Goal: Task Accomplishment & Management: Use online tool/utility

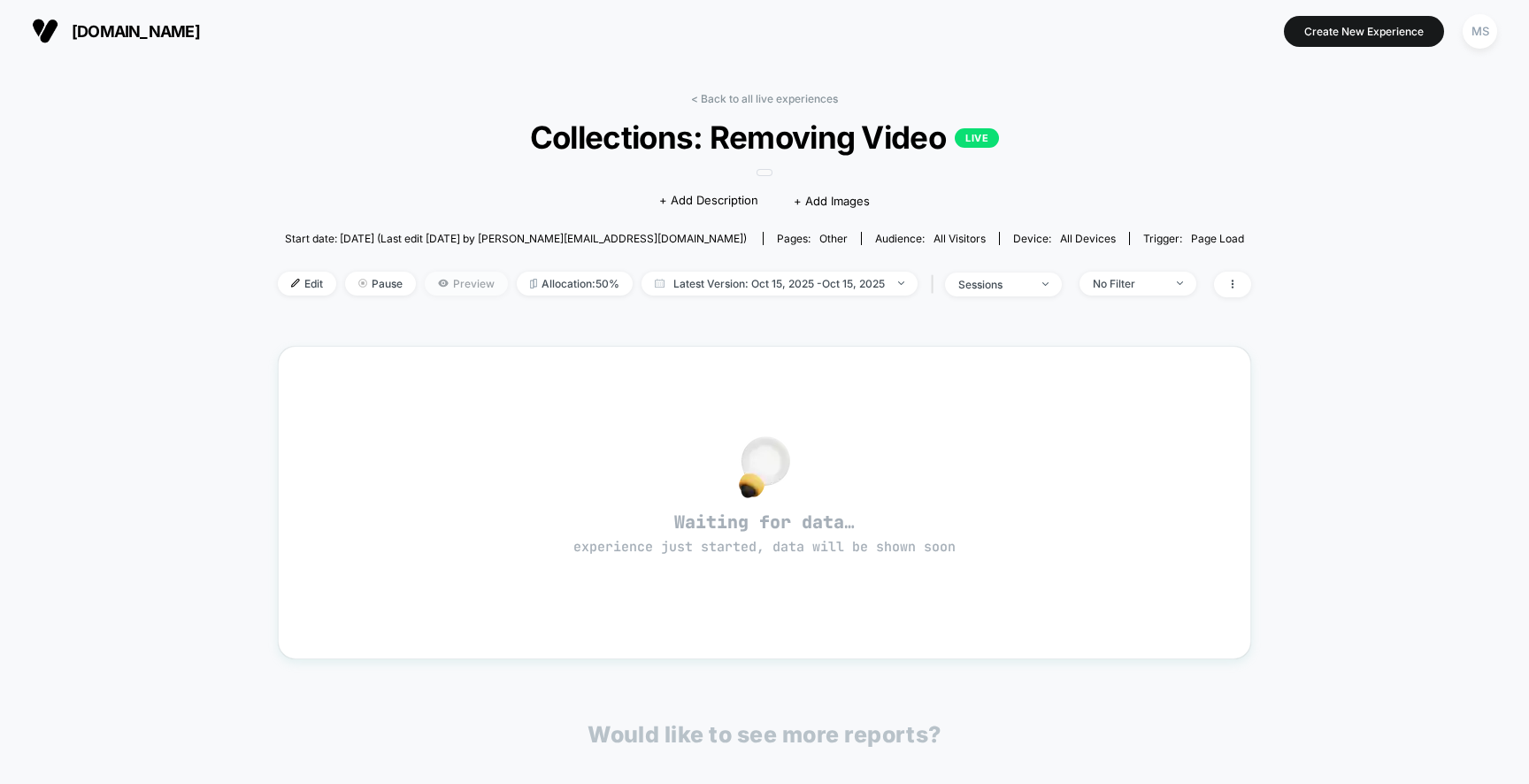
click at [464, 280] on span "Preview" at bounding box center [466, 283] width 83 height 24
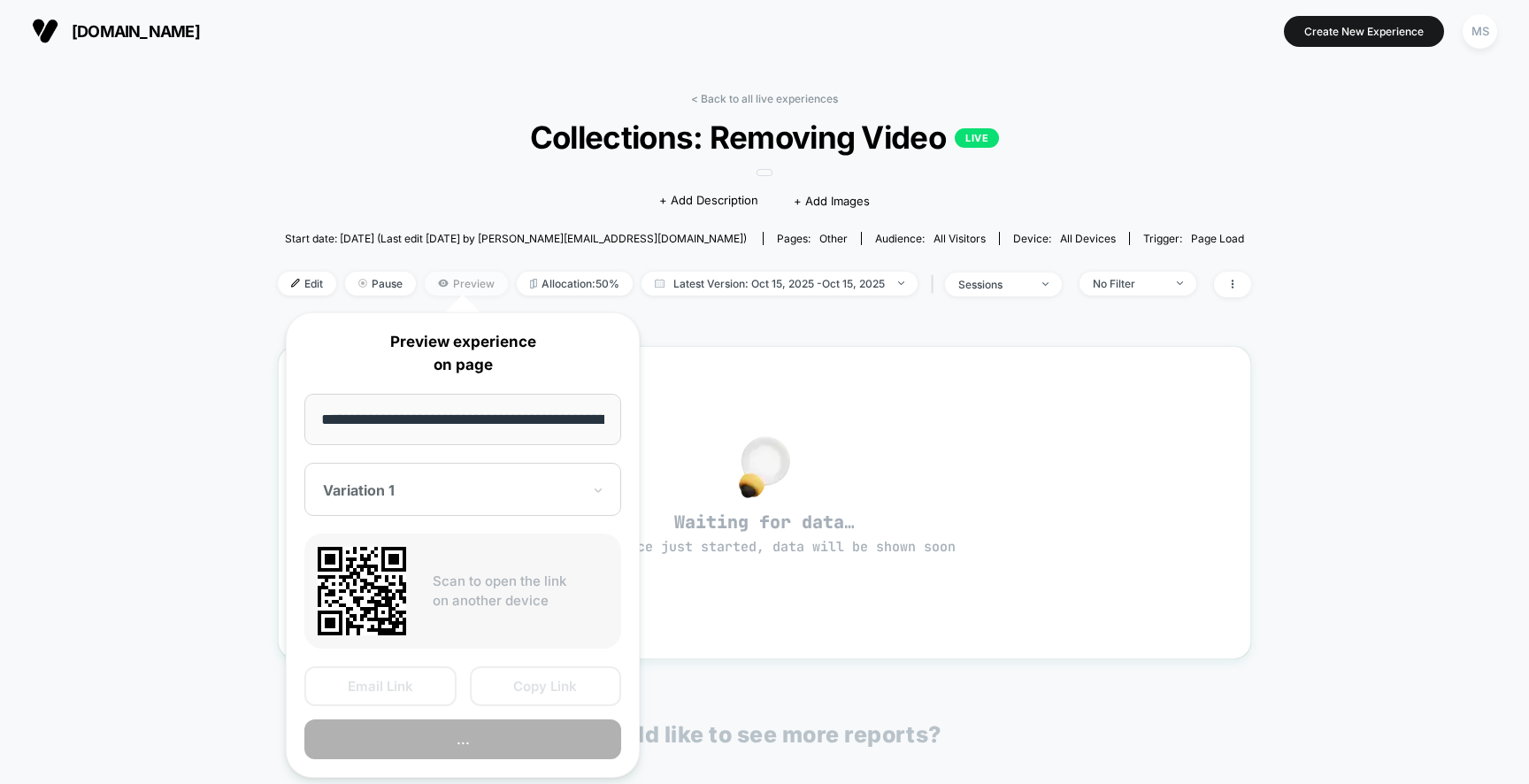
scroll to position [0, 189]
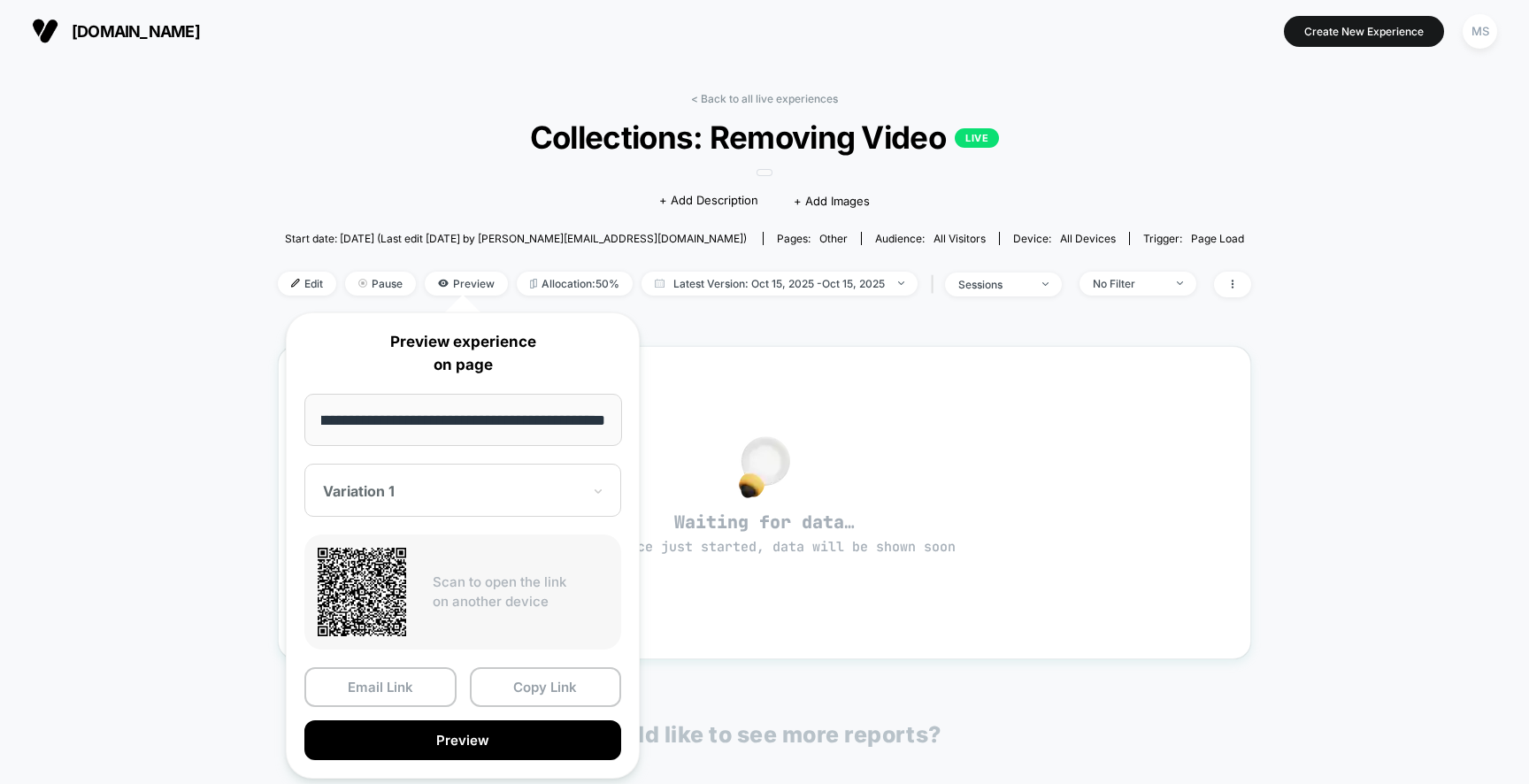
click at [416, 415] on input "**********" at bounding box center [463, 419] width 318 height 52
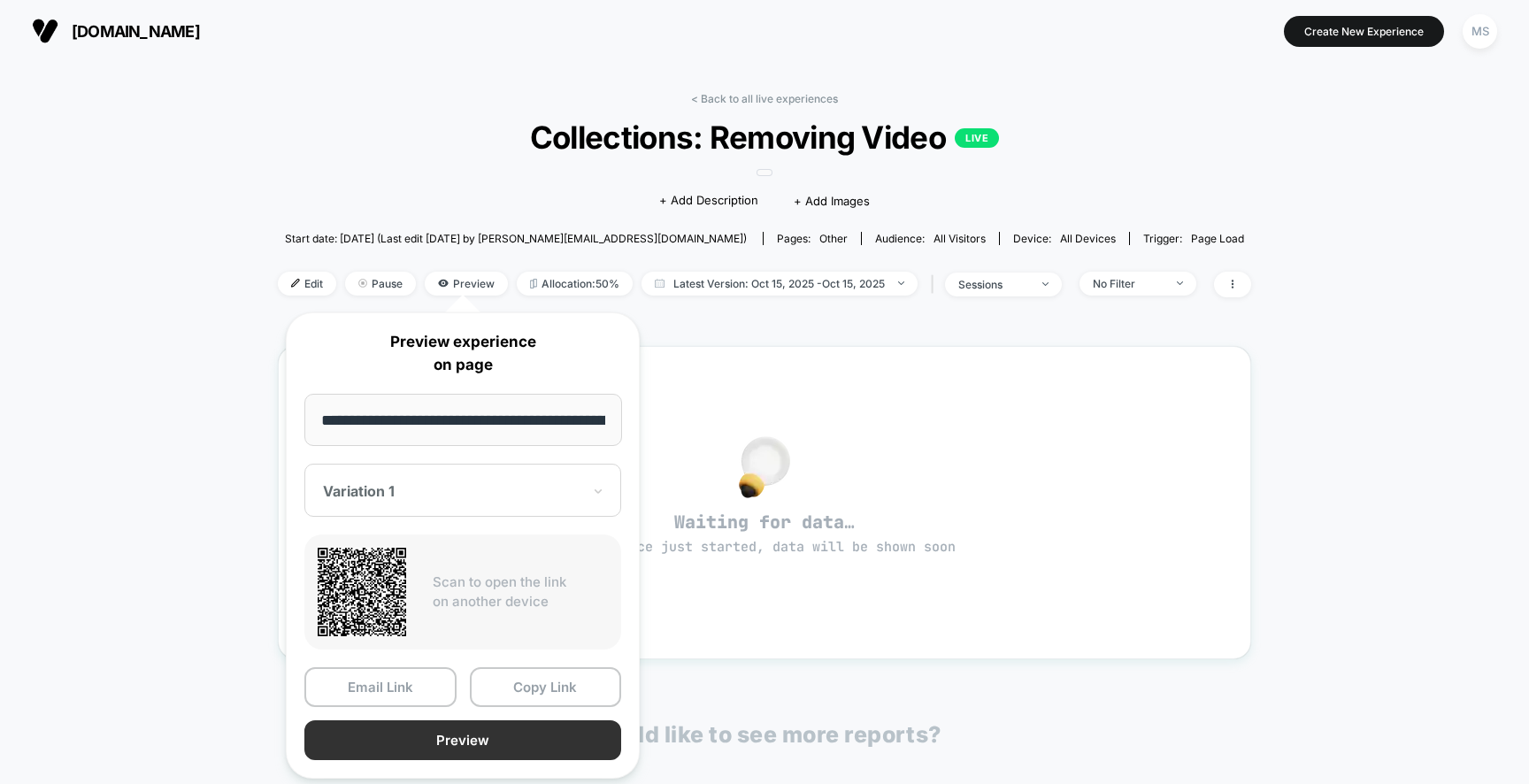
click at [486, 737] on button "Preview" at bounding box center [462, 740] width 317 height 40
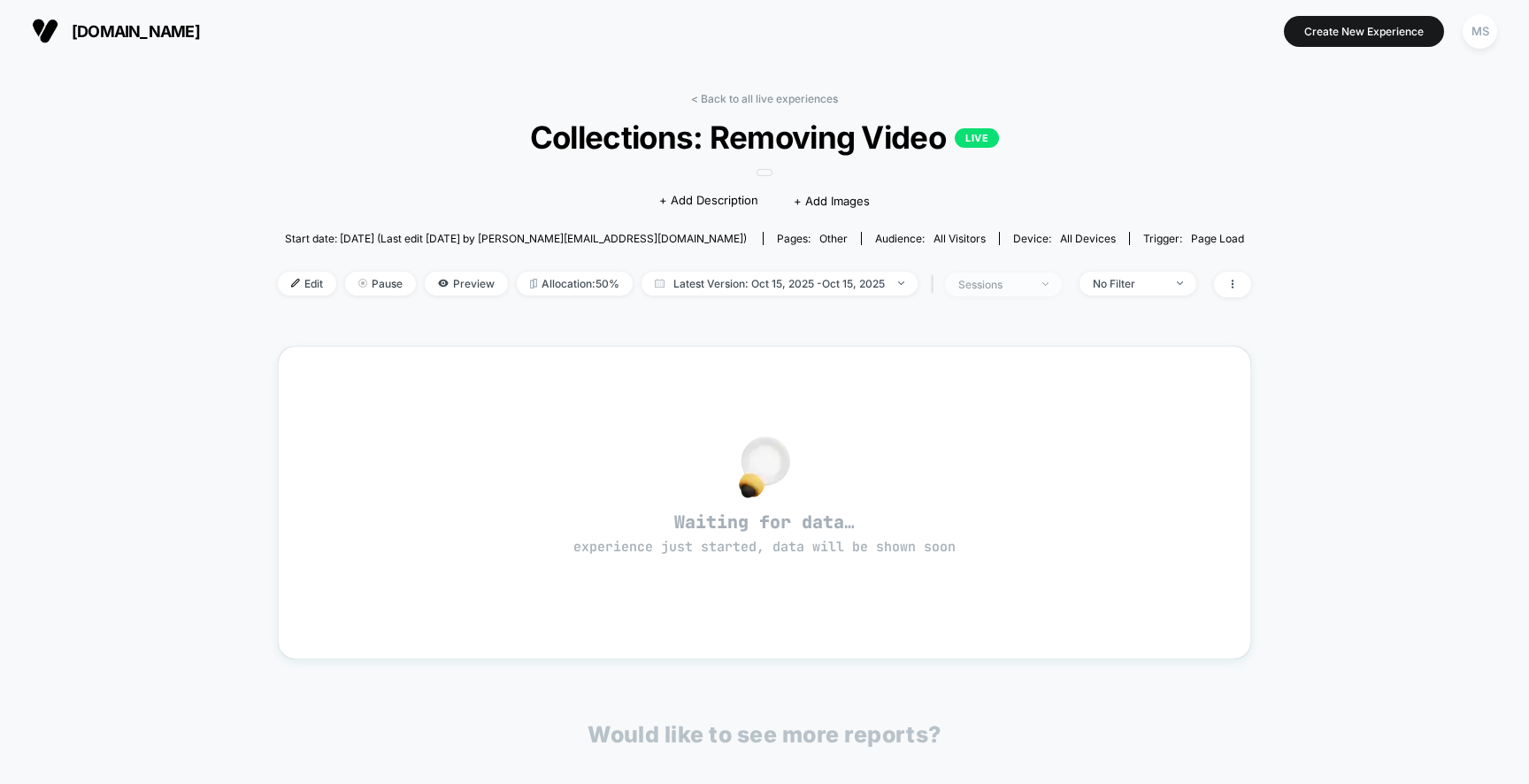
click at [1014, 279] on div "sessions" at bounding box center [993, 284] width 70 height 14
click at [291, 286] on img at bounding box center [295, 283] width 9 height 9
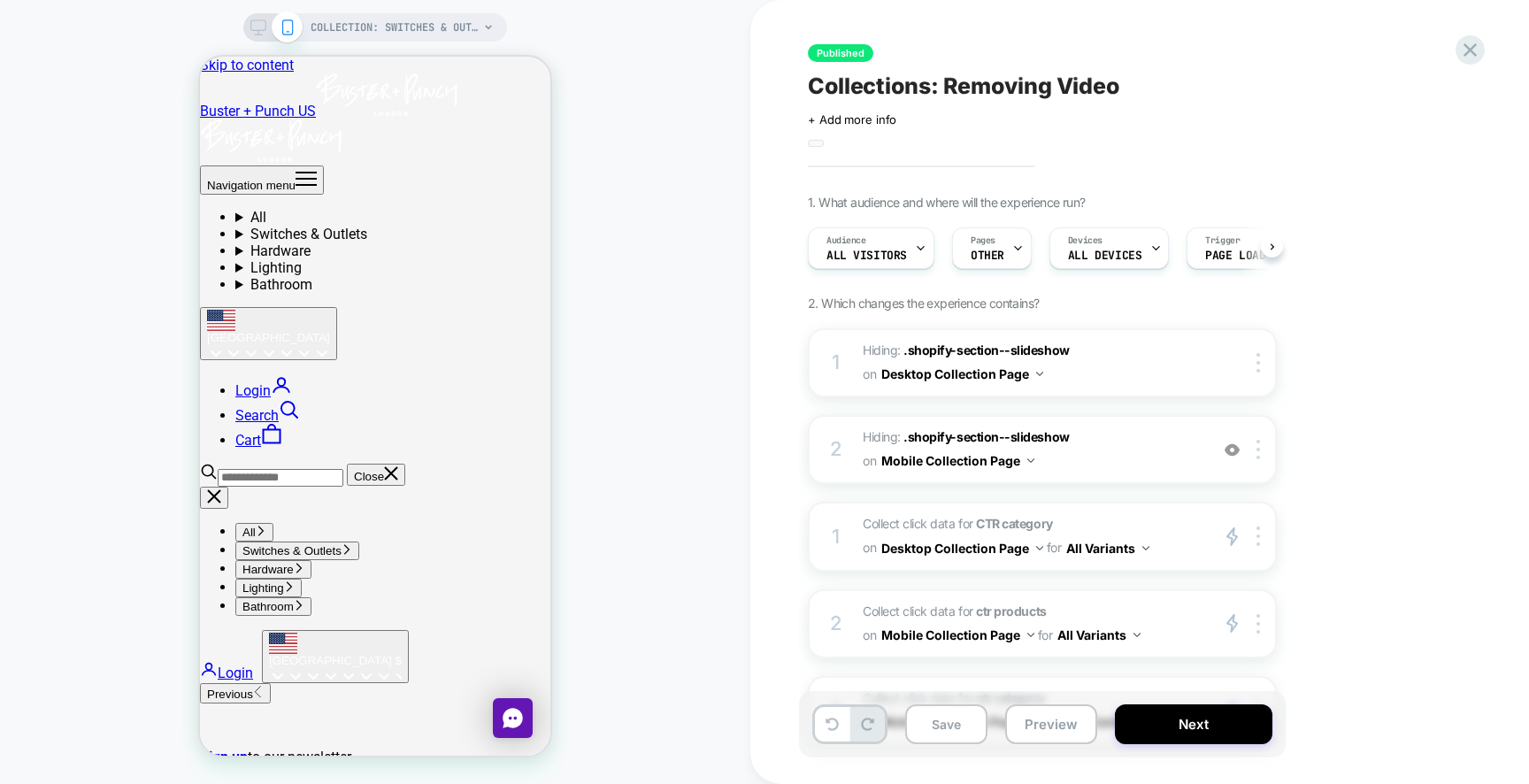
scroll to position [0, 1]
click at [264, 28] on rect at bounding box center [259, 25] width 15 height 10
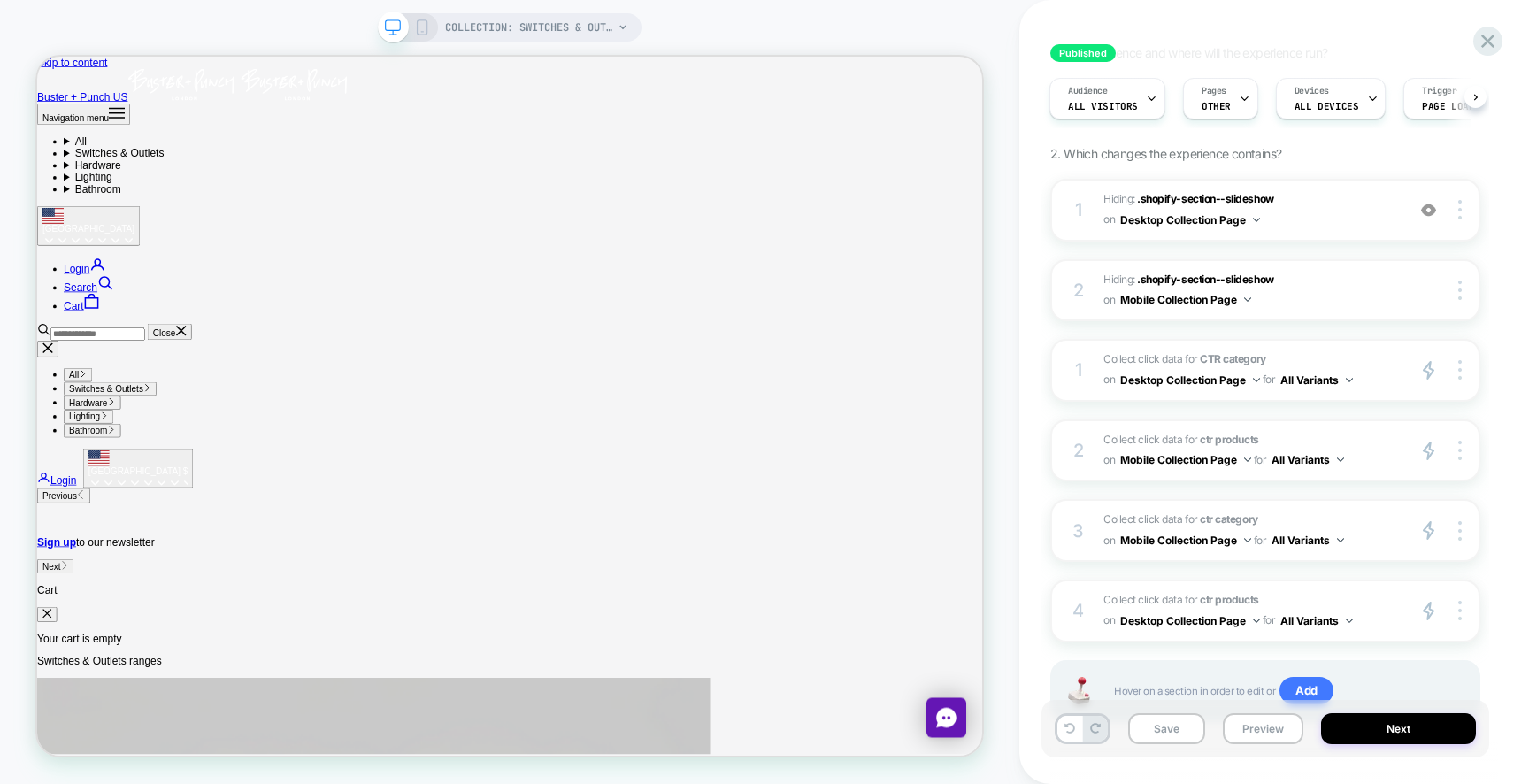
scroll to position [180, 0]
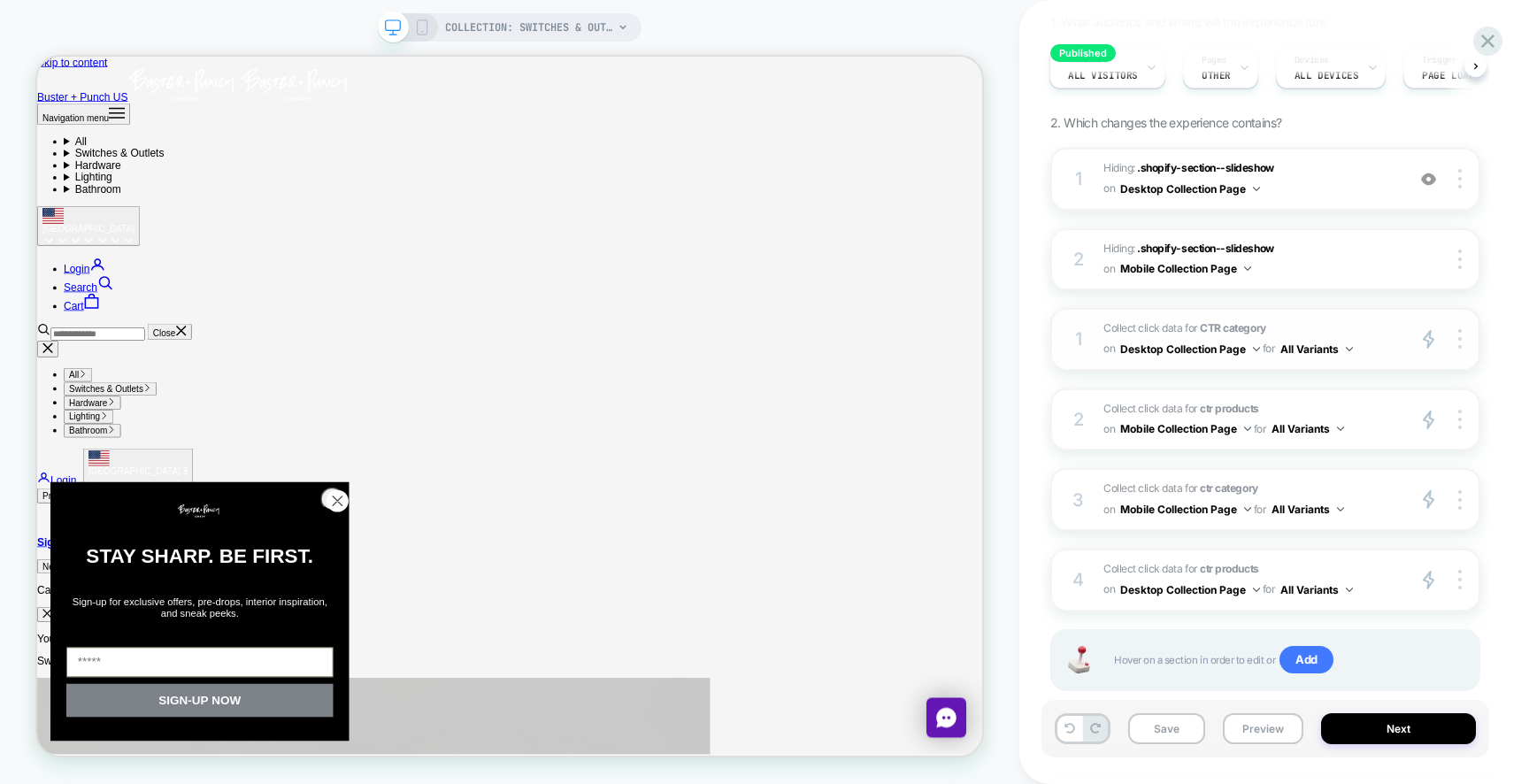
click at [1272, 323] on span "Collect click data for CTR category on Desktop Collection Page for All Variants" at bounding box center [1249, 338] width 292 height 41
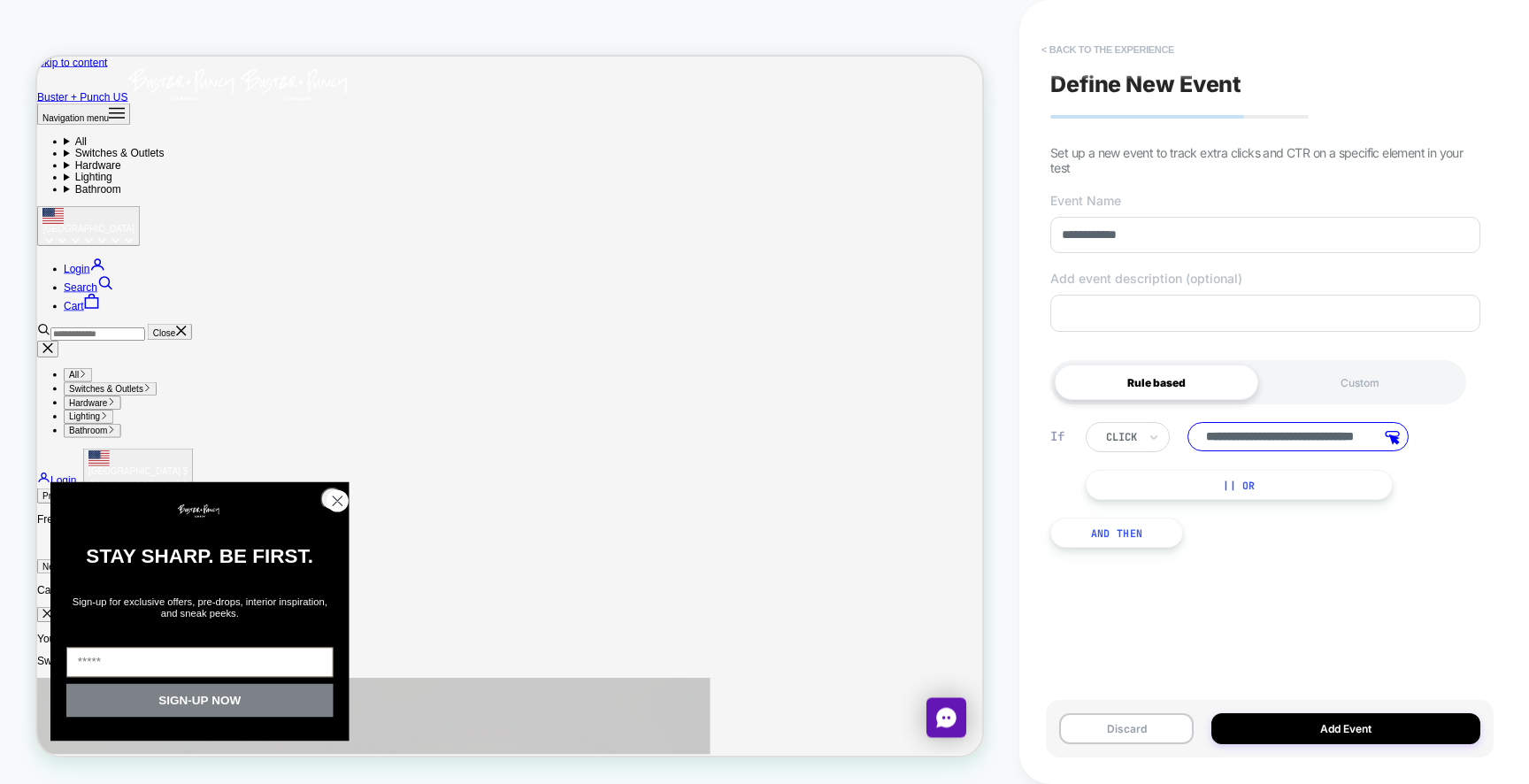
scroll to position [0, 0]
click at [1059, 46] on button "< back to the experience" at bounding box center [1108, 49] width 151 height 28
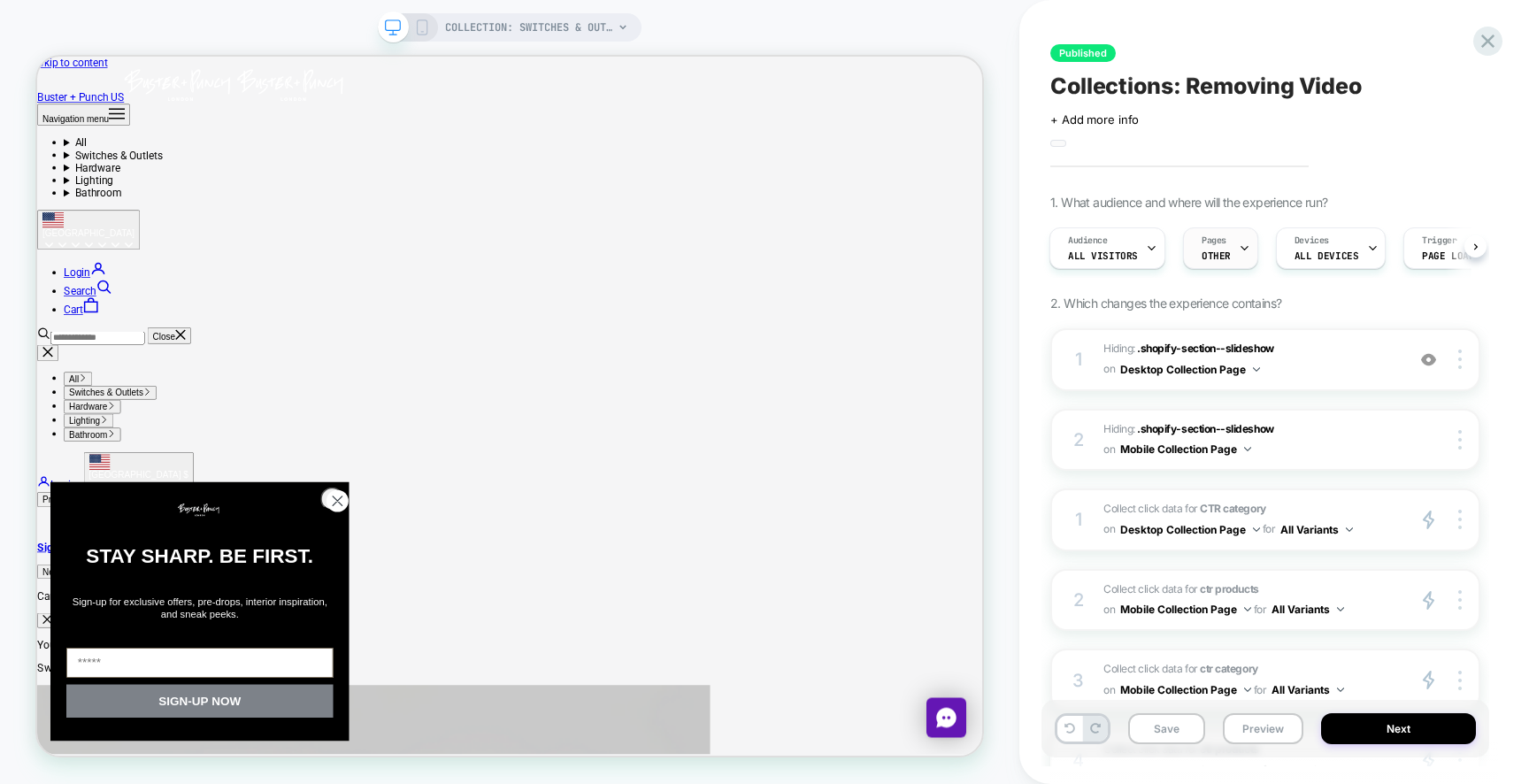
scroll to position [217, 0]
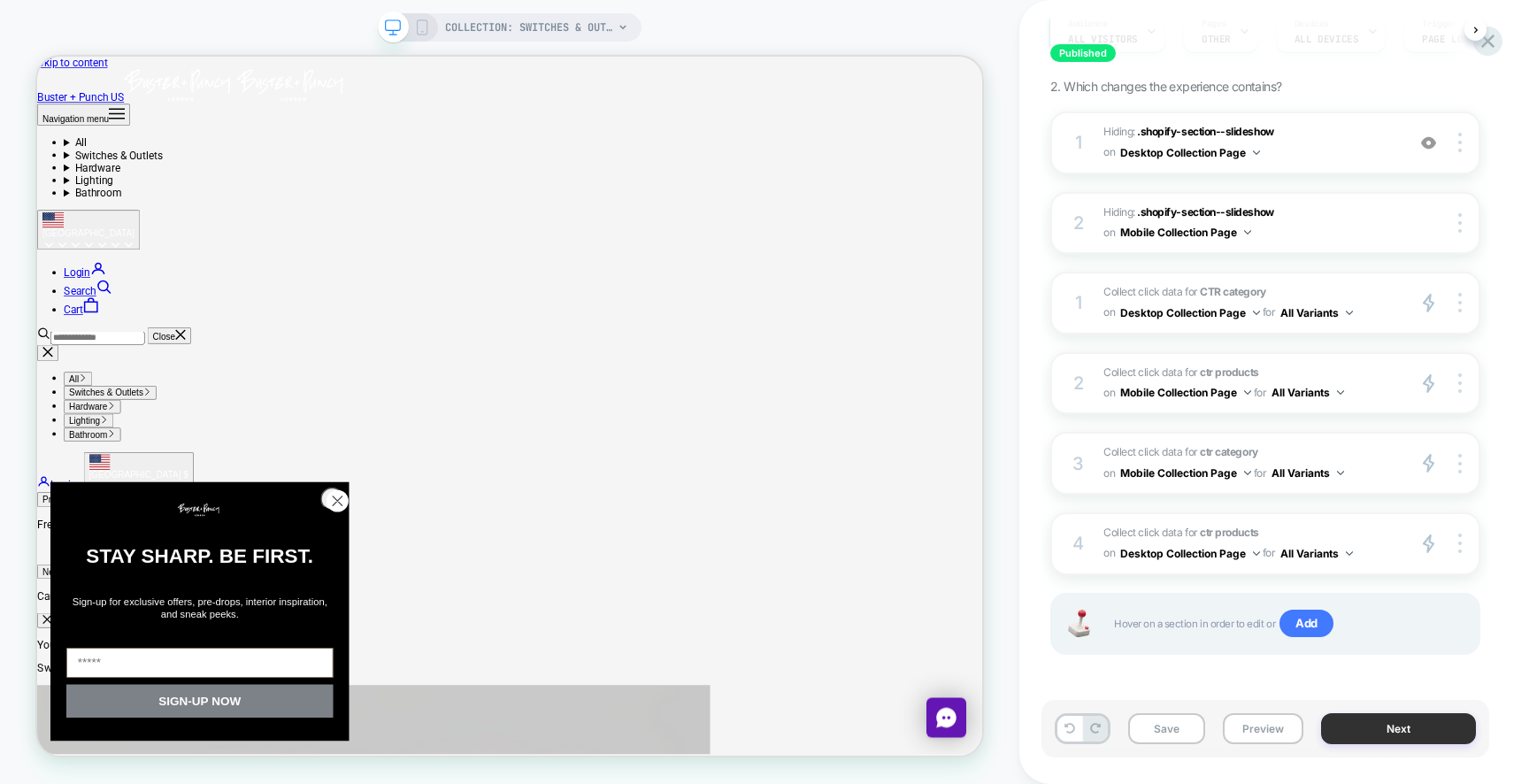
click at [1383, 728] on button "Next" at bounding box center [1397, 728] width 154 height 31
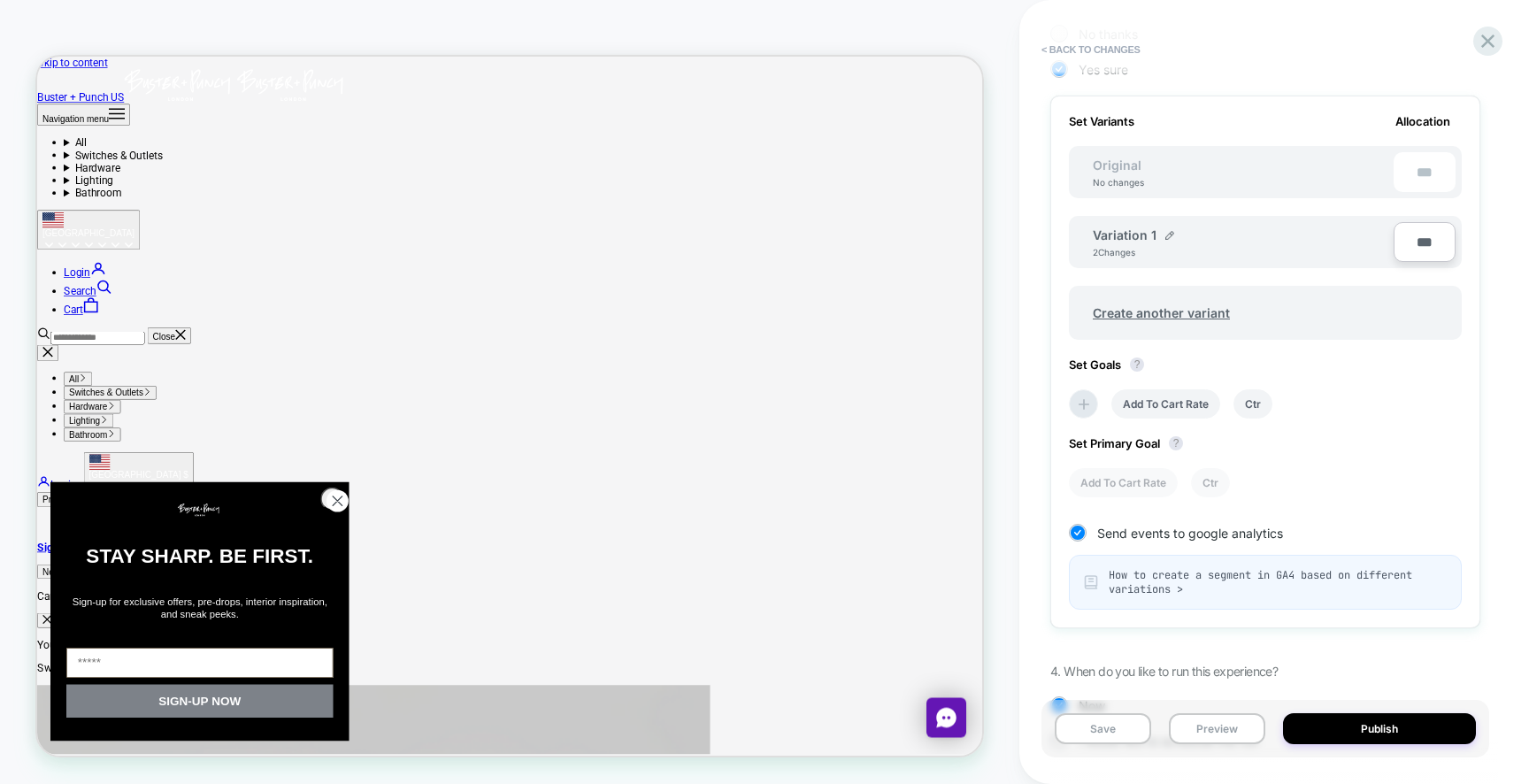
scroll to position [588, 0]
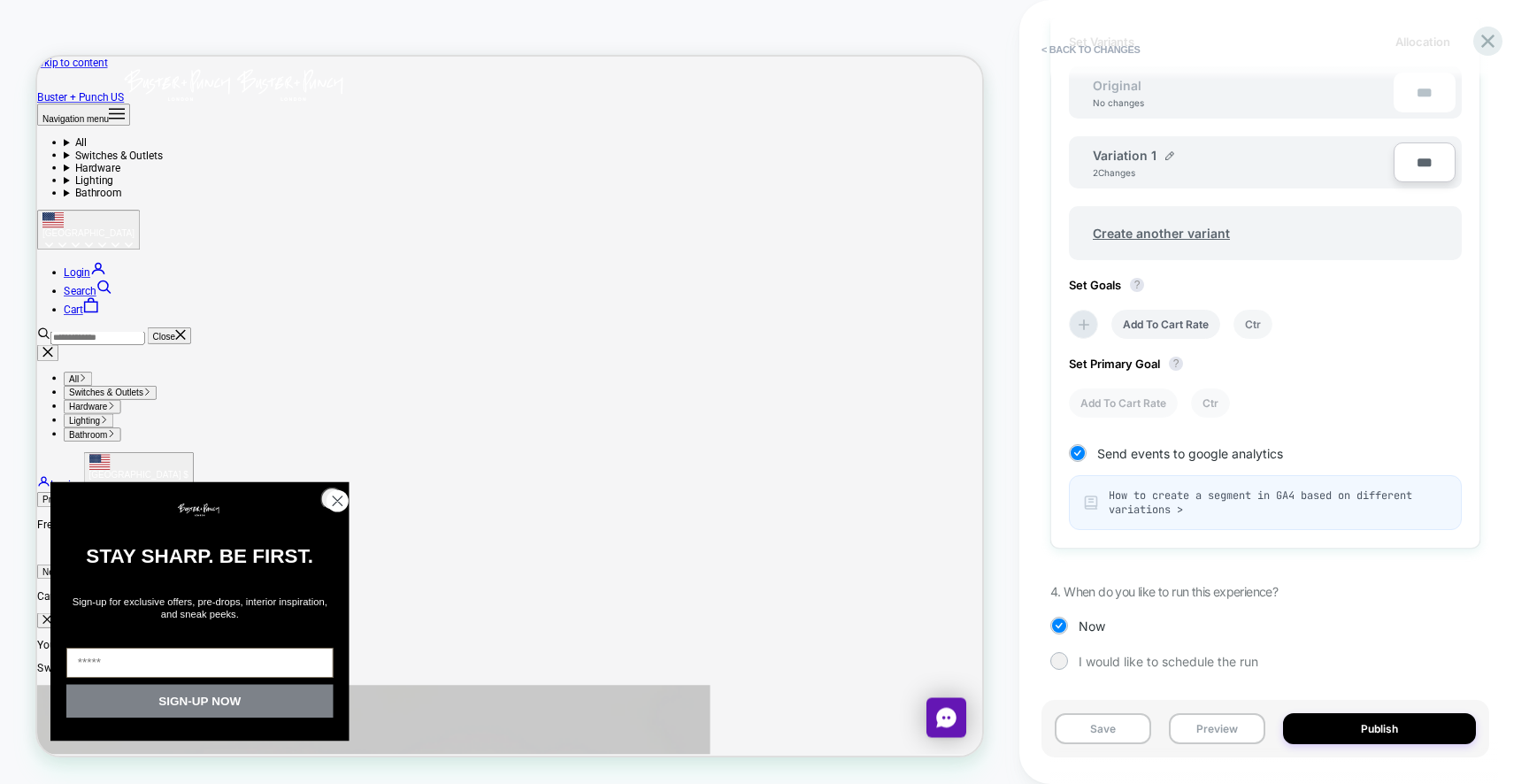
click at [1257, 328] on li "Ctr" at bounding box center [1252, 324] width 39 height 29
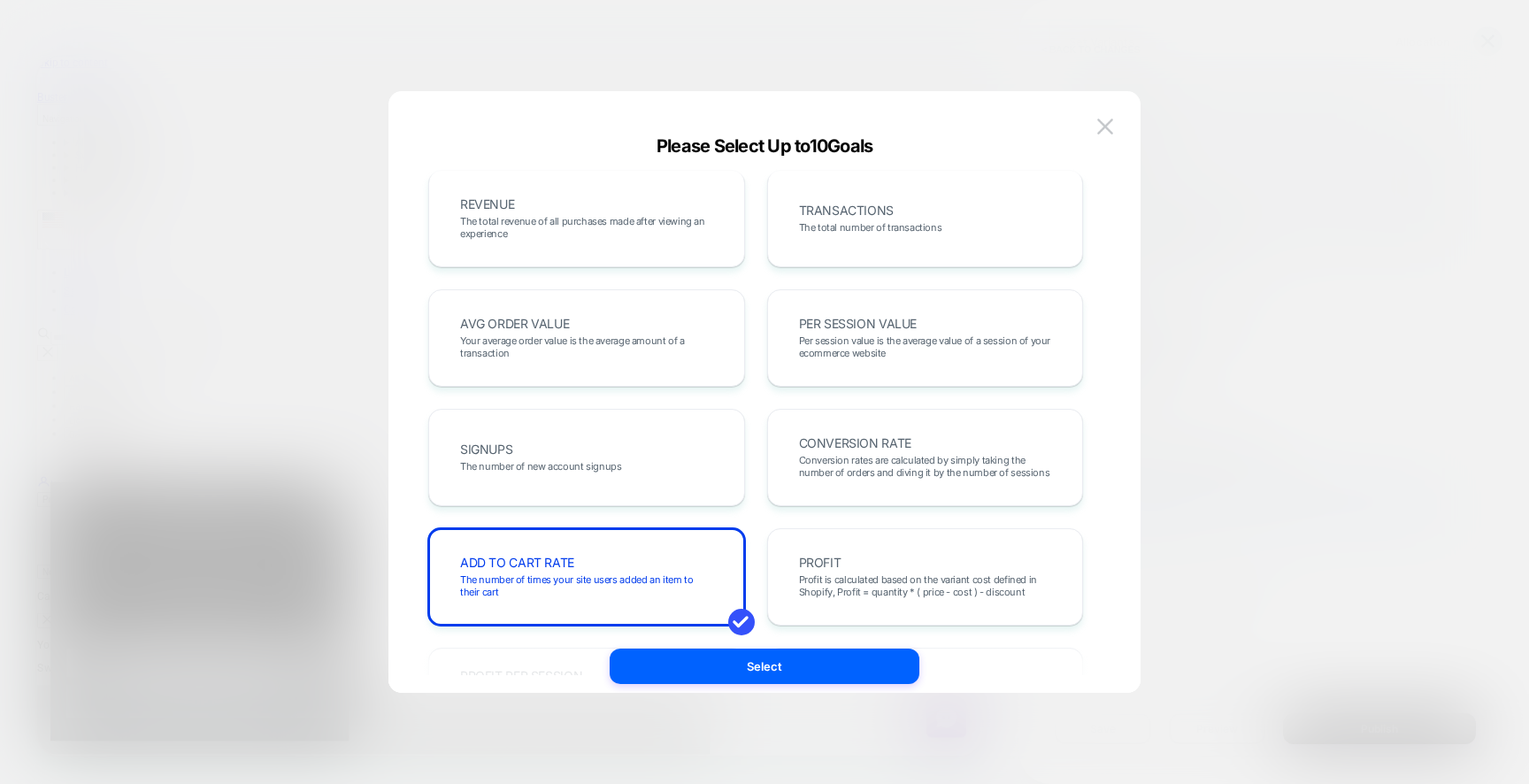
scroll to position [0, 0]
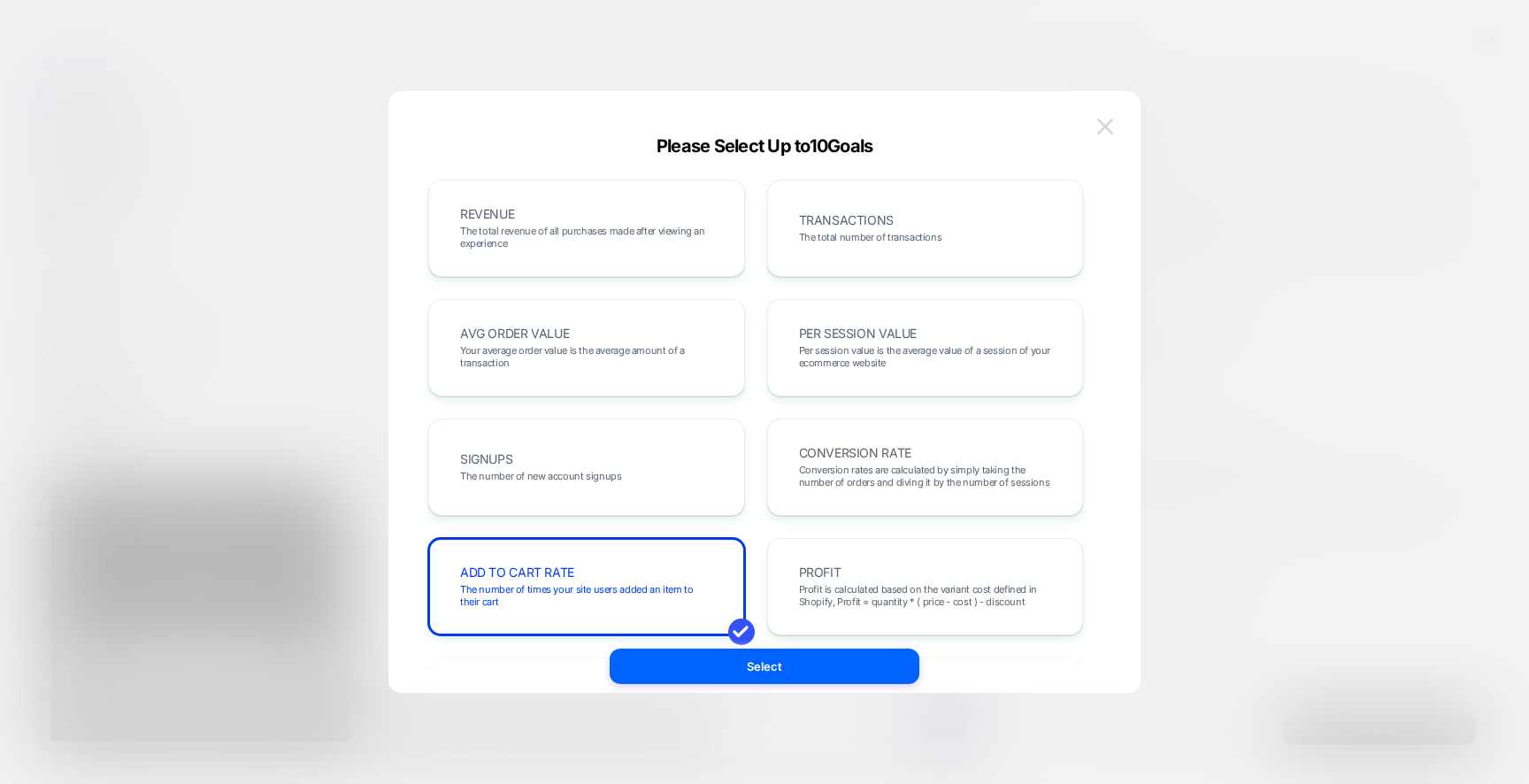
click at [1107, 124] on img at bounding box center [1104, 126] width 16 height 15
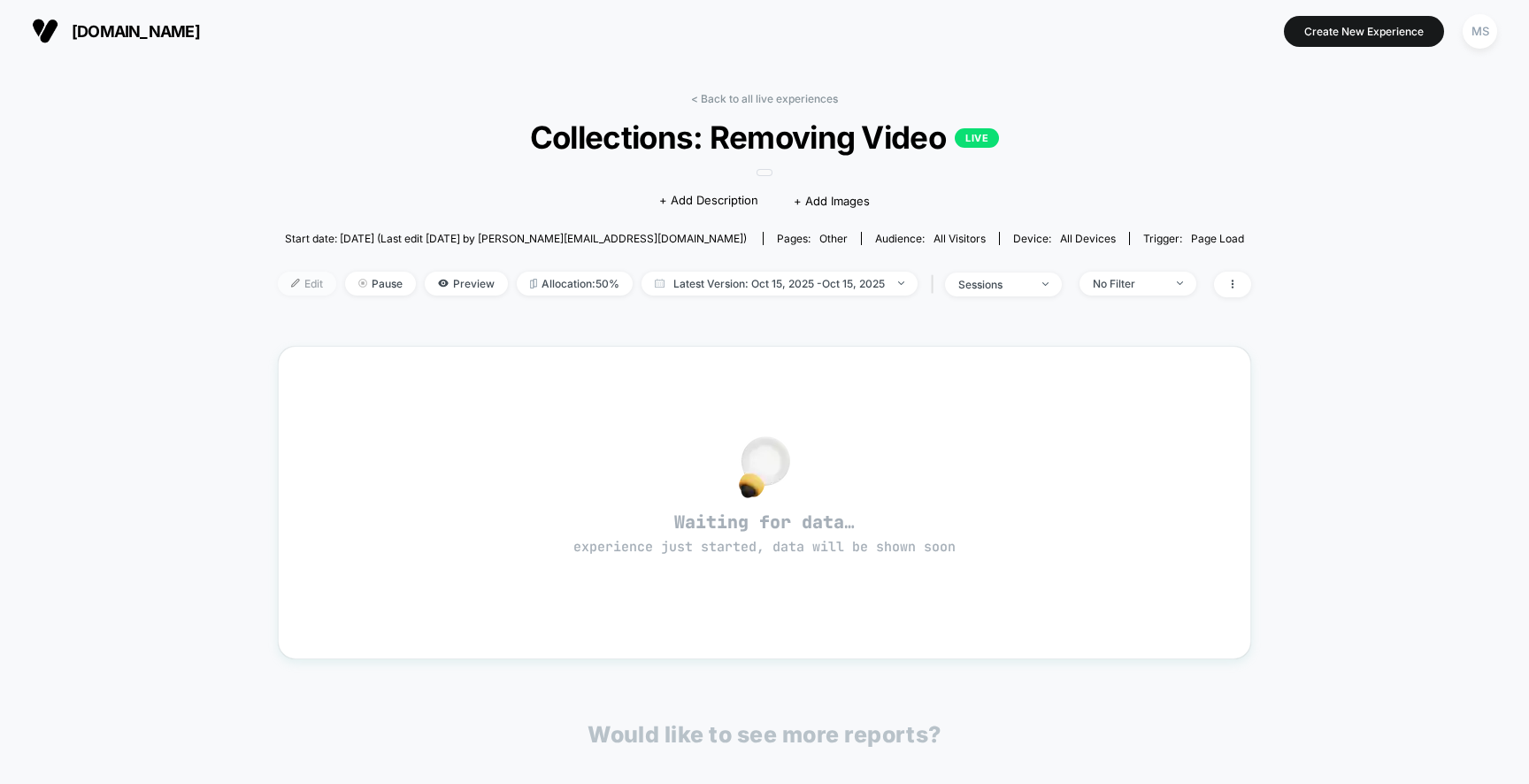
click at [318, 282] on span "Edit" at bounding box center [307, 283] width 58 height 24
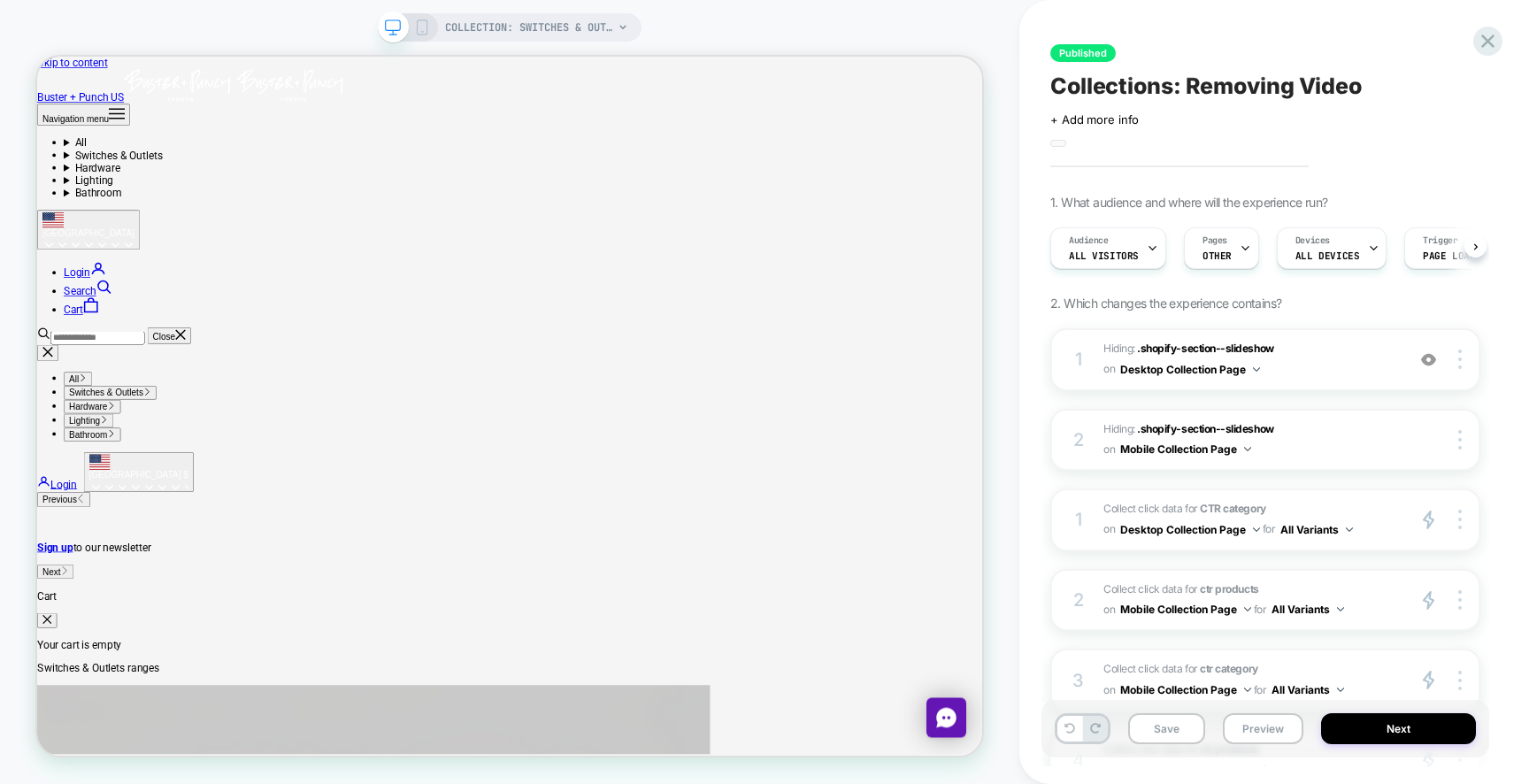
scroll to position [0, 1]
click at [1422, 726] on button "Next" at bounding box center [1397, 728] width 154 height 31
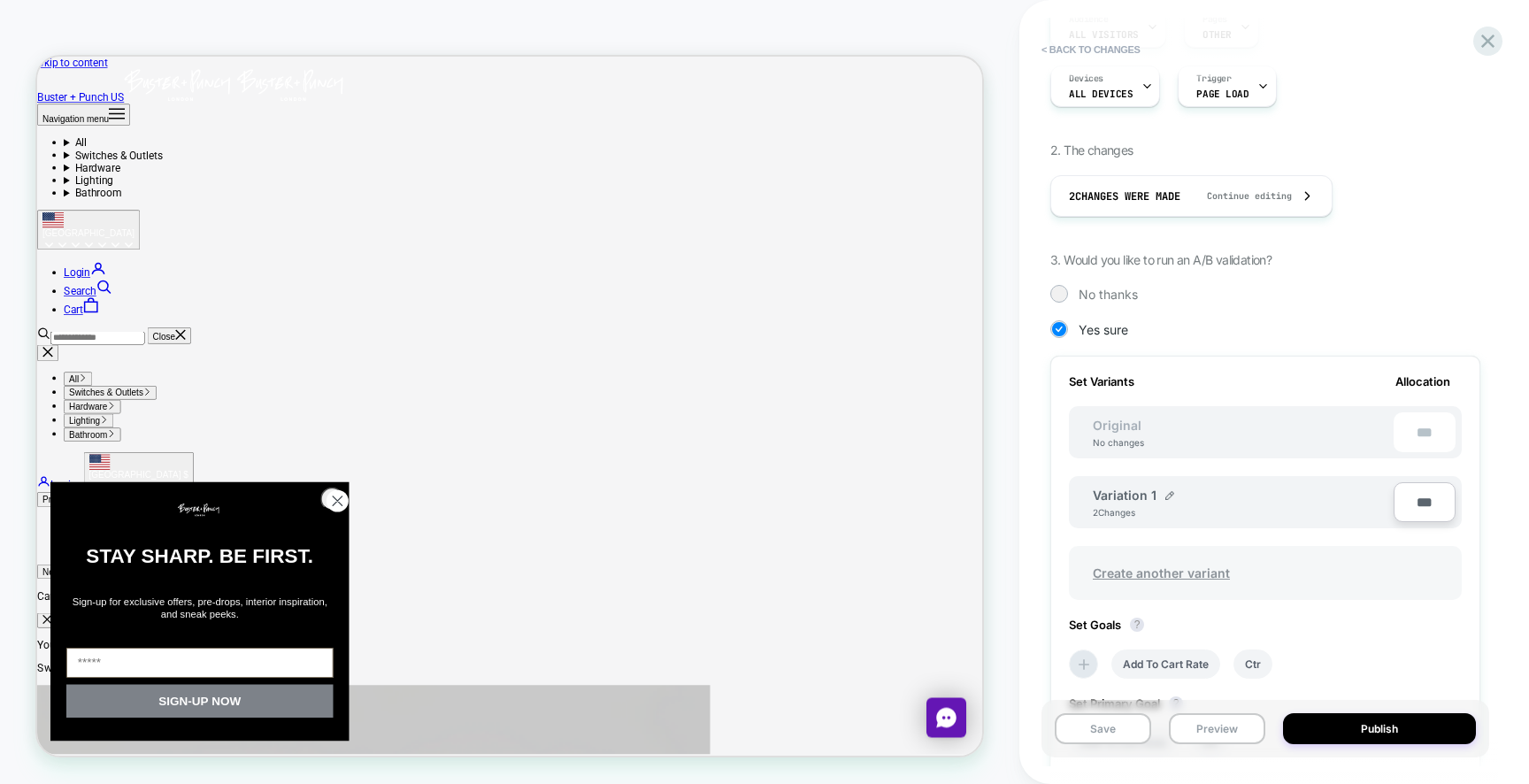
scroll to position [0, 0]
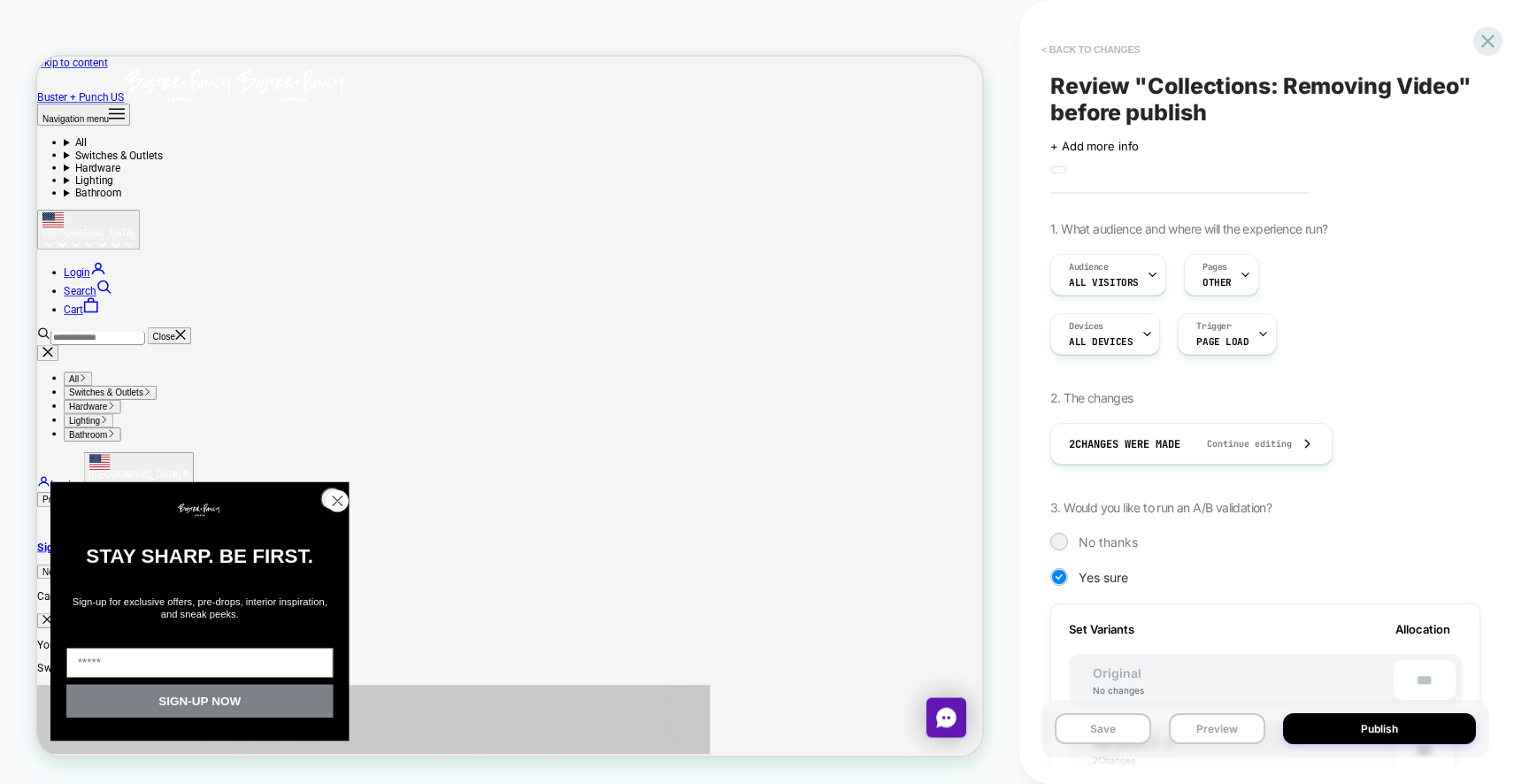
click at [1075, 48] on button "< Back to changes" at bounding box center [1091, 49] width 117 height 28
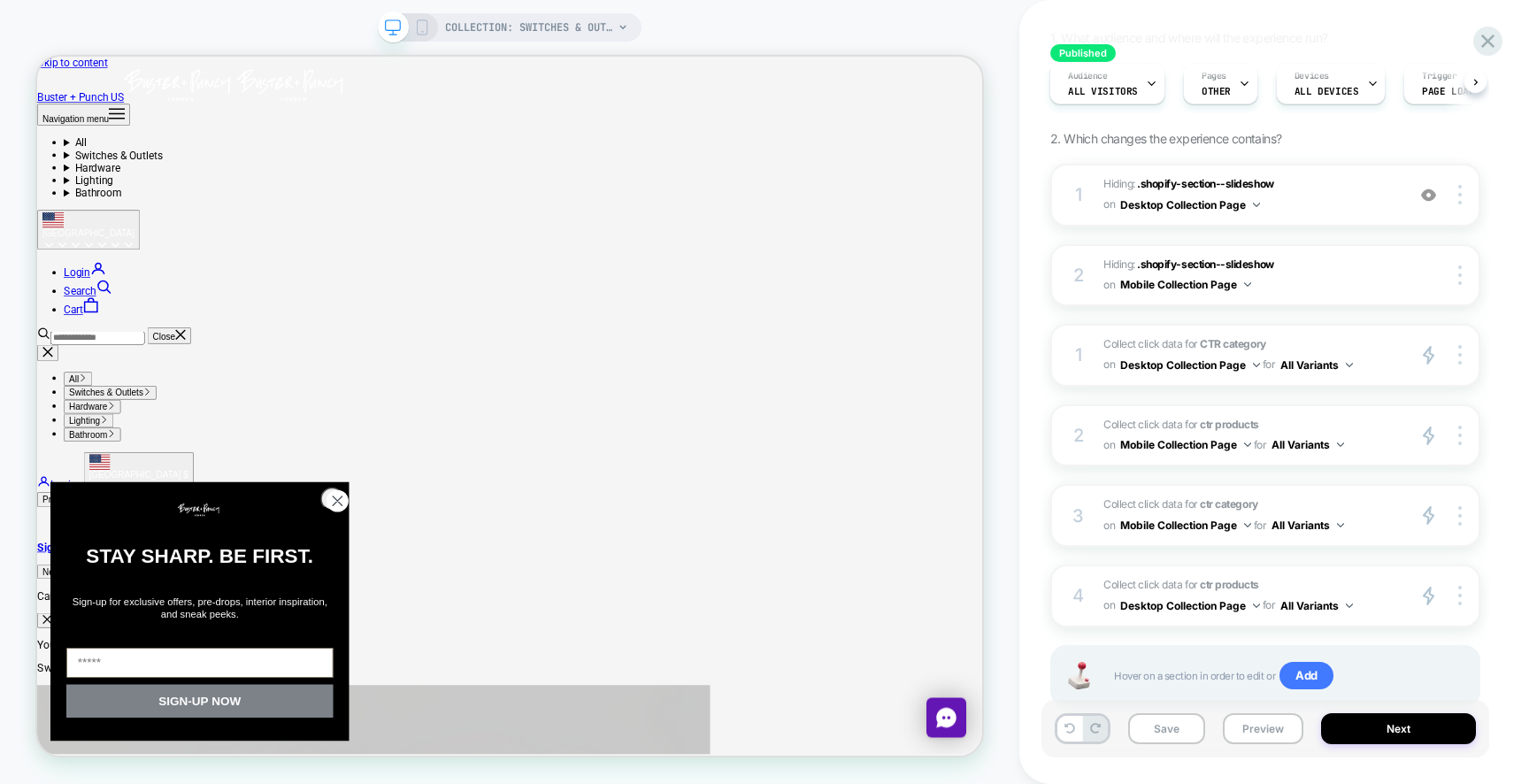
scroll to position [186, 0]
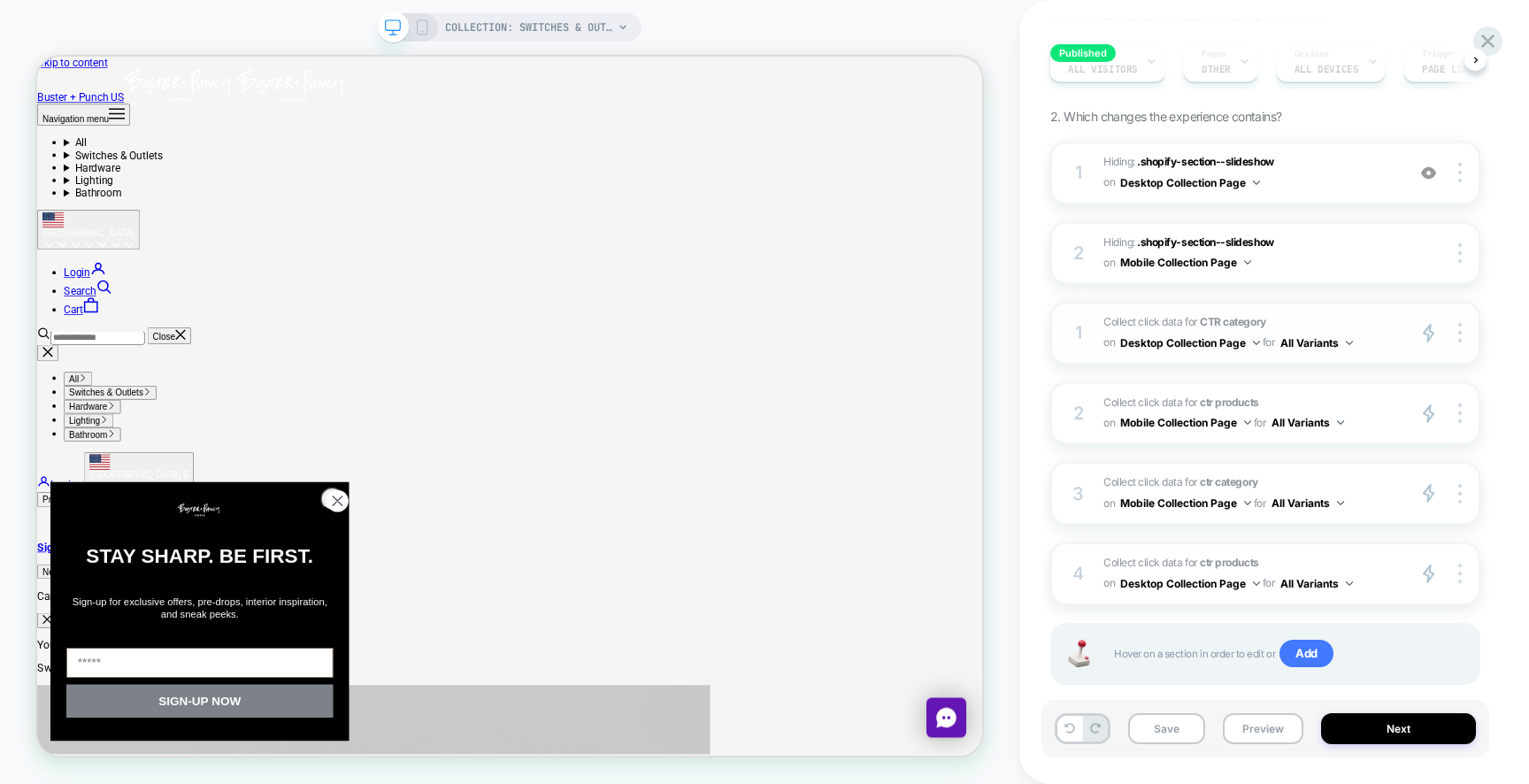
click at [1211, 323] on strong "CTR category" at bounding box center [1233, 322] width 66 height 14
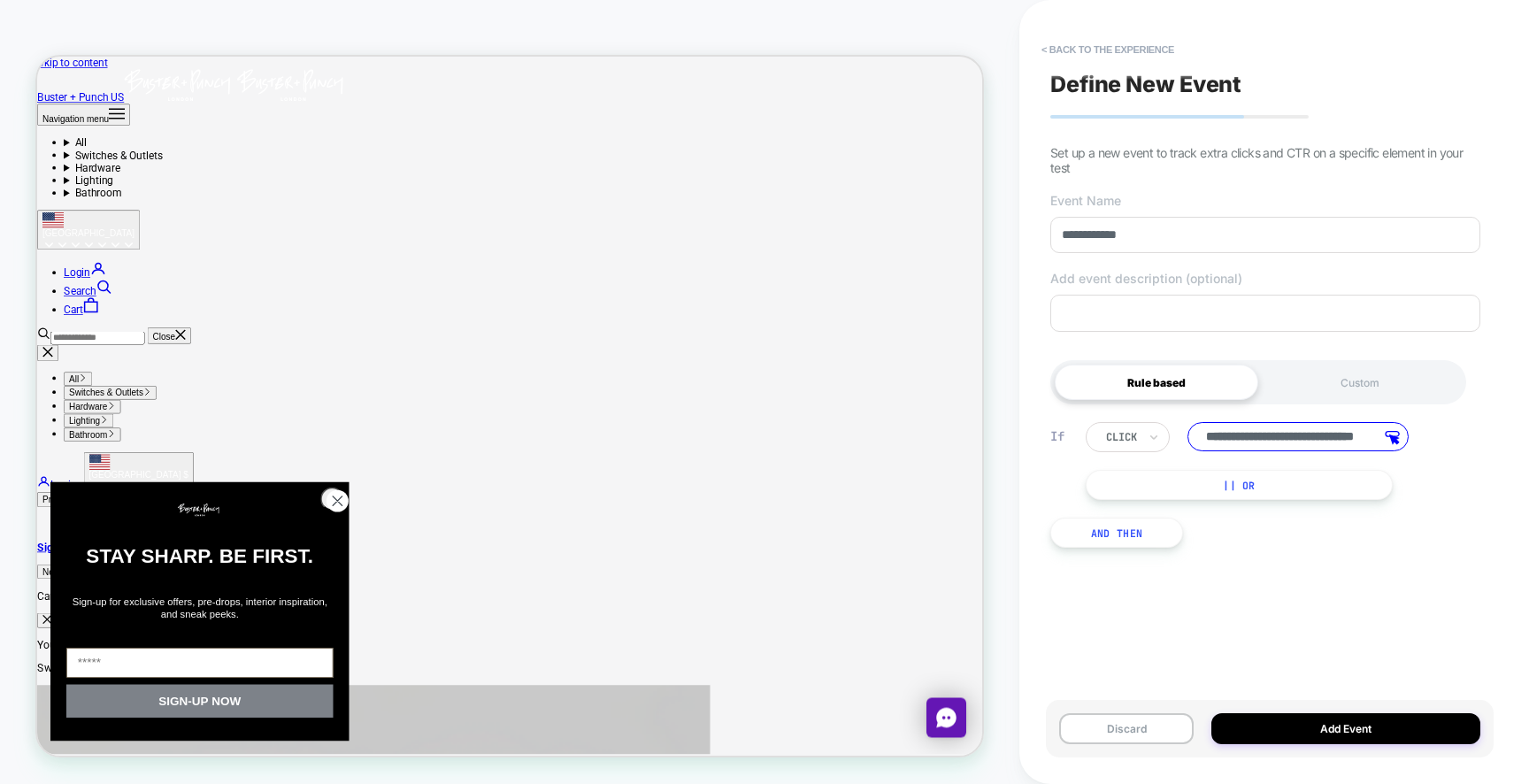
scroll to position [0, 0]
drag, startPoint x: 1267, startPoint y: 442, endPoint x: 1153, endPoint y: 442, distance: 114.0
click at [1153, 442] on div "**********" at bounding box center [1262, 437] width 353 height 30
click at [1241, 440] on input "**********" at bounding box center [1298, 437] width 221 height 29
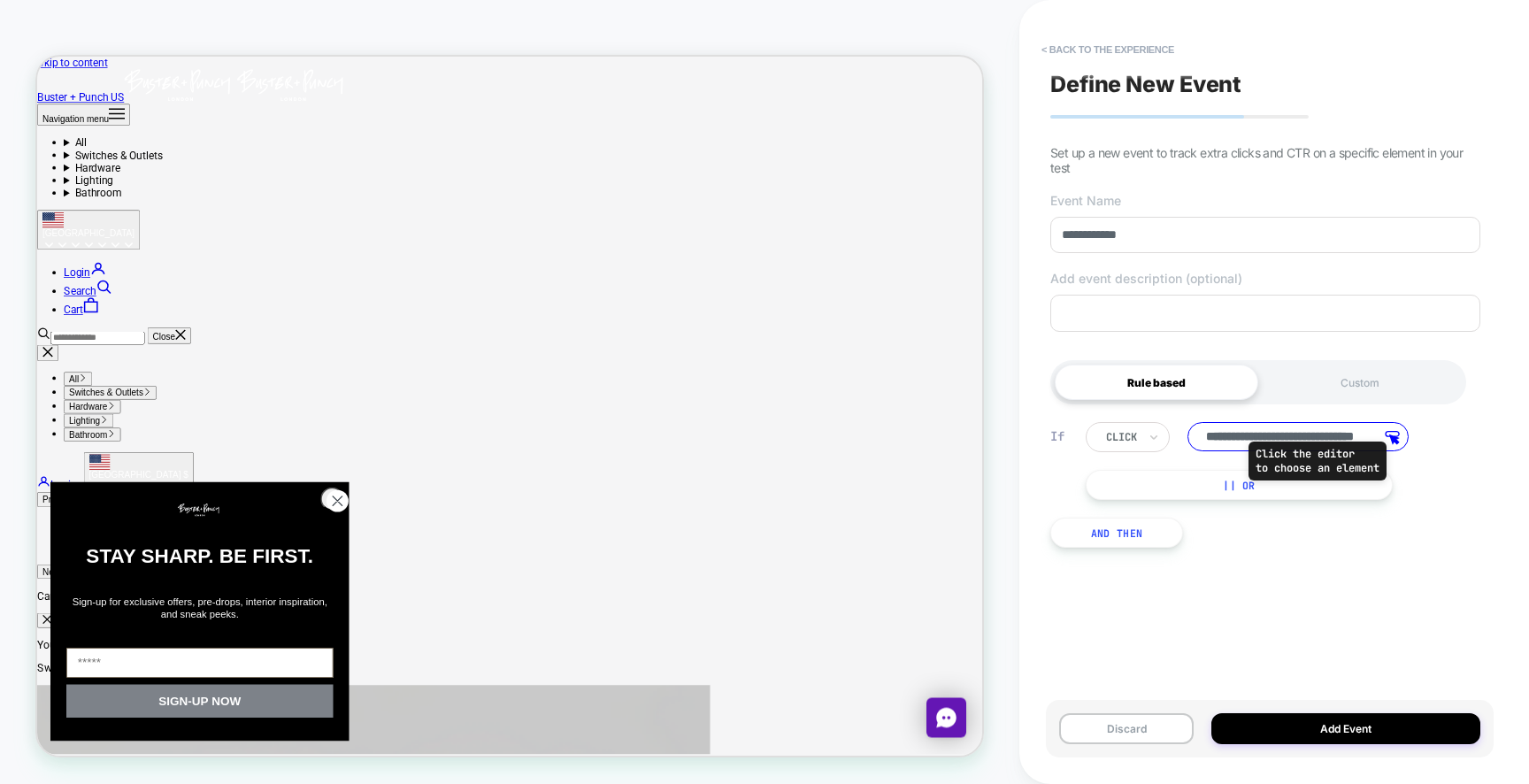
drag, startPoint x: 1255, startPoint y: 440, endPoint x: 1398, endPoint y: 440, distance: 143.0
click at [1398, 440] on div "**********" at bounding box center [1298, 437] width 221 height 29
click at [1297, 439] on input "**********" at bounding box center [1298, 437] width 221 height 29
click at [1258, 433] on input "**********" at bounding box center [1298, 437] width 221 height 29
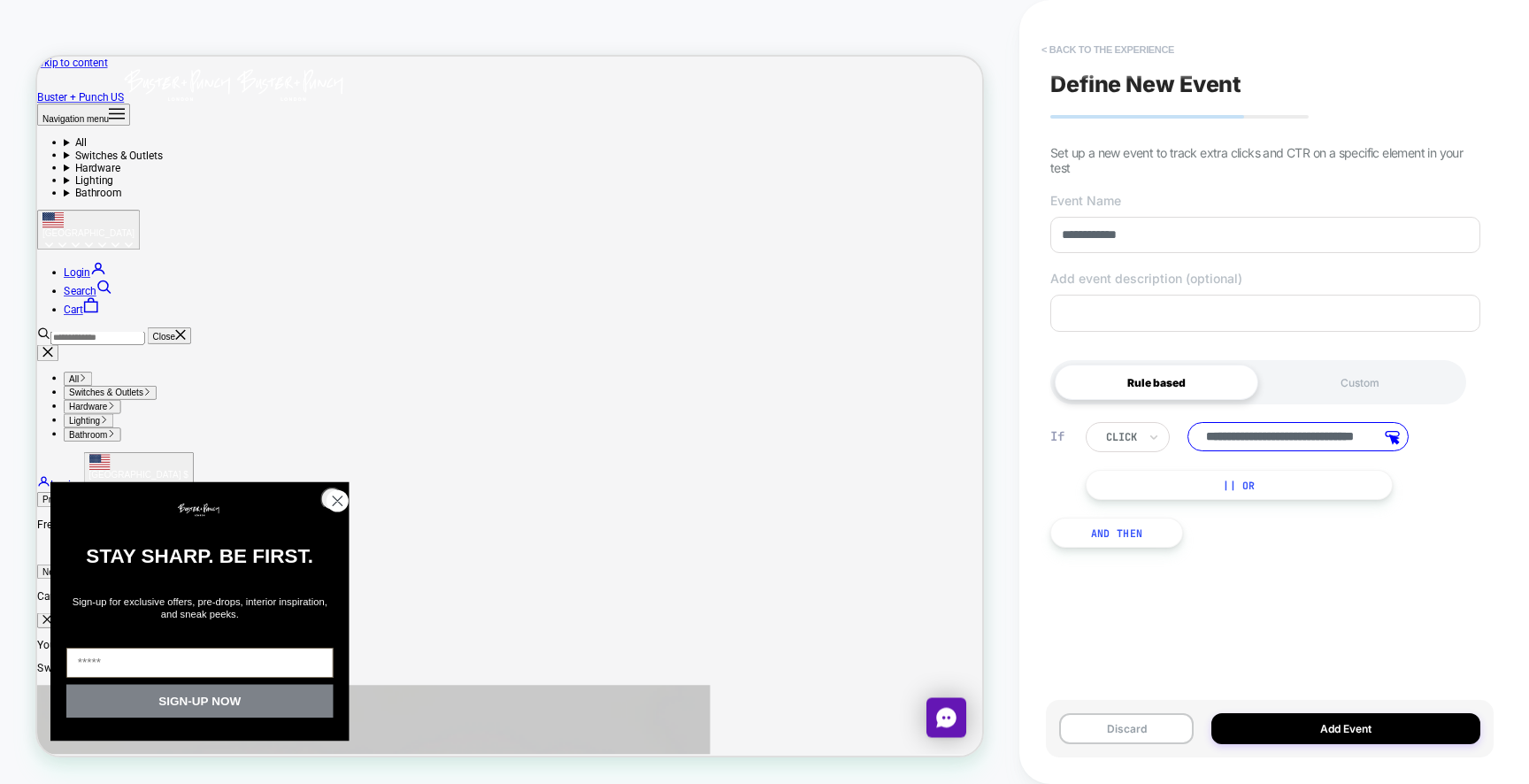
click at [1055, 48] on button "< back to the experience" at bounding box center [1108, 49] width 151 height 28
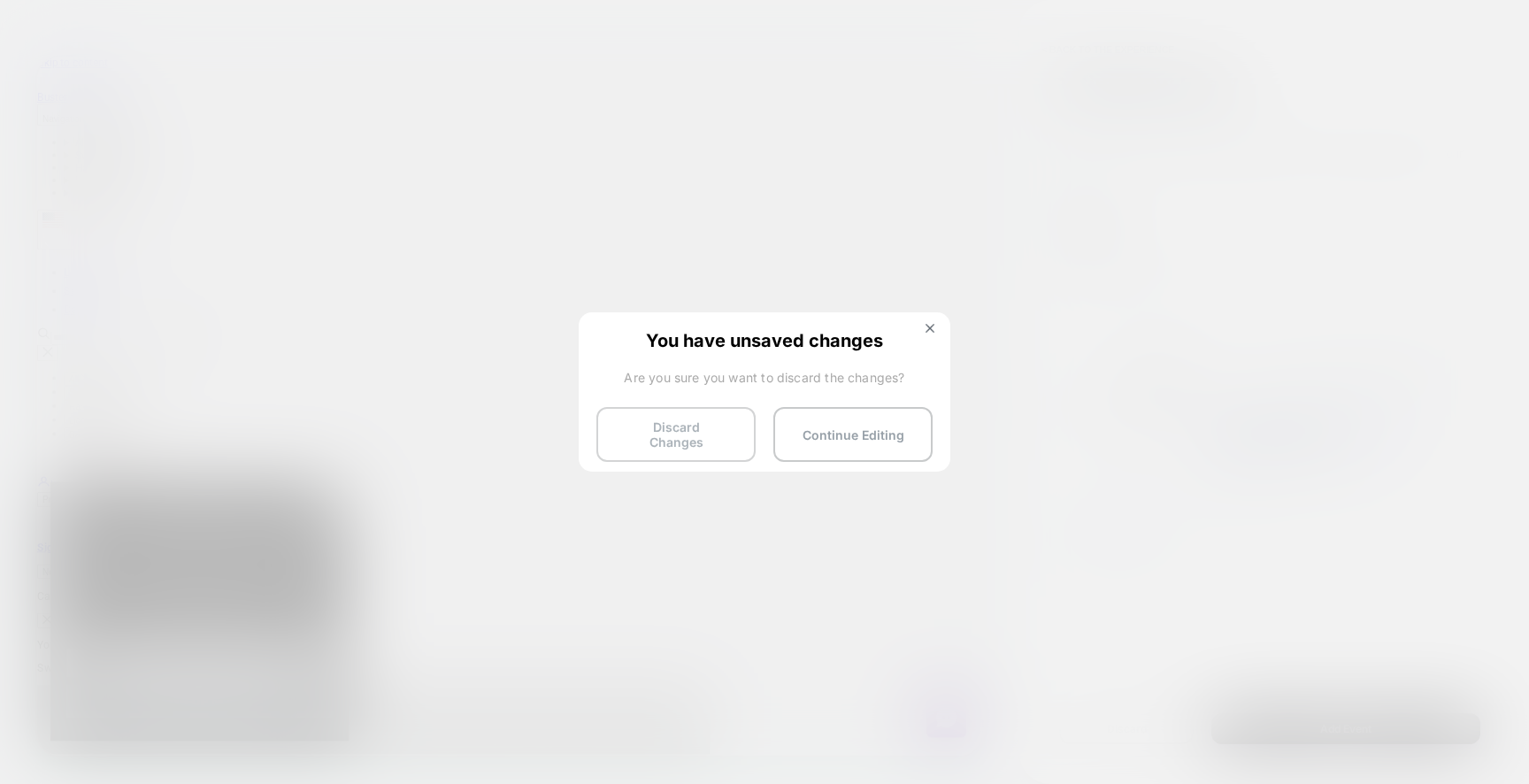
click at [719, 427] on button "Discard Changes" at bounding box center [675, 434] width 159 height 55
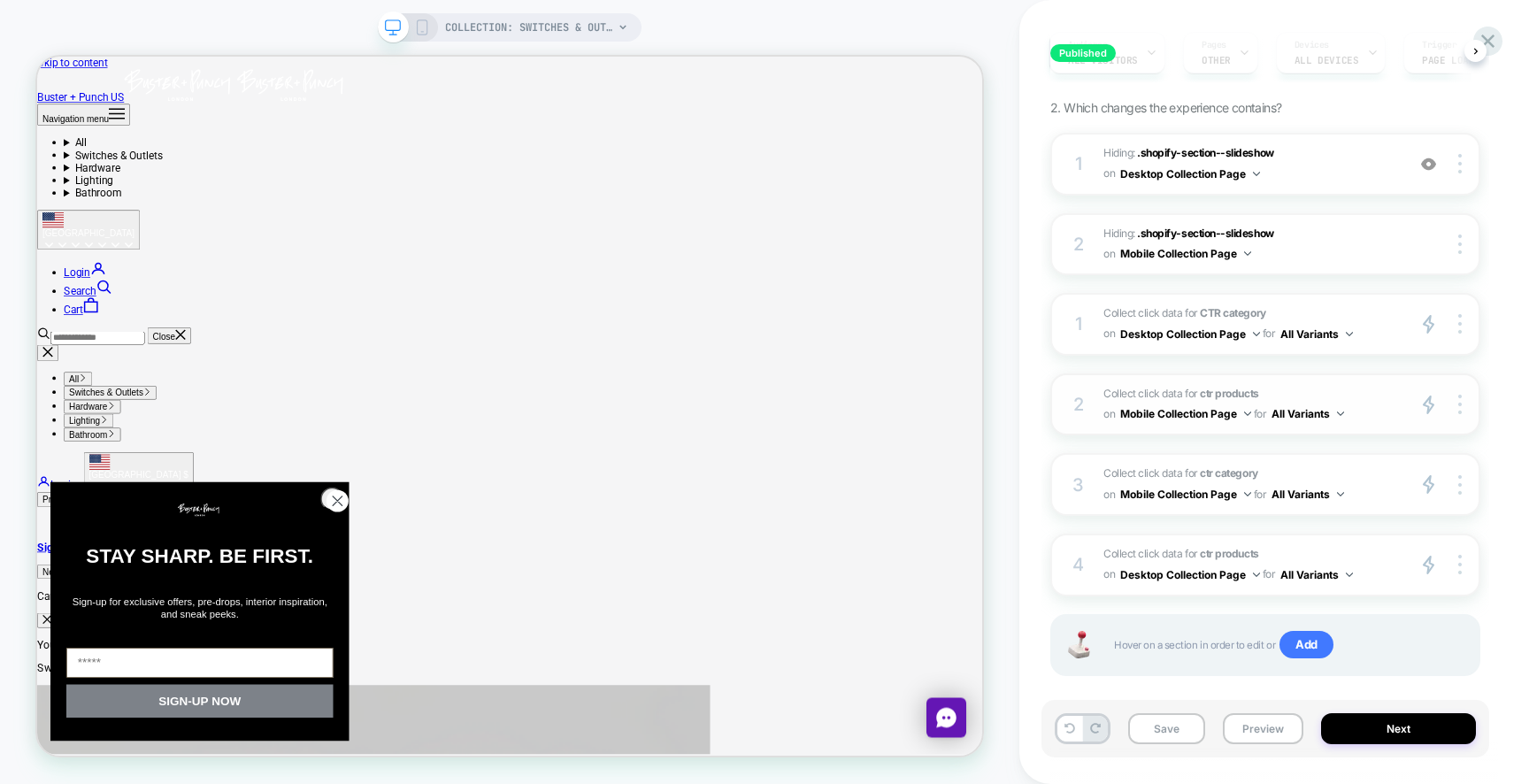
scroll to position [217, 0]
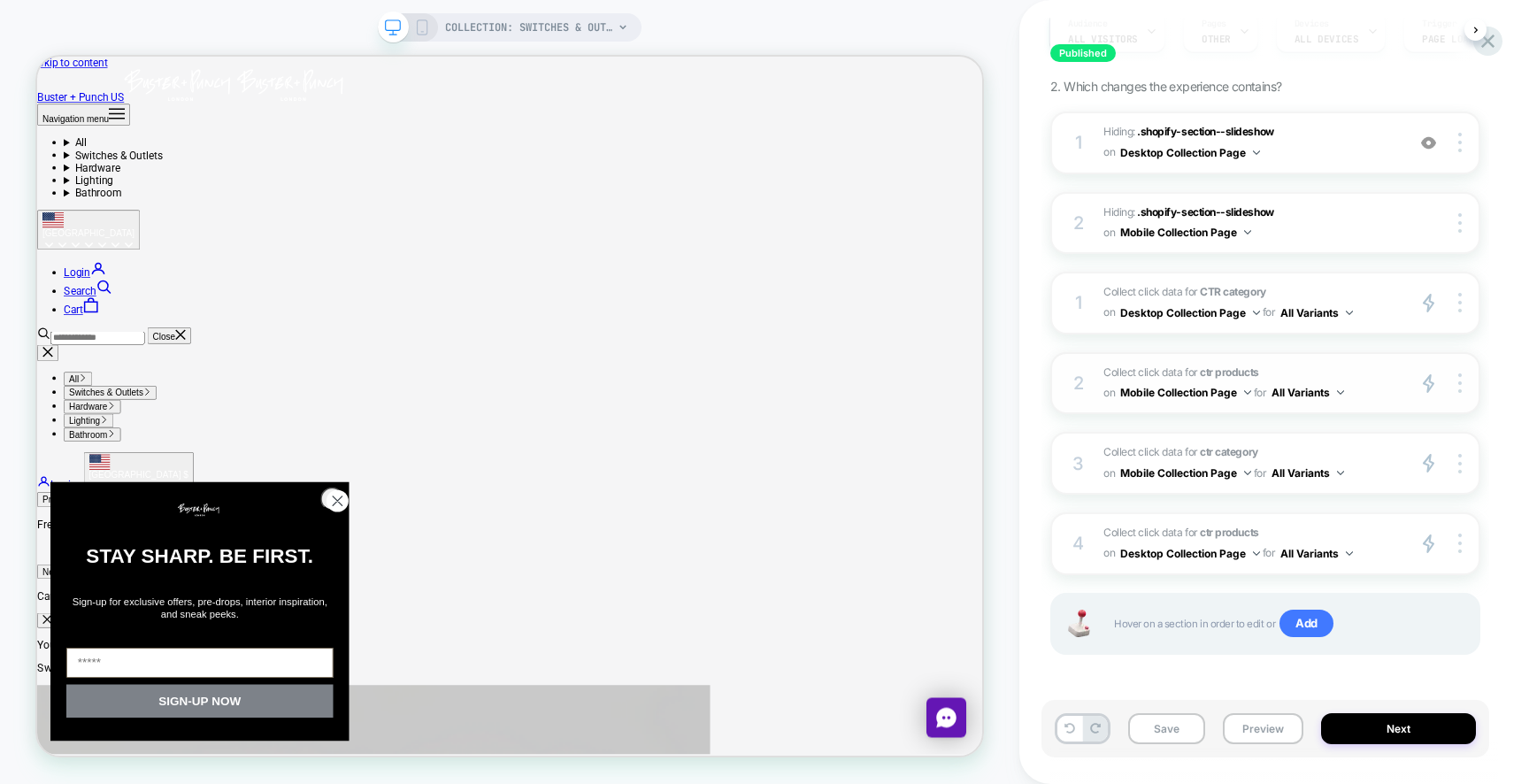
click at [1200, 370] on strong "ctr products" at bounding box center [1229, 372] width 58 height 14
click at [1352, 379] on span "Collect click data for ctr products on Mobile Collection Page for All Variants" at bounding box center [1249, 383] width 292 height 41
click at [1291, 364] on span "Collect click data for ctr products on Mobile Collection Page for All Variants" at bounding box center [1249, 383] width 292 height 41
click at [1205, 371] on strong "ctr products" at bounding box center [1229, 372] width 58 height 14
click at [1192, 391] on button "Mobile Collection Page" at bounding box center [1184, 392] width 131 height 22
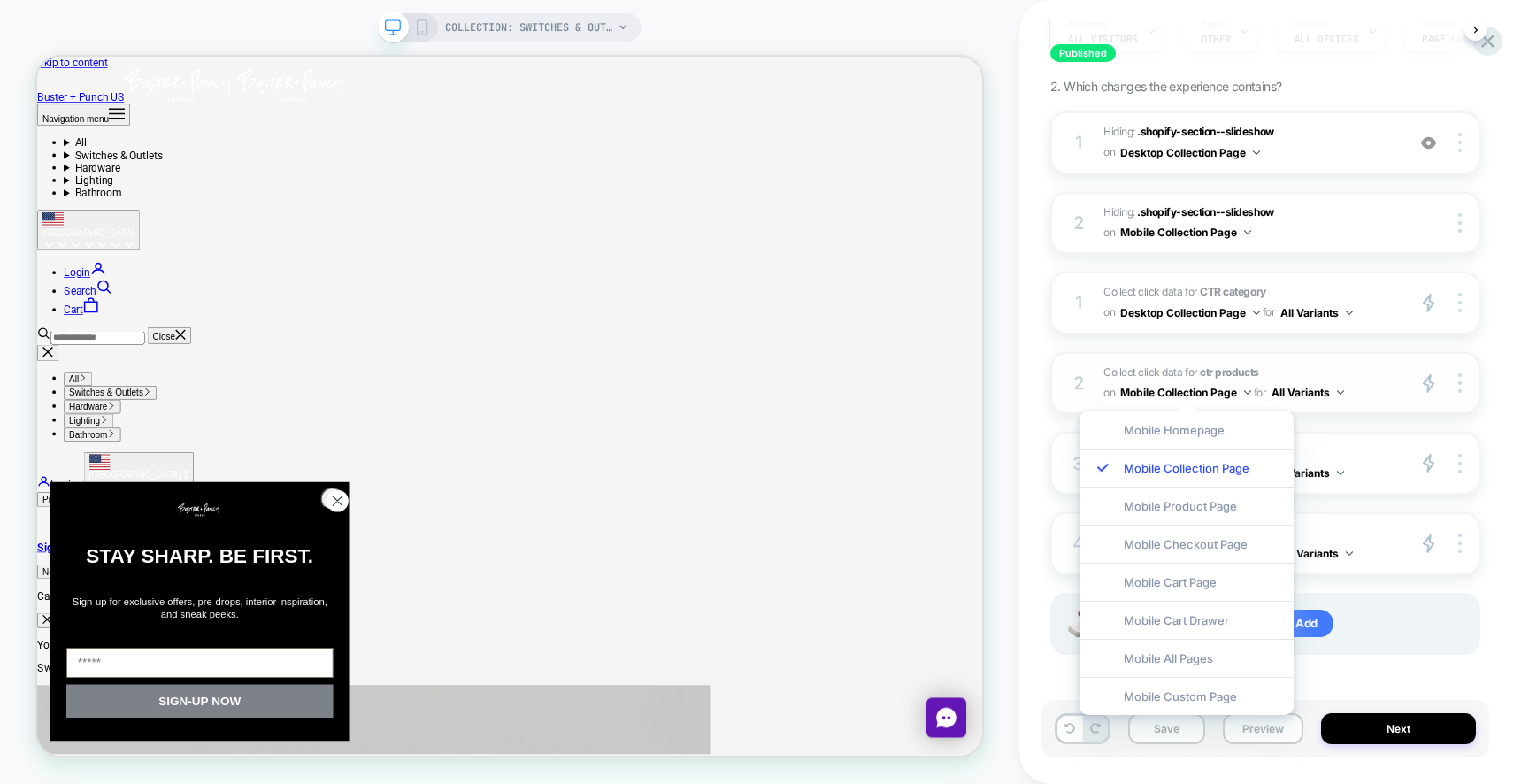
click at [1357, 389] on span "Collect click data for ctr products on Mobile Collection Page for All Variants" at bounding box center [1249, 383] width 292 height 41
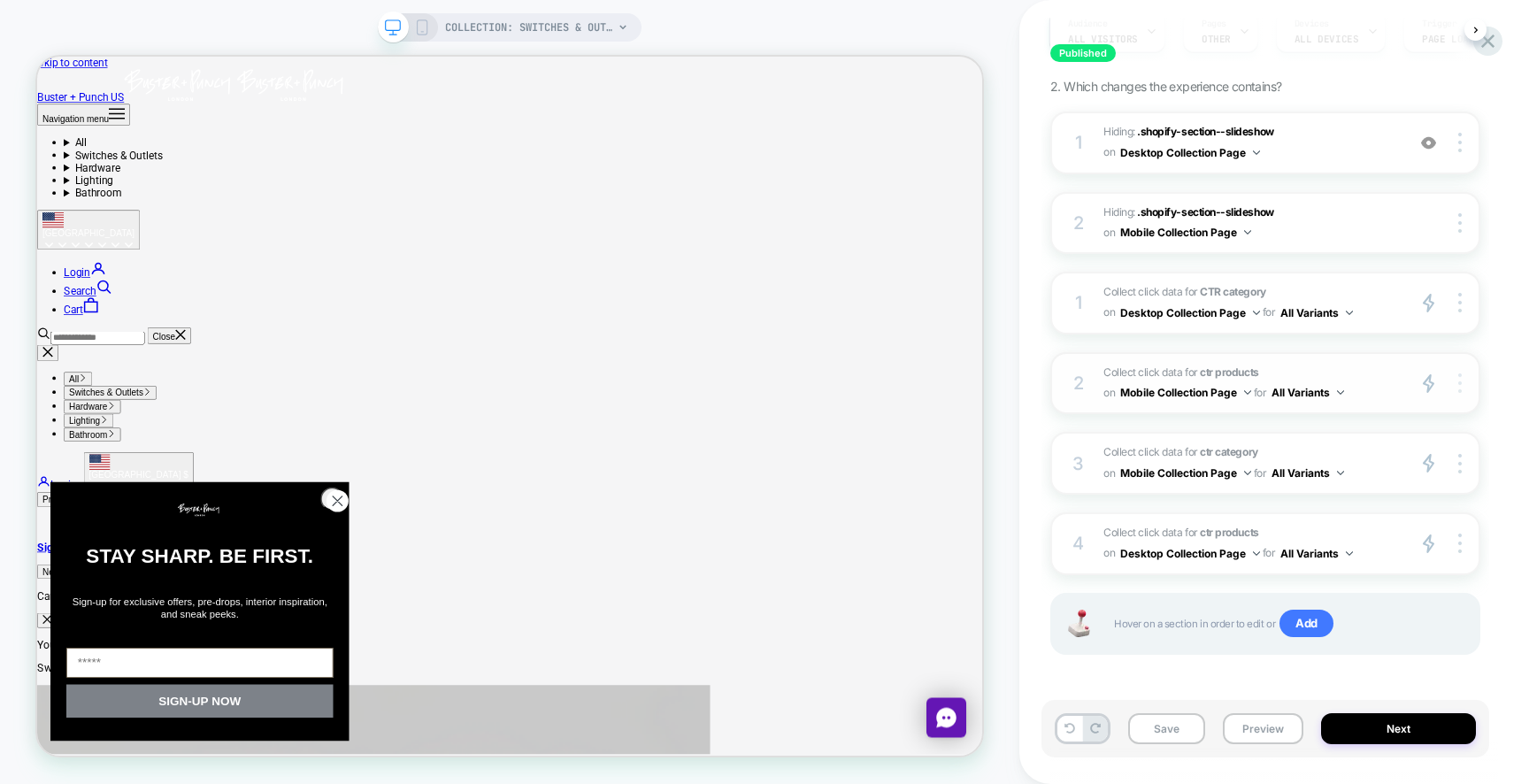
click at [1460, 379] on img at bounding box center [1460, 382] width 4 height 19
click at [1072, 381] on div "2" at bounding box center [1078, 383] width 17 height 32
click at [1097, 373] on div "2 Collect click data for ctr products on Mobile Collection Page for All Variant…" at bounding box center [1265, 383] width 430 height 63
click at [1141, 373] on span "Collect click data for ctr products on Mobile Collection Page for All Variants" at bounding box center [1249, 383] width 292 height 41
click at [1186, 393] on button "Mobile Collection Page" at bounding box center [1184, 392] width 131 height 22
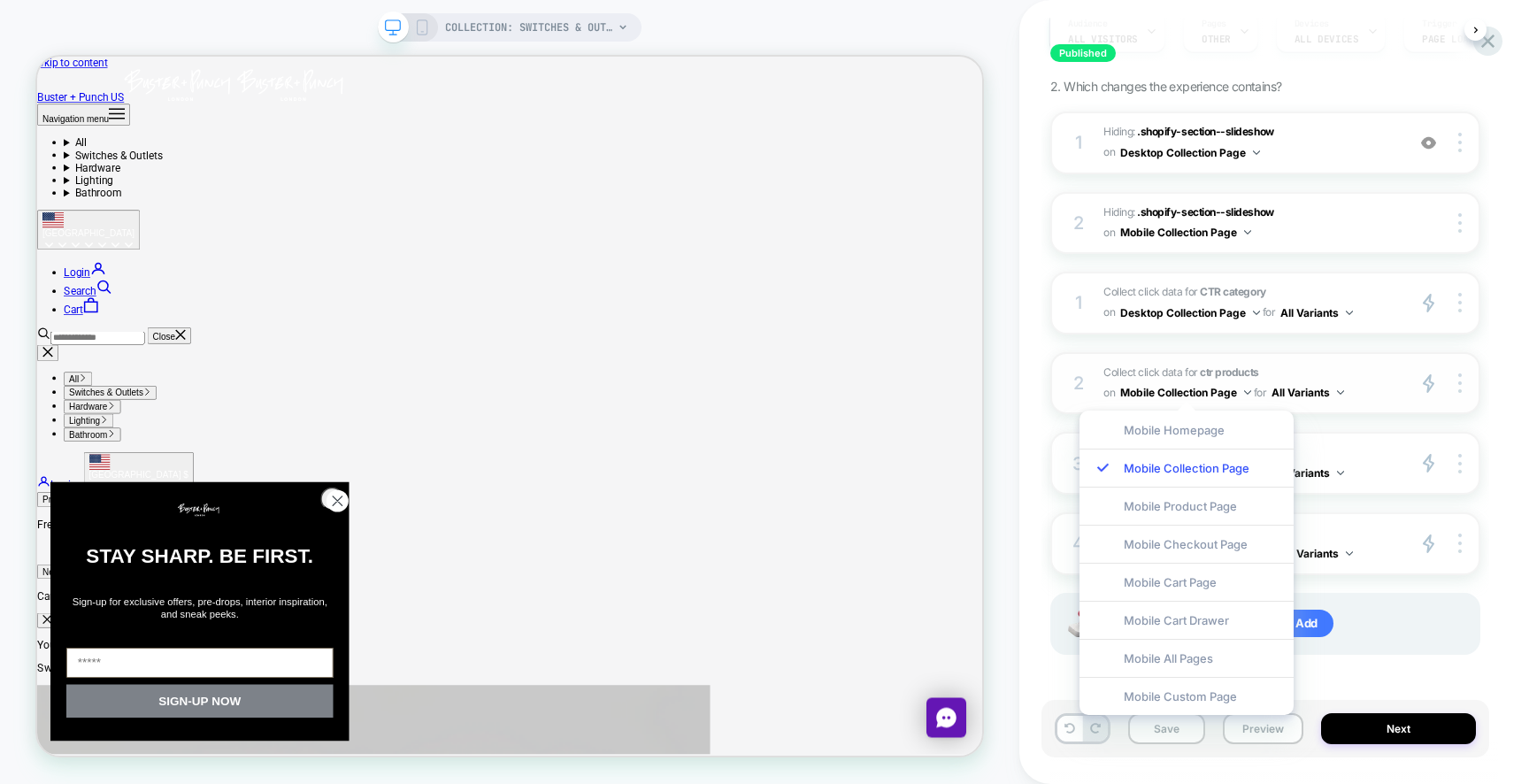
click at [1186, 393] on button "Mobile Collection Page" at bounding box center [1184, 392] width 131 height 22
click at [1191, 370] on span "Collect click data for ctr products on Mobile Collection Page for All Variants" at bounding box center [1249, 383] width 292 height 41
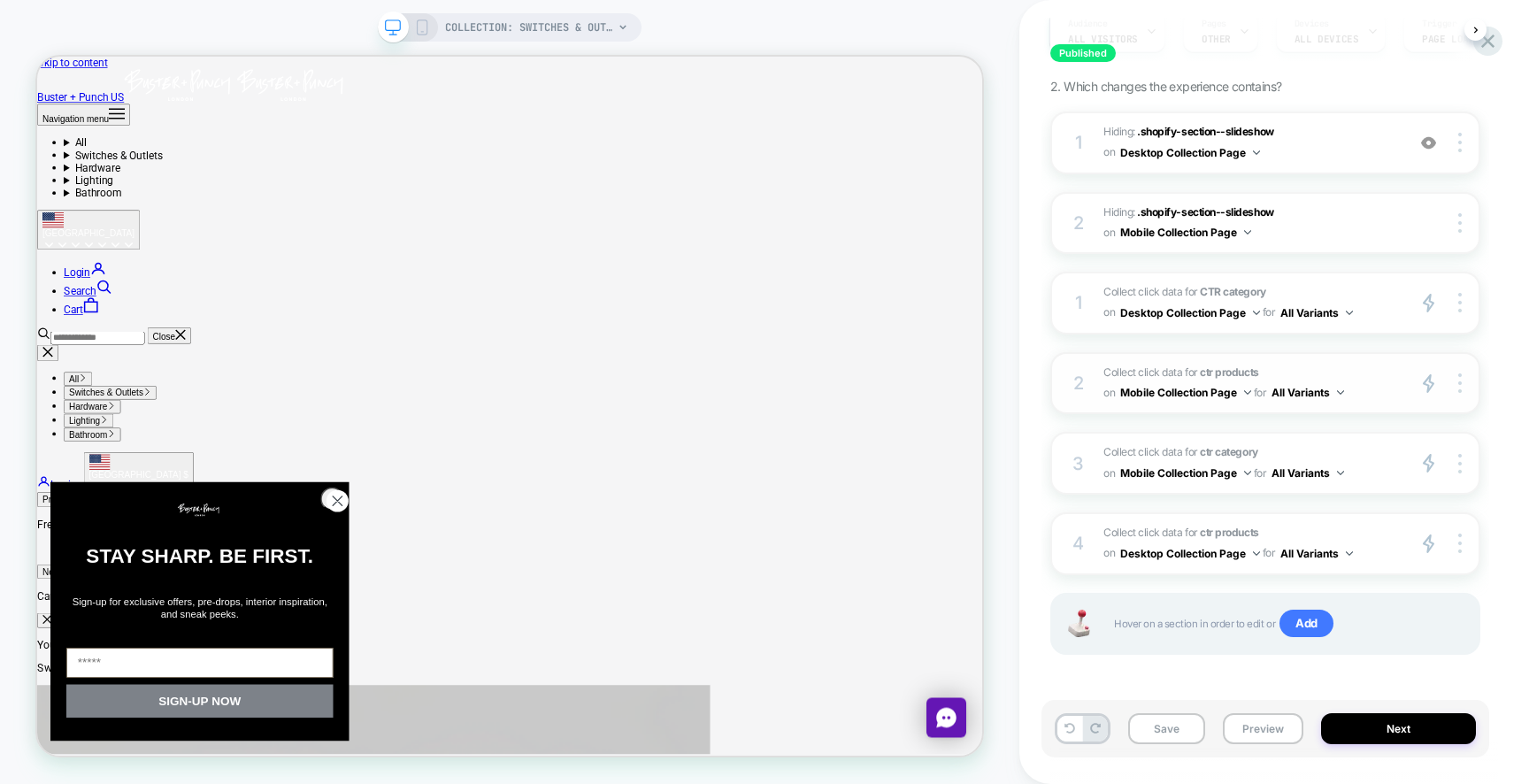
drag, startPoint x: 1153, startPoint y: 373, endPoint x: 1188, endPoint y: 373, distance: 35.0
click at [1188, 373] on span "Collect click data for ctr products on Mobile Collection Page for All Variants" at bounding box center [1249, 383] width 292 height 41
click at [1206, 531] on strong "ctr products" at bounding box center [1229, 532] width 58 height 14
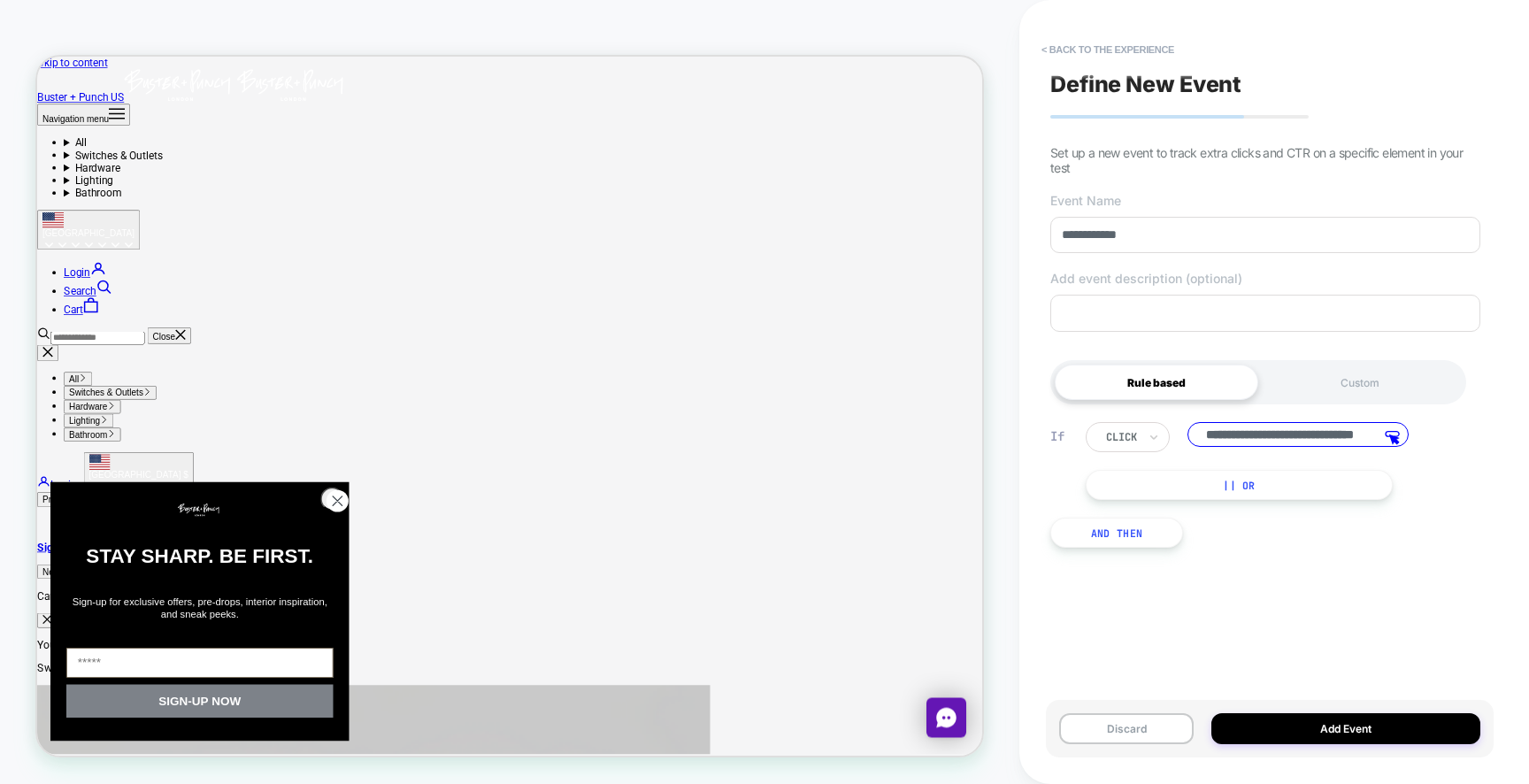
scroll to position [0, 70]
click at [1263, 438] on input "**********" at bounding box center [1298, 437] width 221 height 29
drag, startPoint x: 1290, startPoint y: 441, endPoint x: 1181, endPoint y: 441, distance: 109.0
click at [1181, 441] on div "**********" at bounding box center [1262, 437] width 353 height 30
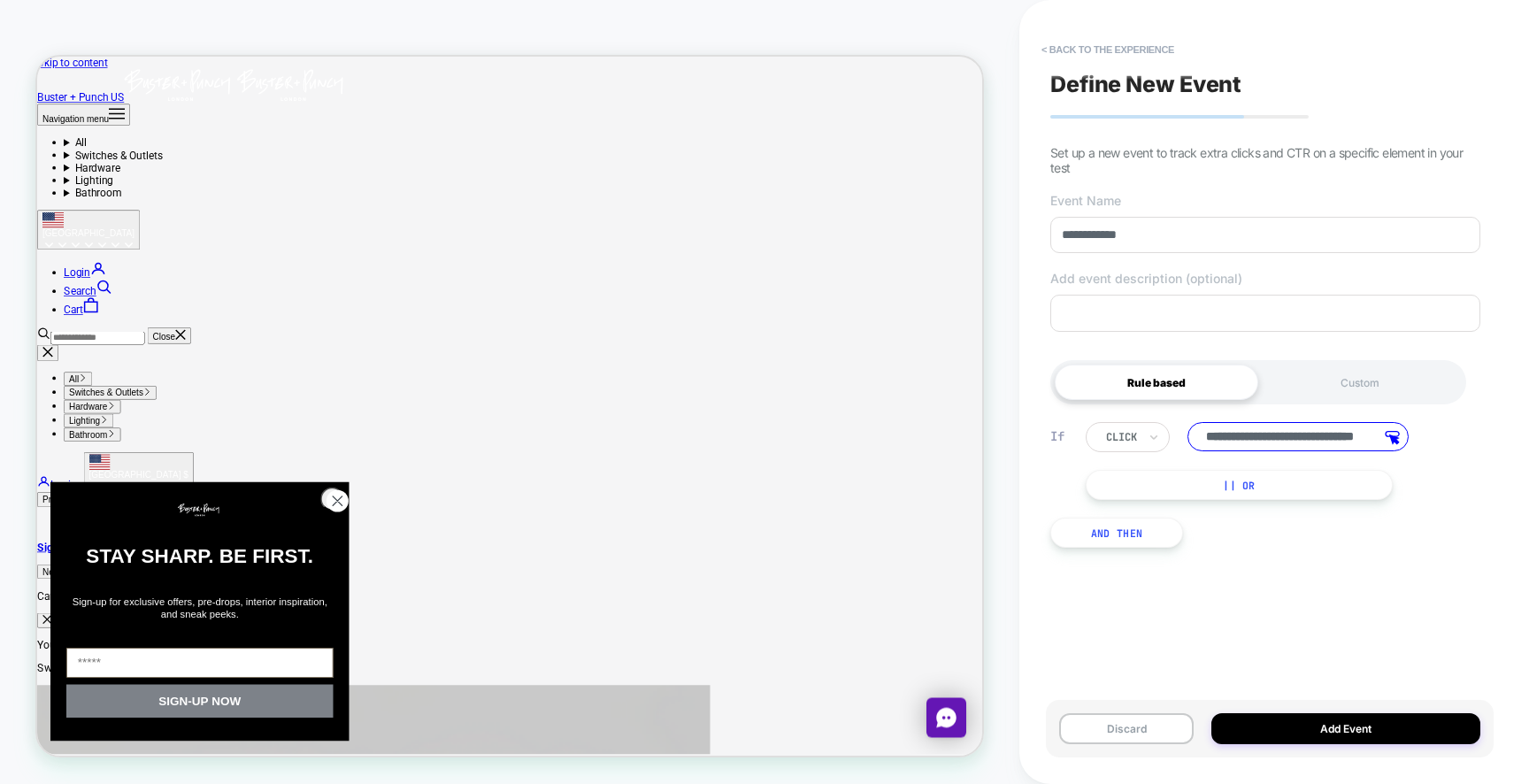
click at [1255, 438] on input "**********" at bounding box center [1298, 437] width 221 height 29
click at [1073, 51] on button "< back to the experience" at bounding box center [1108, 49] width 151 height 28
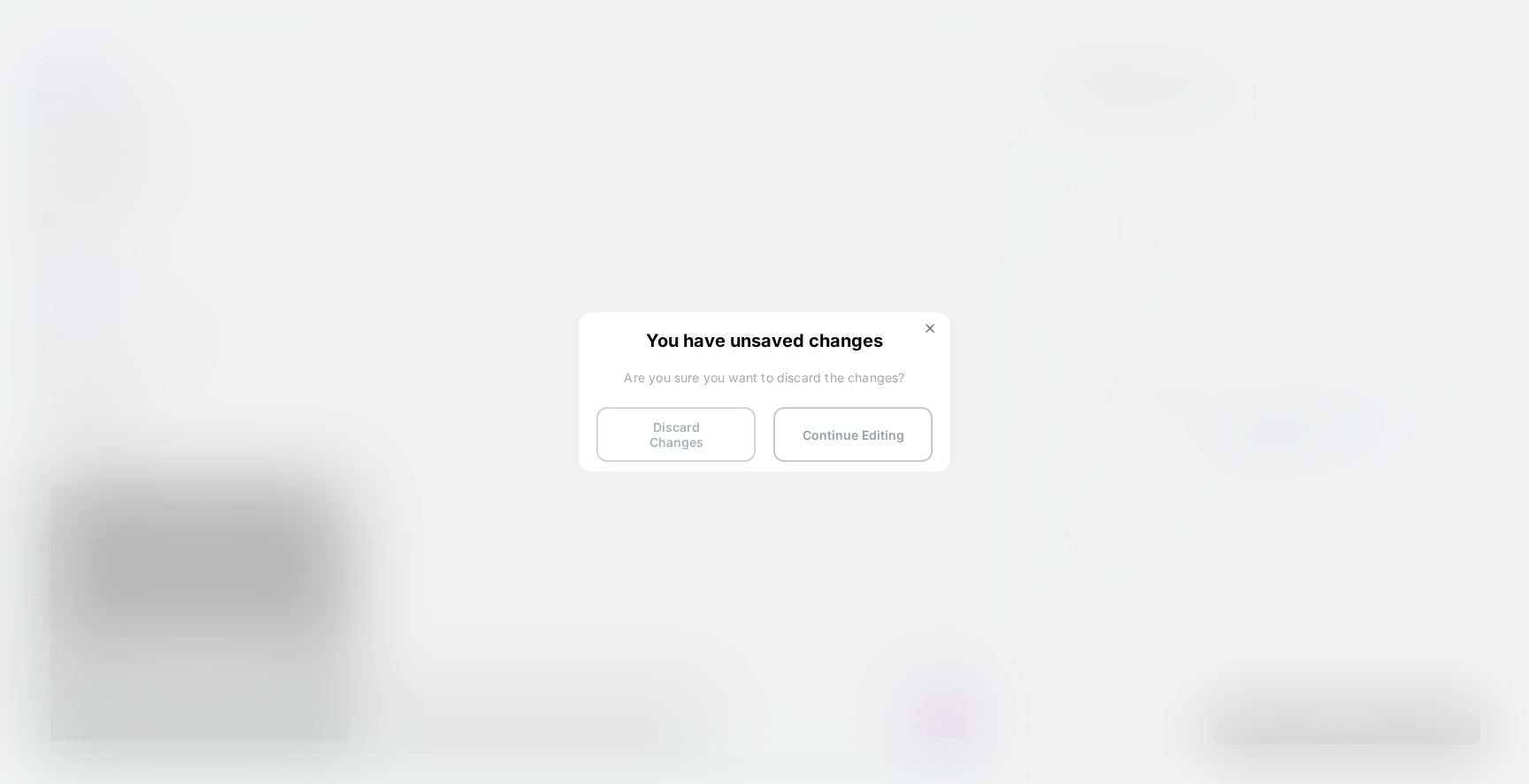
click at [678, 424] on button "Discard Changes" at bounding box center [675, 434] width 159 height 55
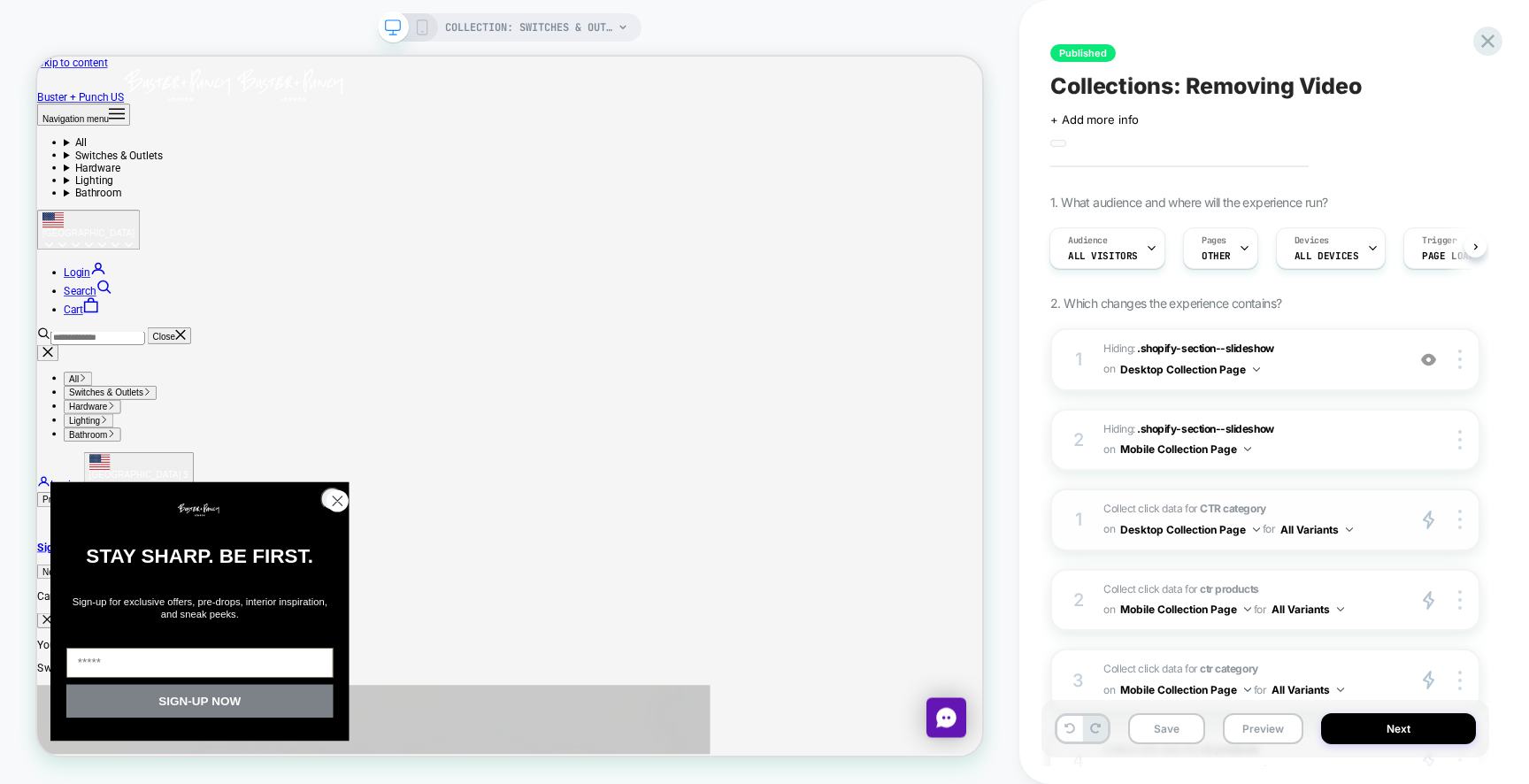
scroll to position [217, 0]
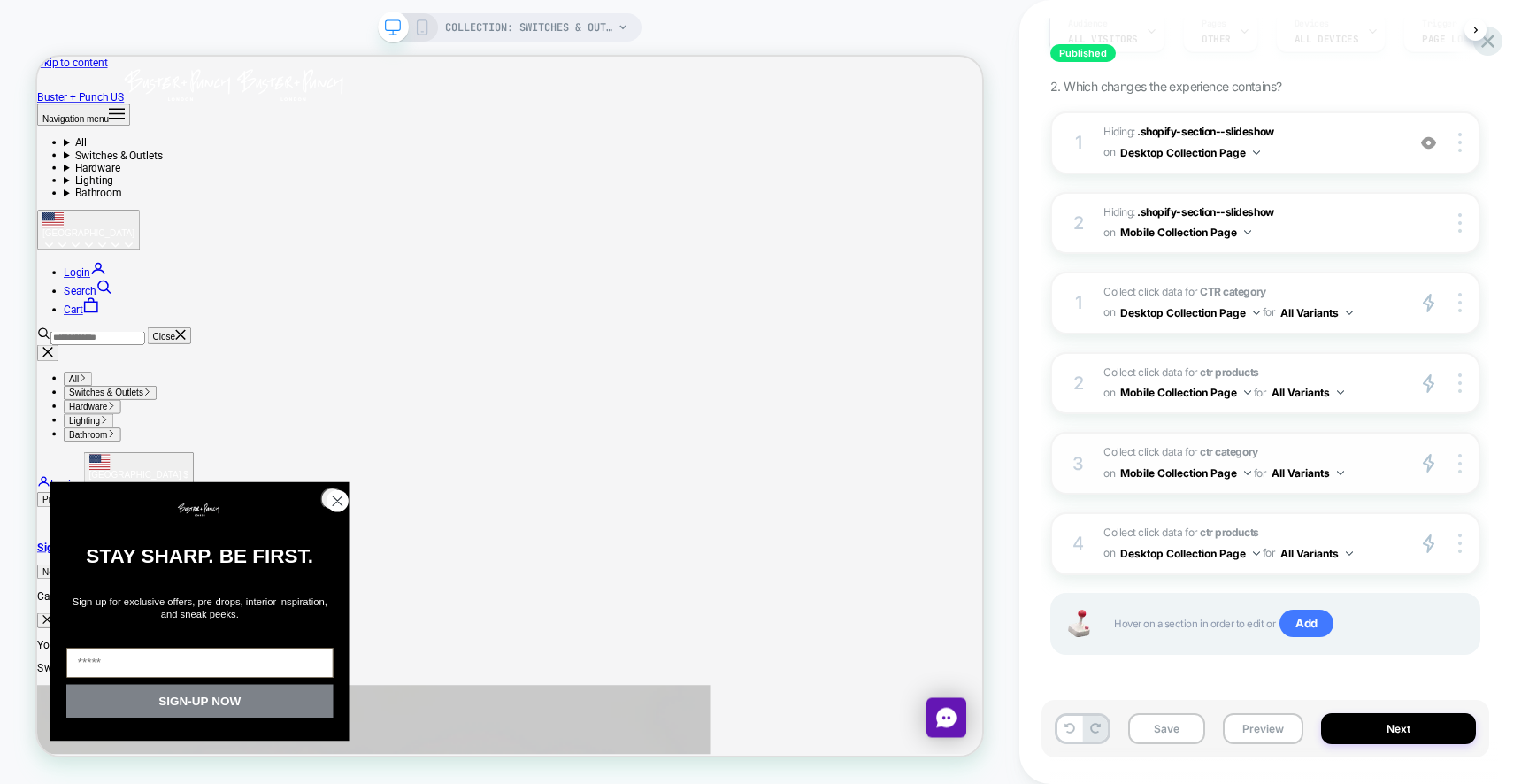
click at [1188, 469] on button "Mobile Collection Page" at bounding box center [1184, 472] width 131 height 22
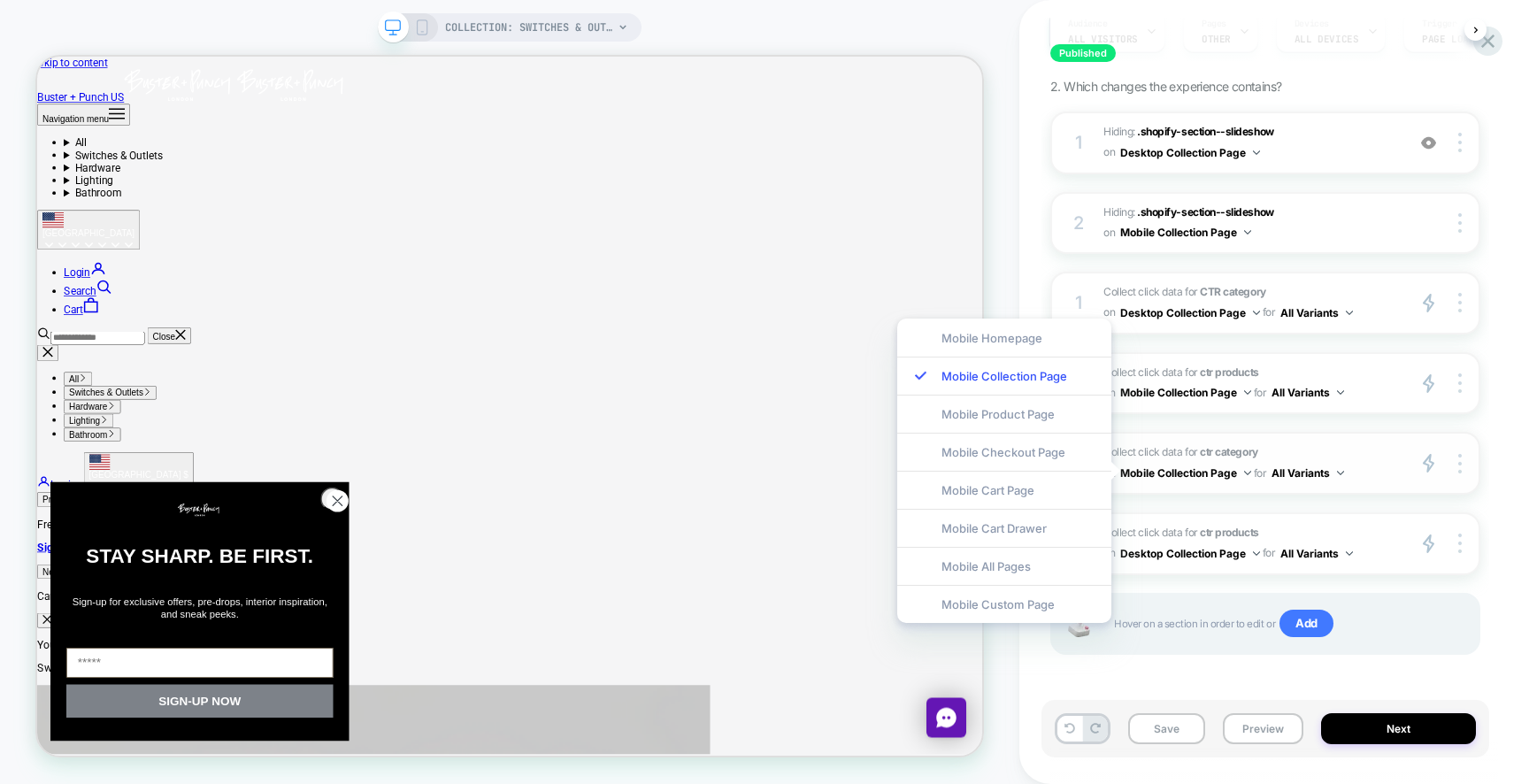
click at [1192, 449] on span "Collect click data for ctr category on Mobile Collection Page for All Variants" at bounding box center [1249, 462] width 292 height 41
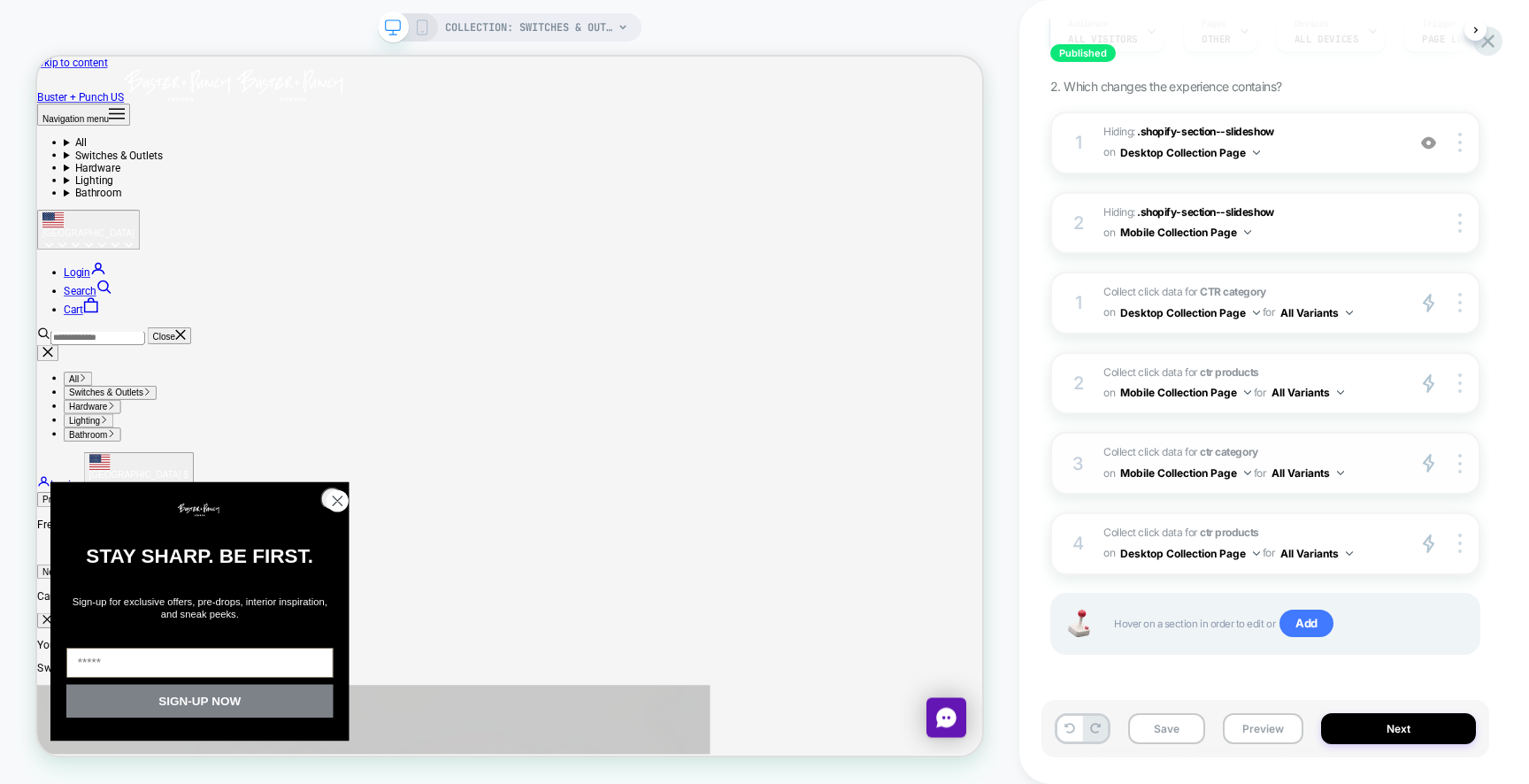
click at [1087, 461] on div "3" at bounding box center [1078, 463] width 17 height 32
click at [1197, 448] on span "Collect click data for ctr category on Mobile Collection Page for All Variants" at bounding box center [1249, 462] width 292 height 41
click at [1428, 461] on polygon at bounding box center [1428, 463] width 10 height 16
click at [1456, 461] on div at bounding box center [1462, 463] width 34 height 20
click at [1460, 461] on img at bounding box center [1460, 463] width 4 height 19
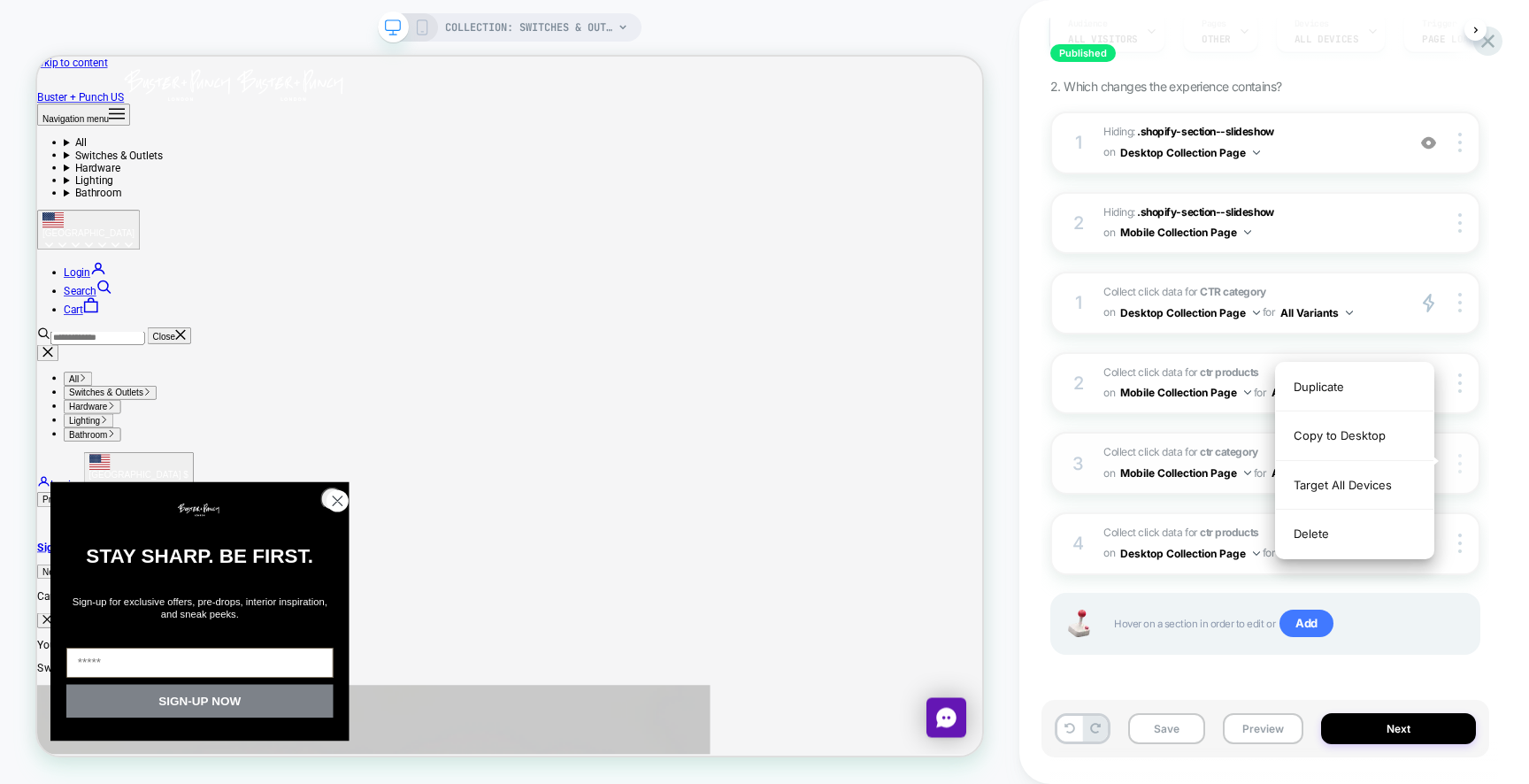
click at [1460, 461] on img at bounding box center [1460, 463] width 4 height 19
click at [1178, 625] on span "Hover on a section in order to edit or Add" at bounding box center [1287, 623] width 346 height 28
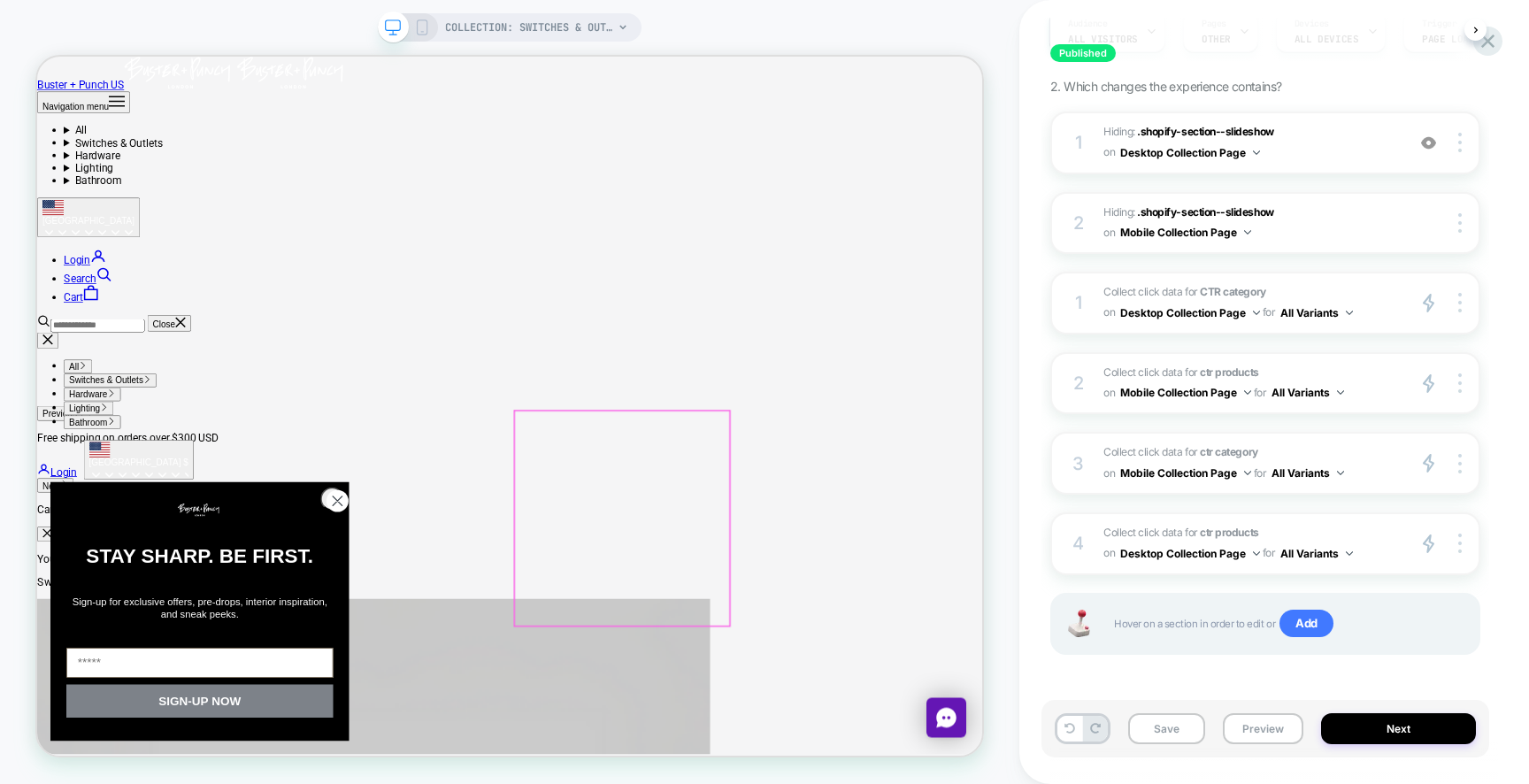
scroll to position [132, 0]
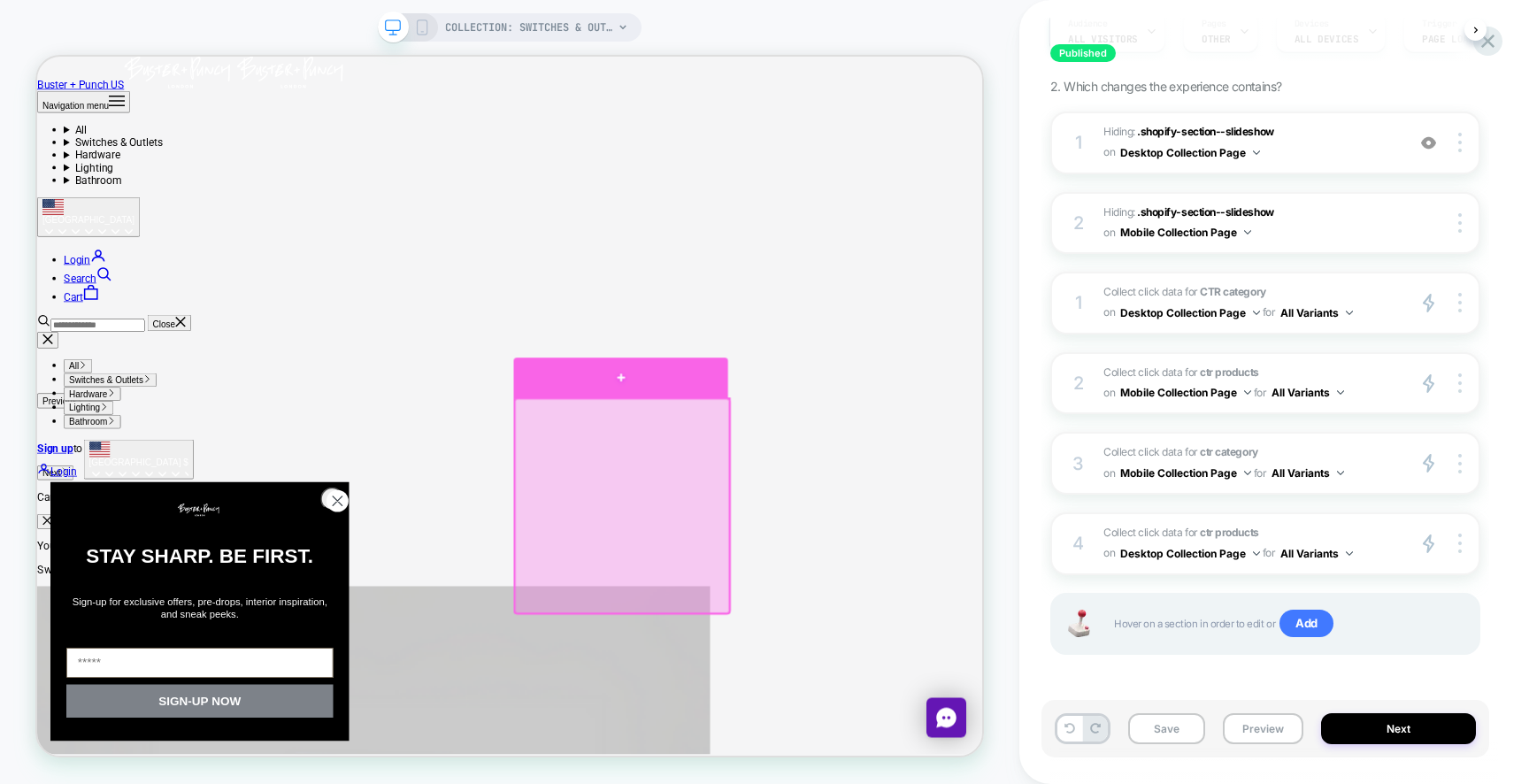
click at [820, 484] on div at bounding box center [815, 484] width 286 height 53
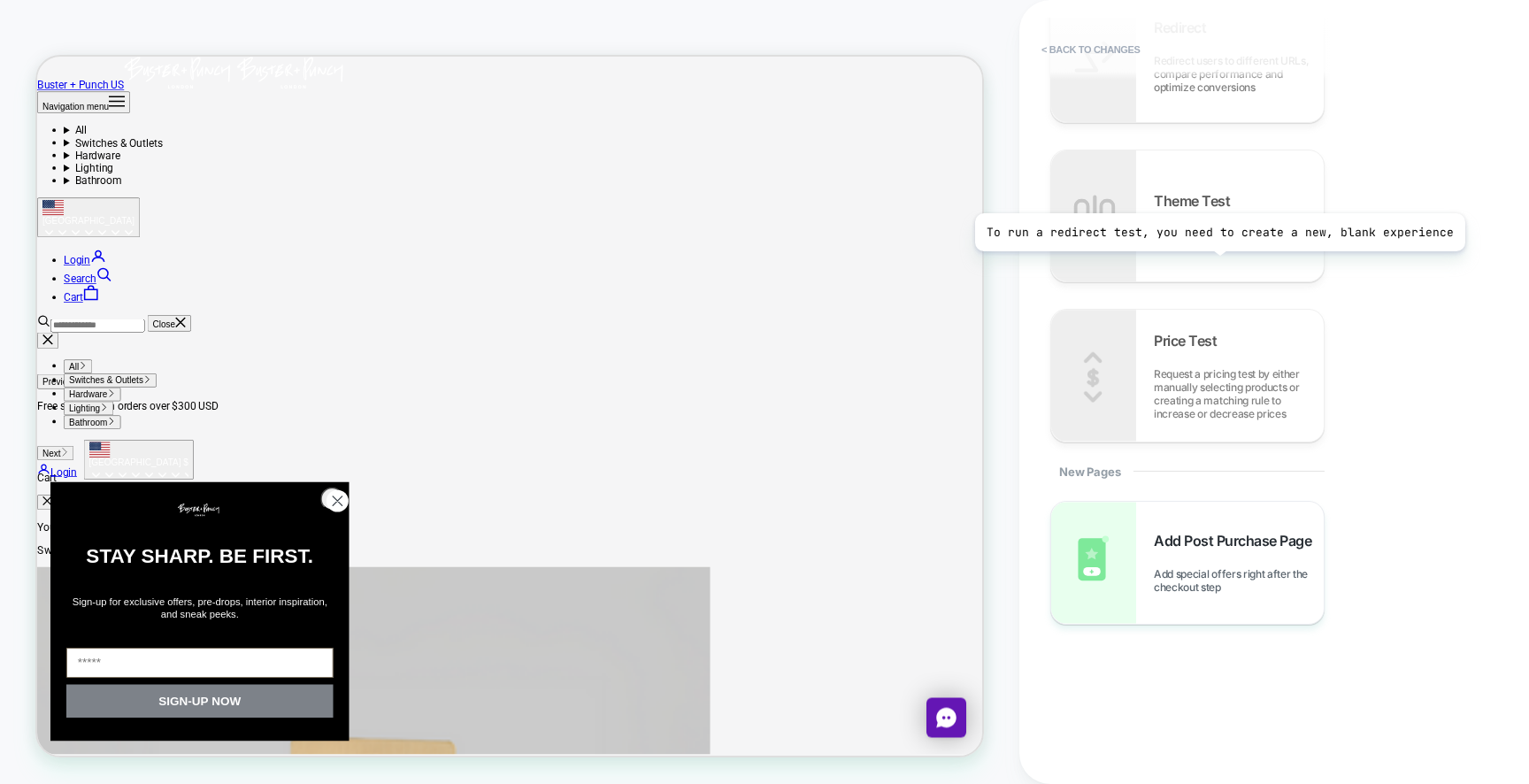
scroll to position [1428, 0]
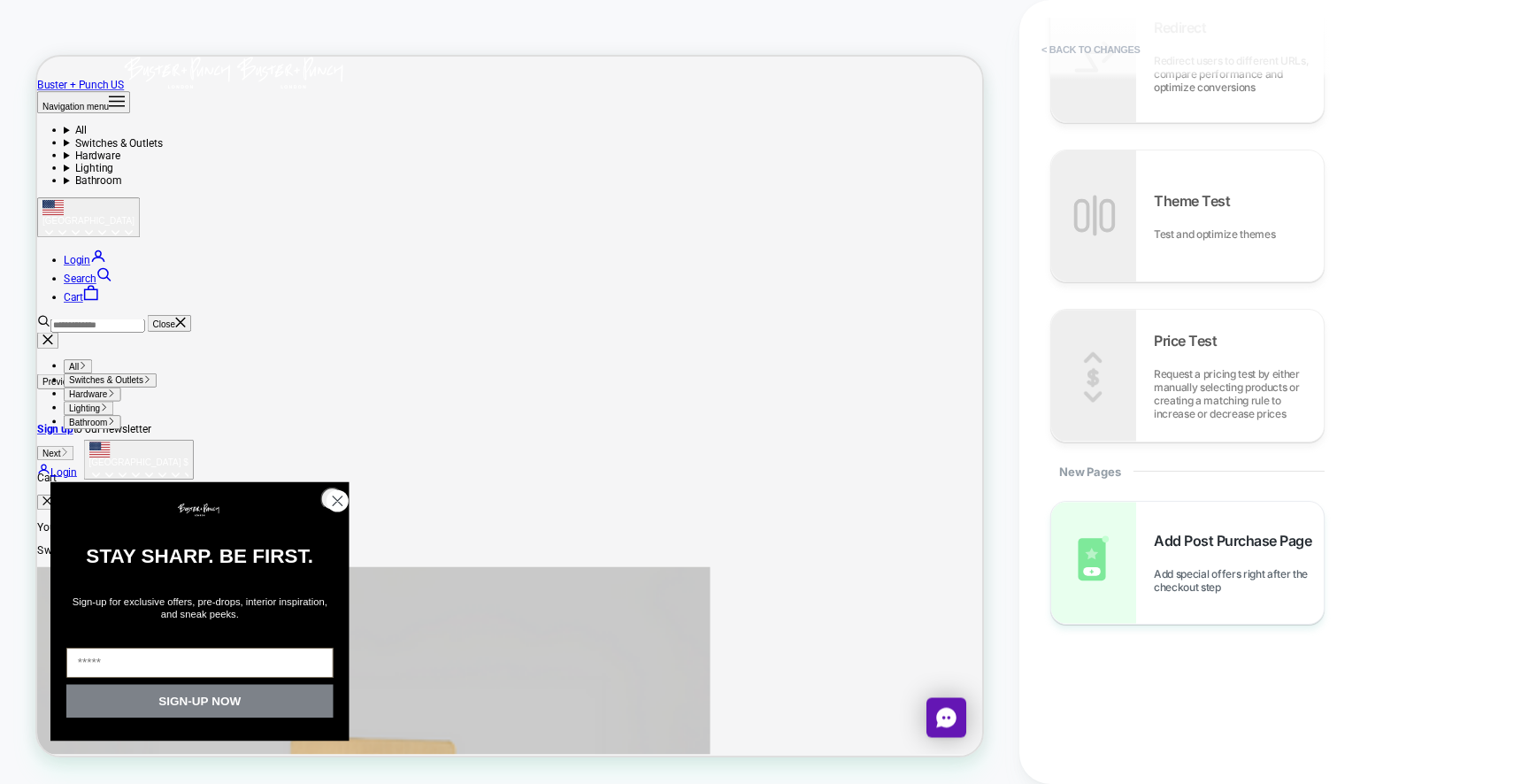
click at [1059, 48] on button "< Back to changes" at bounding box center [1091, 49] width 117 height 28
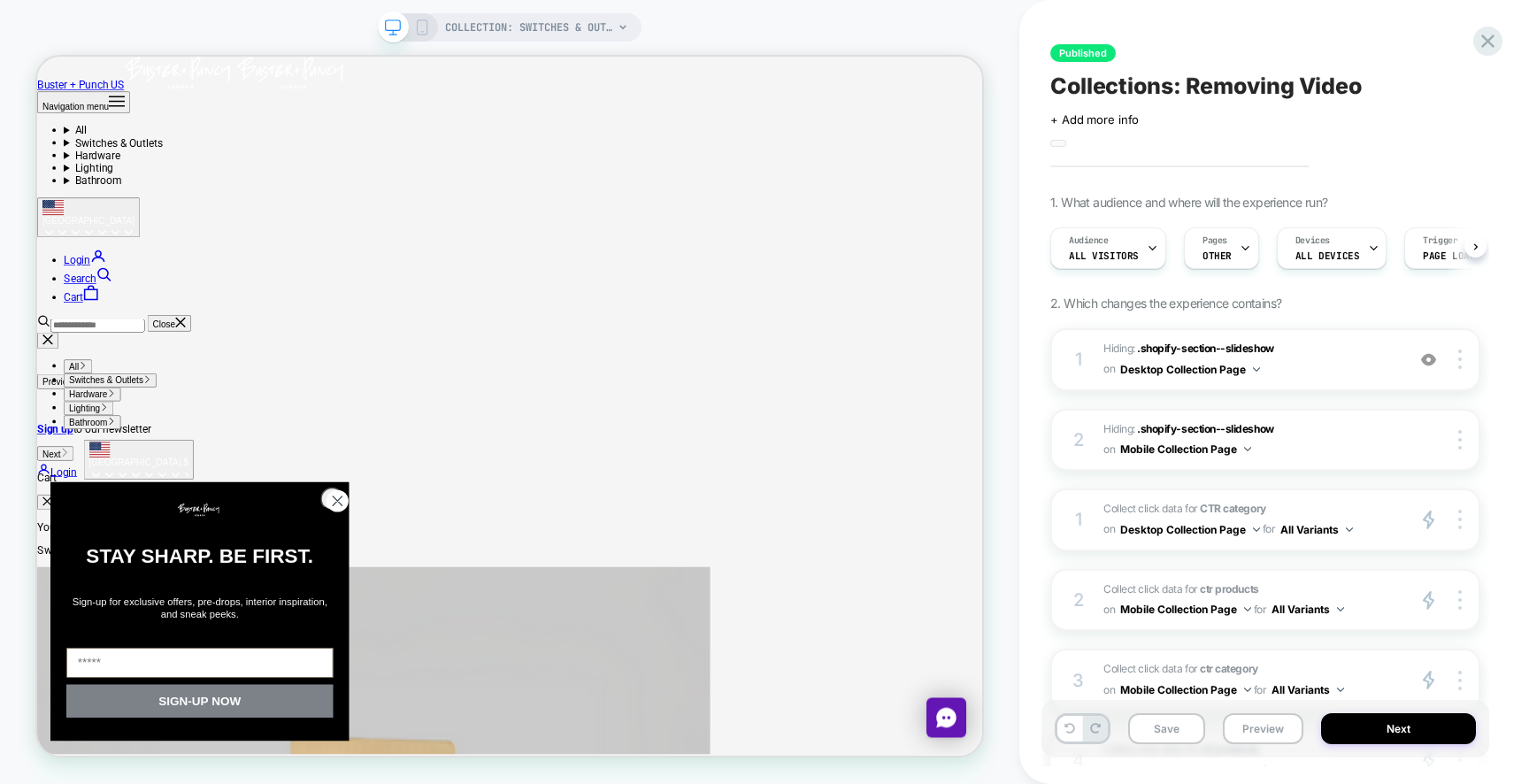
scroll to position [0, 1]
click at [430, 641] on circle "Close dialog" at bounding box center [438, 649] width 29 height 29
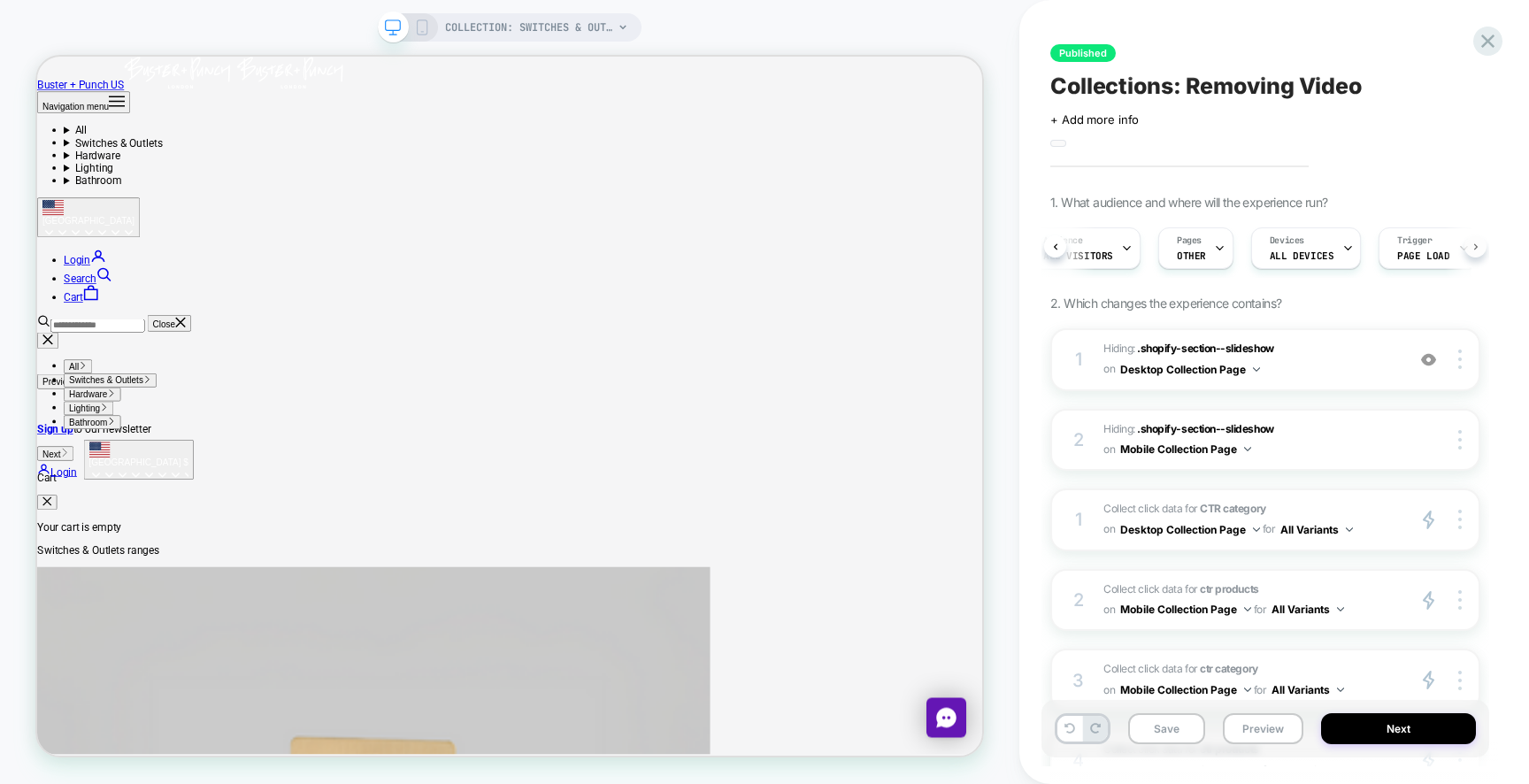
scroll to position [0, 47]
click at [1477, 249] on div "Audience All Visitors Pages OTHER Devices ALL DEVICES Trigger Page Load" at bounding box center [1265, 248] width 430 height 59
click at [1057, 142] on span at bounding box center [1057, 143] width 16 height 7
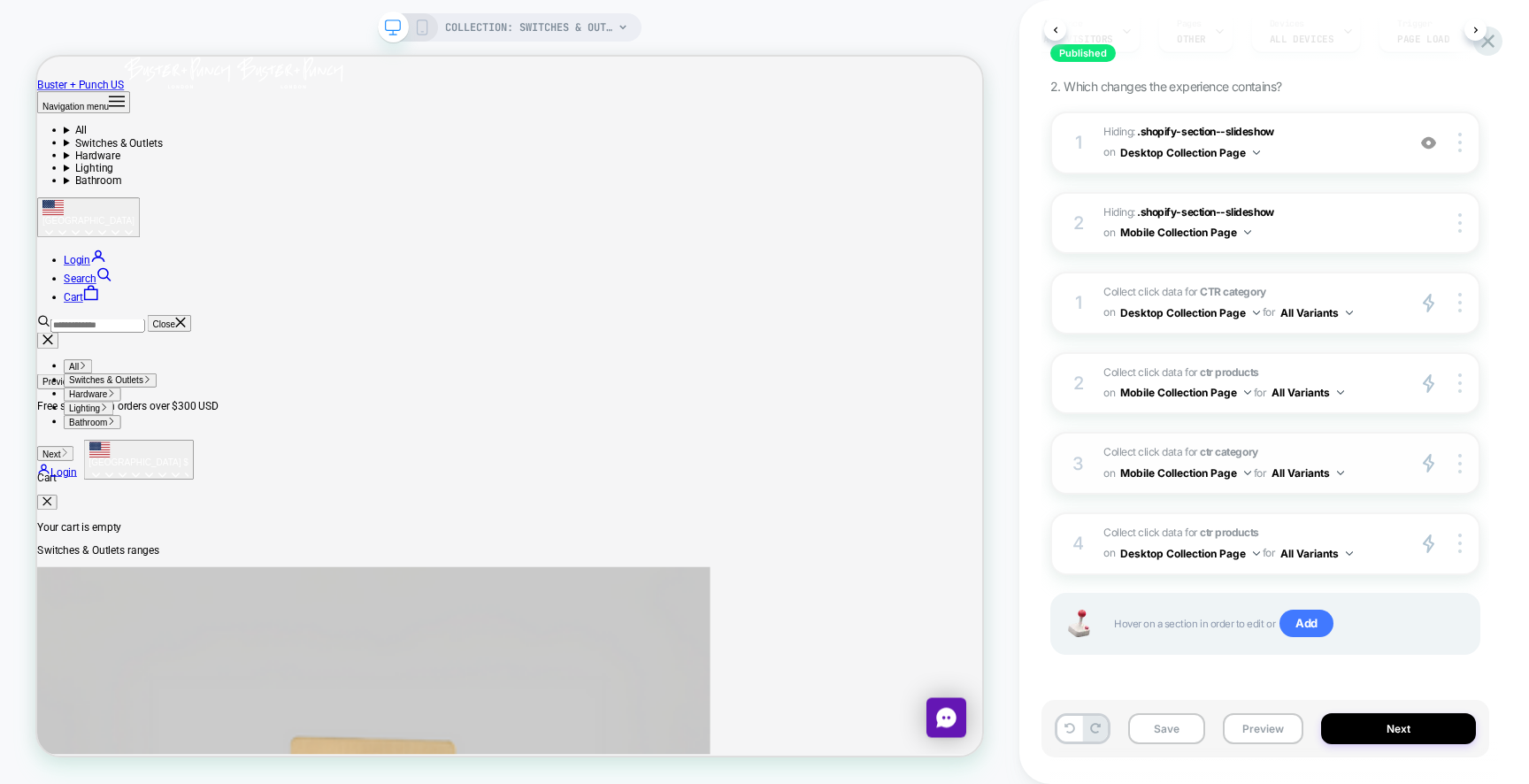
click at [1180, 474] on button "Mobile Collection Page" at bounding box center [1184, 472] width 131 height 22
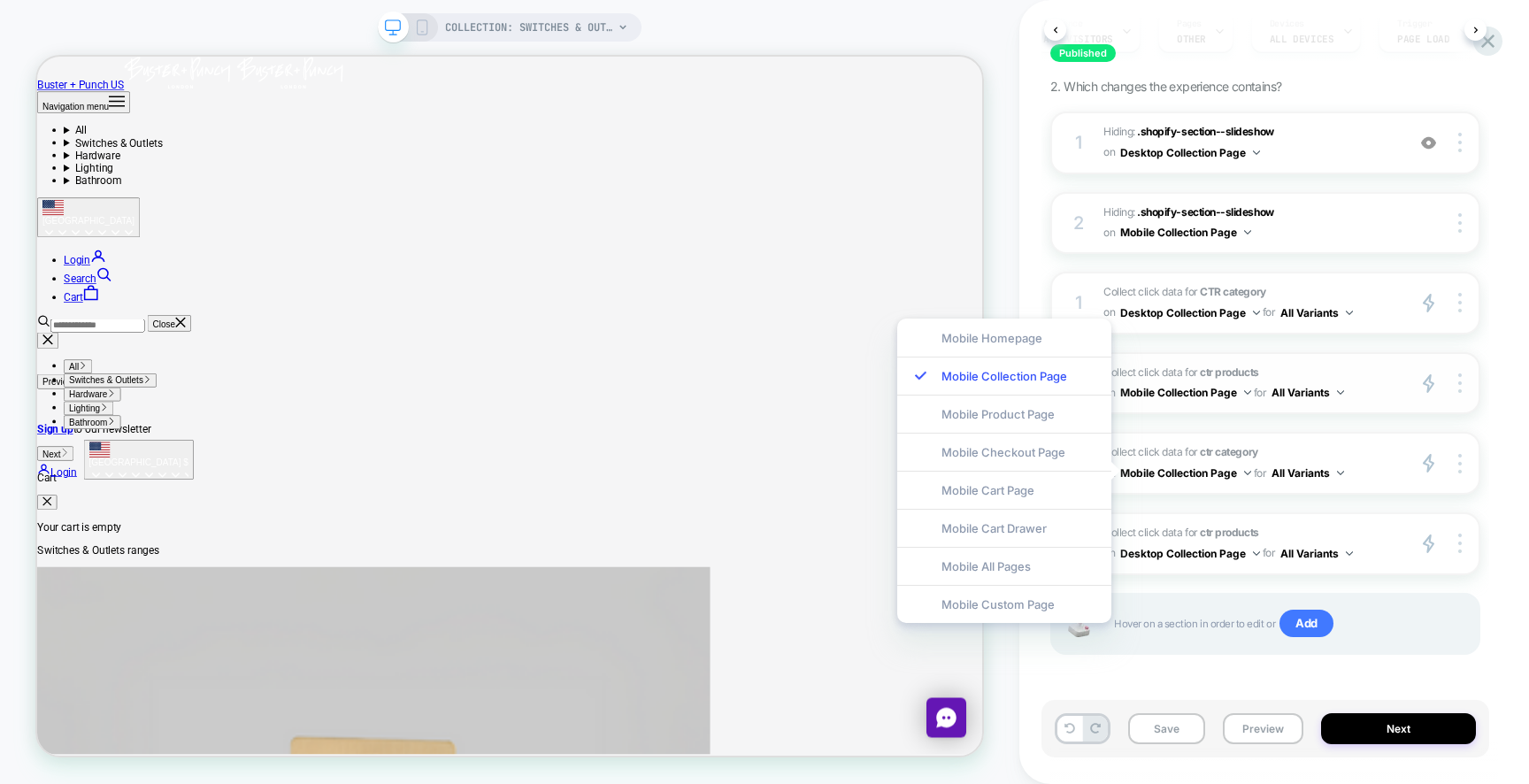
click at [1153, 405] on div "2 Collect click data for ctr products on Mobile Collection Page for All Variant…" at bounding box center [1265, 383] width 430 height 63
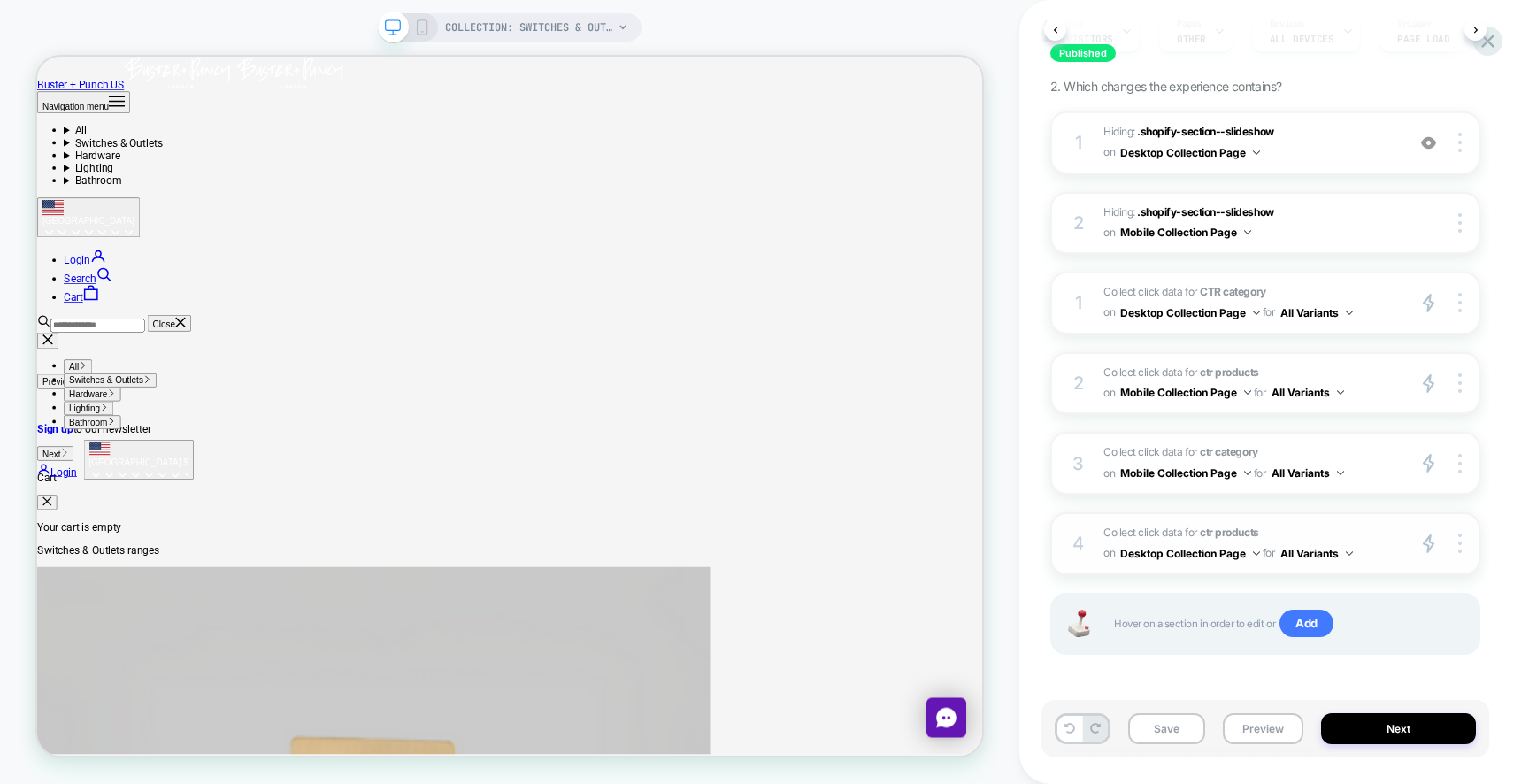
click at [1234, 526] on strong "ctr products" at bounding box center [1229, 532] width 58 height 14
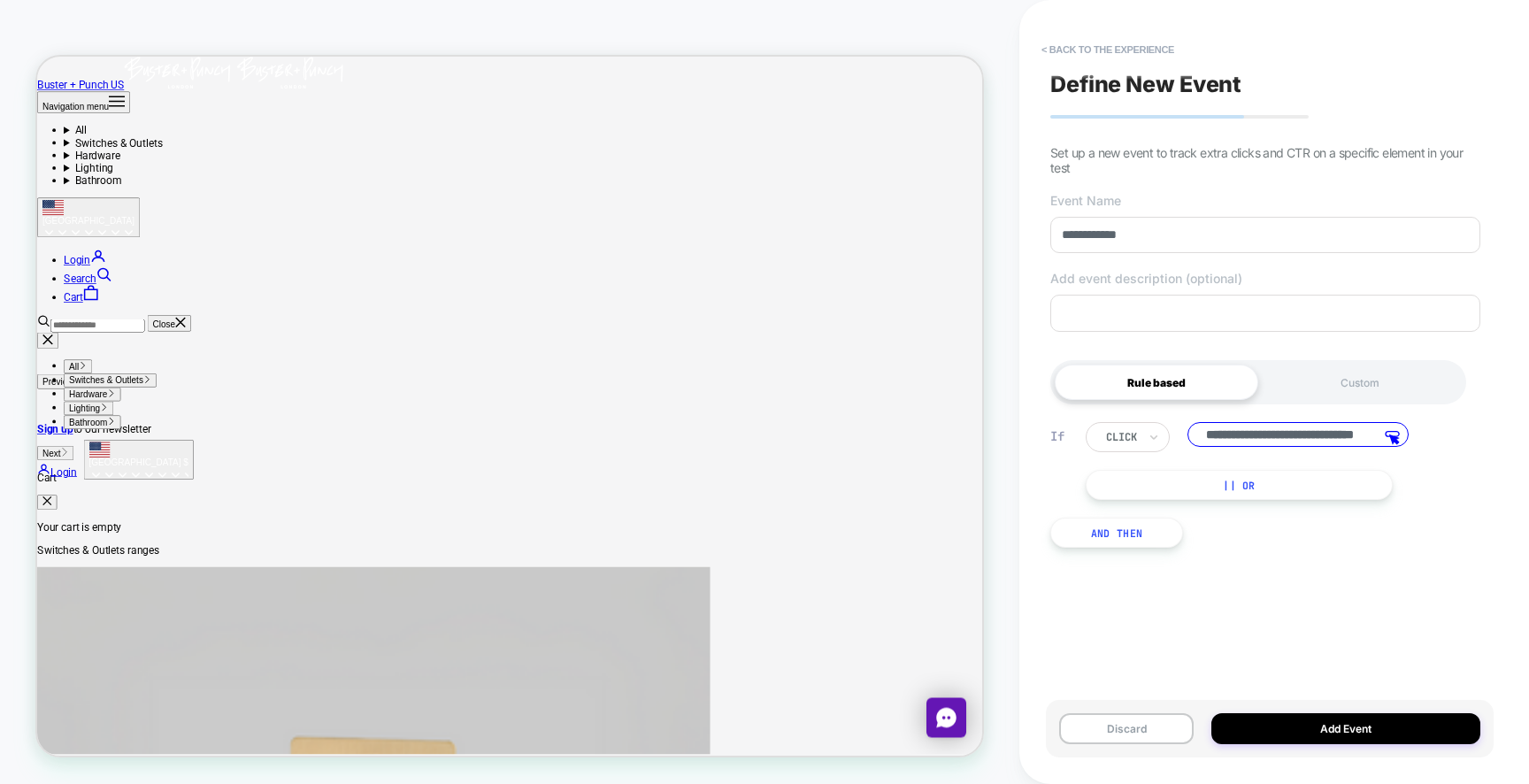
scroll to position [0, 70]
click at [1247, 437] on input "**********" at bounding box center [1298, 437] width 221 height 29
click at [1321, 387] on div "Custom" at bounding box center [1359, 382] width 204 height 36
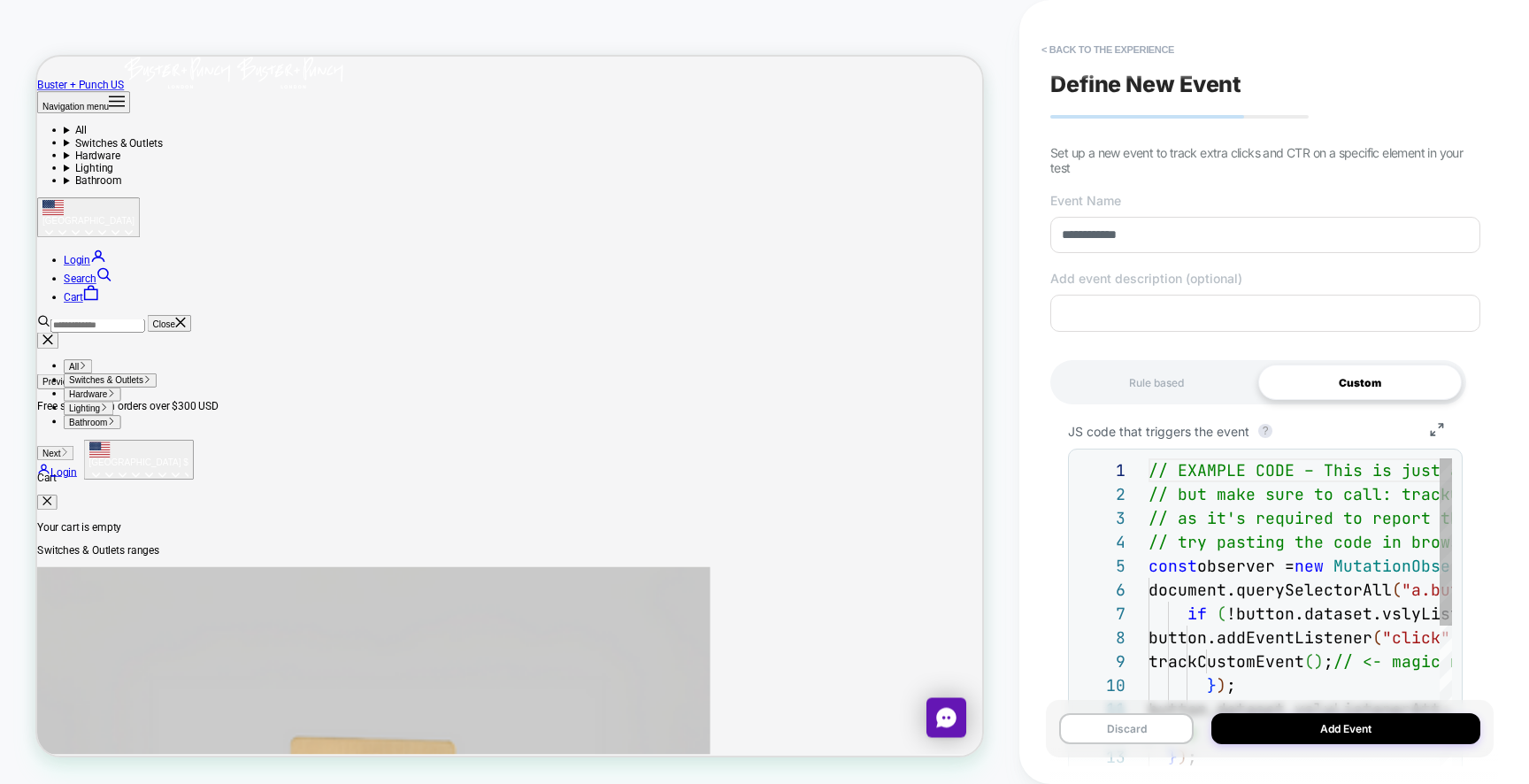
scroll to position [191, 0]
click at [1186, 386] on div "Rule based" at bounding box center [1156, 382] width 204 height 36
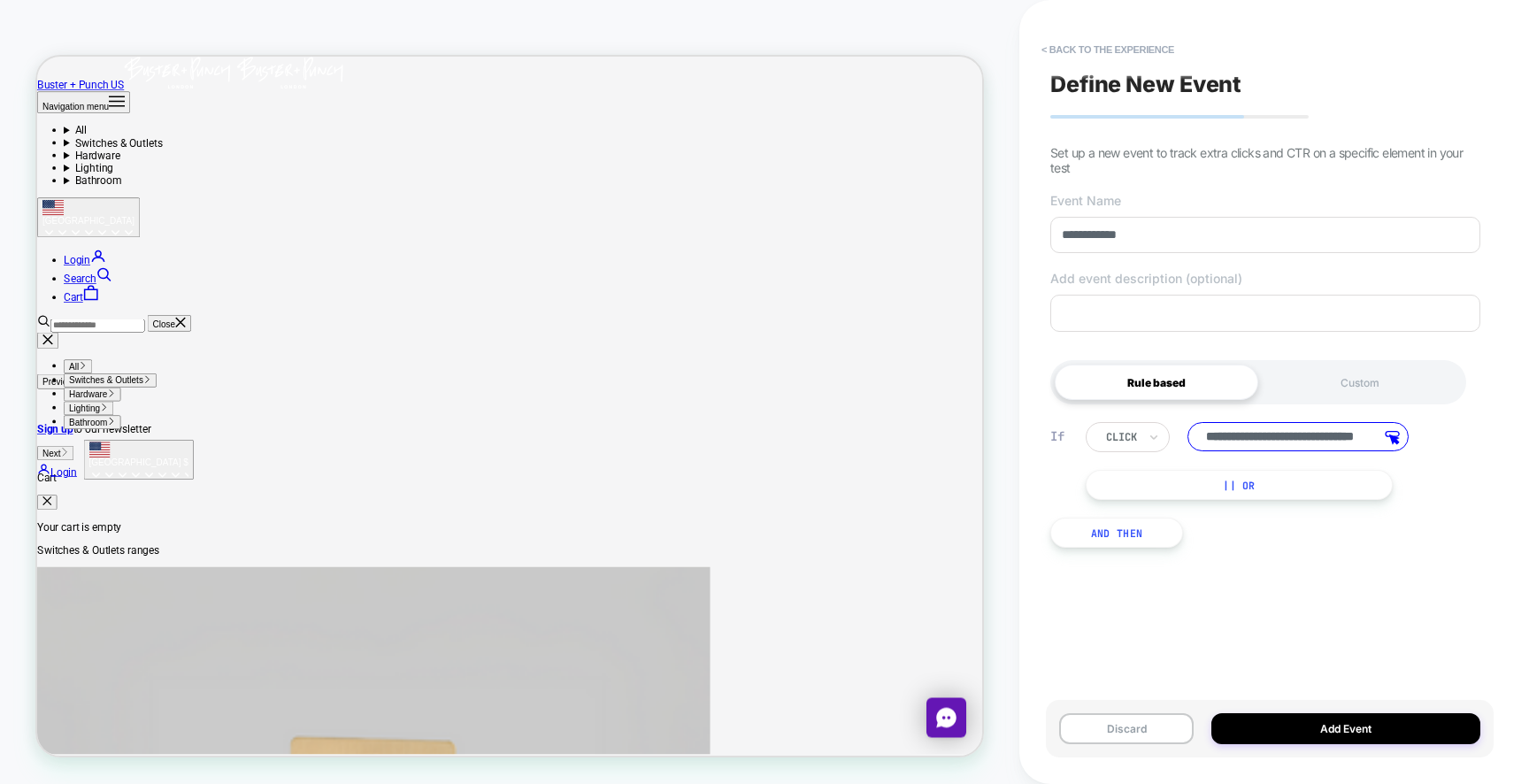
scroll to position [0, 0]
click at [1333, 387] on div "Custom" at bounding box center [1359, 382] width 204 height 36
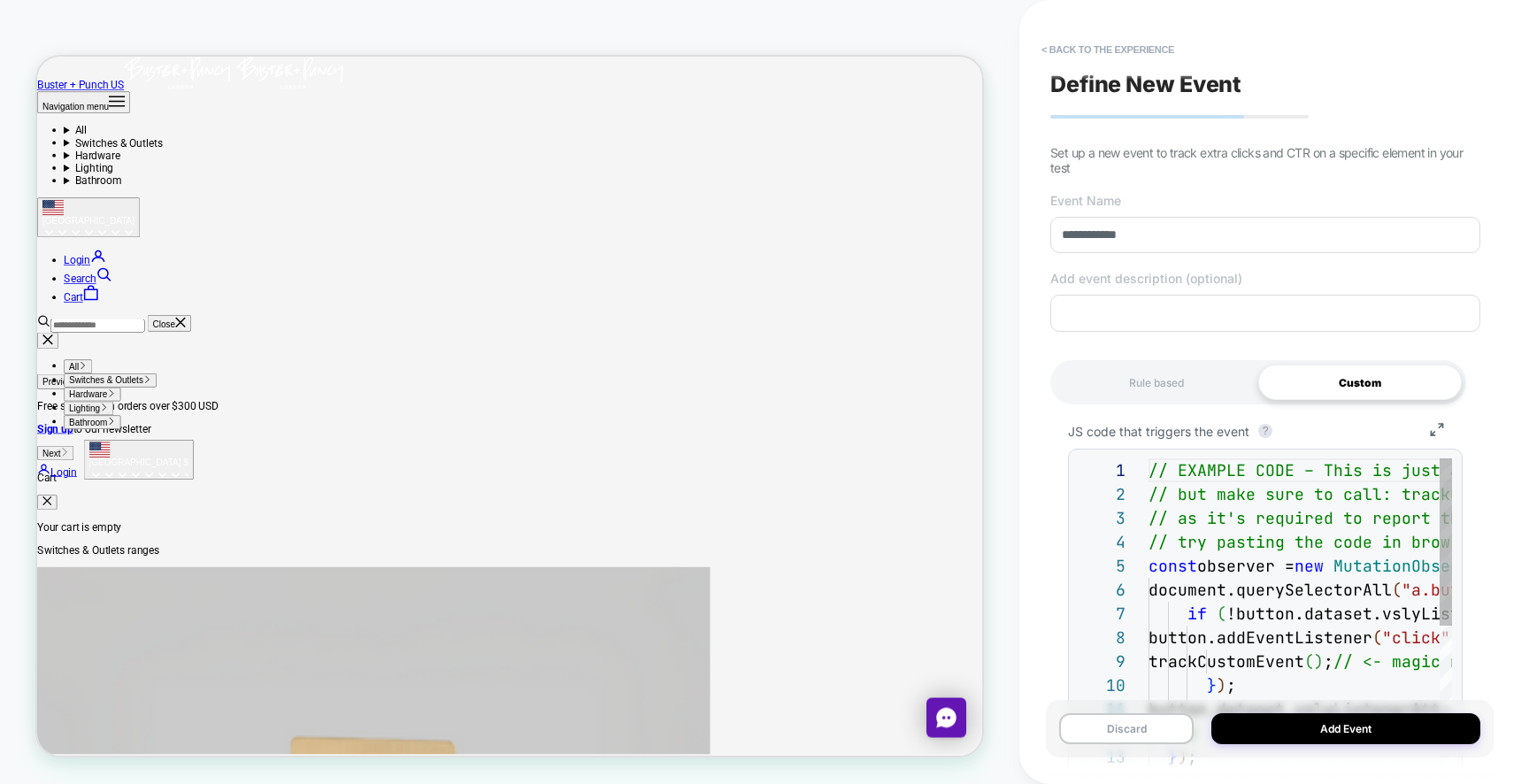
scroll to position [191, 0]
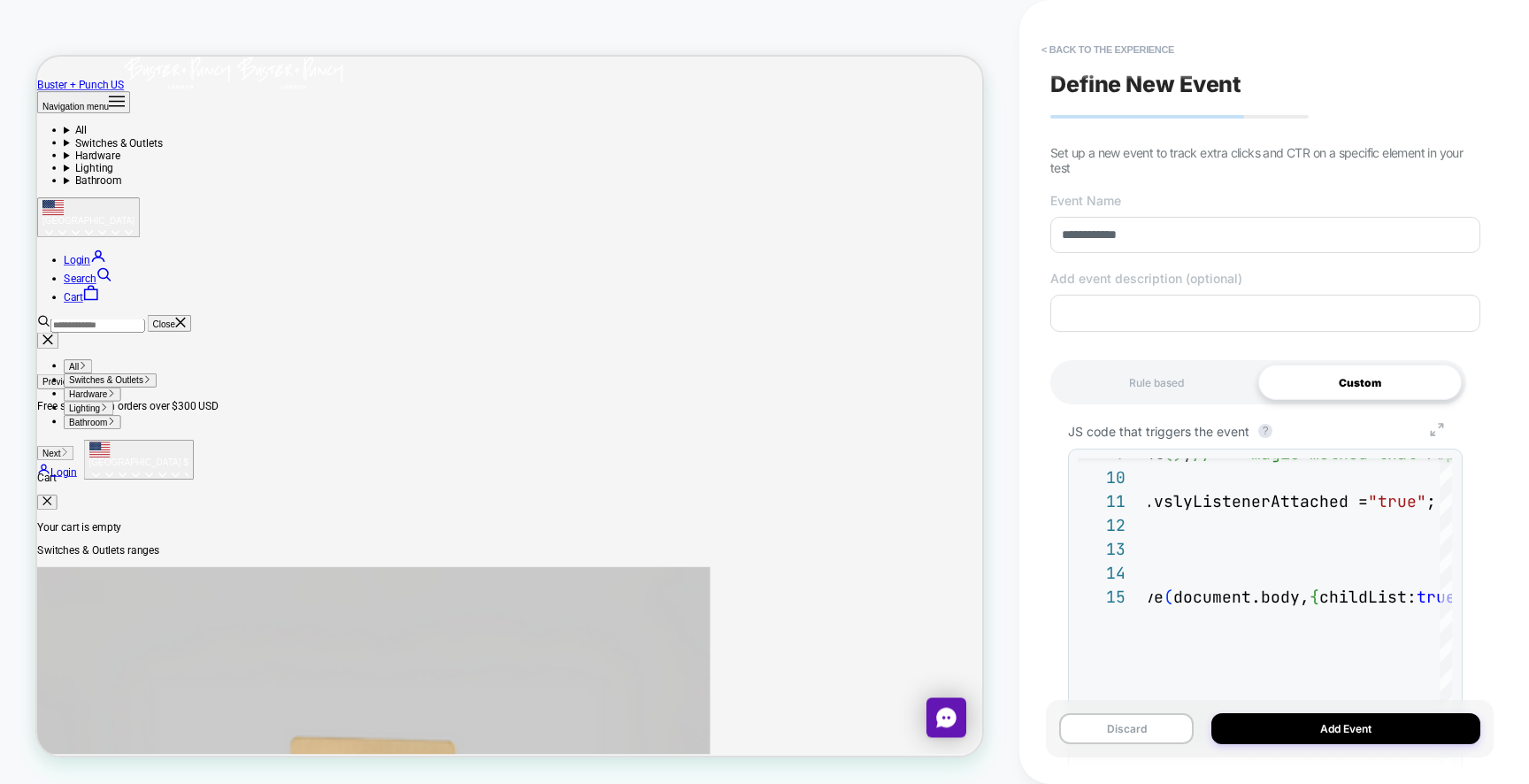
click at [1432, 430] on icon "Group 7" at bounding box center [1437, 429] width 41 height 14
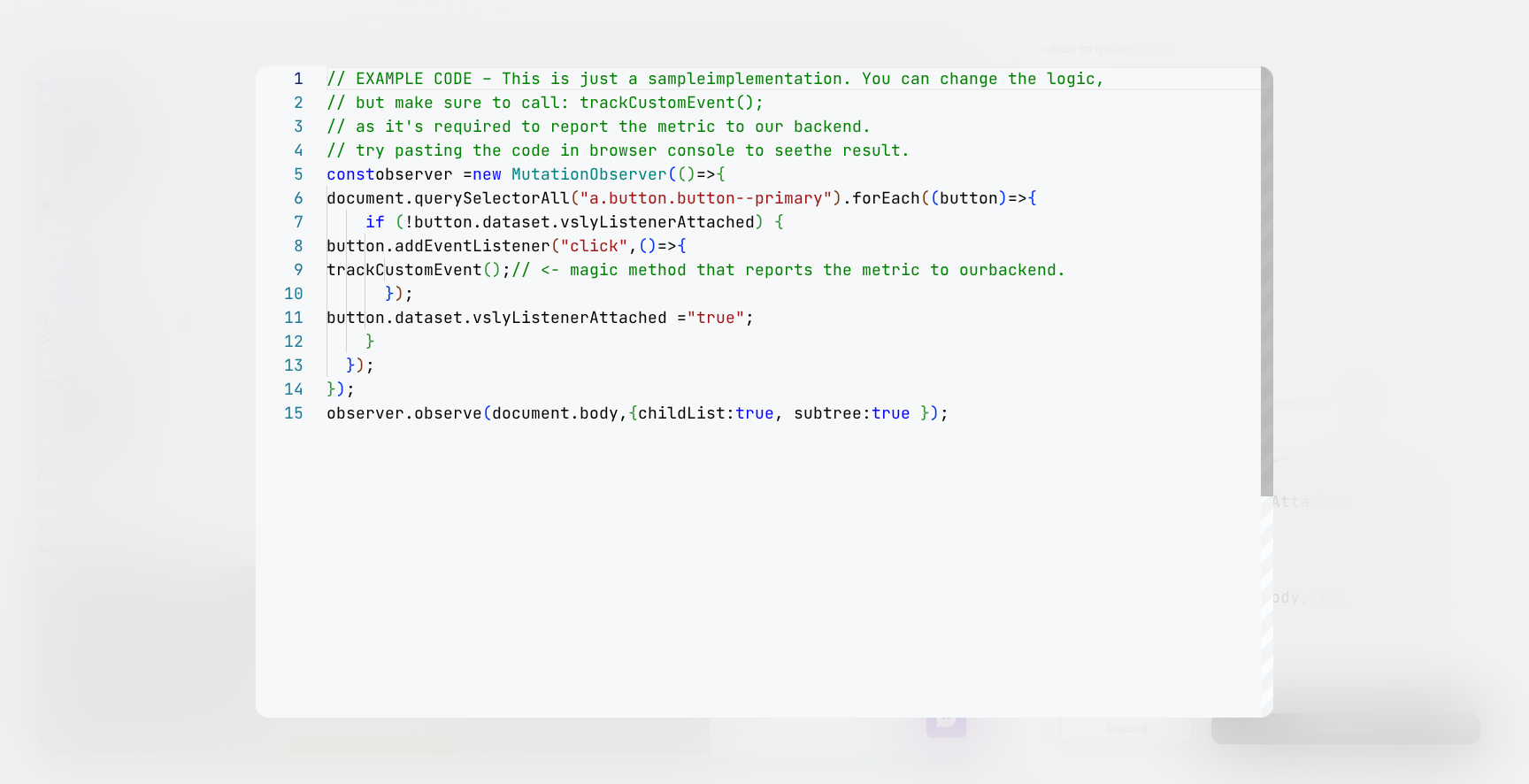
scroll to position [24, 48]
click at [500, 330] on div "// EXAMPLE CODE – This is just a sample implementation. You can change the logi…" at bounding box center [800, 559] width 947 height 985
type textarea "**********"
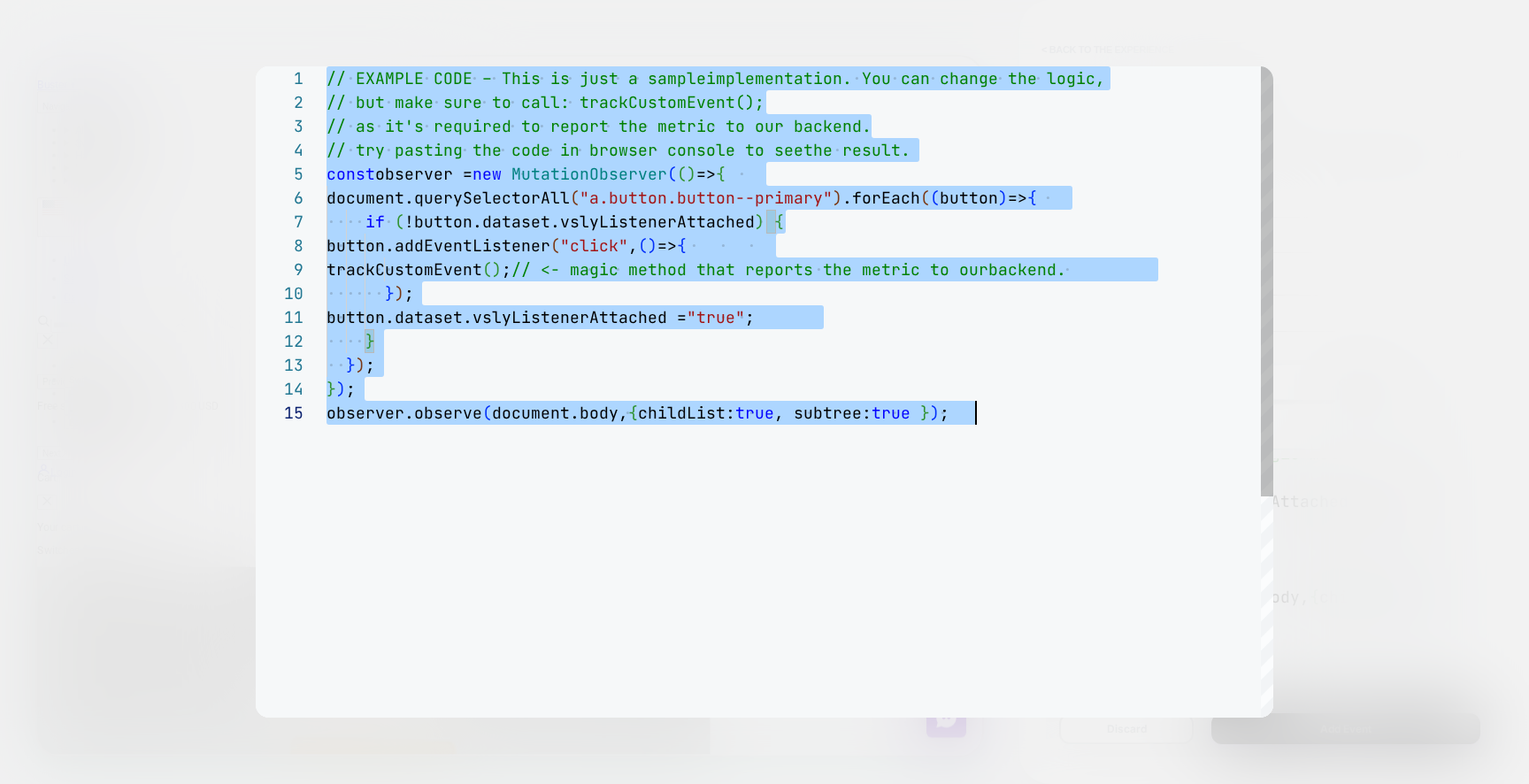
scroll to position [0, 649]
type textarea "**********"
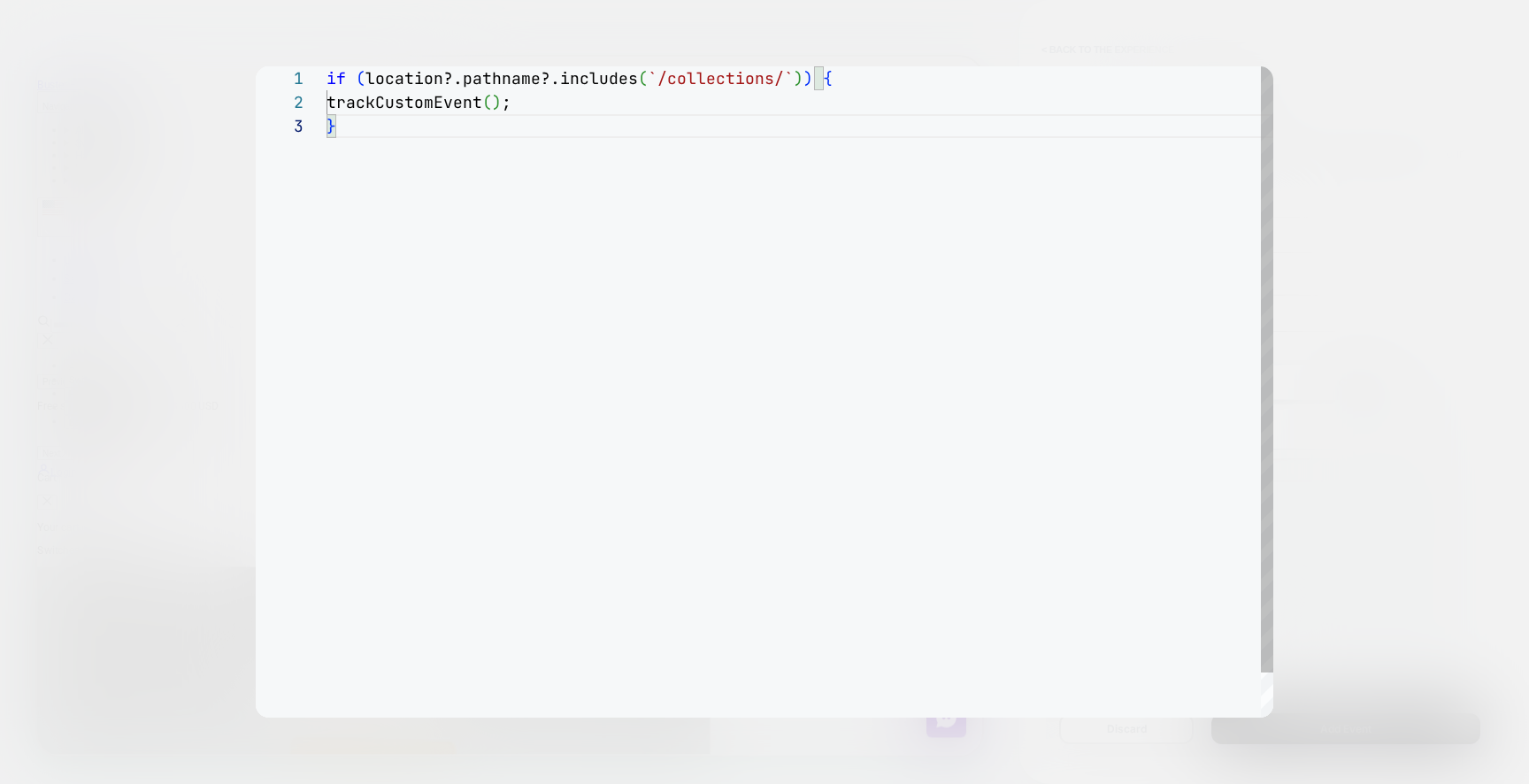
click at [707, 79] on div "if ( location?.pathname?.includes ( `/collections/` ) ) { trackCustomEvent ( ) …" at bounding box center [800, 416] width 947 height 699
type textarea "**********"
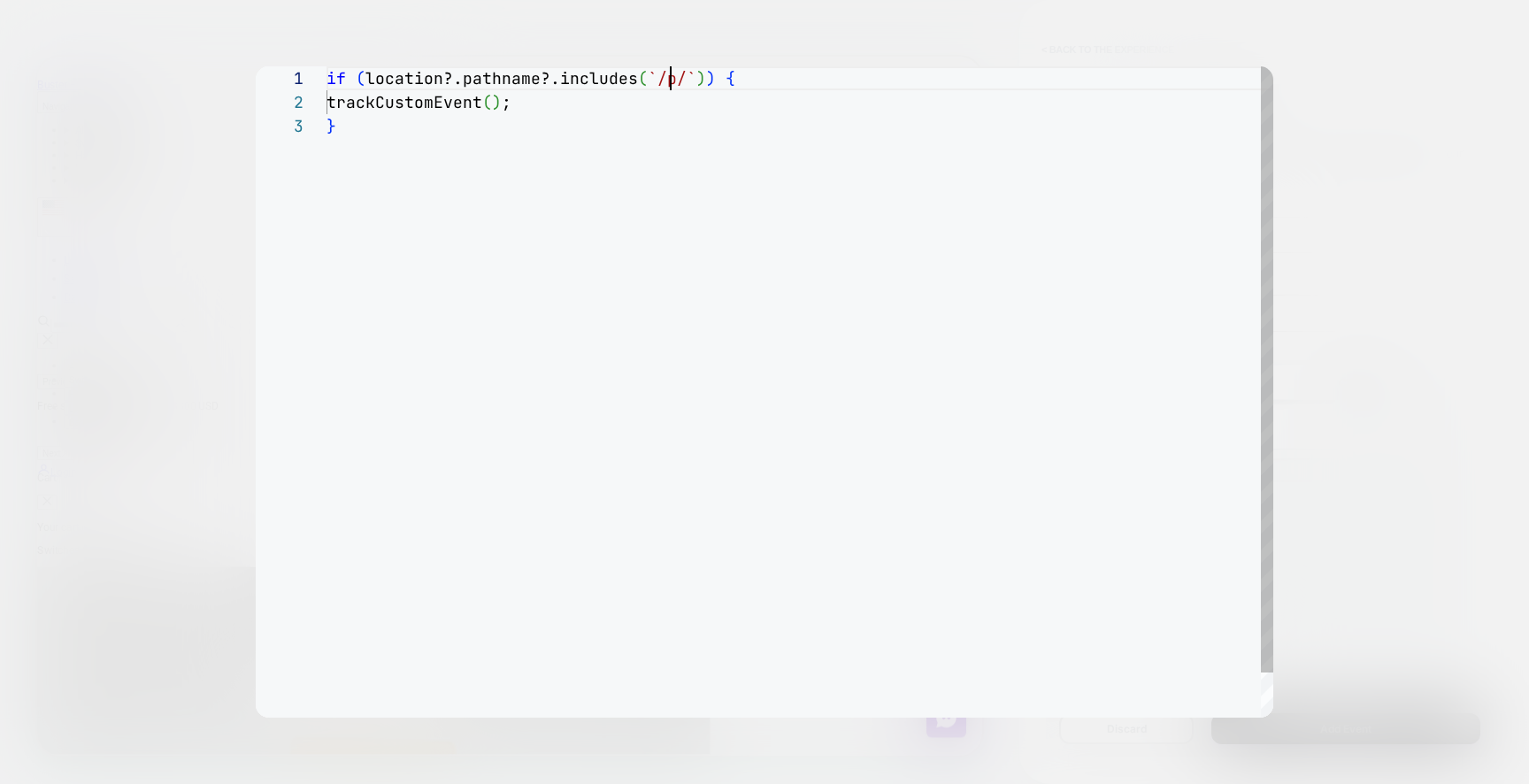
type textarea "**********"
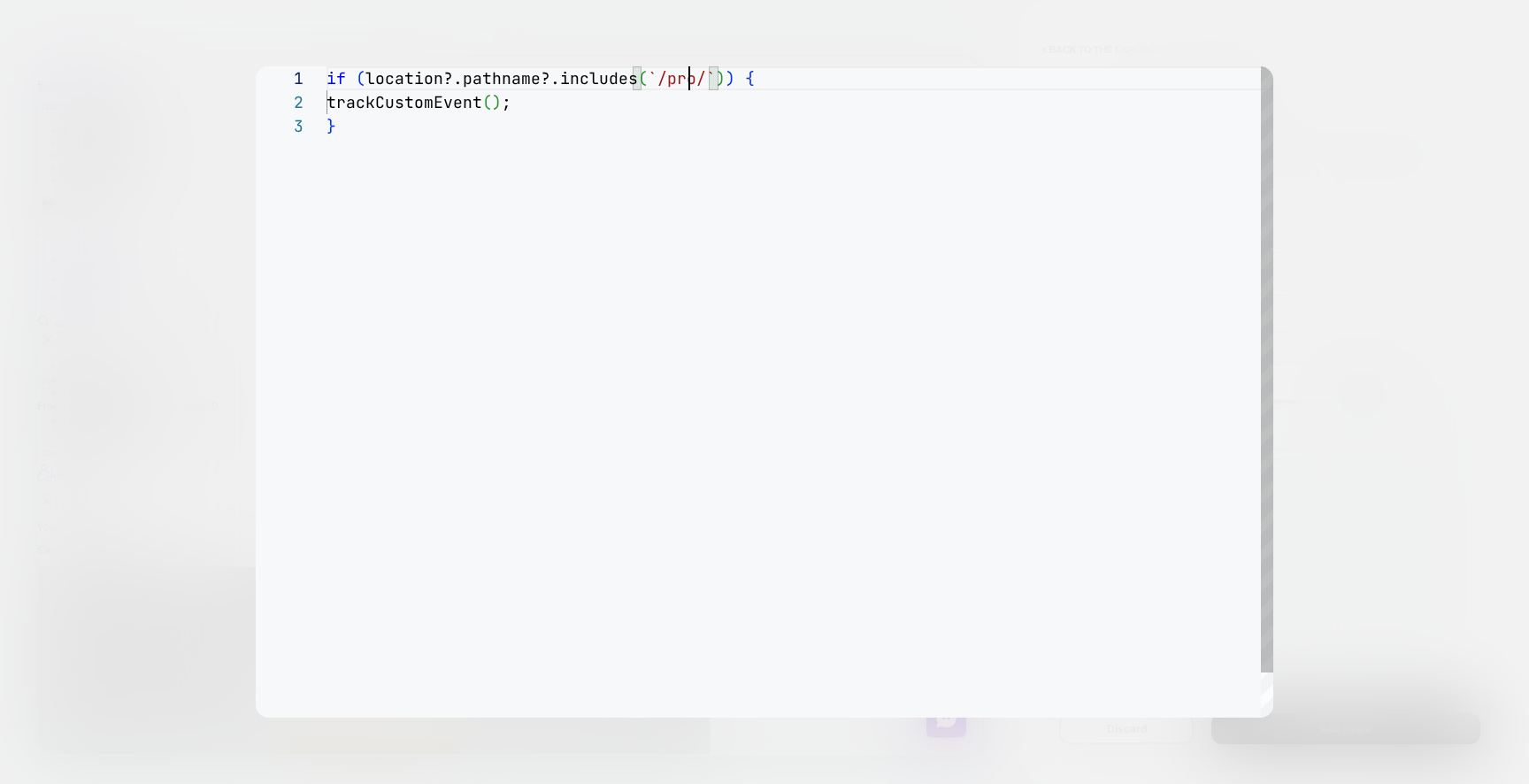
type textarea "**********"
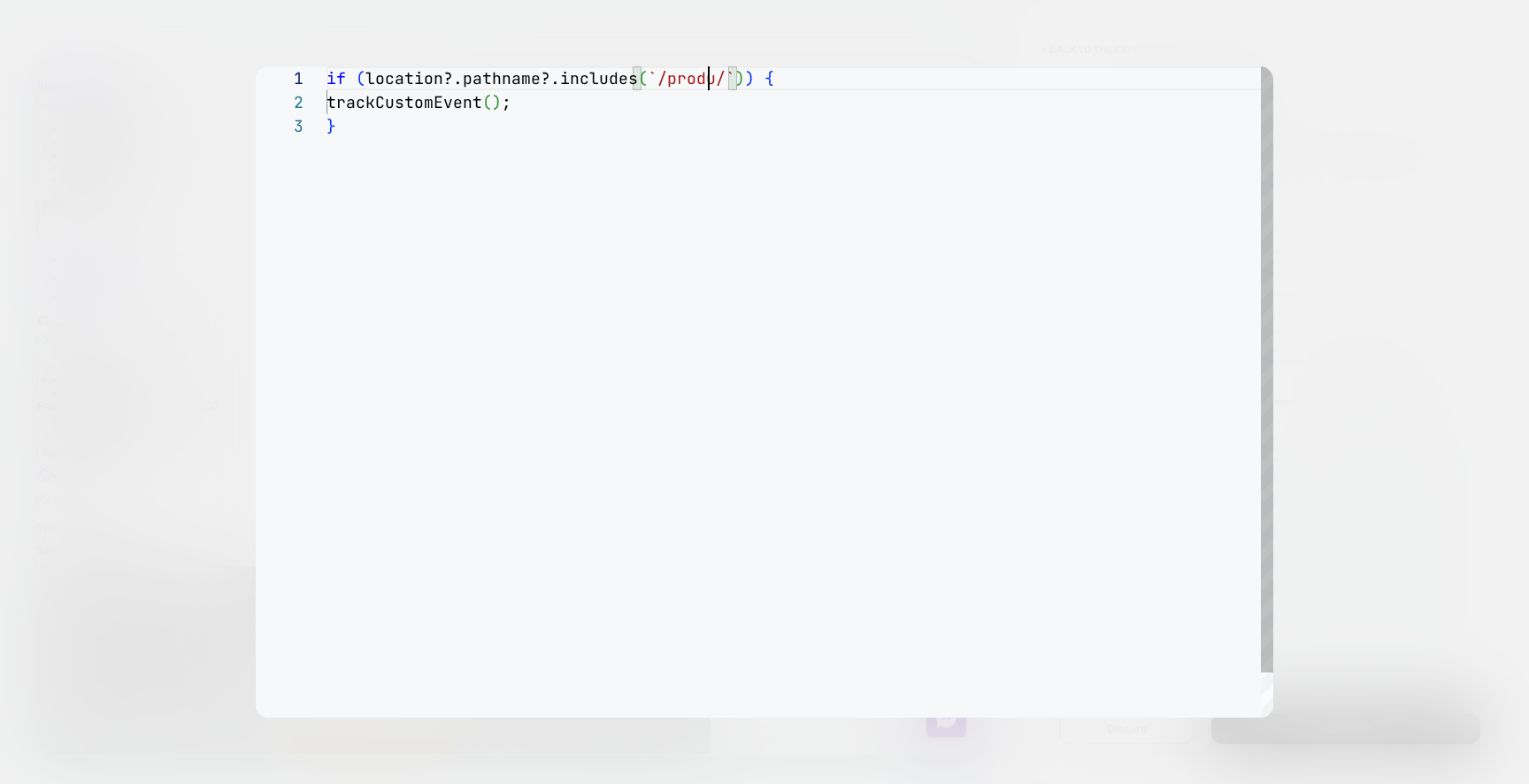
type textarea "**********"
click at [1351, 84] on div at bounding box center [764, 392] width 1529 height 784
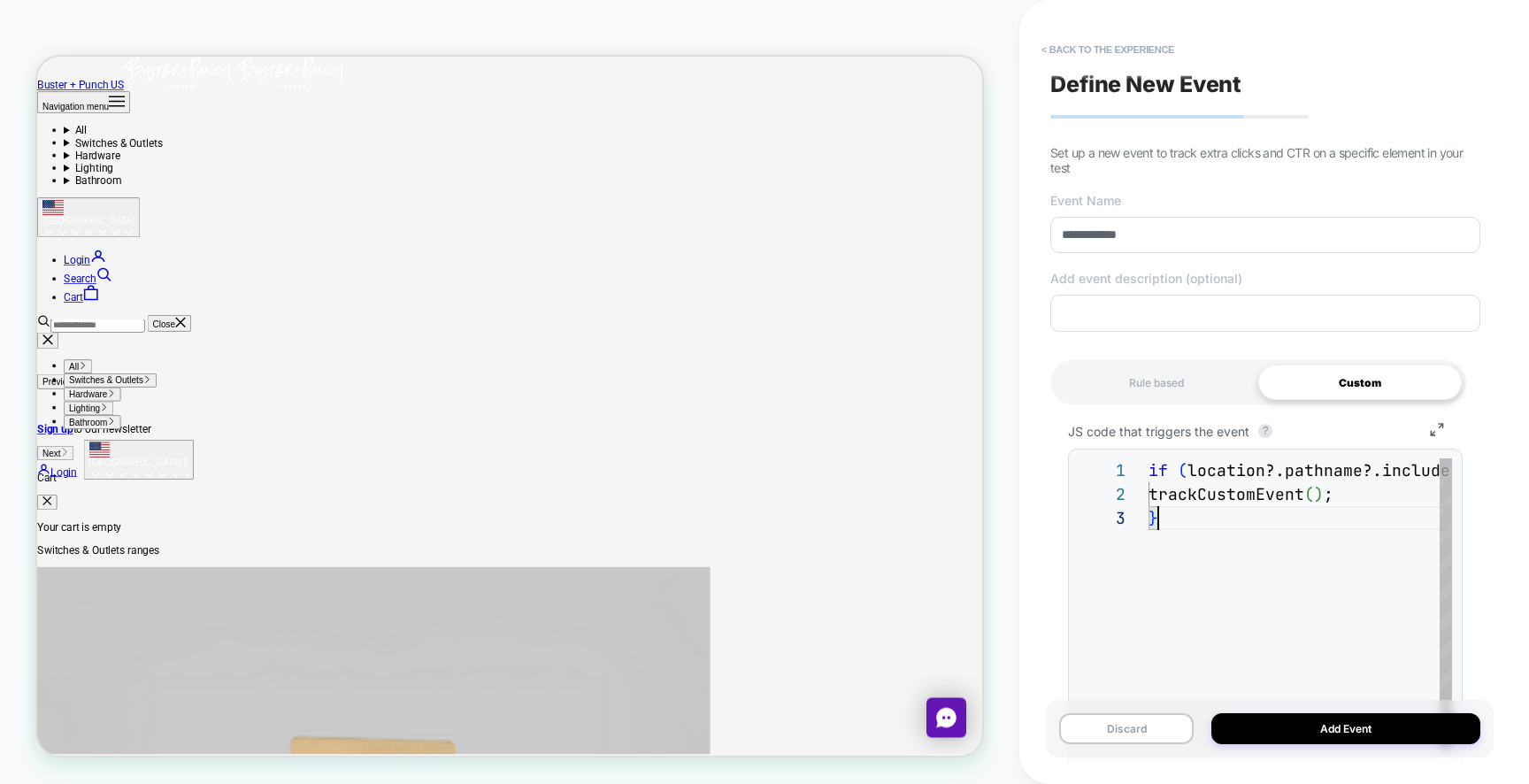
scroll to position [0, 0]
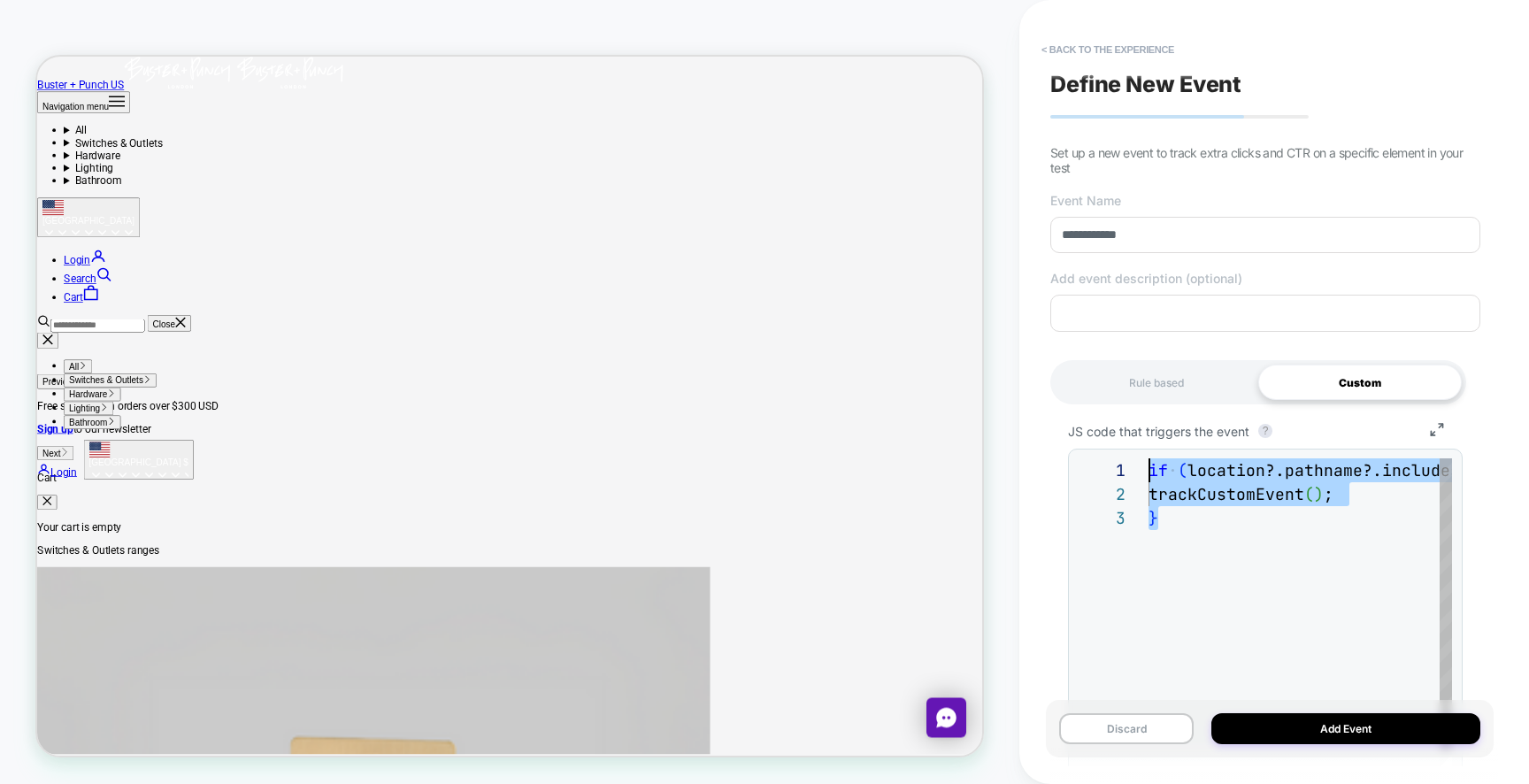
drag, startPoint x: 1195, startPoint y: 518, endPoint x: 1131, endPoint y: 465, distance: 83.1
click at [1148, 465] on div "} trackCustomEvent ( ) ; if ( location?.pathname?.includes ( `/products/` ) ) {" at bounding box center [1407, 649] width 518 height 382
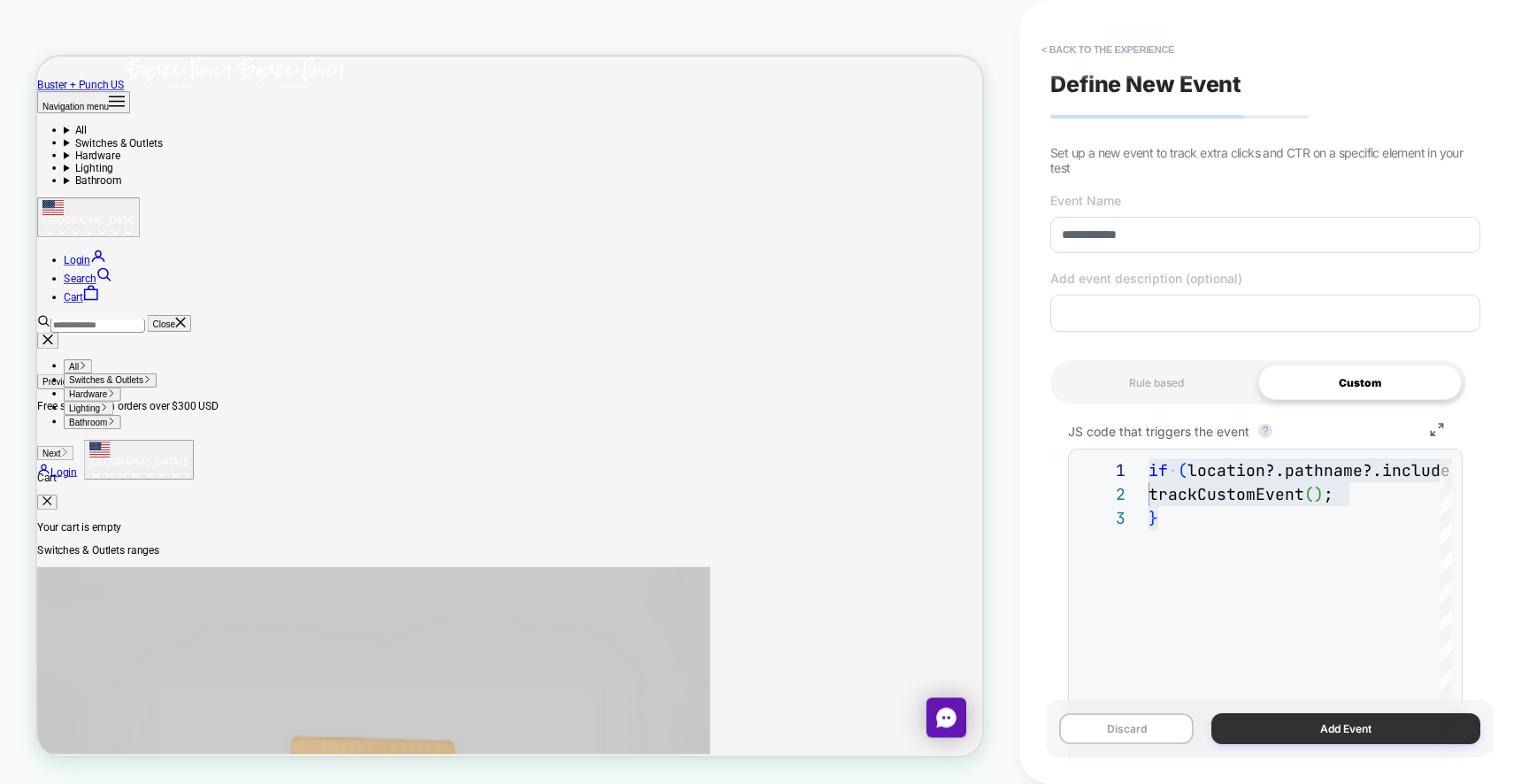
click at [1346, 726] on button "Add Event" at bounding box center [1345, 728] width 269 height 31
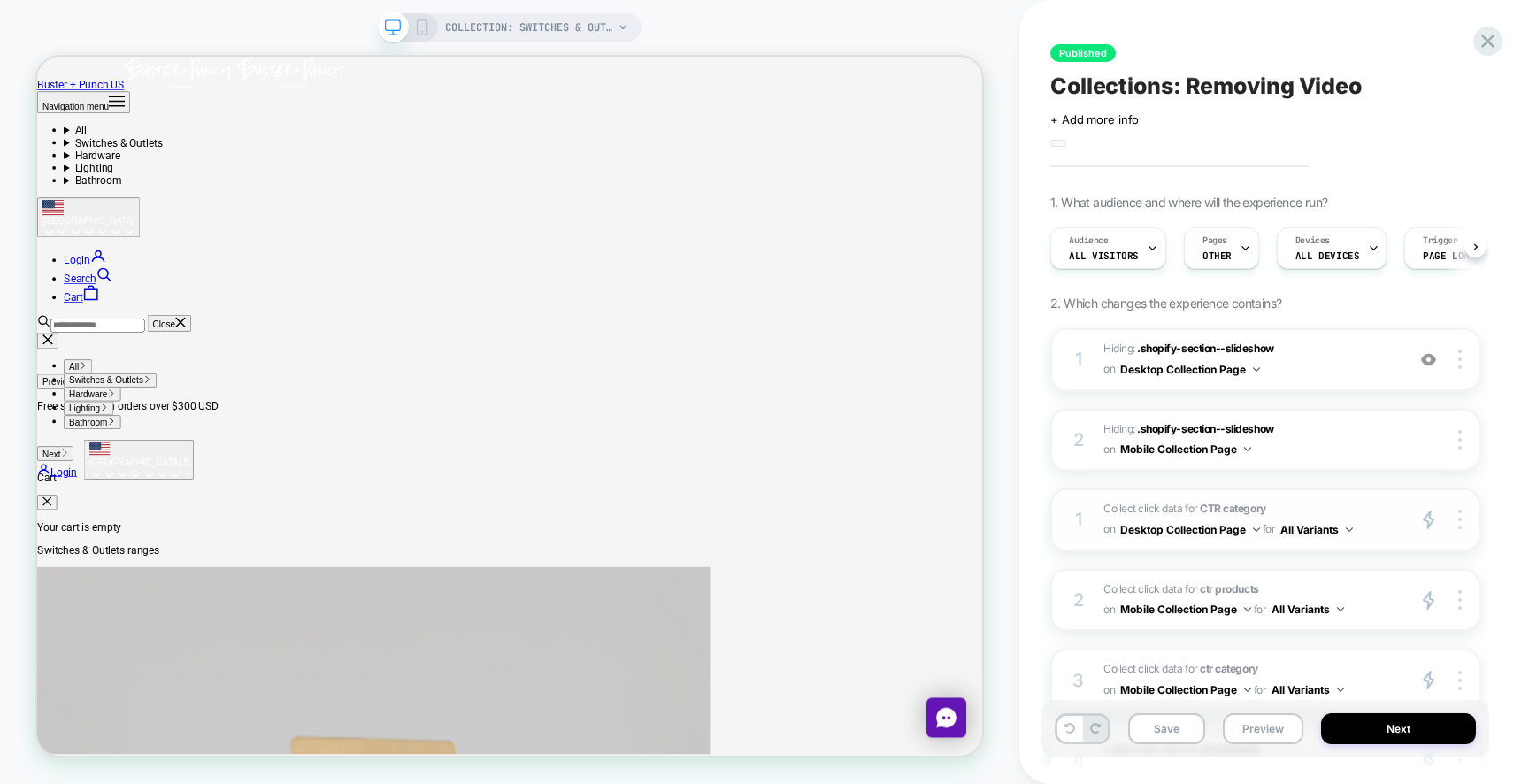
scroll to position [0, 1]
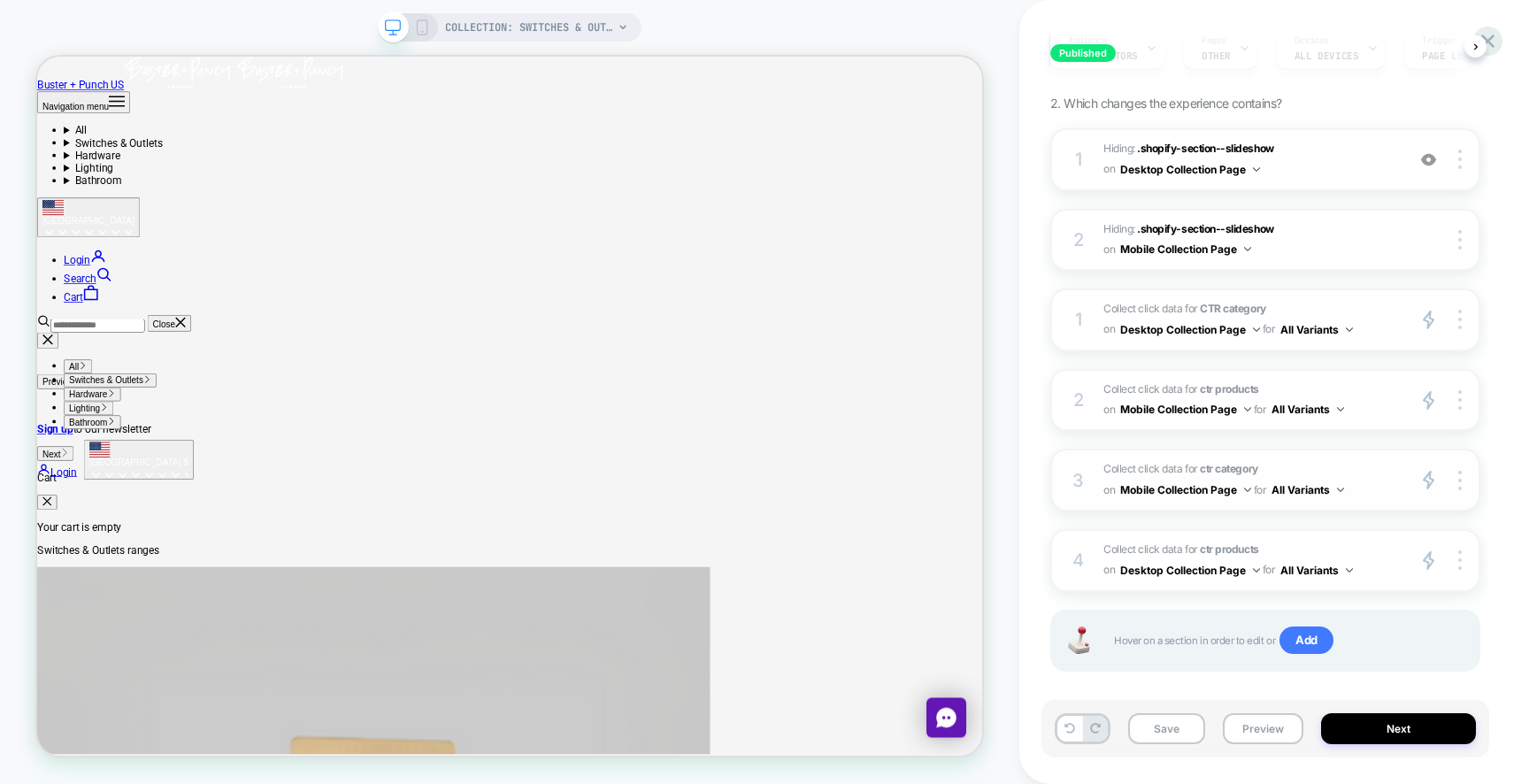
scroll to position [211, 0]
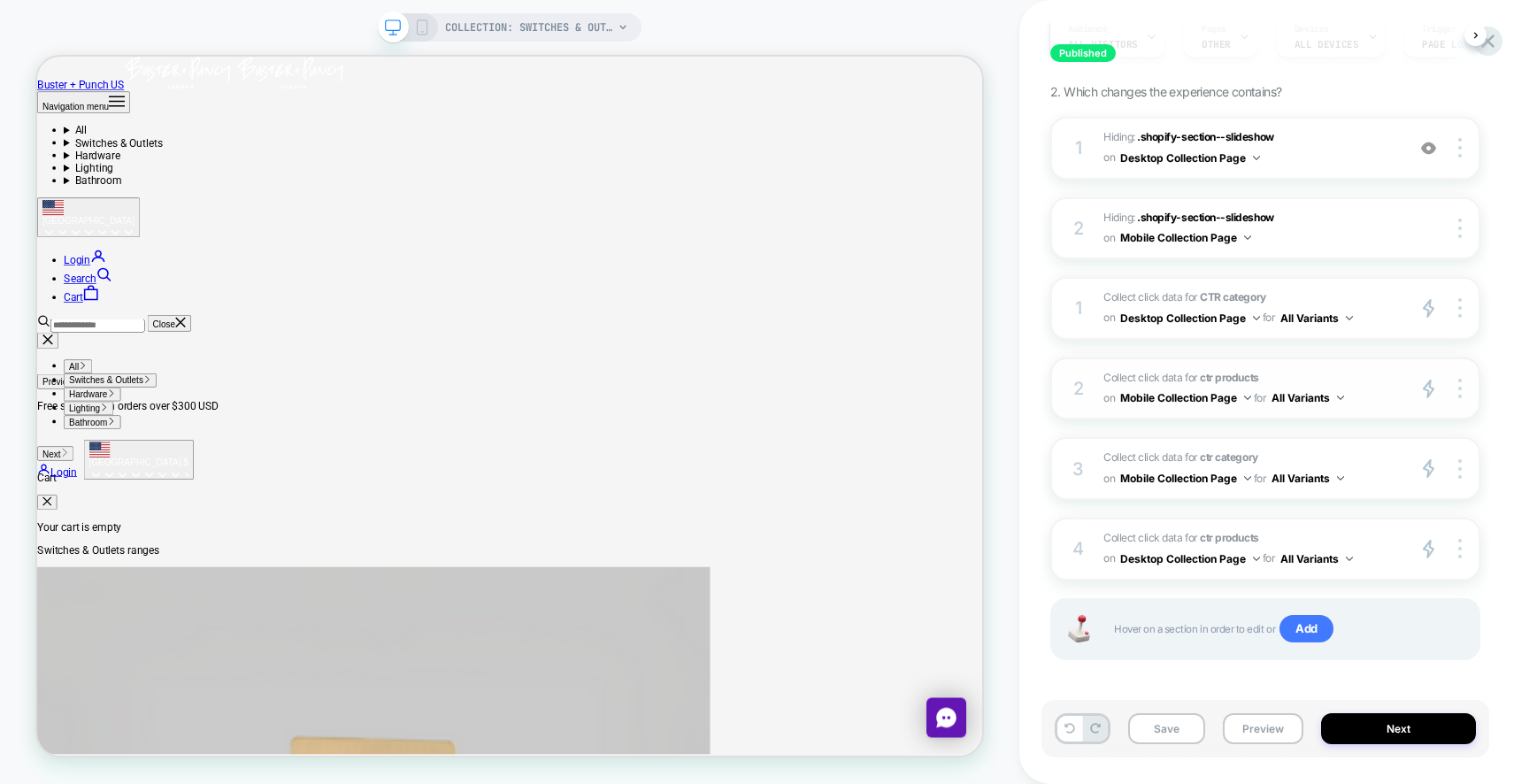
click at [1194, 393] on button "Mobile Collection Page" at bounding box center [1184, 397] width 131 height 22
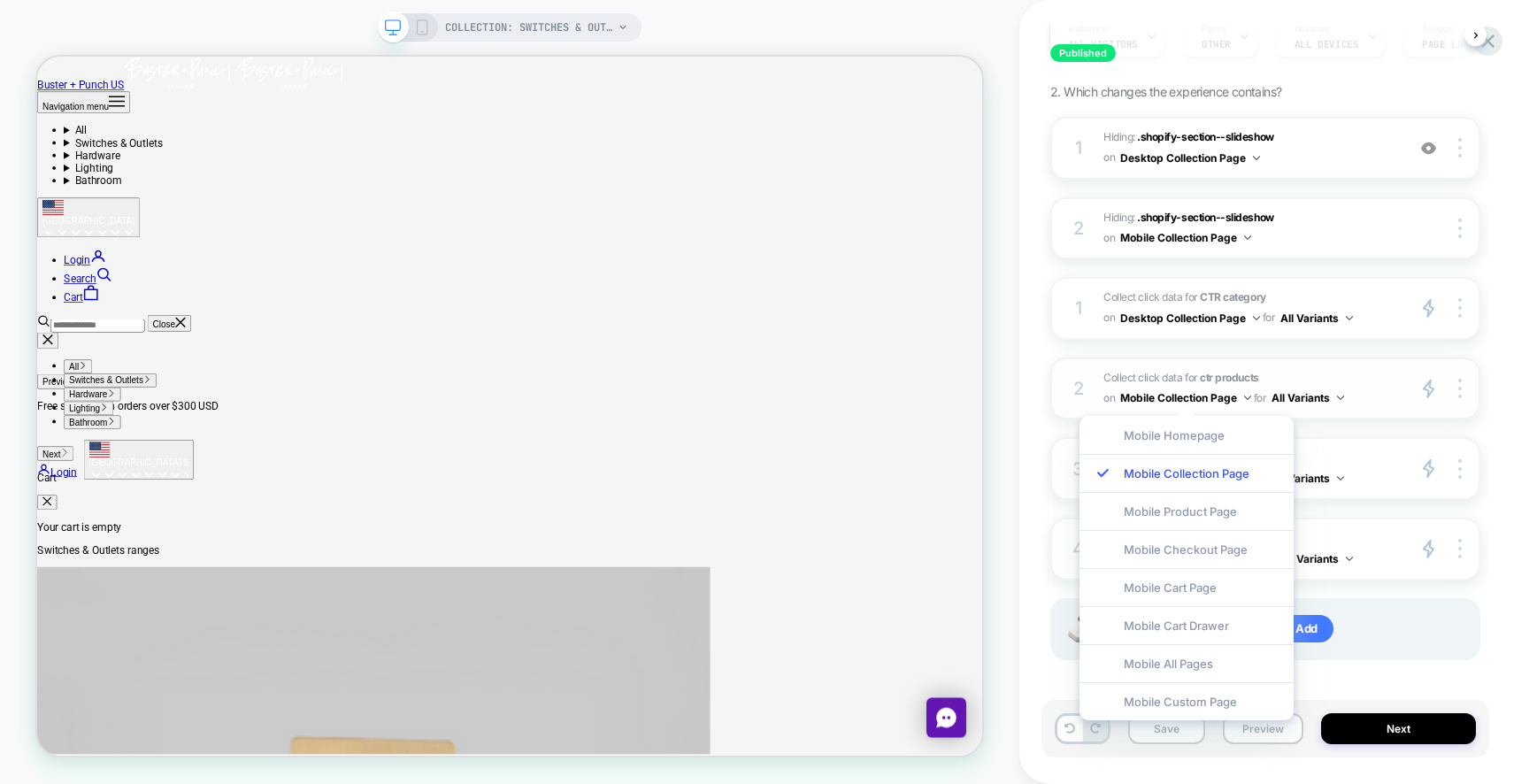
click at [1376, 397] on span "Collect click data for ctr products on Mobile Collection Page for All Variants" at bounding box center [1249, 388] width 292 height 41
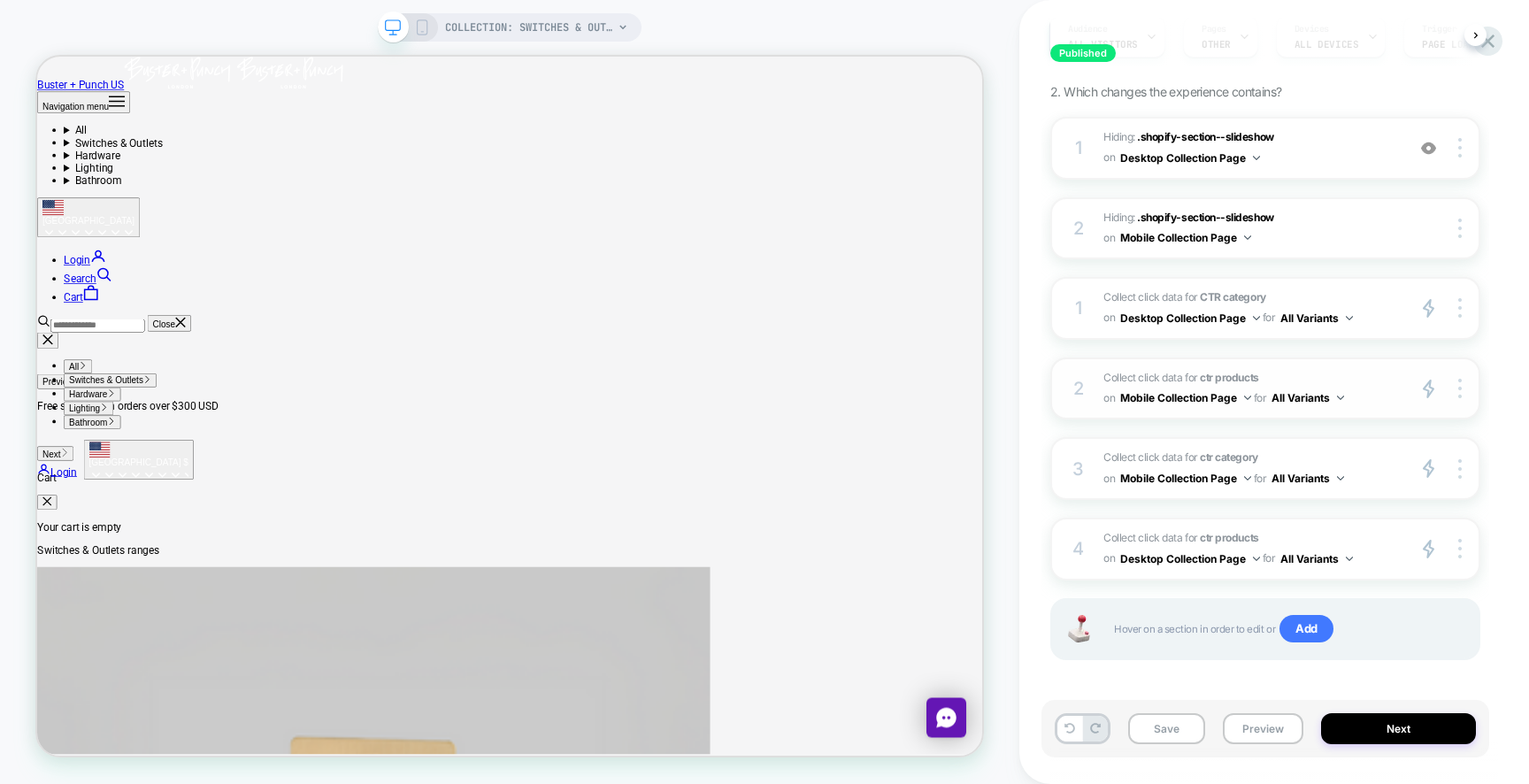
click at [1371, 377] on span "Collect click data for ctr products on Mobile Collection Page for All Variants" at bounding box center [1249, 388] width 292 height 41
click at [1454, 389] on div at bounding box center [1462, 388] width 34 height 20
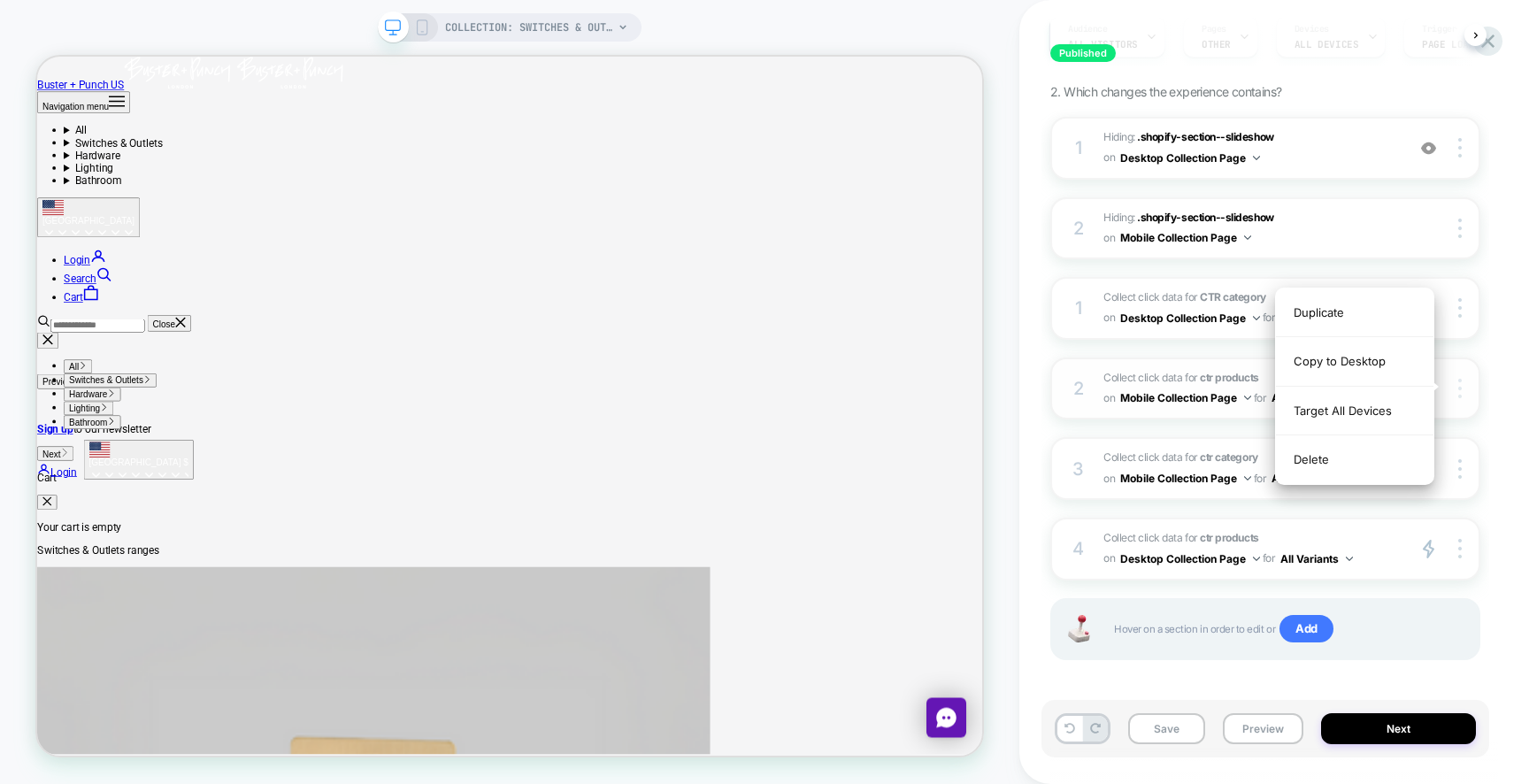
click at [1455, 378] on div at bounding box center [1462, 388] width 34 height 20
click at [1461, 548] on div at bounding box center [1462, 549] width 34 height 20
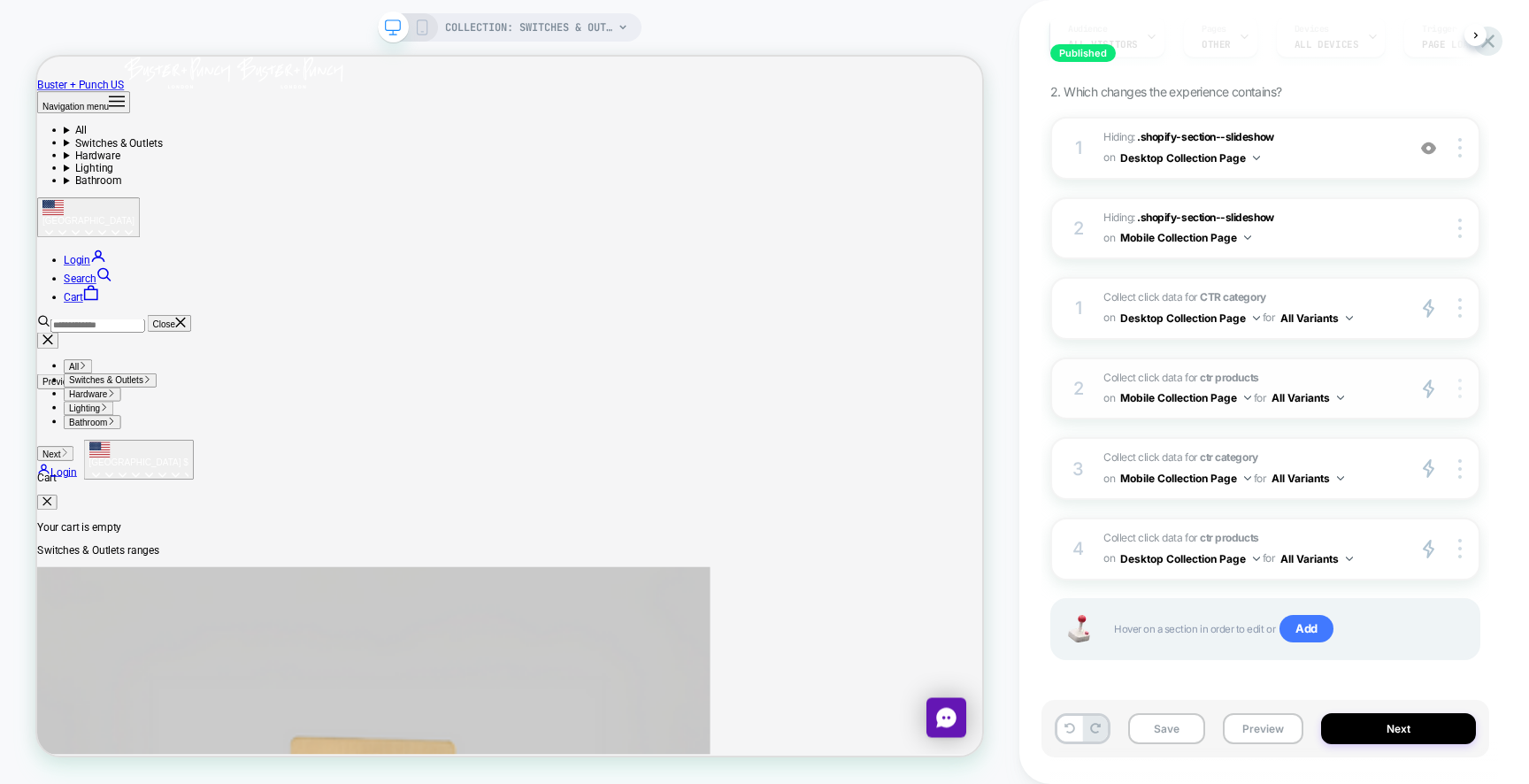
click at [1463, 381] on div at bounding box center [1462, 388] width 34 height 20
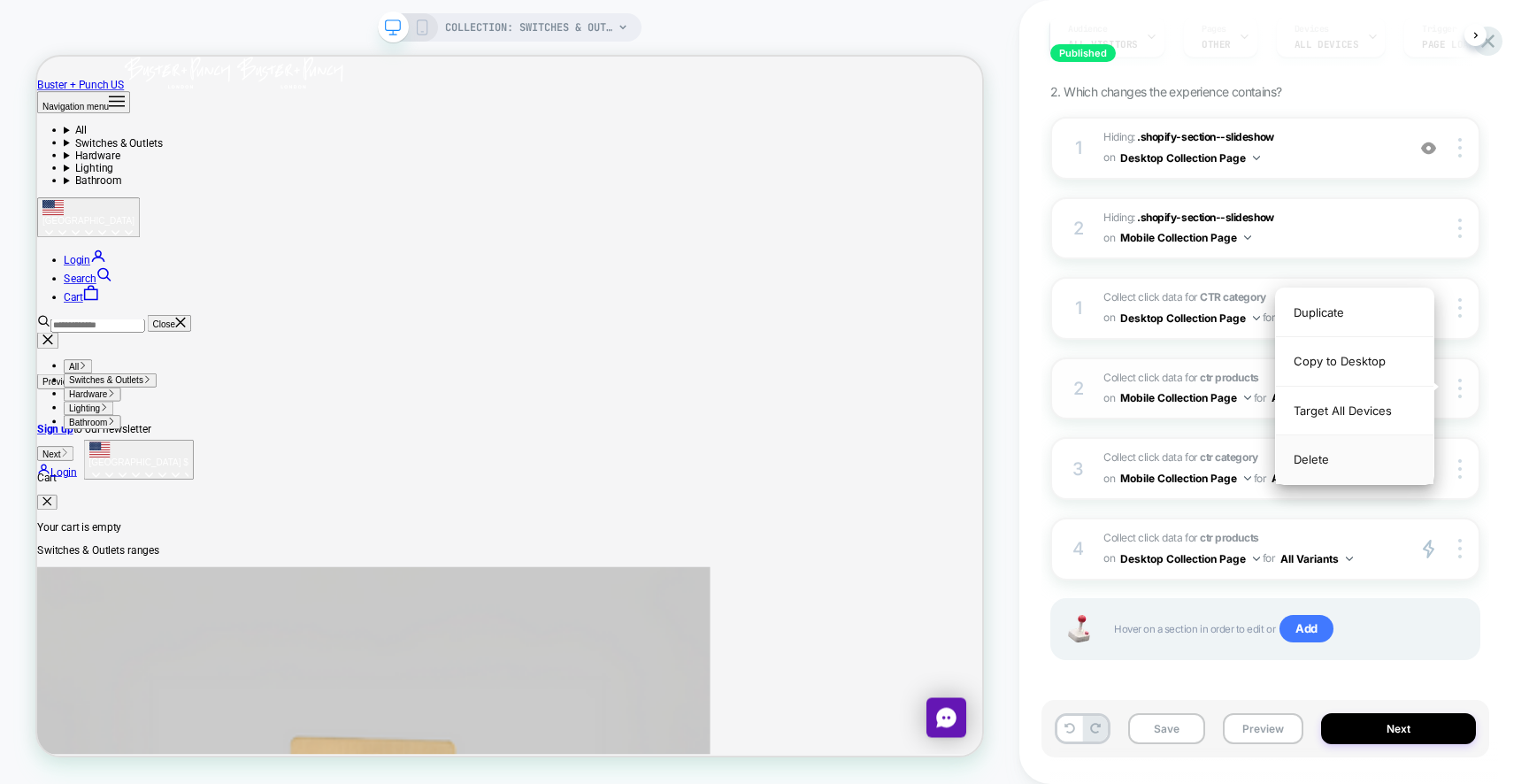
click at [1348, 464] on div "Delete" at bounding box center [1354, 459] width 157 height 48
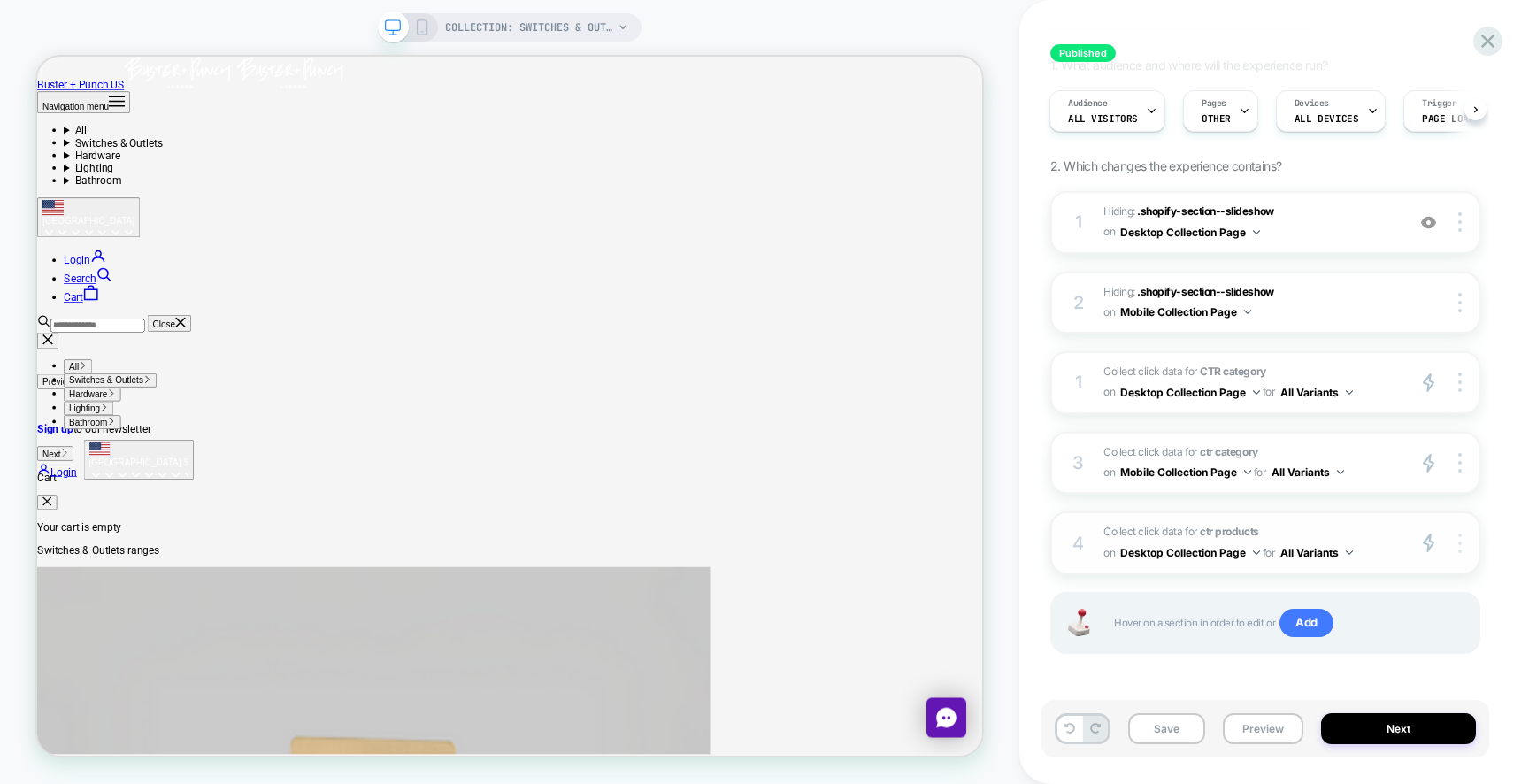
click at [1457, 539] on div at bounding box center [1462, 543] width 34 height 20
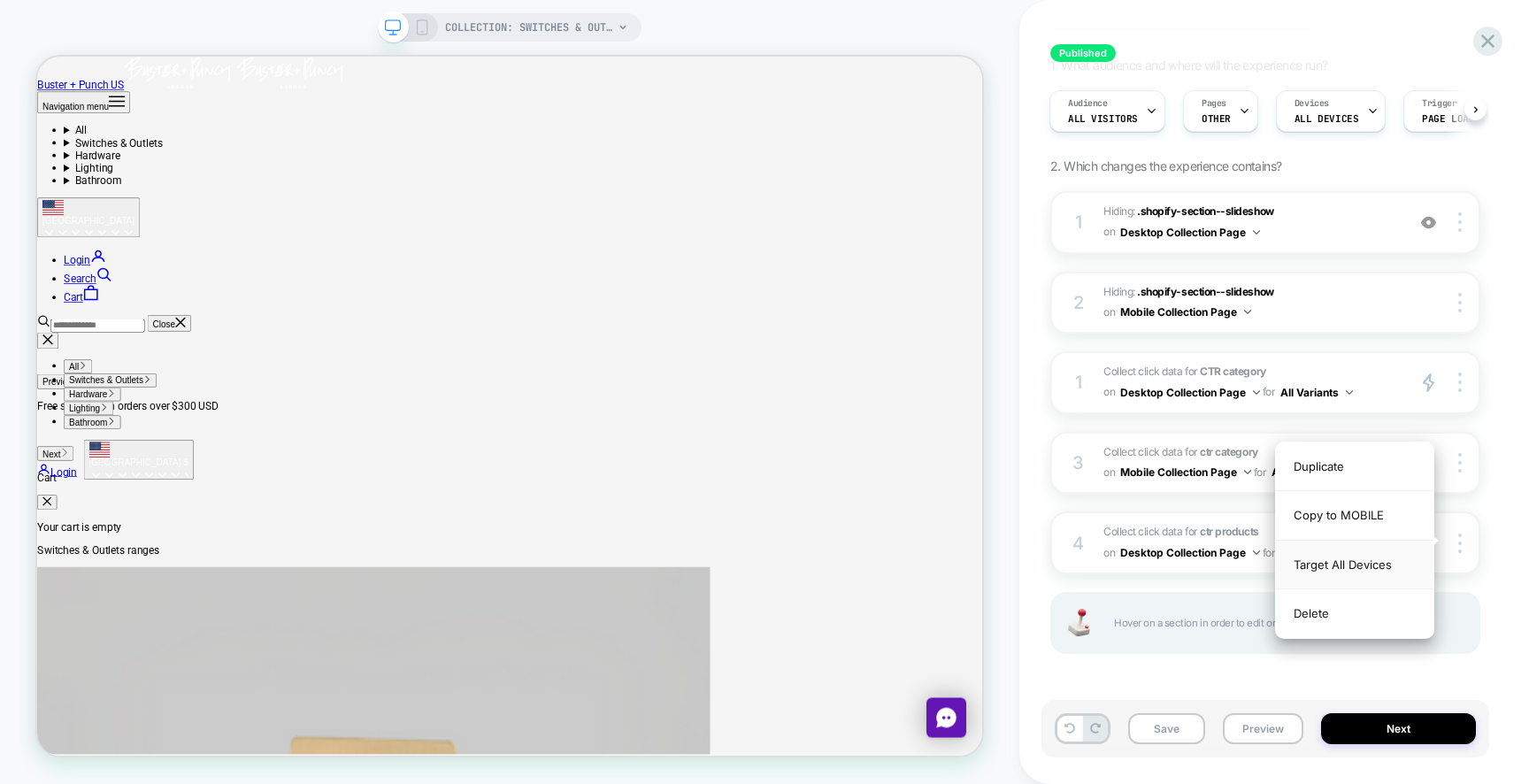
click at [1357, 564] on div "Target All Devices" at bounding box center [1354, 564] width 157 height 48
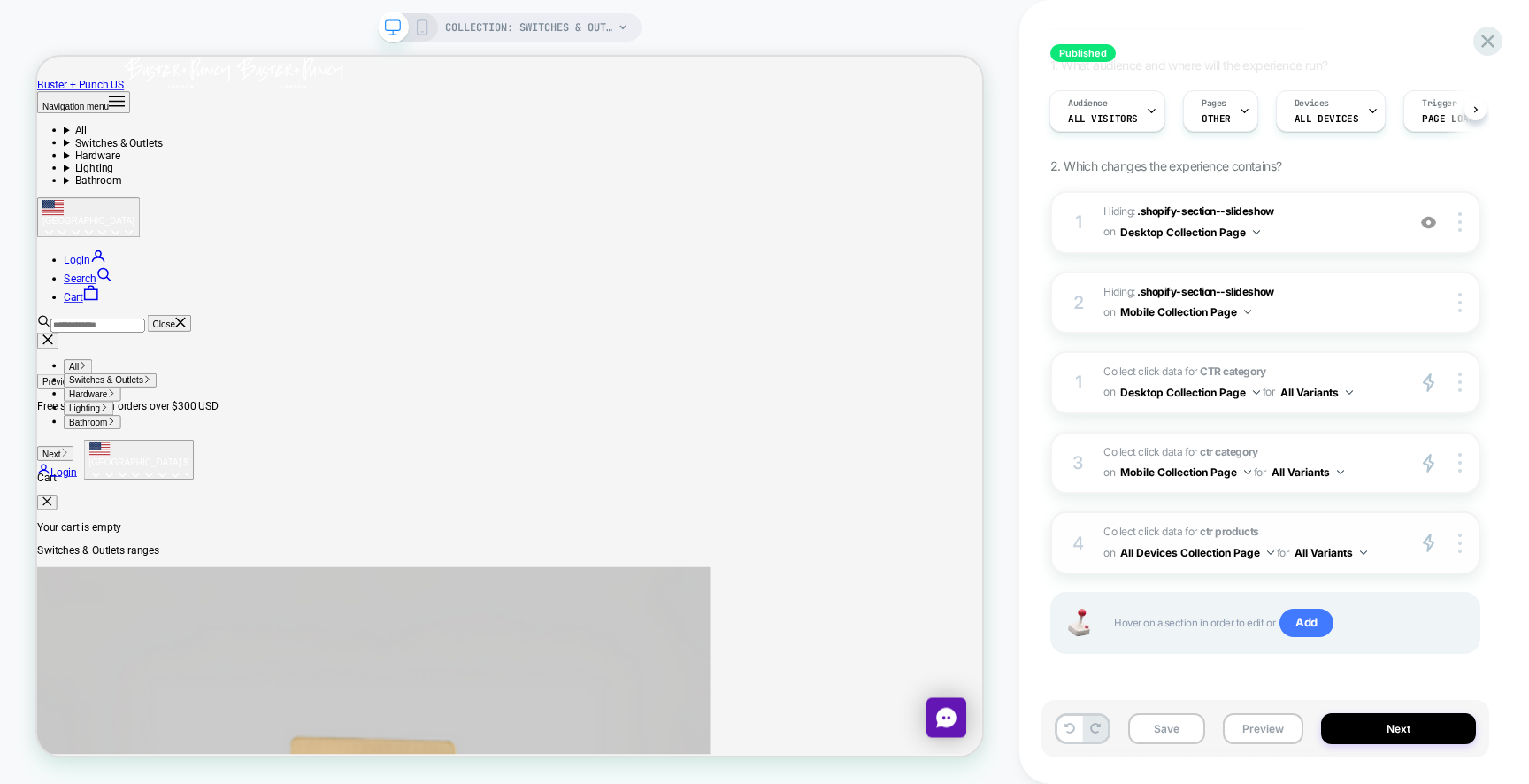
click at [1226, 556] on button "All Devices Collection Page" at bounding box center [1196, 552] width 154 height 22
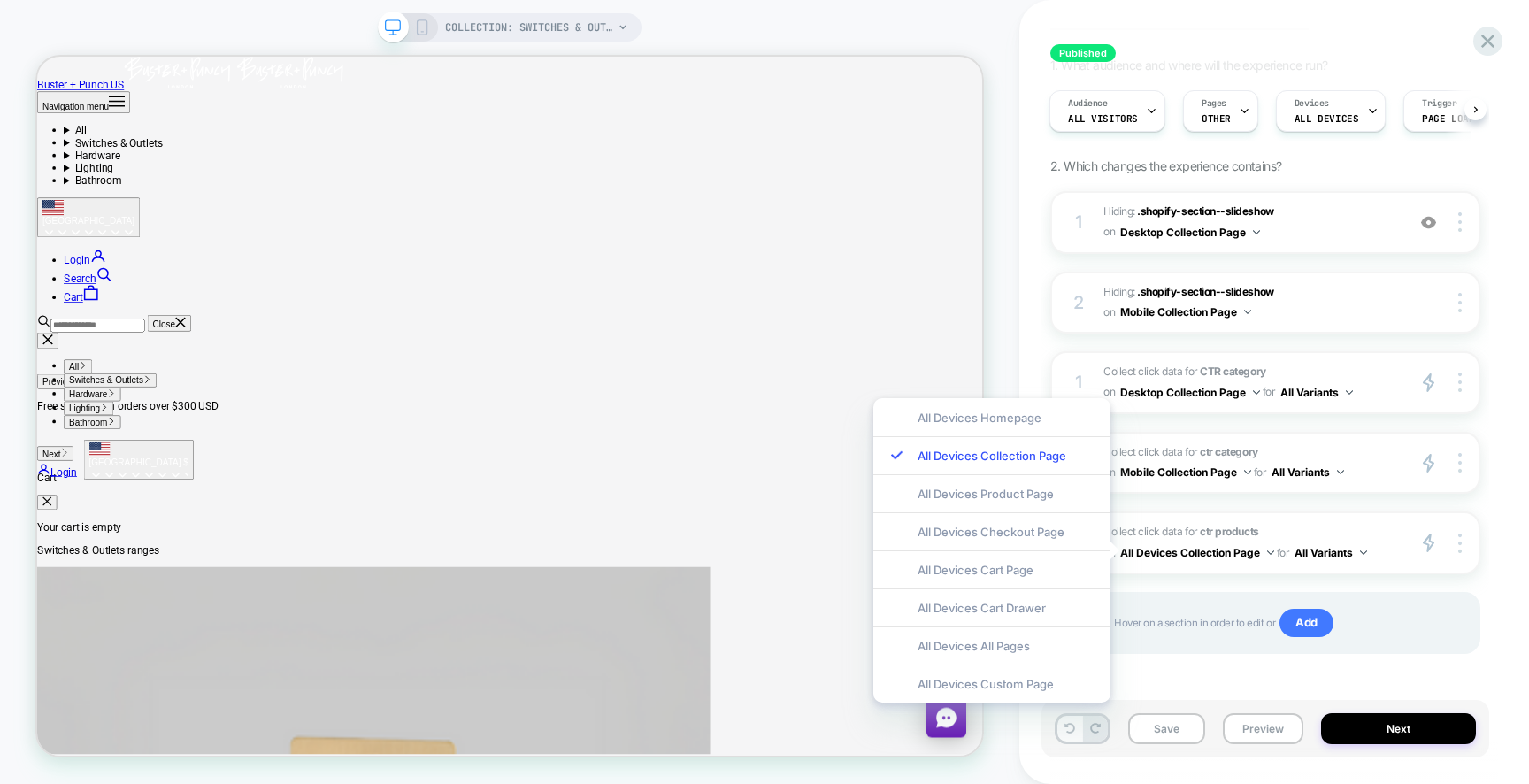
click at [1077, 736] on button at bounding box center [1069, 728] width 25 height 26
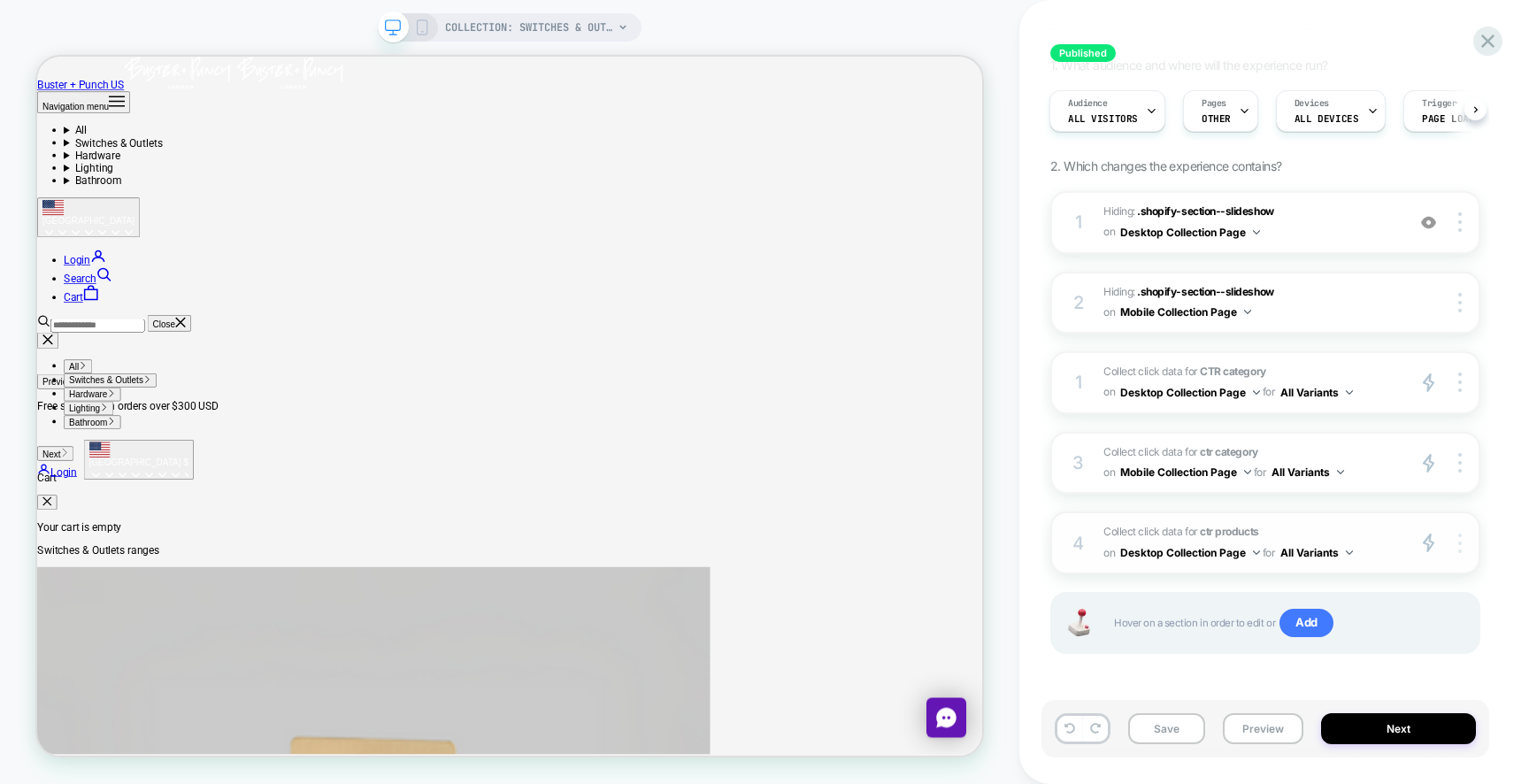
click at [1460, 540] on img at bounding box center [1460, 543] width 4 height 19
click at [1454, 542] on div at bounding box center [1462, 543] width 34 height 20
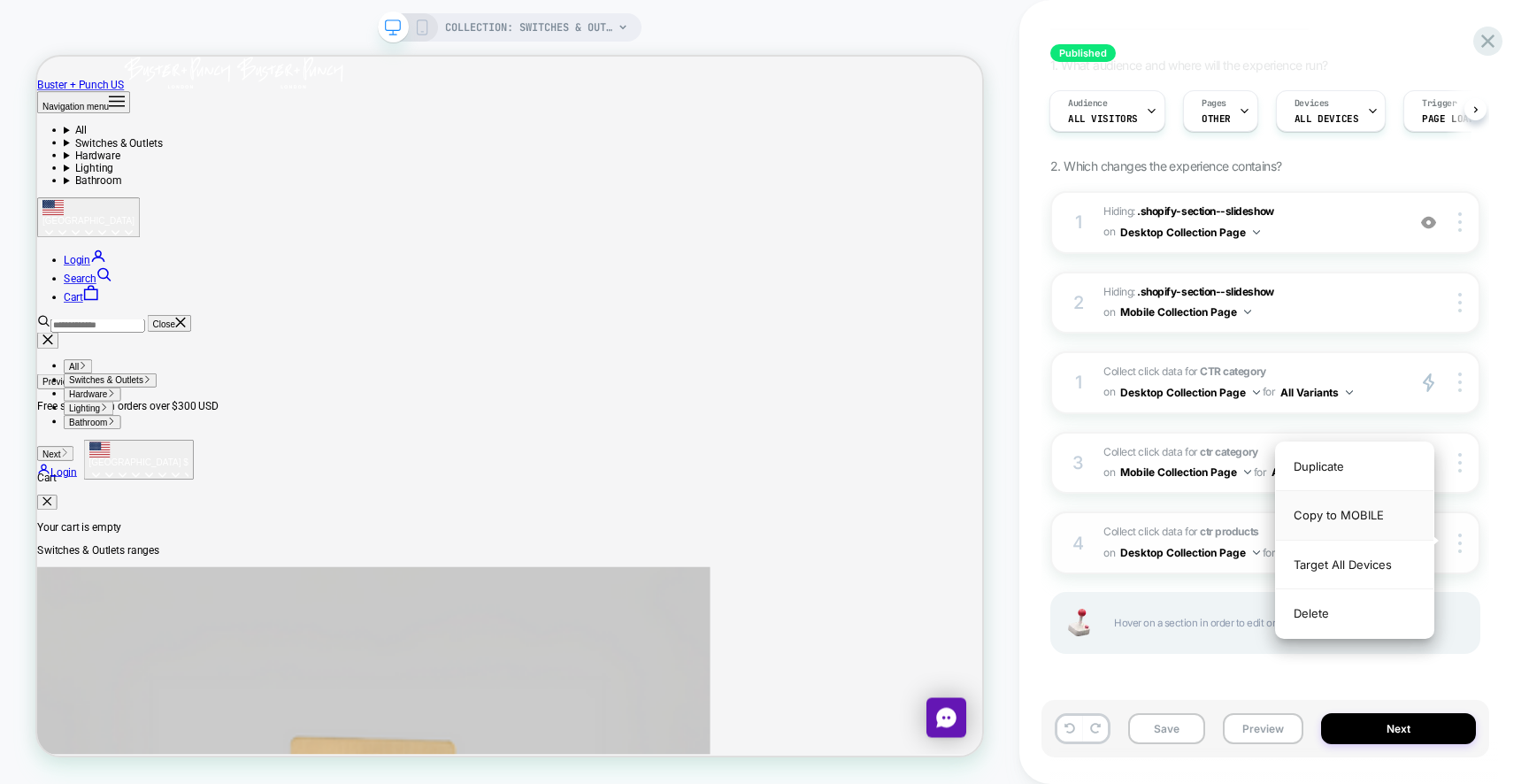
click at [1367, 519] on div "Copy to MOBILE" at bounding box center [1354, 514] width 157 height 48
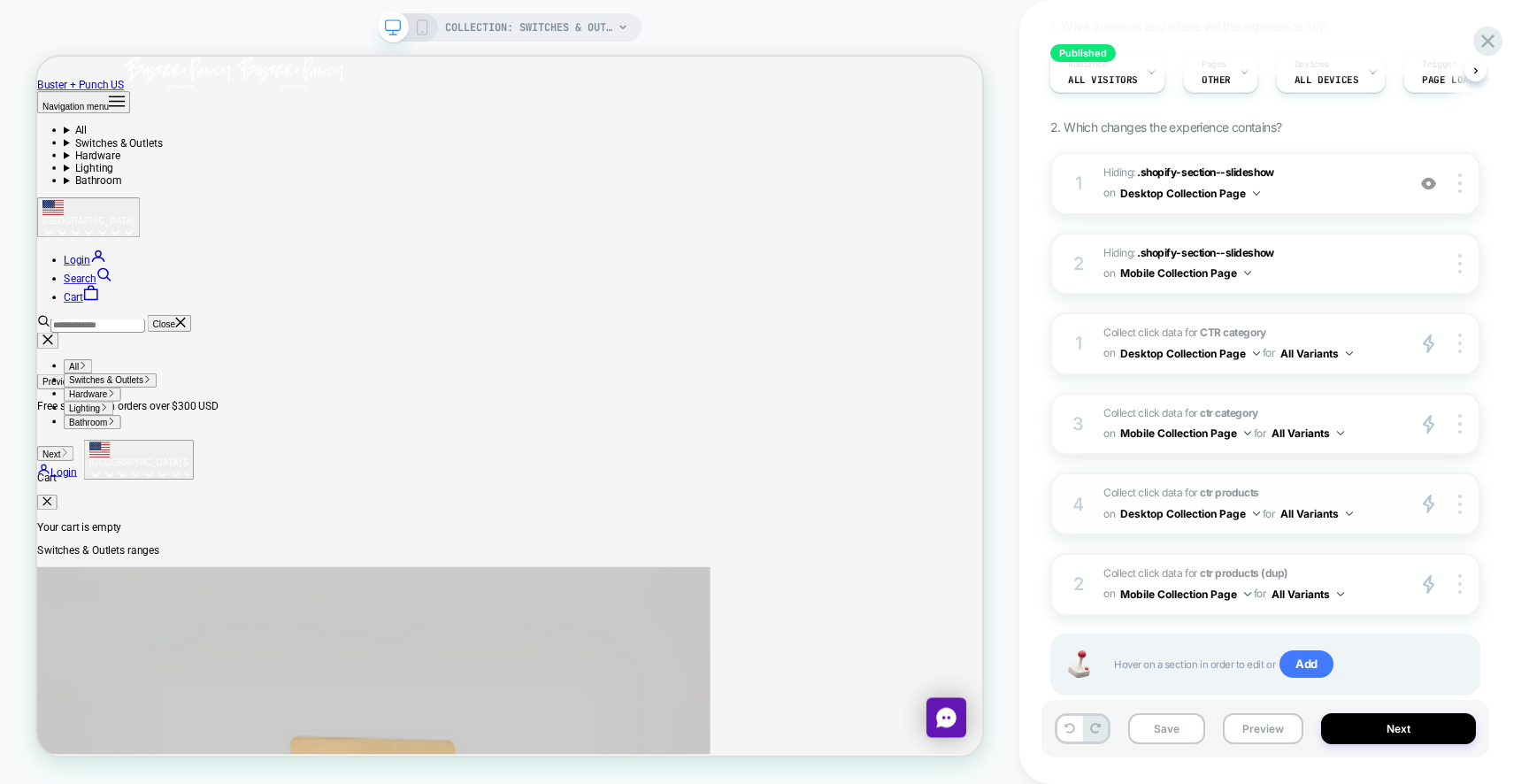
scroll to position [217, 0]
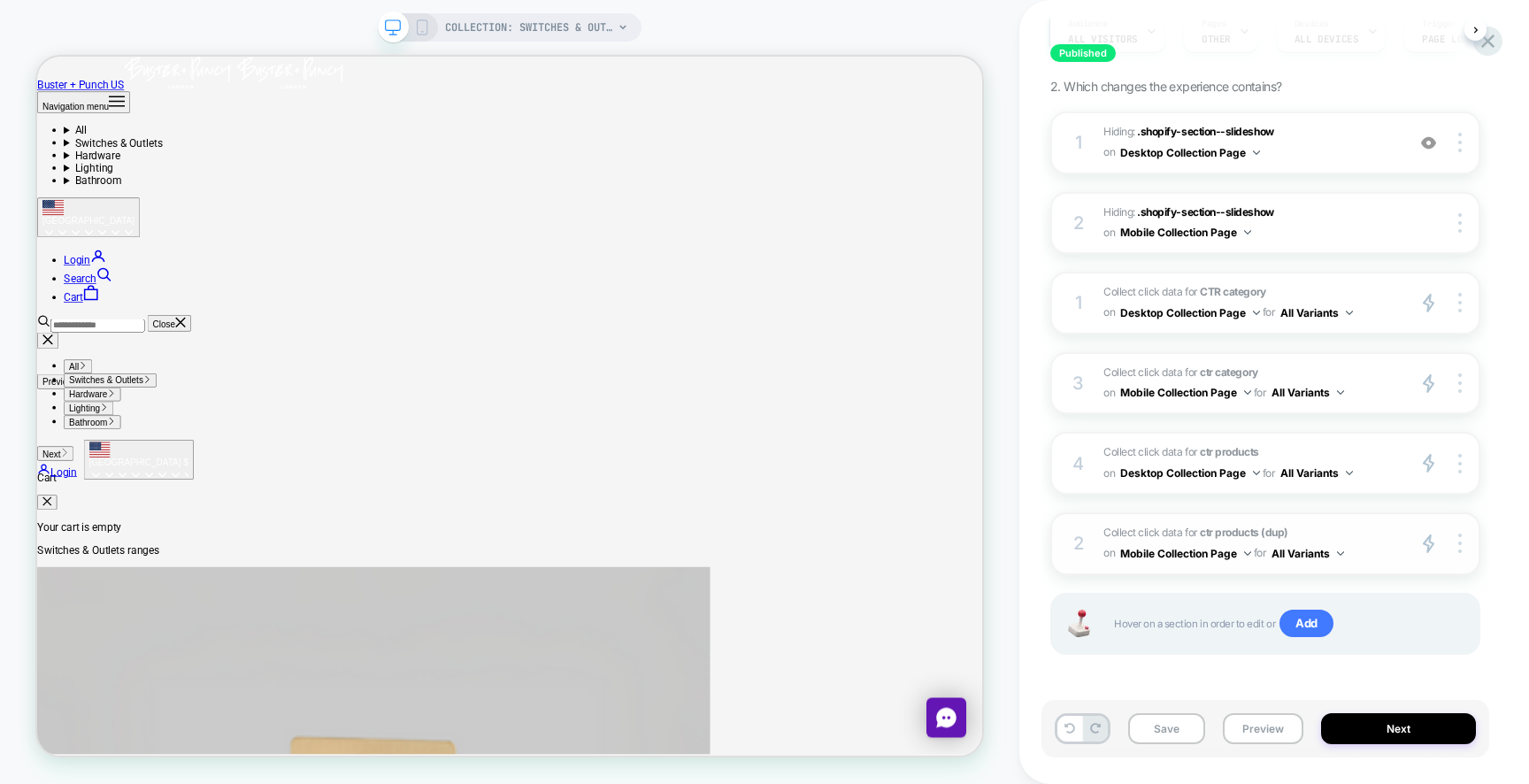
click at [1248, 533] on strong "ctr products (dup)" at bounding box center [1244, 532] width 89 height 14
click at [1453, 545] on div at bounding box center [1462, 544] width 34 height 20
click at [1127, 527] on span "Collect click data for ctr products (dup) on Mobile Collection Page for All Var…" at bounding box center [1249, 543] width 292 height 41
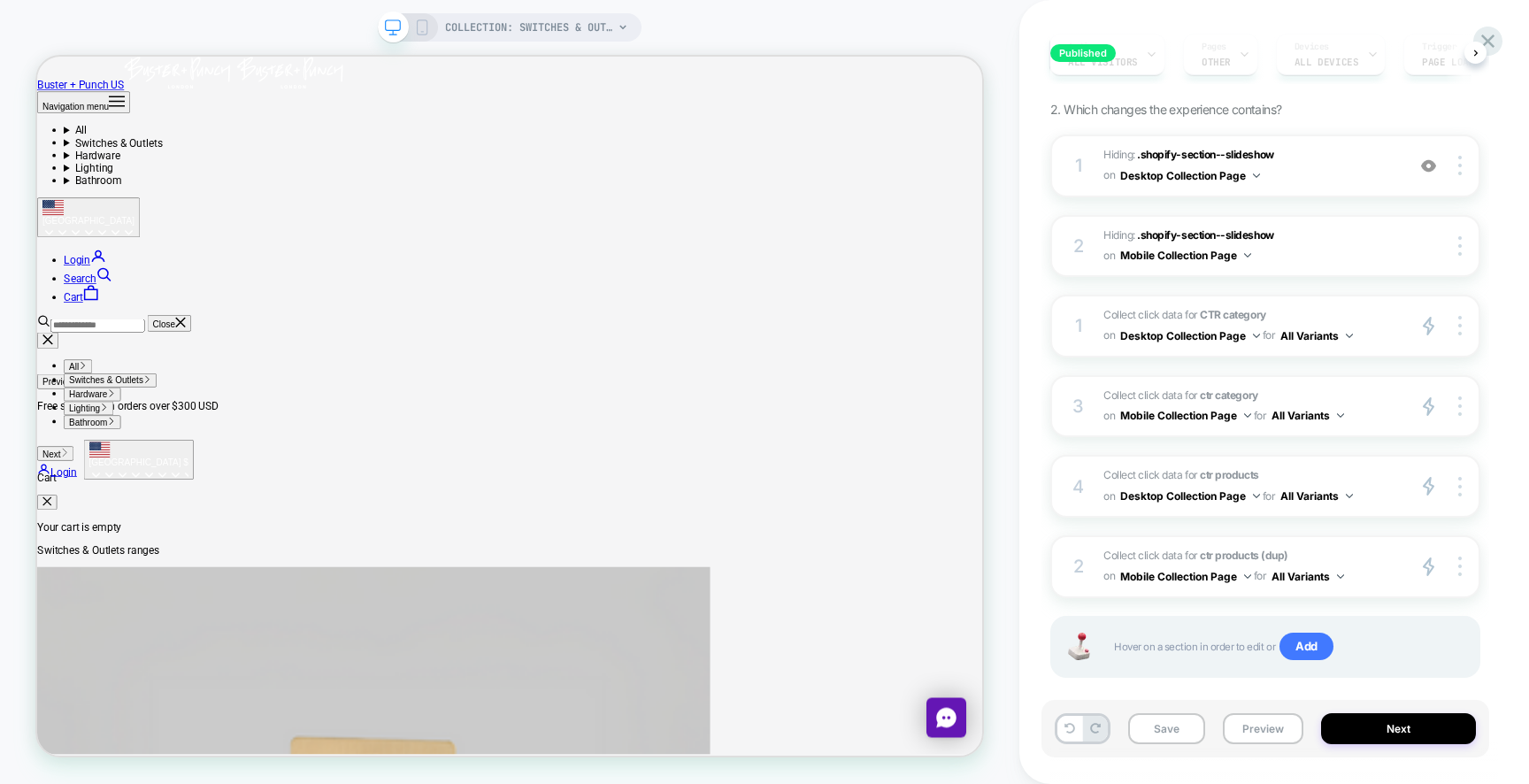
drag, startPoint x: 1456, startPoint y: 564, endPoint x: 1454, endPoint y: 449, distance: 115.0
click at [1454, 449] on div "1 Hiding : .shopify-section--slideshow .shopify-section--slideshow on Desktop C…" at bounding box center [1265, 428] width 430 height 588
click at [1428, 567] on polygon at bounding box center [1428, 567] width 10 height 16
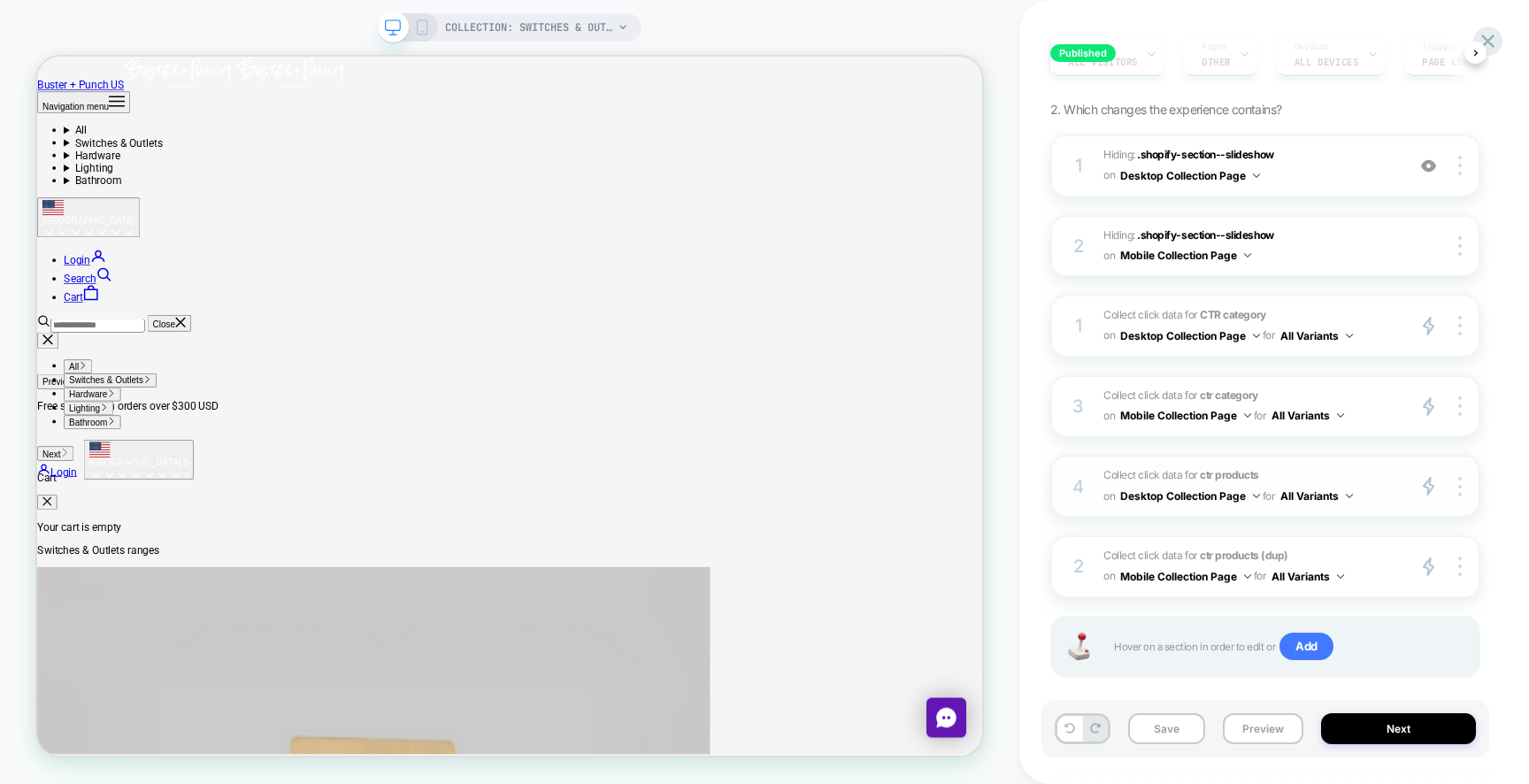
drag, startPoint x: 1421, startPoint y: 567, endPoint x: 1418, endPoint y: 485, distance: 82.1
click at [1418, 485] on div "1 Hiding : .shopify-section--slideshow .shopify-section--slideshow on Desktop C…" at bounding box center [1265, 428] width 430 height 588
click at [1415, 565] on div "primary 2" at bounding box center [1445, 567] width 67 height 20
click at [1333, 573] on button "All Variants" at bounding box center [1307, 577] width 72 height 22
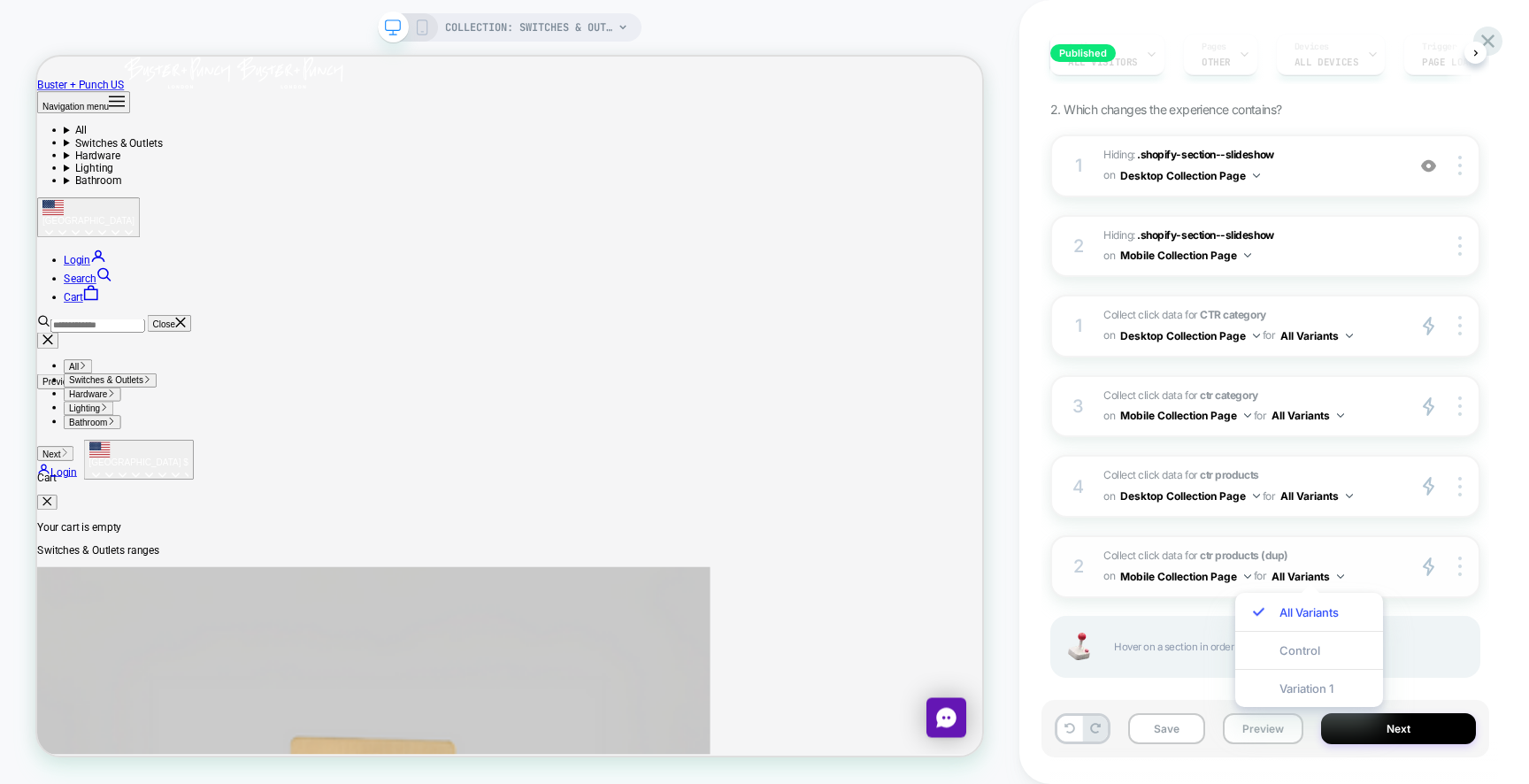
click at [1341, 535] on div "2 Collect click data for ctr products (dup) on Mobile Collection Page for All V…" at bounding box center [1265, 567] width 430 height 63
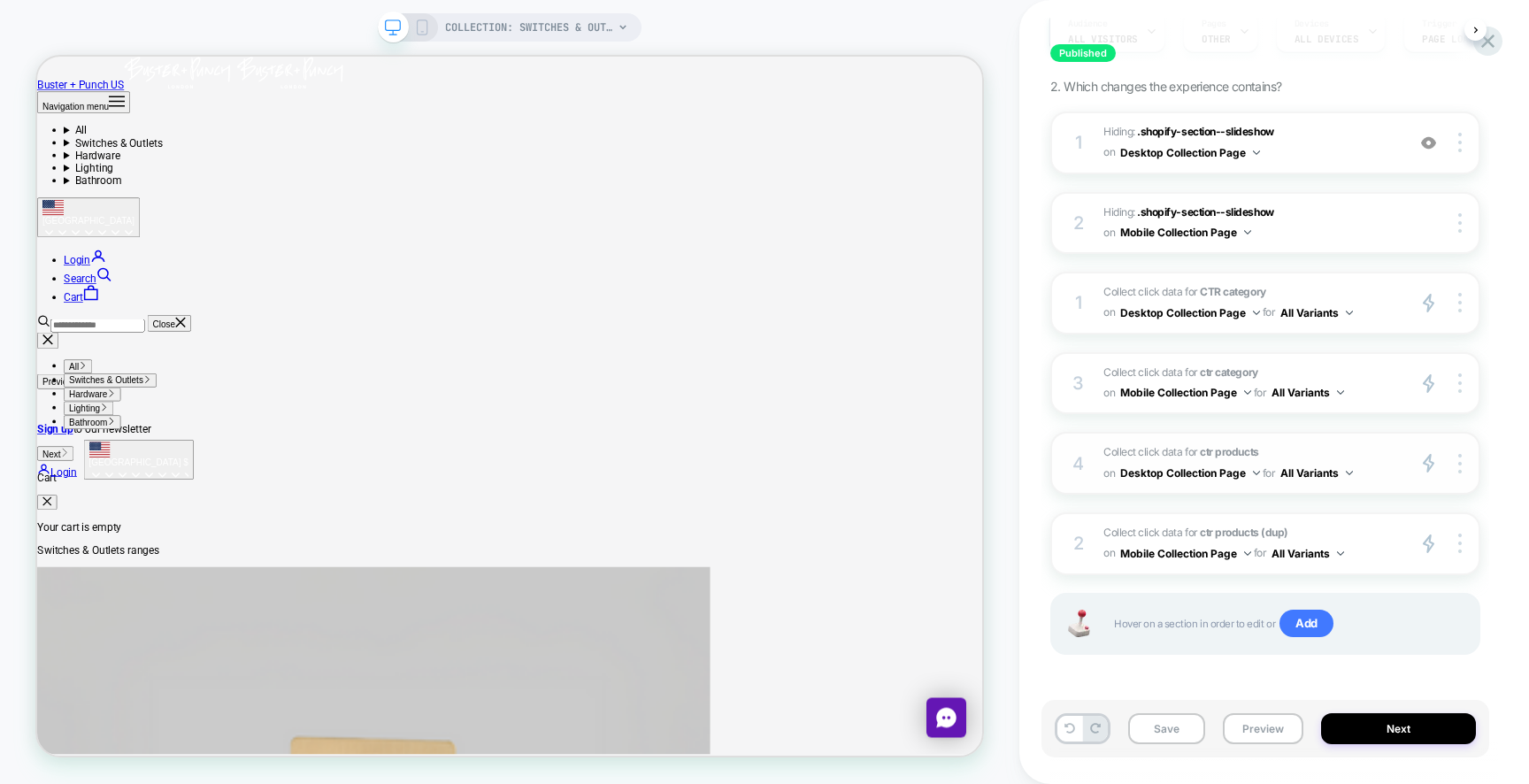
click at [1359, 453] on span "Collect click data for ctr products on Desktop Collection Page for All Variants" at bounding box center [1249, 462] width 292 height 41
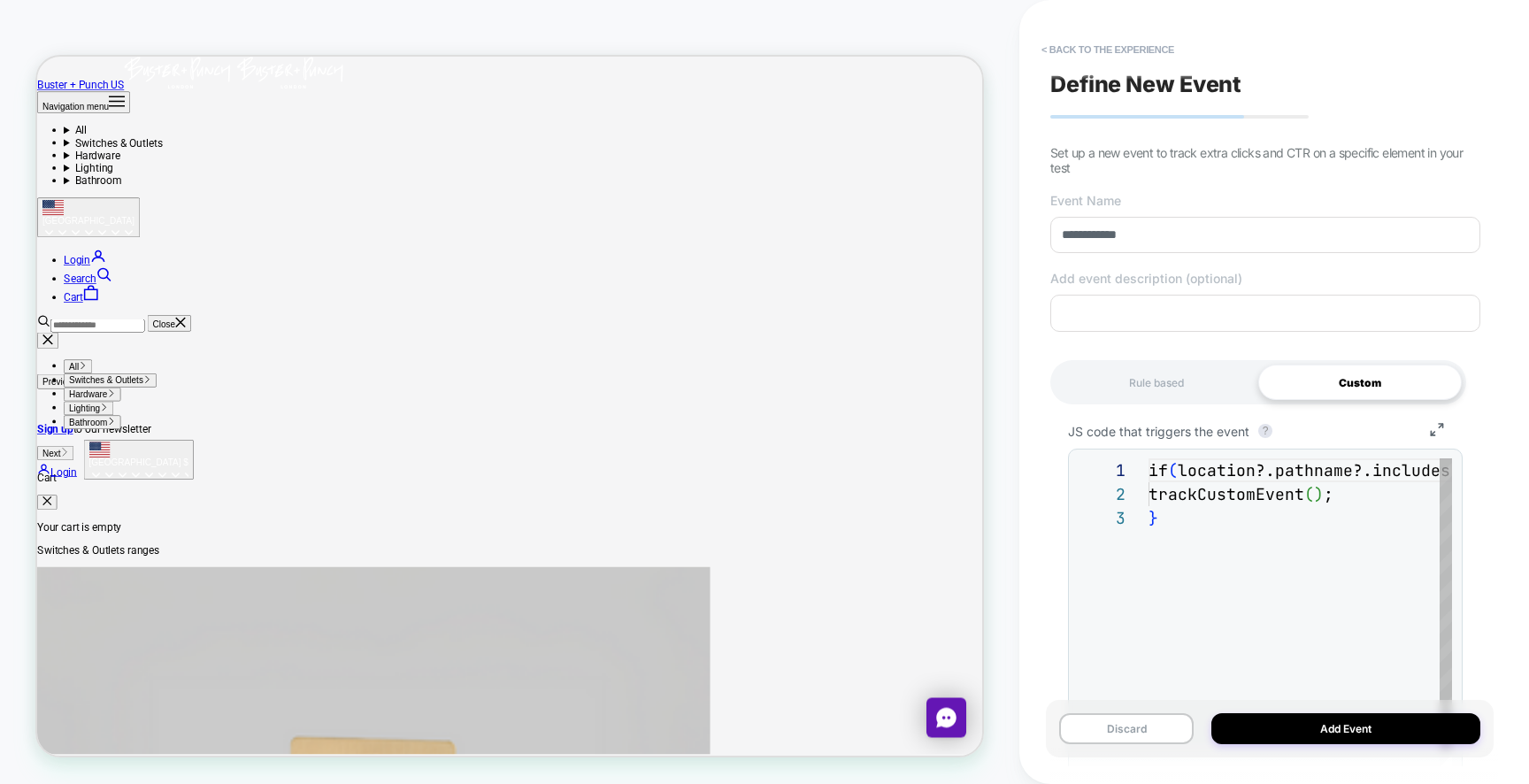
scroll to position [48, 0]
click at [1221, 523] on div "if ( location?.pathname?.includes ( `/products/` ) ) { trackCustomEvent ( ) ; }" at bounding box center [1407, 649] width 518 height 382
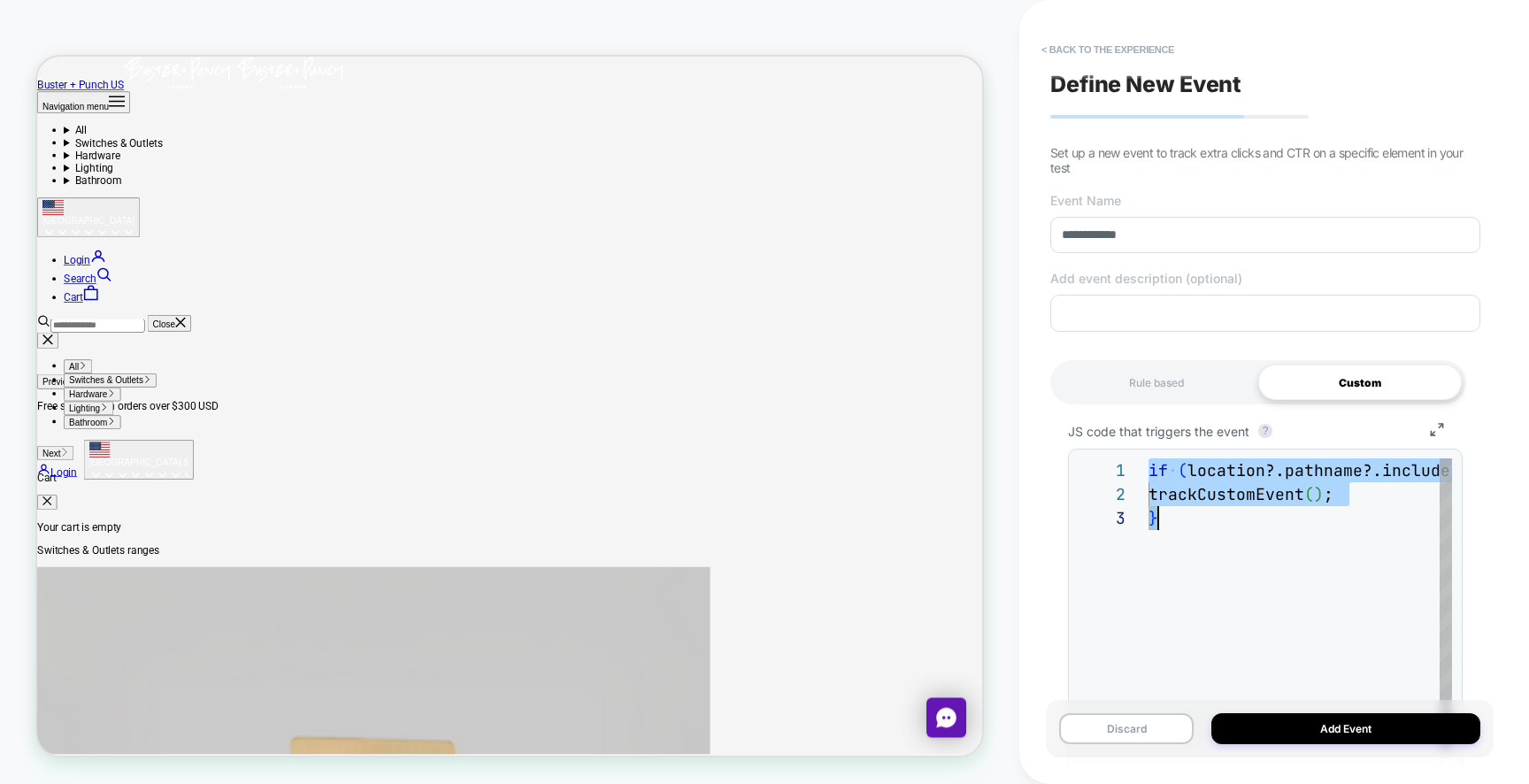
scroll to position [0, 10]
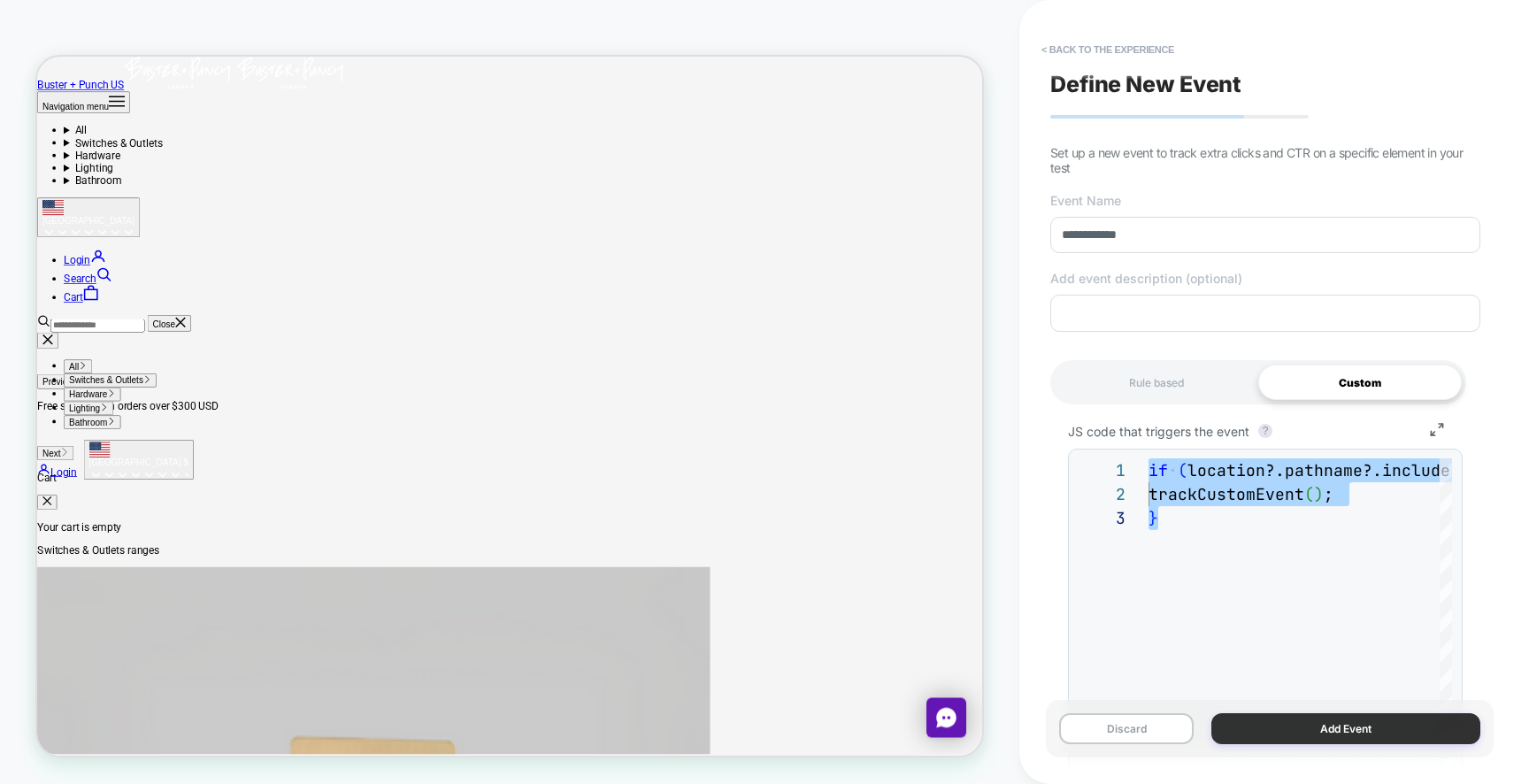
click at [1314, 720] on button "Add Event" at bounding box center [1345, 728] width 269 height 31
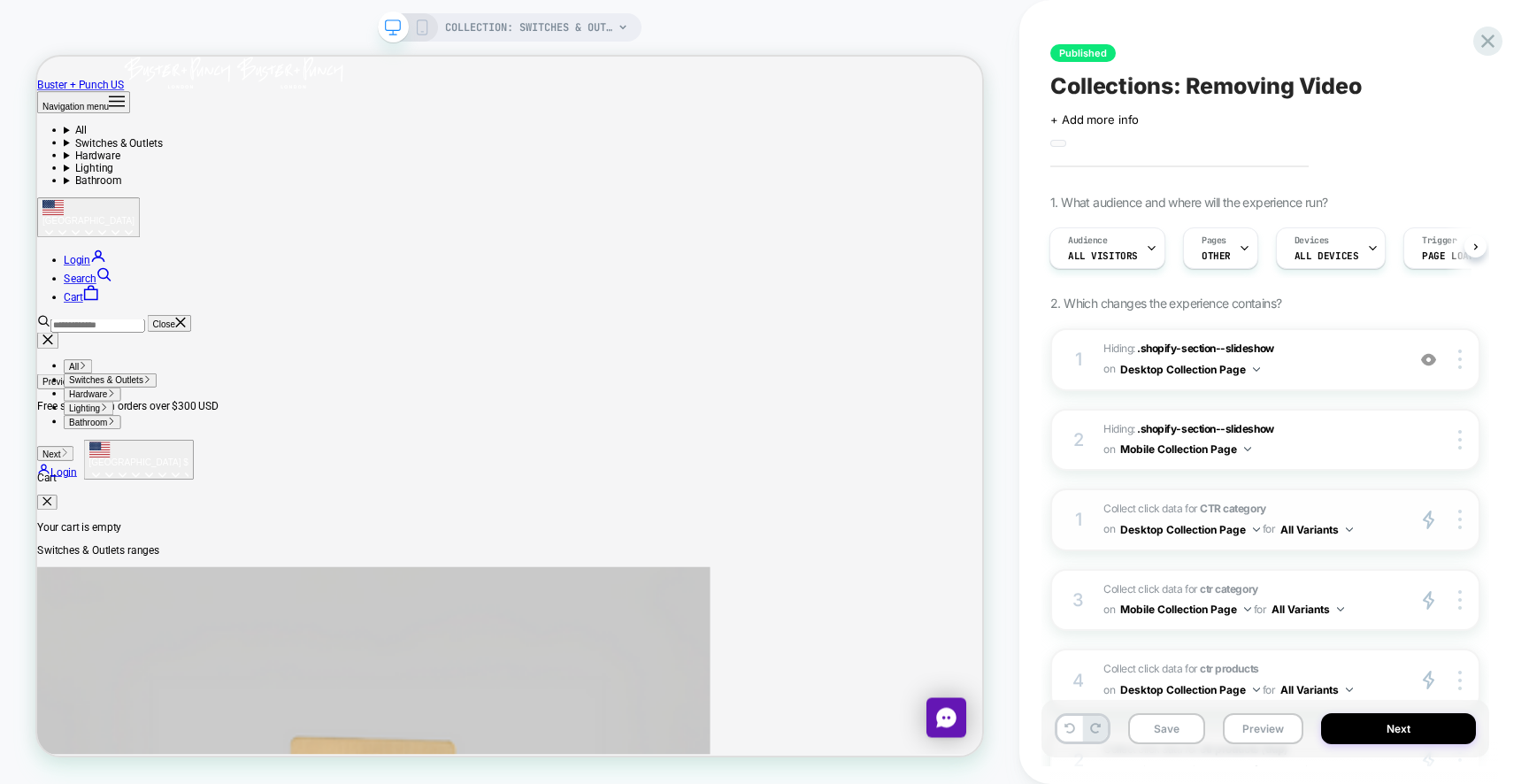
scroll to position [217, 0]
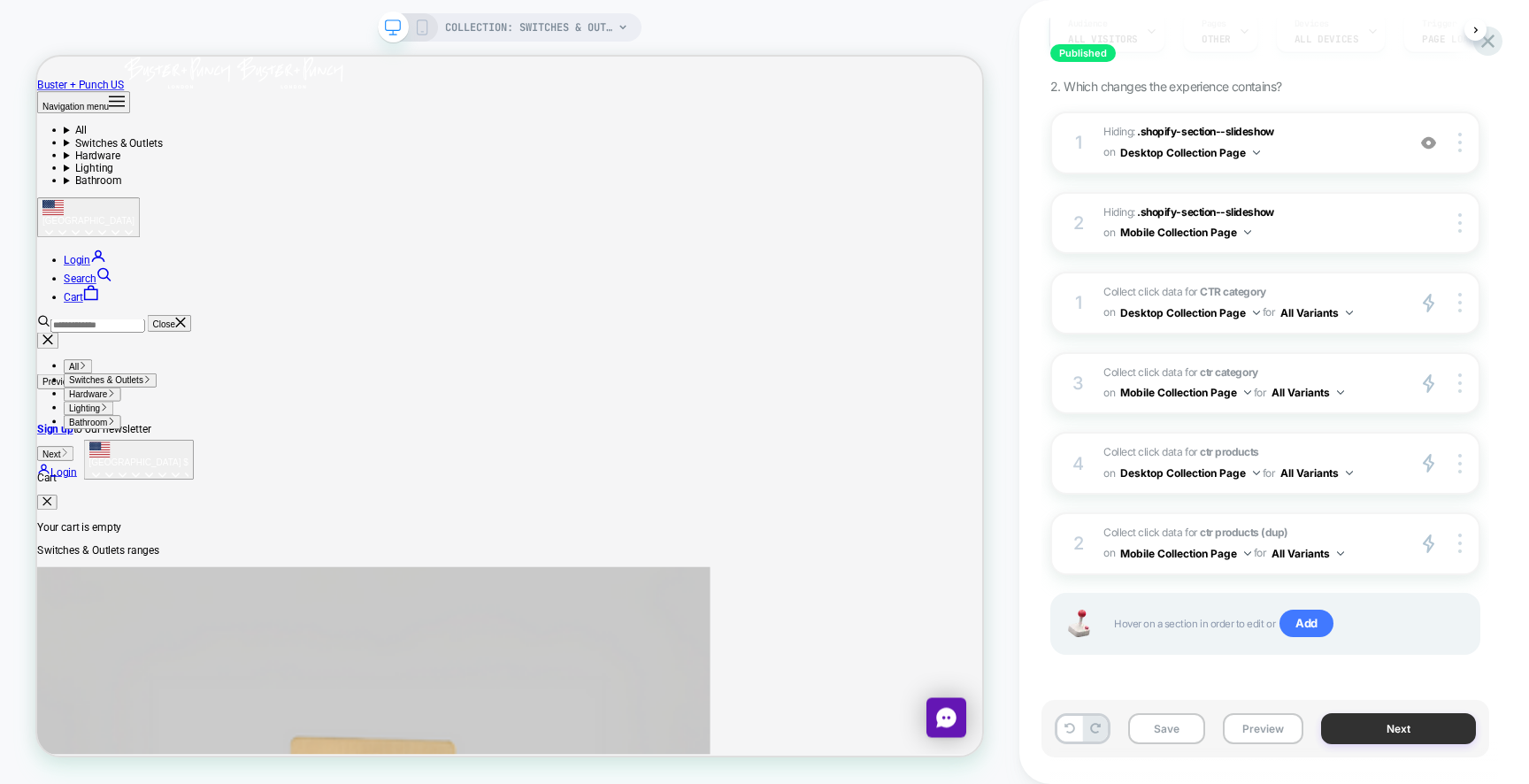
click at [1371, 728] on button "Next" at bounding box center [1397, 728] width 154 height 31
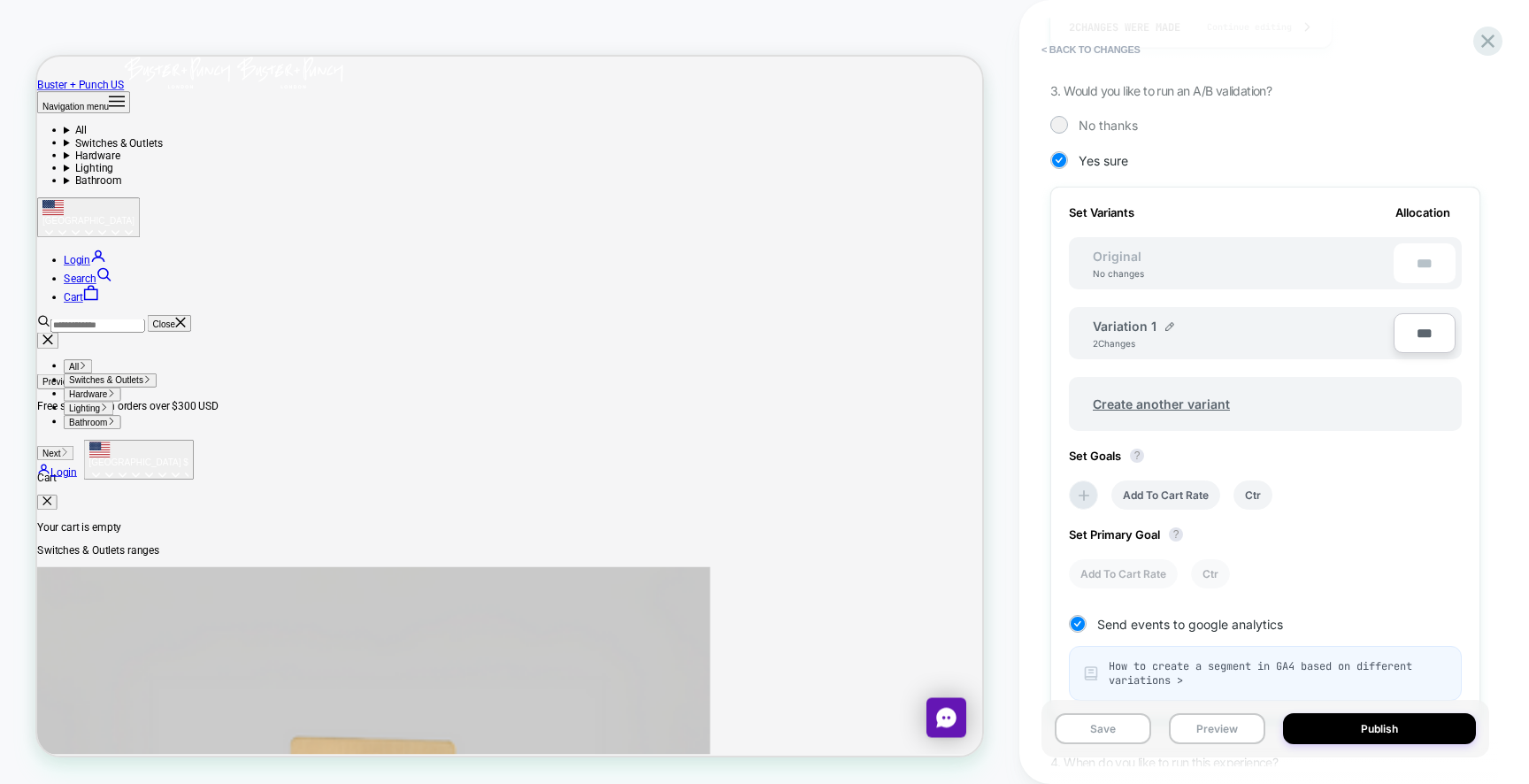
scroll to position [588, 0]
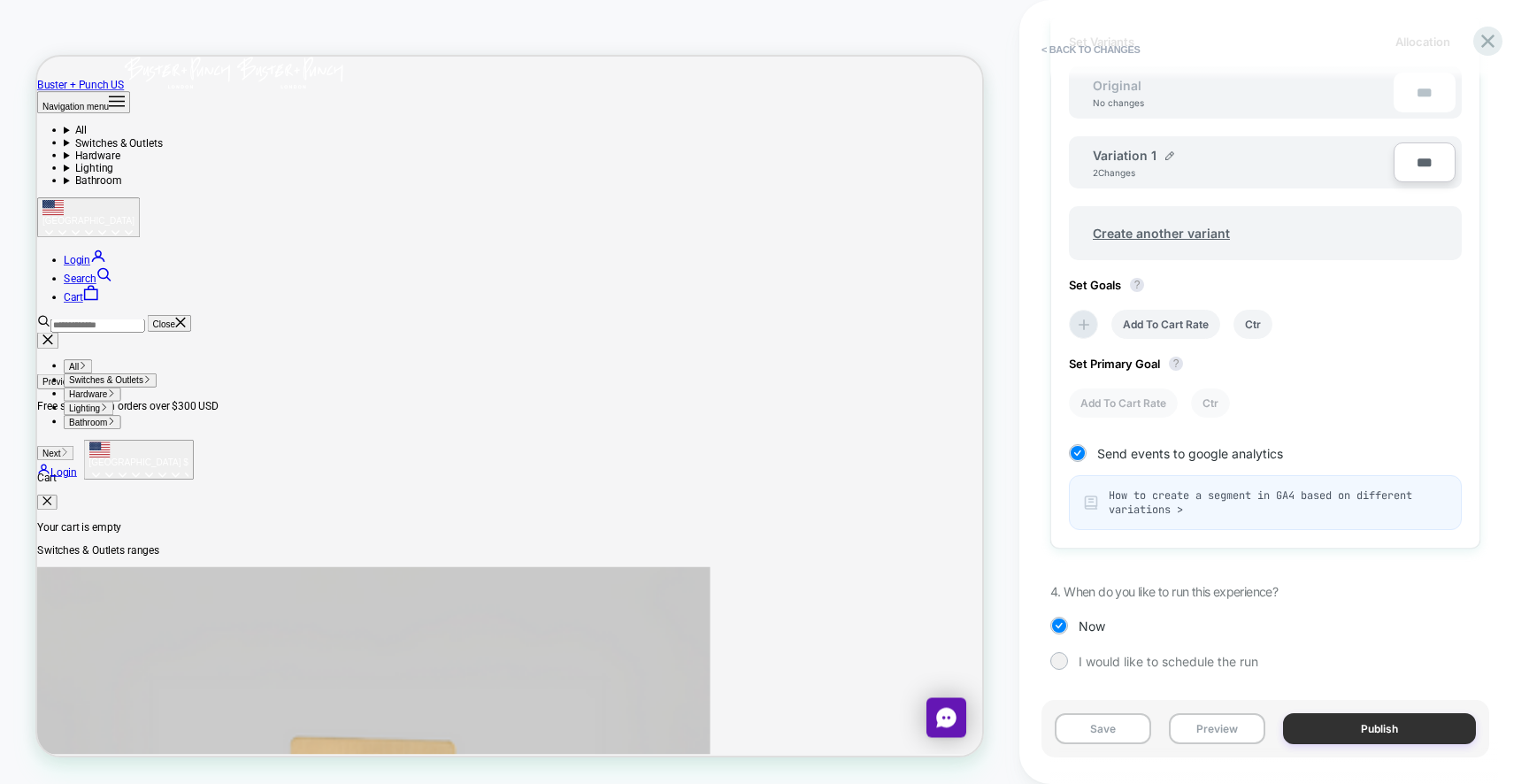
click at [1390, 732] on button "Publish" at bounding box center [1379, 728] width 193 height 31
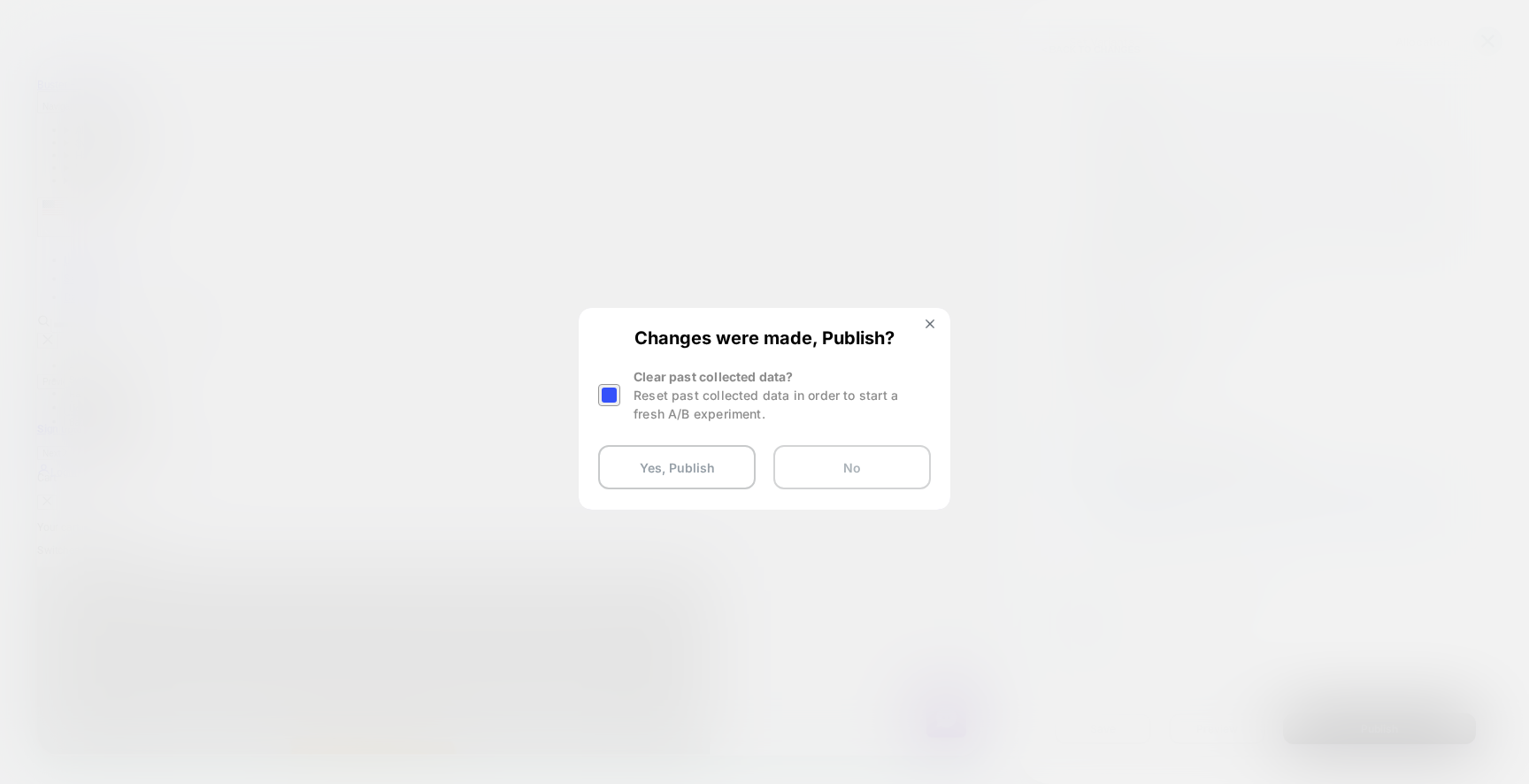
click at [824, 470] on button "No" at bounding box center [852, 467] width 157 height 44
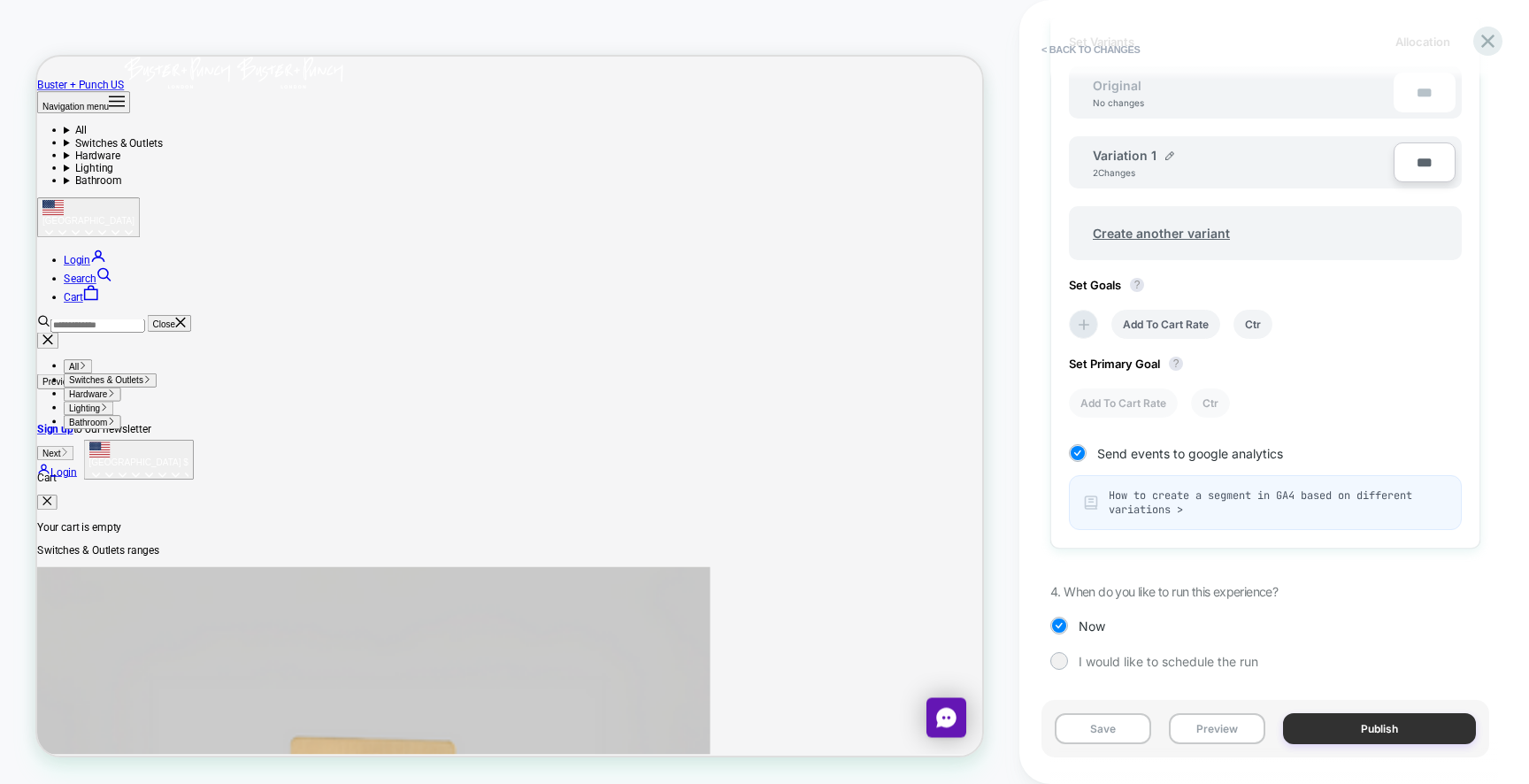
click at [1325, 726] on button "Publish" at bounding box center [1379, 728] width 193 height 31
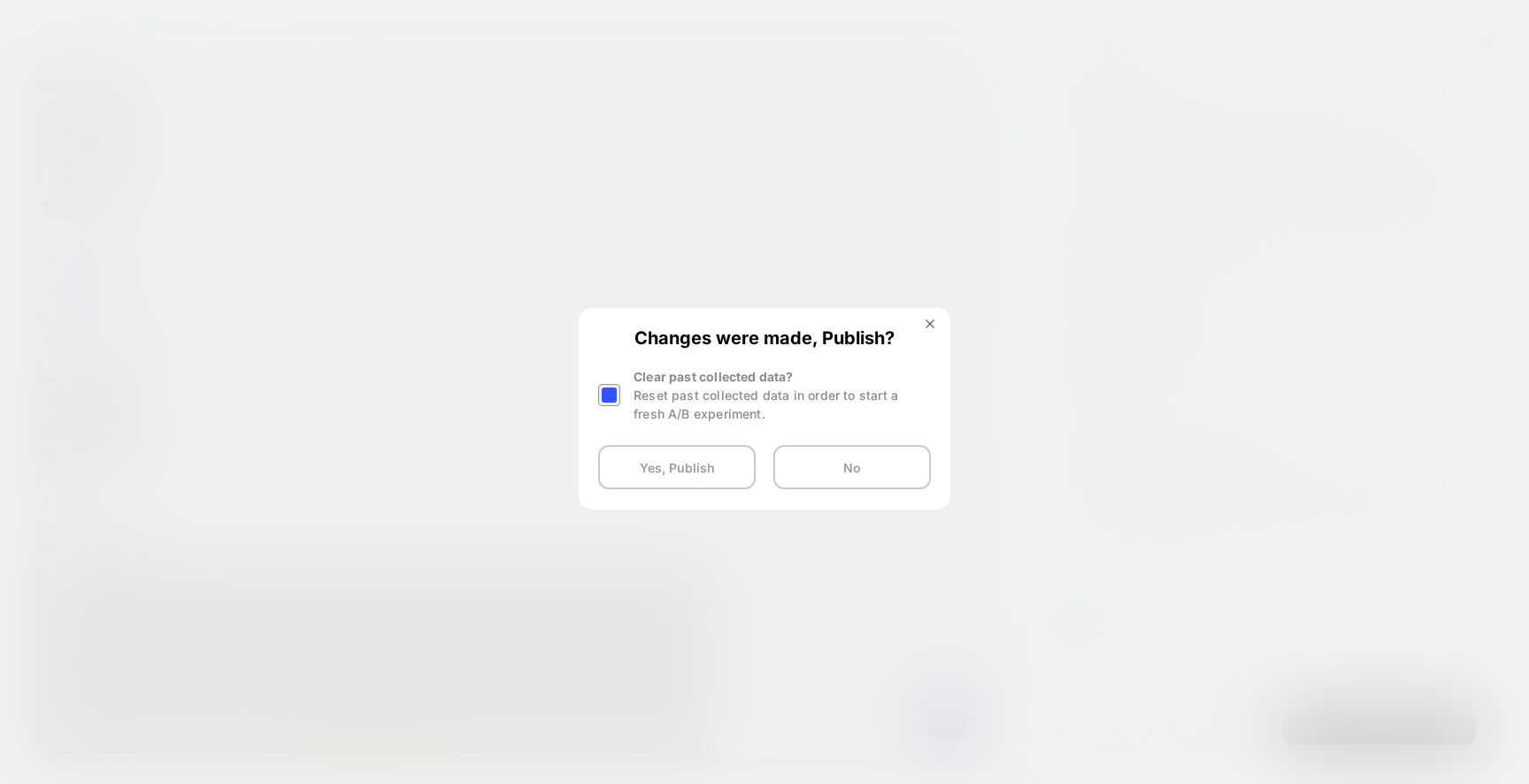
click at [607, 385] on div at bounding box center [609, 395] width 22 height 22
click at [685, 461] on button "Yes, Publish" at bounding box center [676, 467] width 157 height 44
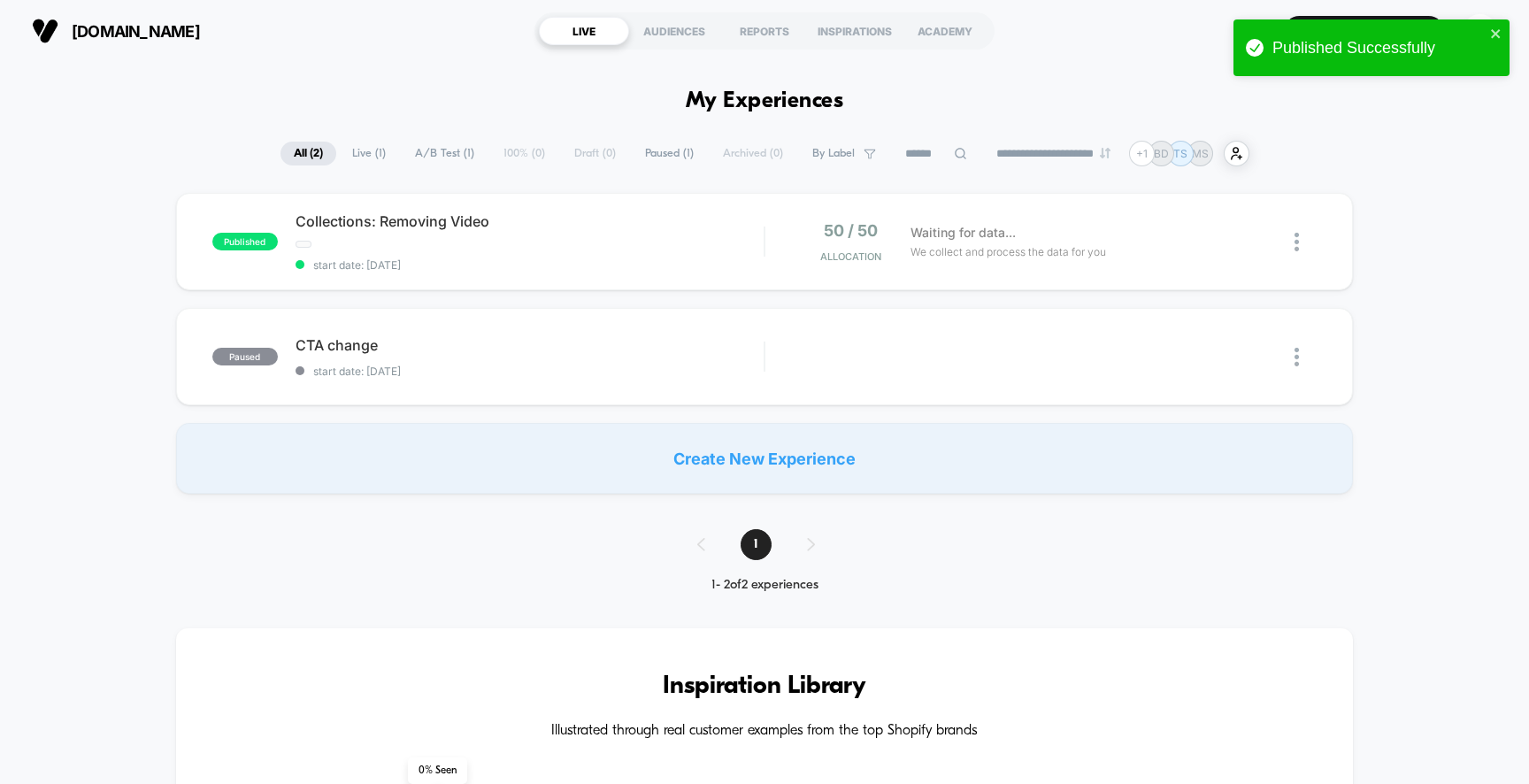
click at [1414, 226] on div "published Collections: Removing Video start date: 15/10/2025 50 / 50 Allocation…" at bounding box center [764, 343] width 1529 height 301
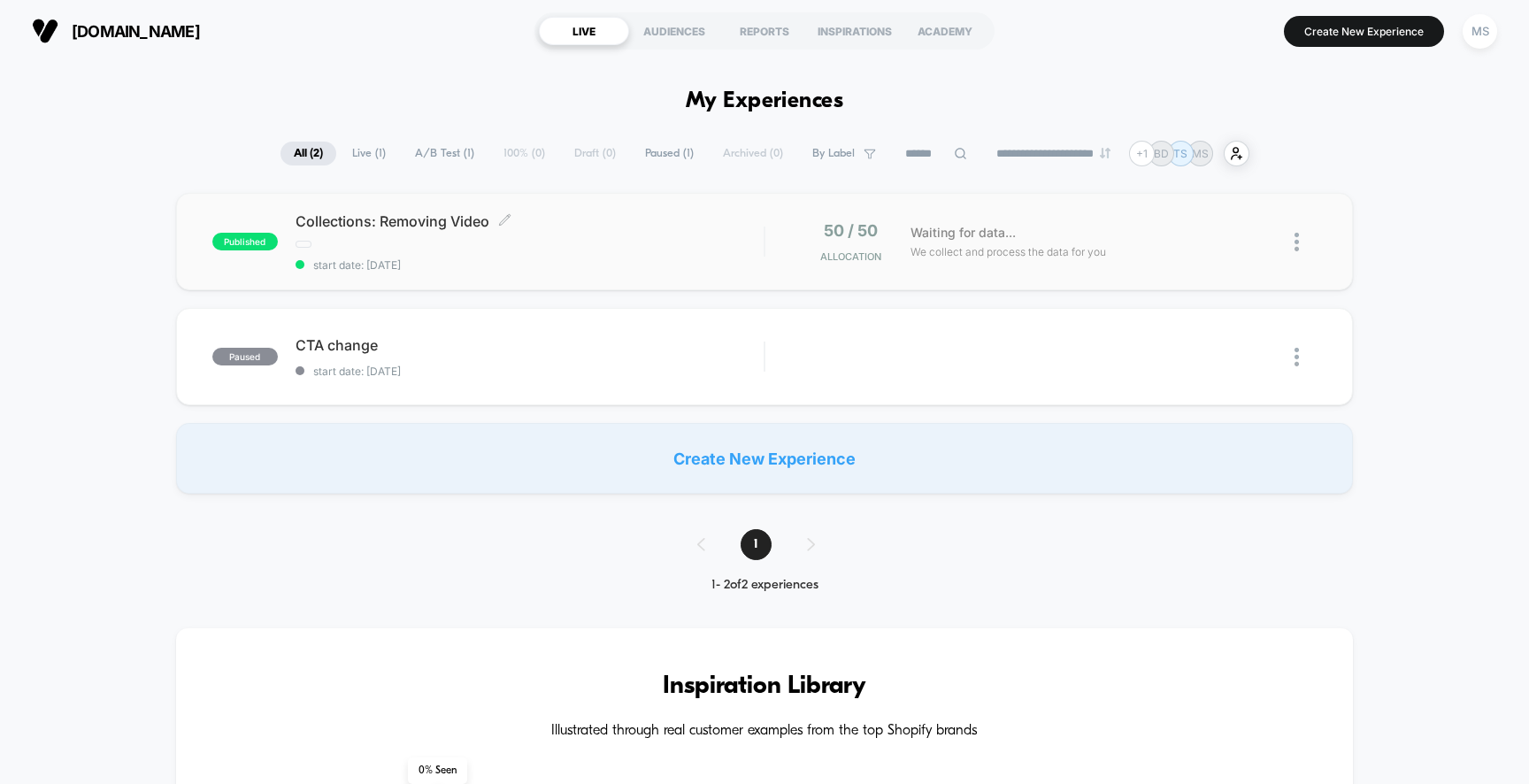
click at [546, 251] on div "Collections: Removing Video Click to edit experience details Click to edit expe…" at bounding box center [529, 241] width 469 height 59
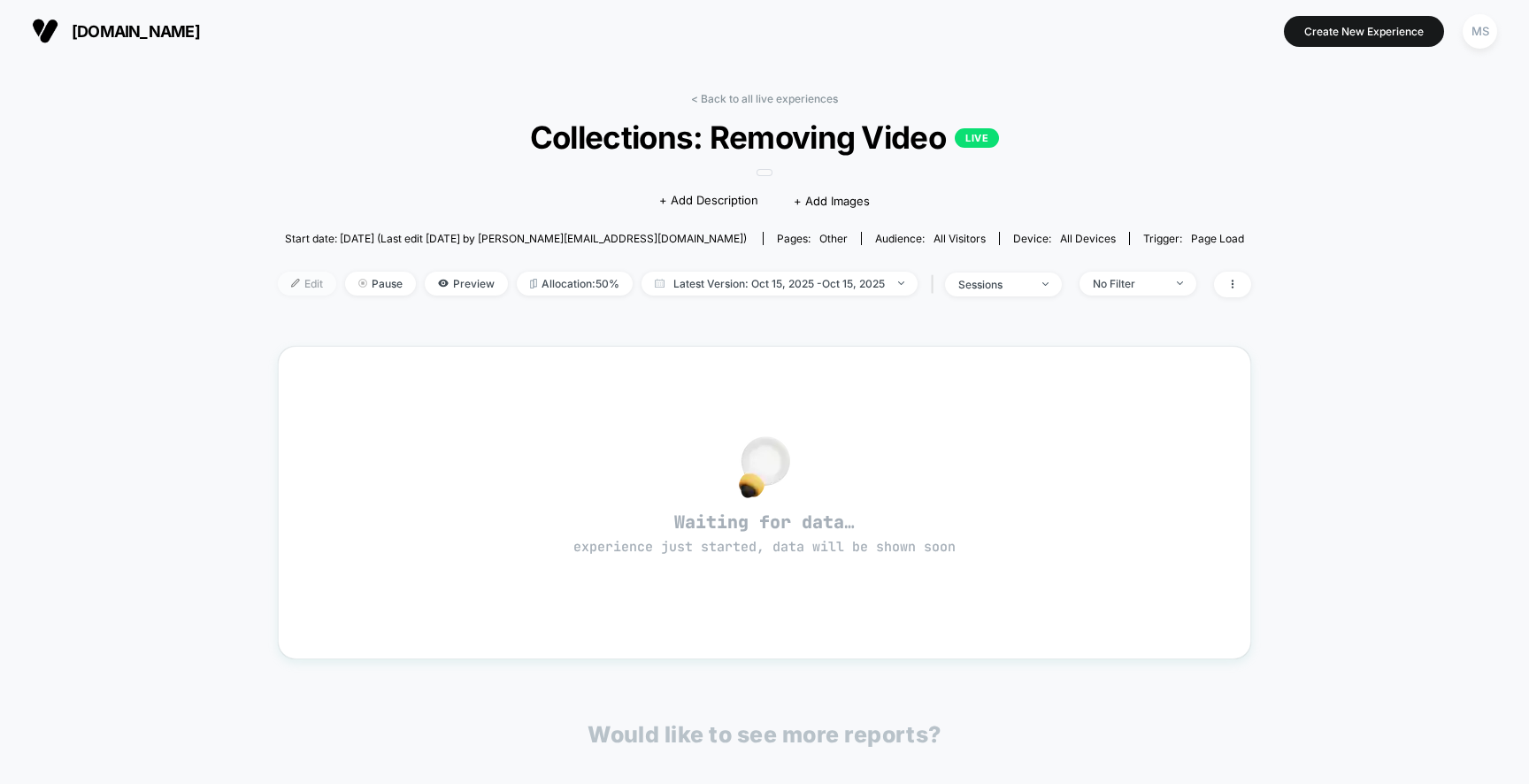
click at [309, 284] on span "Edit" at bounding box center [307, 283] width 58 height 24
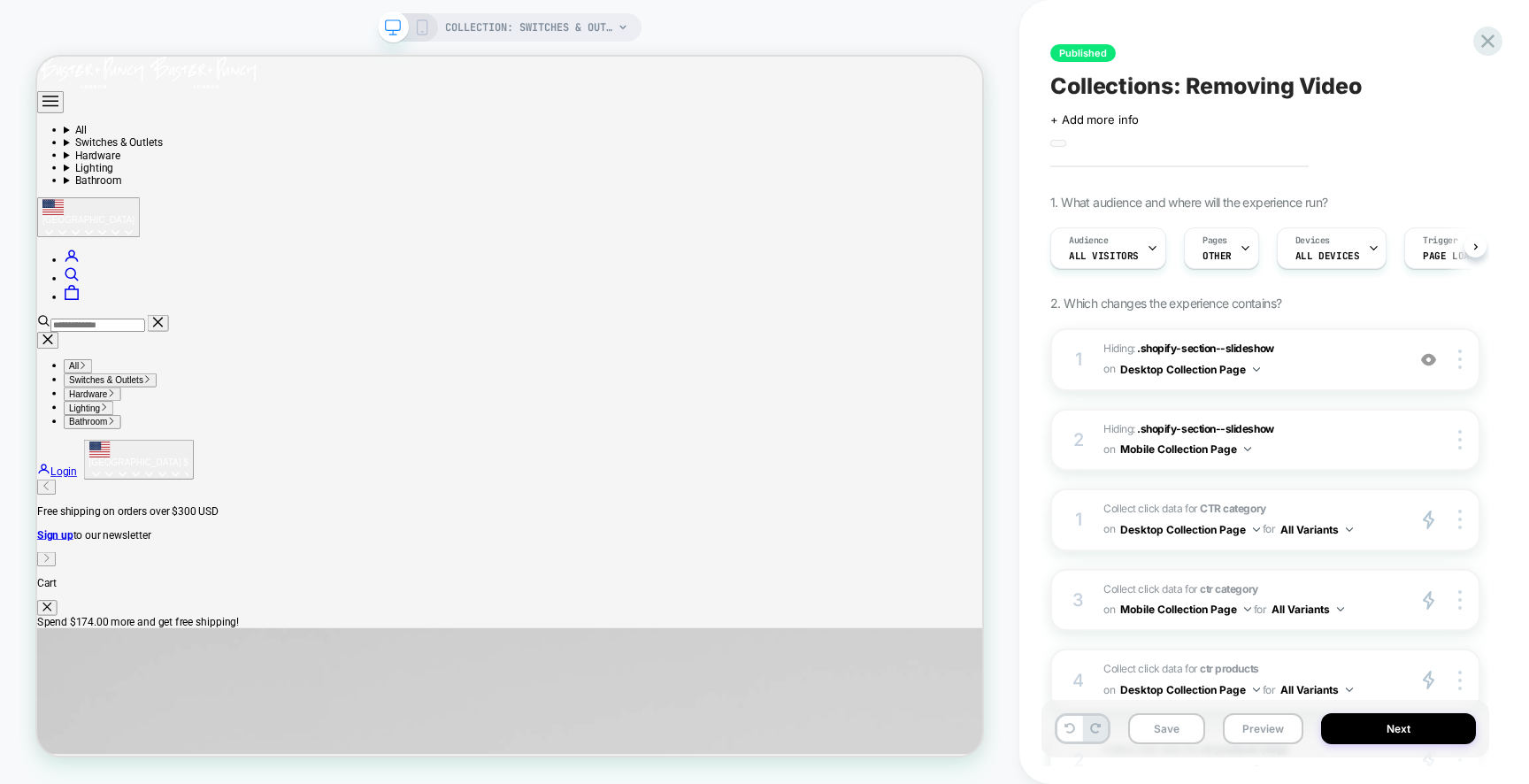
scroll to position [0, 1]
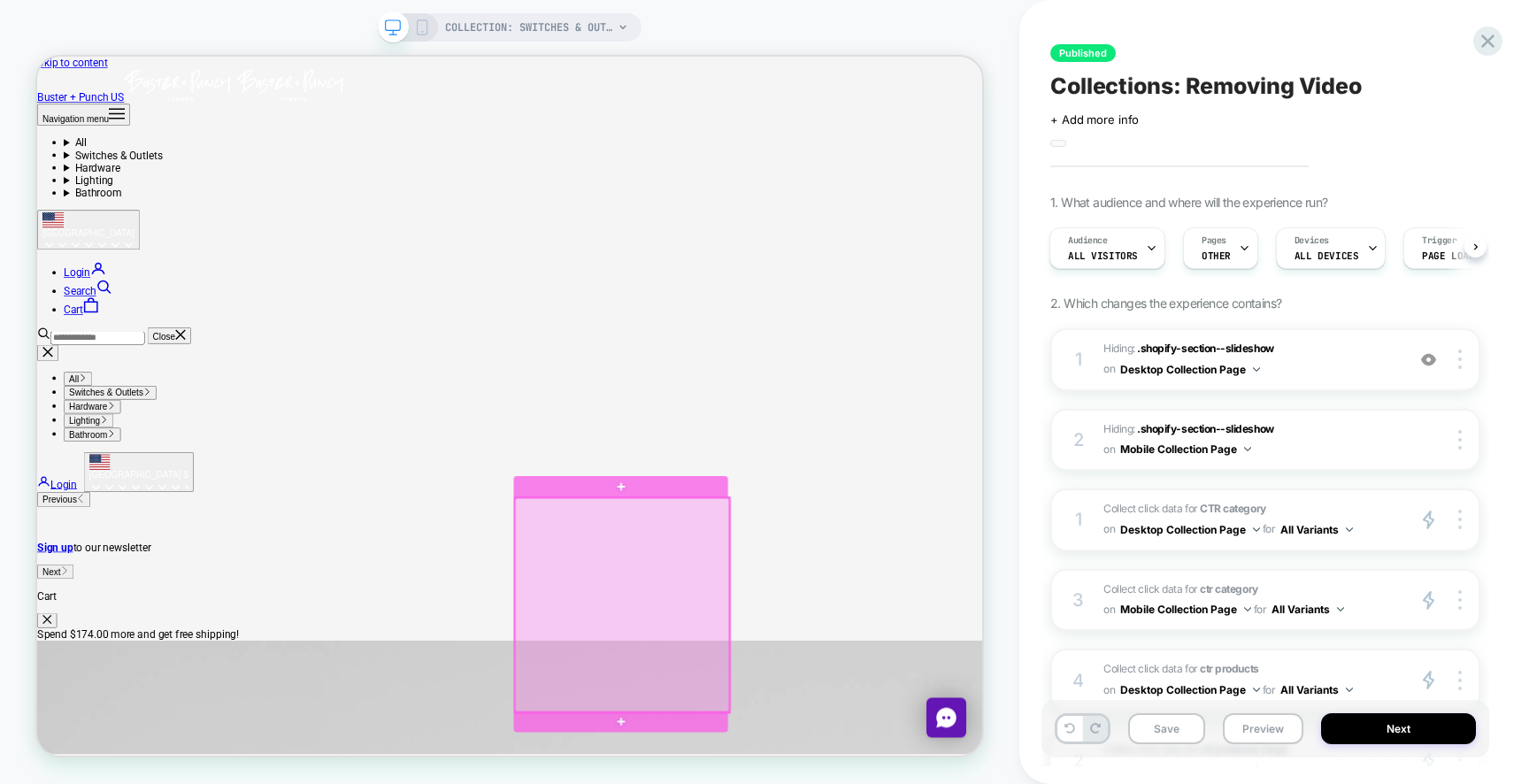
click at [808, 736] on div at bounding box center [817, 788] width 286 height 286
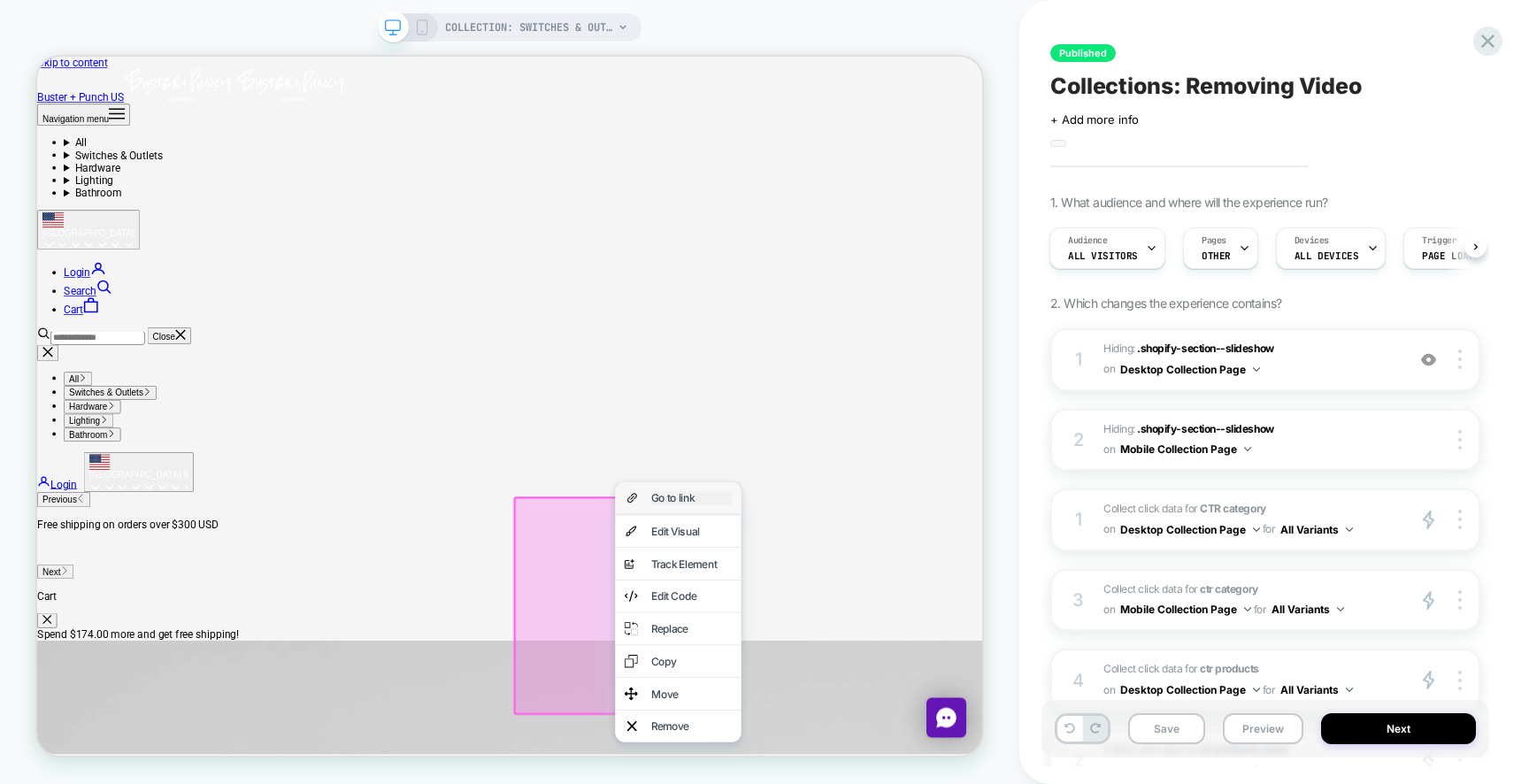
click at [859, 641] on div "Go to link" at bounding box center [909, 644] width 108 height 17
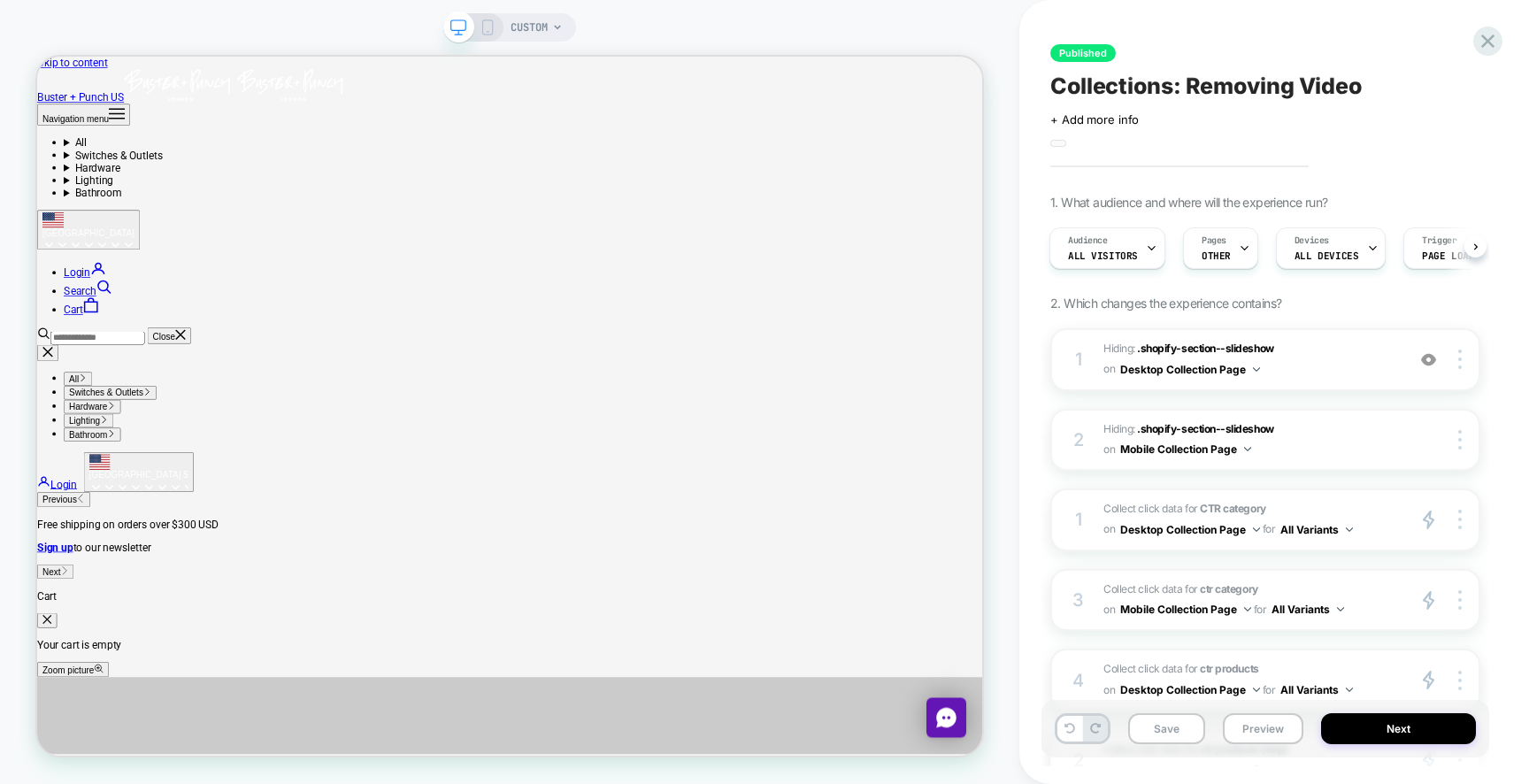
scroll to position [0, 2]
click at [1493, 43] on icon at bounding box center [1488, 41] width 24 height 24
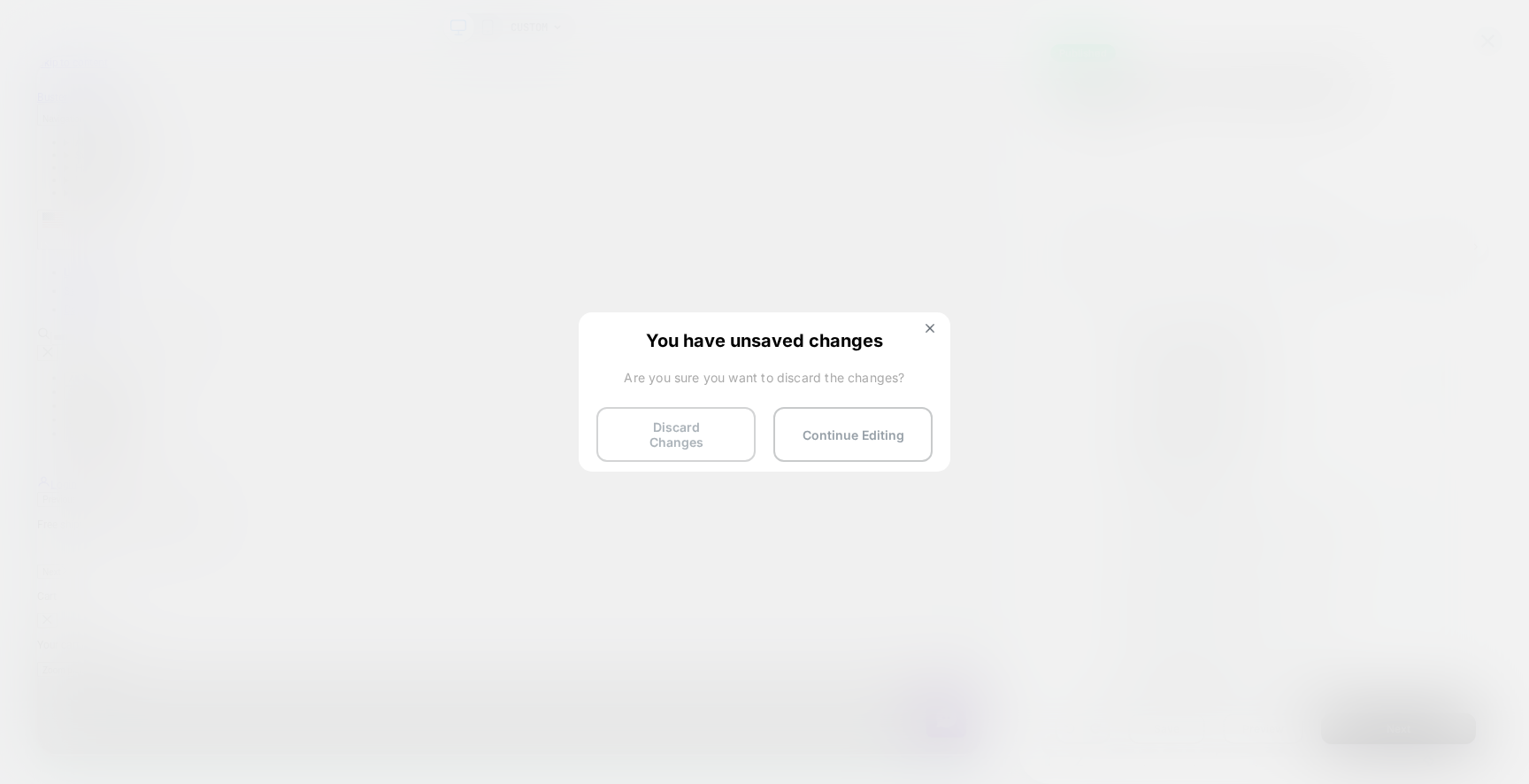
click at [705, 431] on button "Discard Changes" at bounding box center [675, 434] width 159 height 55
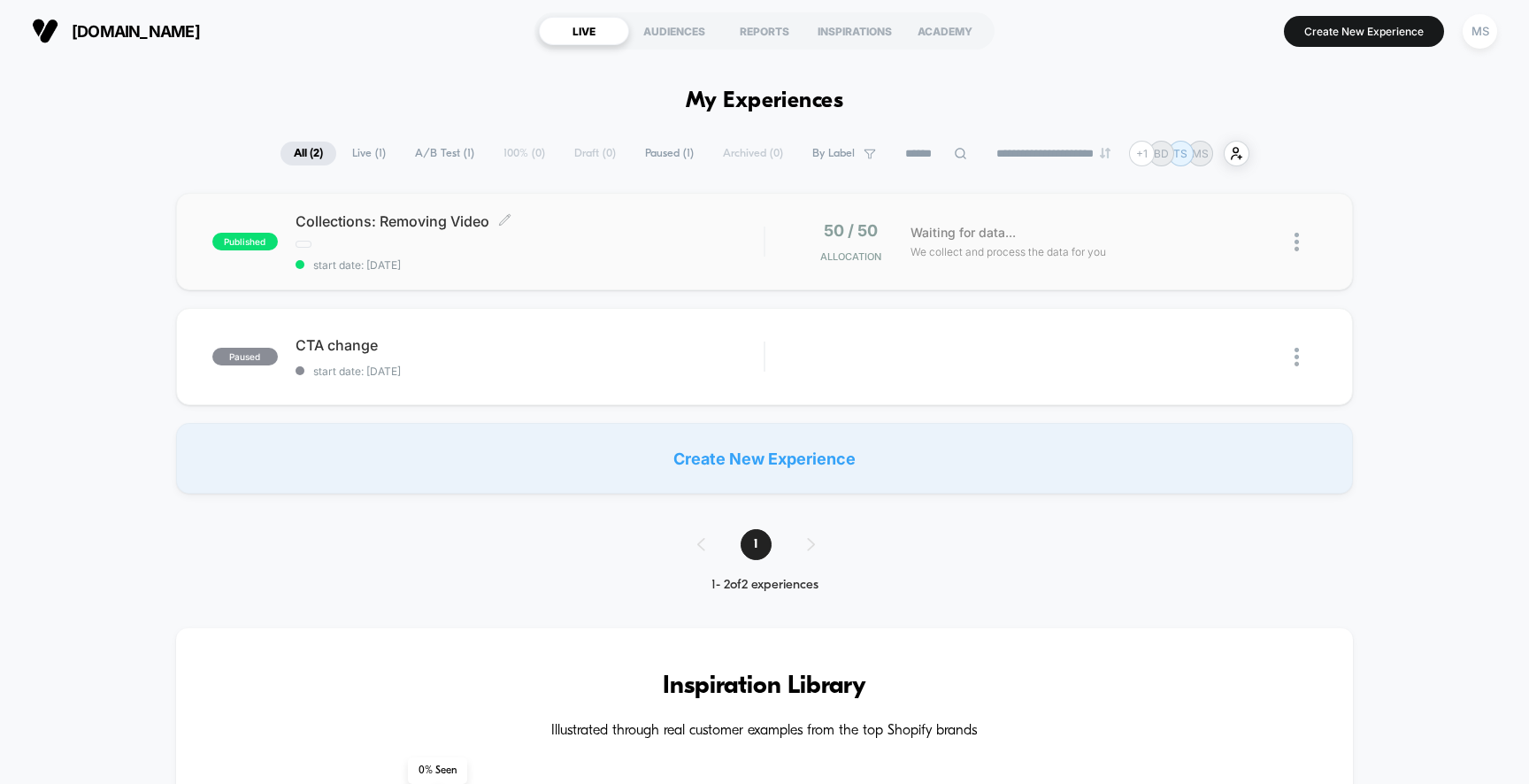
click at [555, 259] on span "start date: [DATE]" at bounding box center [529, 265] width 469 height 14
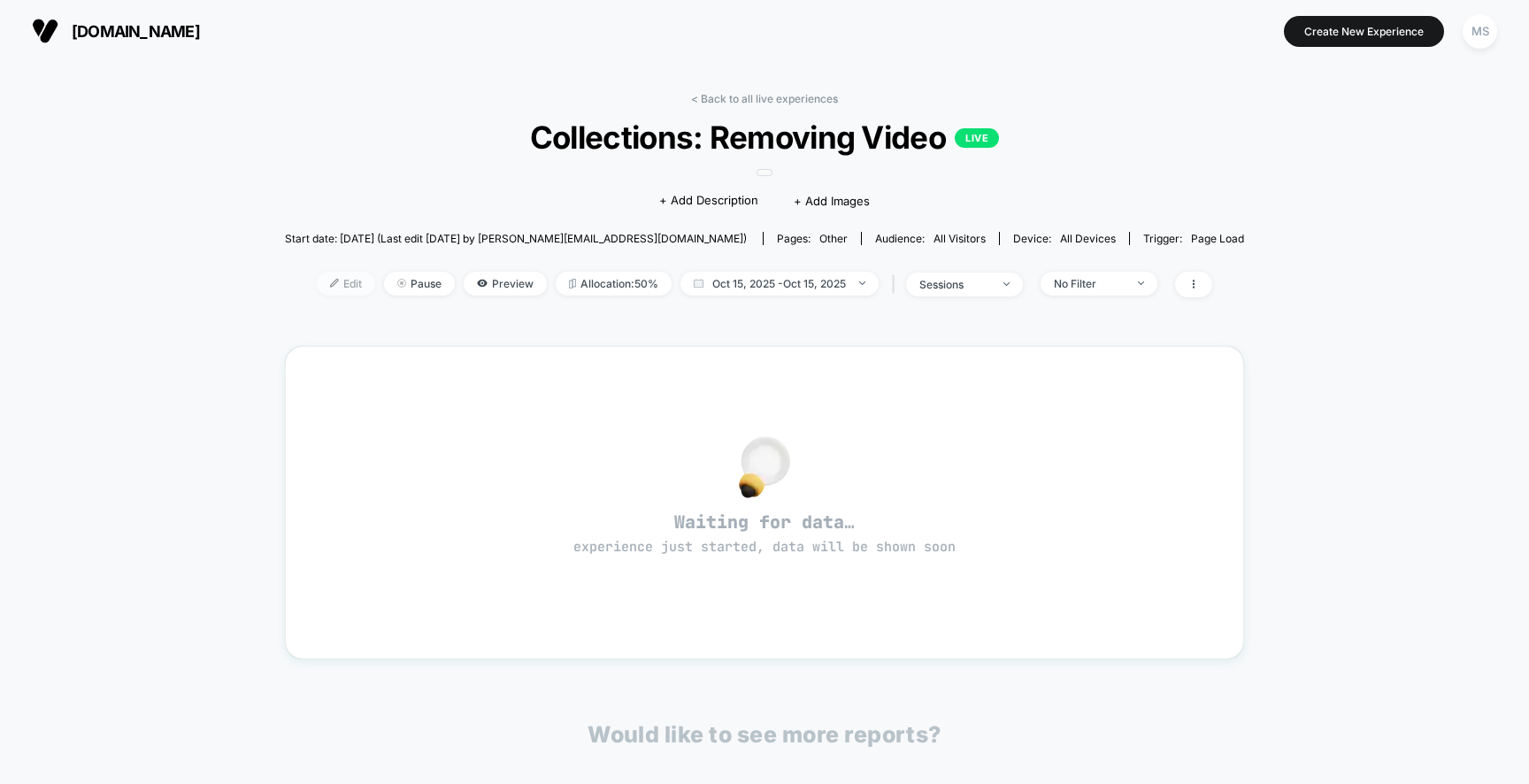
click at [350, 286] on span "Edit" at bounding box center [346, 283] width 58 height 24
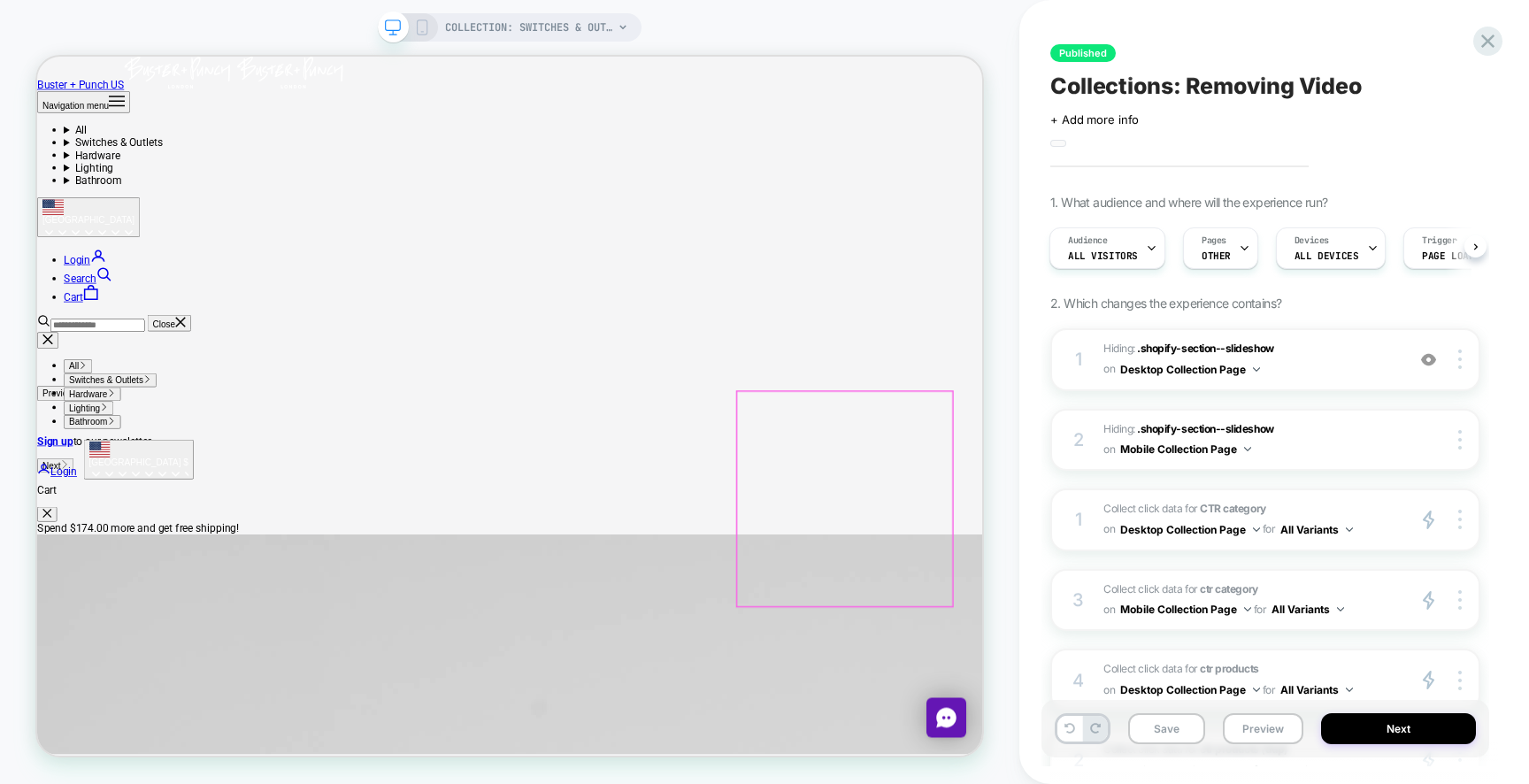
scroll to position [196, 0]
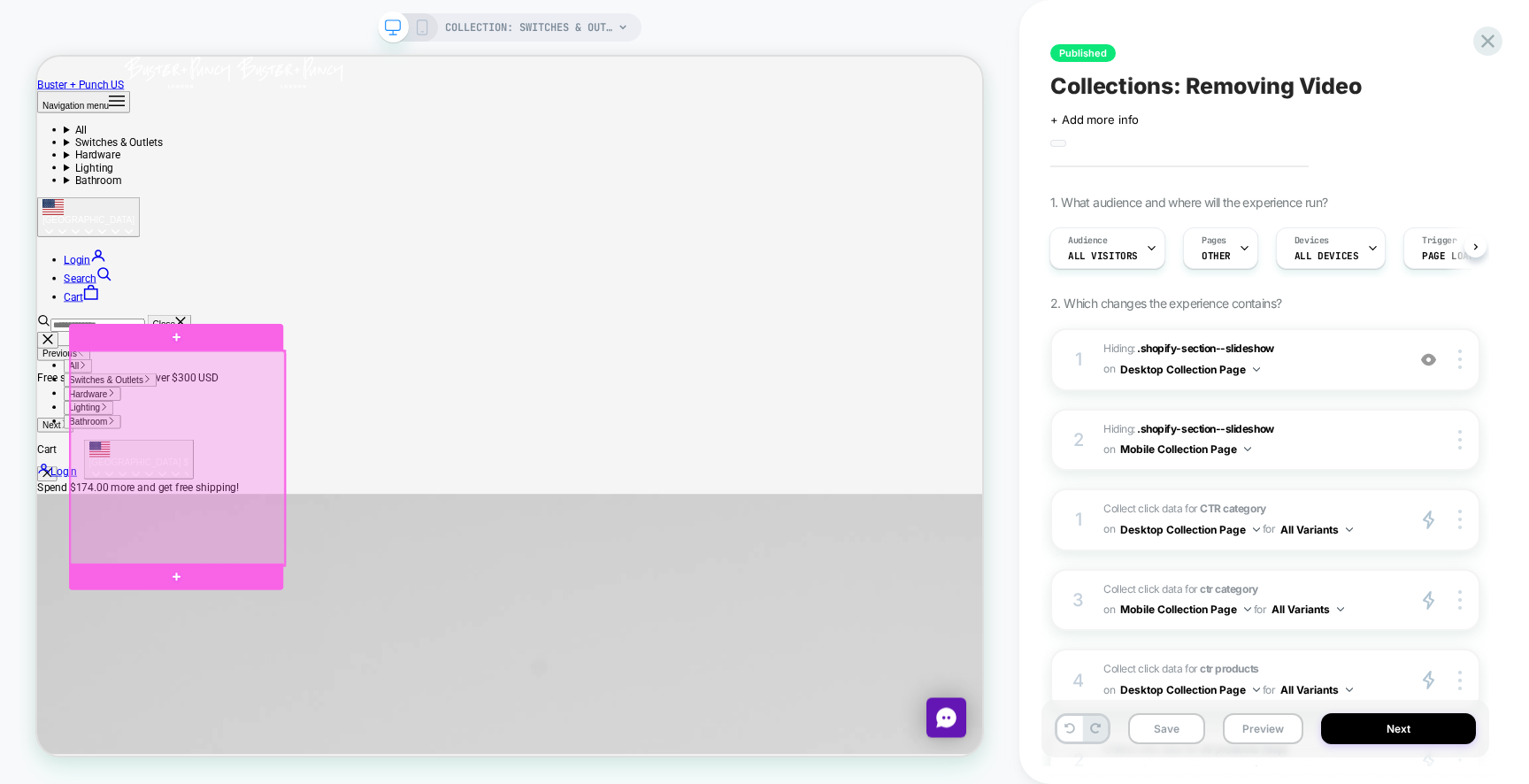
click at [300, 597] on div at bounding box center [224, 592] width 286 height 286
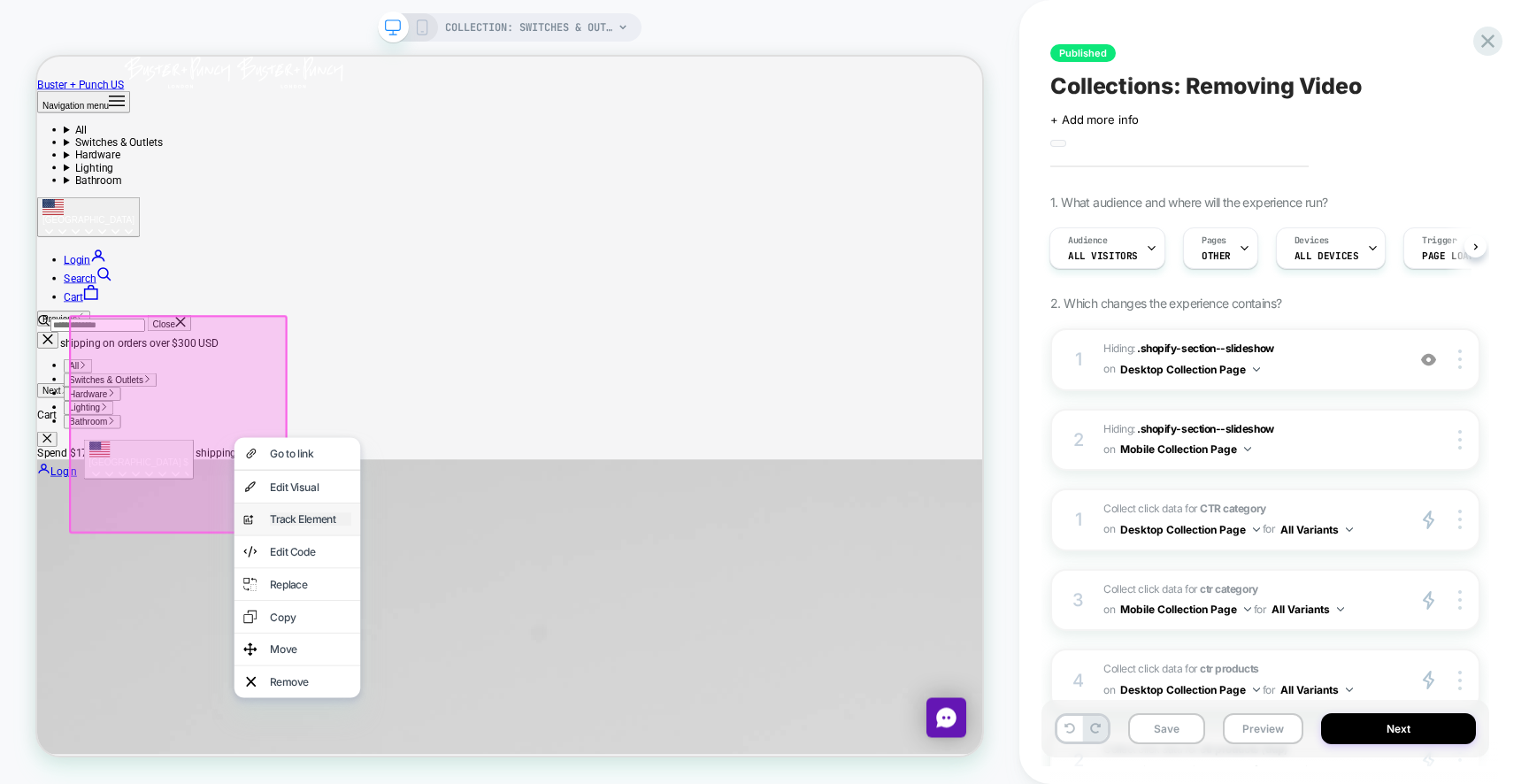
scroll to position [244, 0]
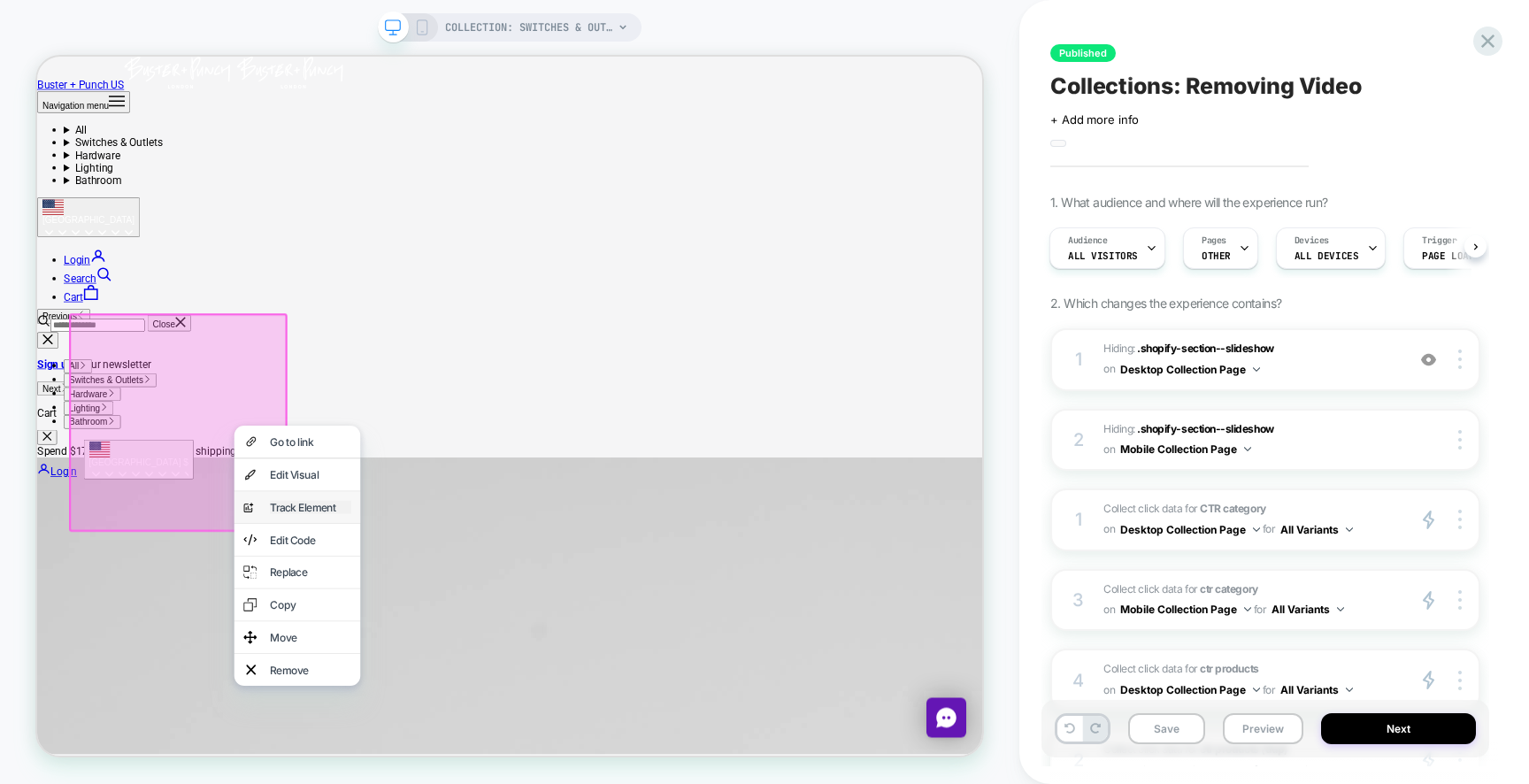
click at [373, 666] on div "Track Element" at bounding box center [401, 657] width 108 height 17
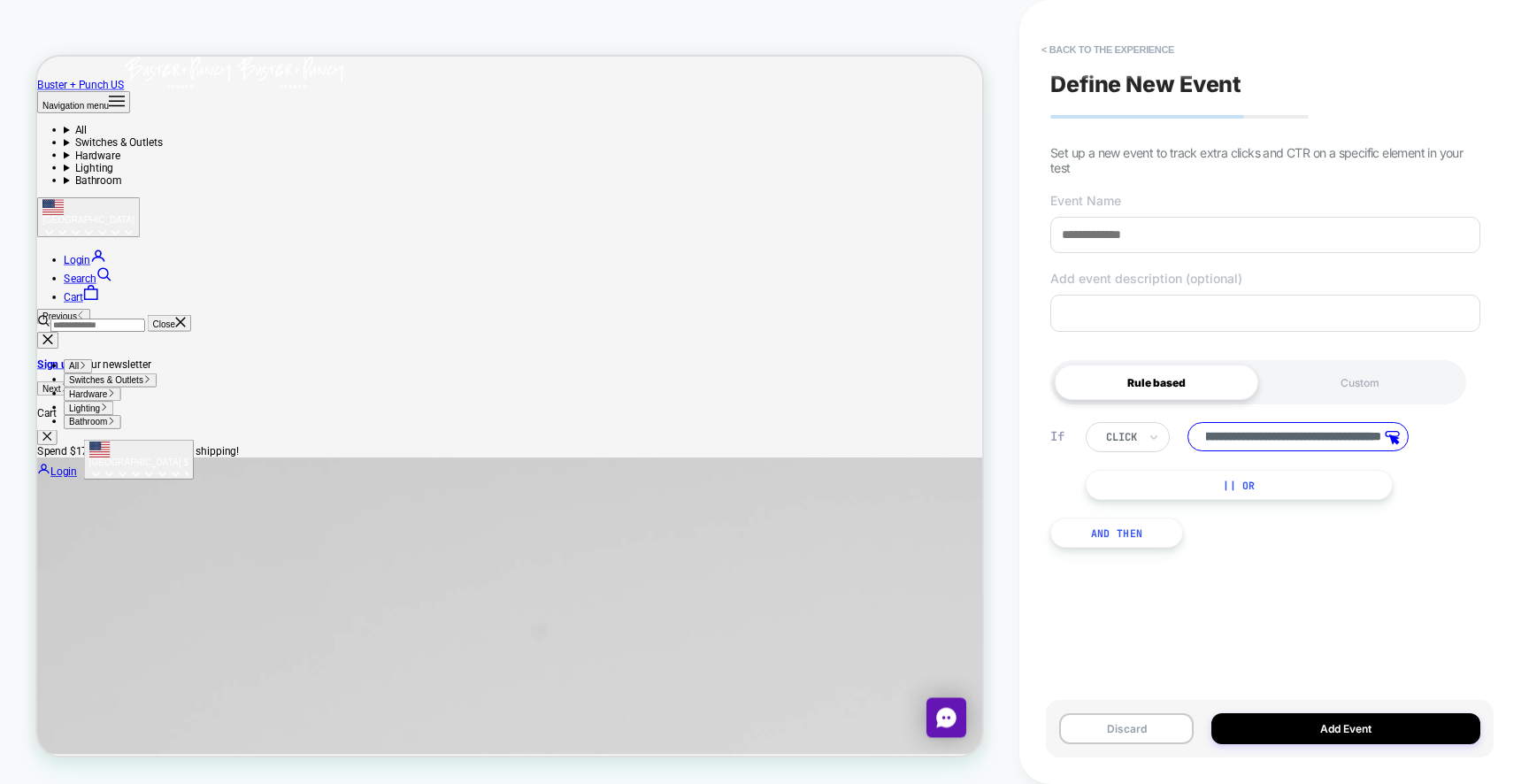
scroll to position [0, 197]
drag, startPoint x: 1340, startPoint y: 446, endPoint x: 1239, endPoint y: 434, distance: 101.7
click at [1239, 434] on input "**********" at bounding box center [1298, 437] width 221 height 29
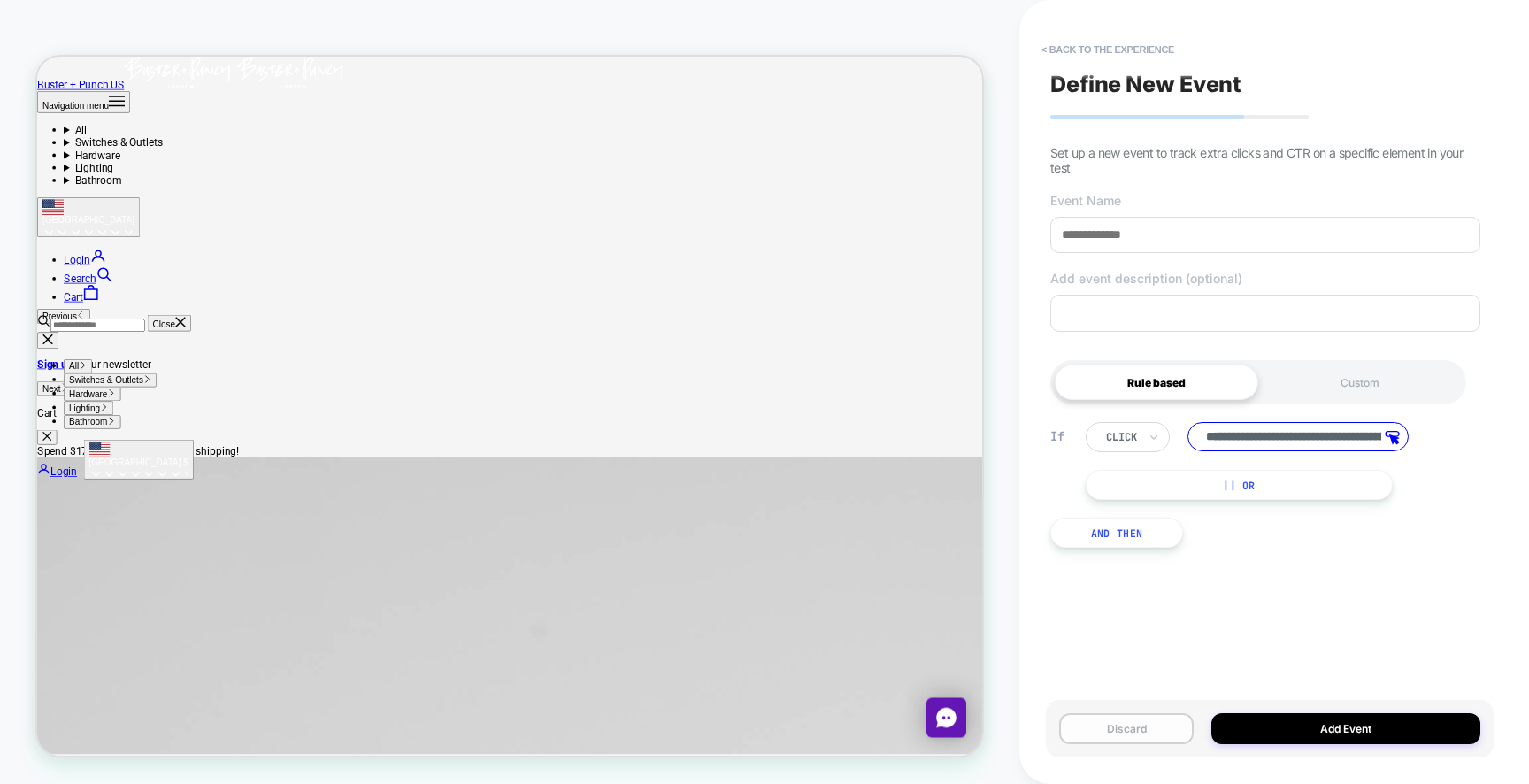
click at [1131, 723] on button "Discard" at bounding box center [1126, 728] width 134 height 31
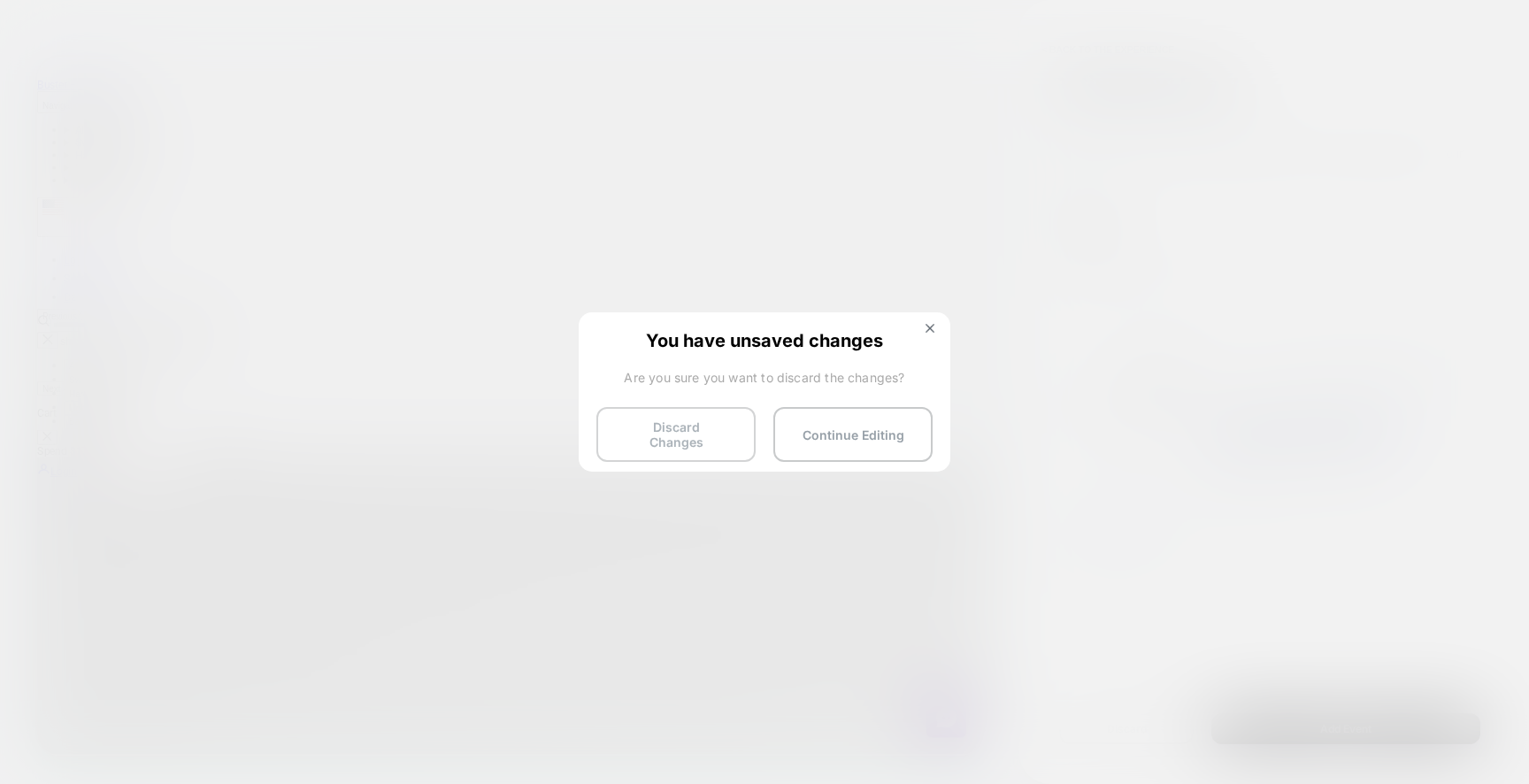
click at [684, 441] on button "Discard Changes" at bounding box center [675, 434] width 159 height 55
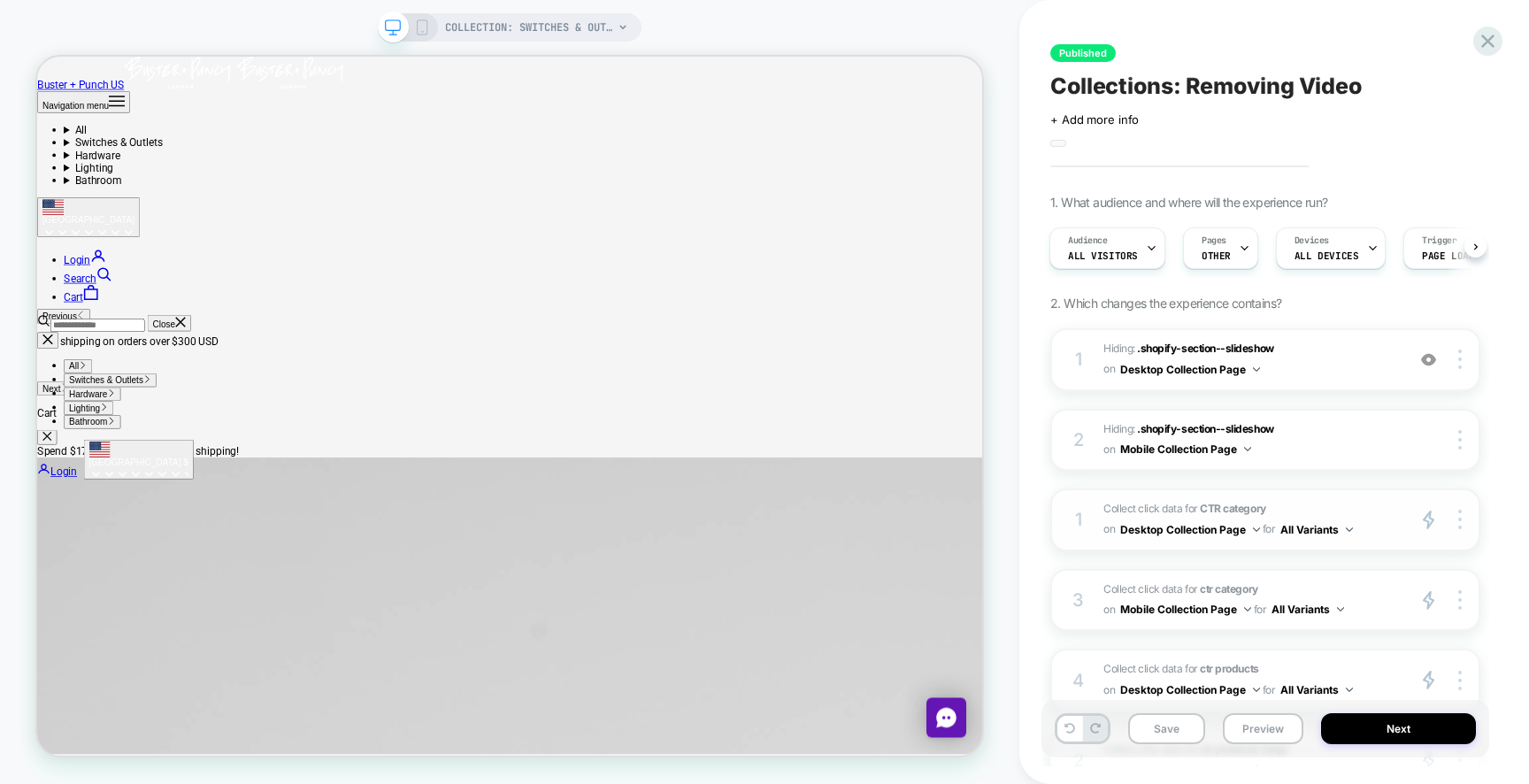
scroll to position [217, 0]
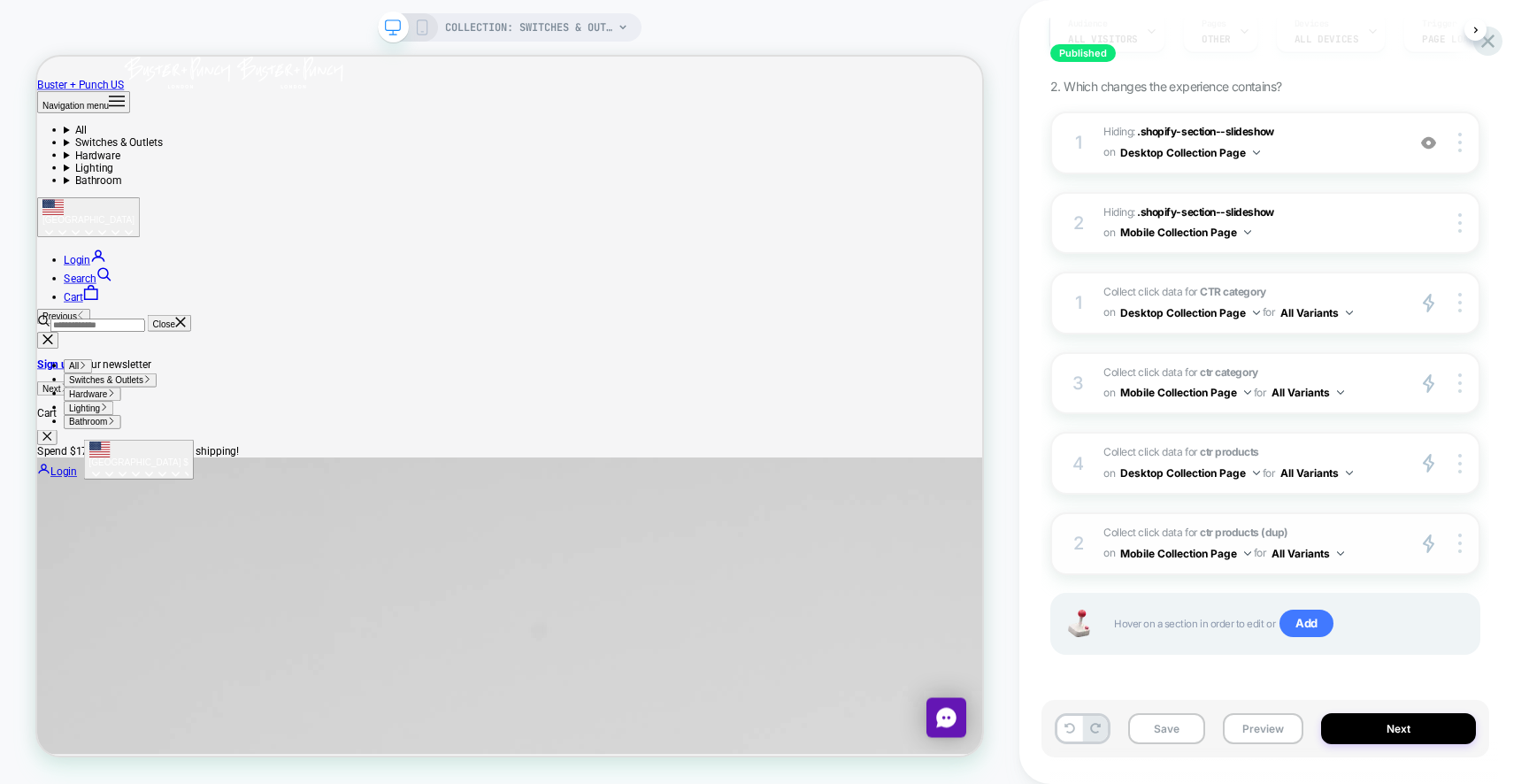
click at [1090, 522] on div "2 Collect click data for ctr products (dup) on Mobile Collection Page for All V…" at bounding box center [1265, 543] width 430 height 63
click at [1087, 471] on div "4" at bounding box center [1078, 463] width 17 height 32
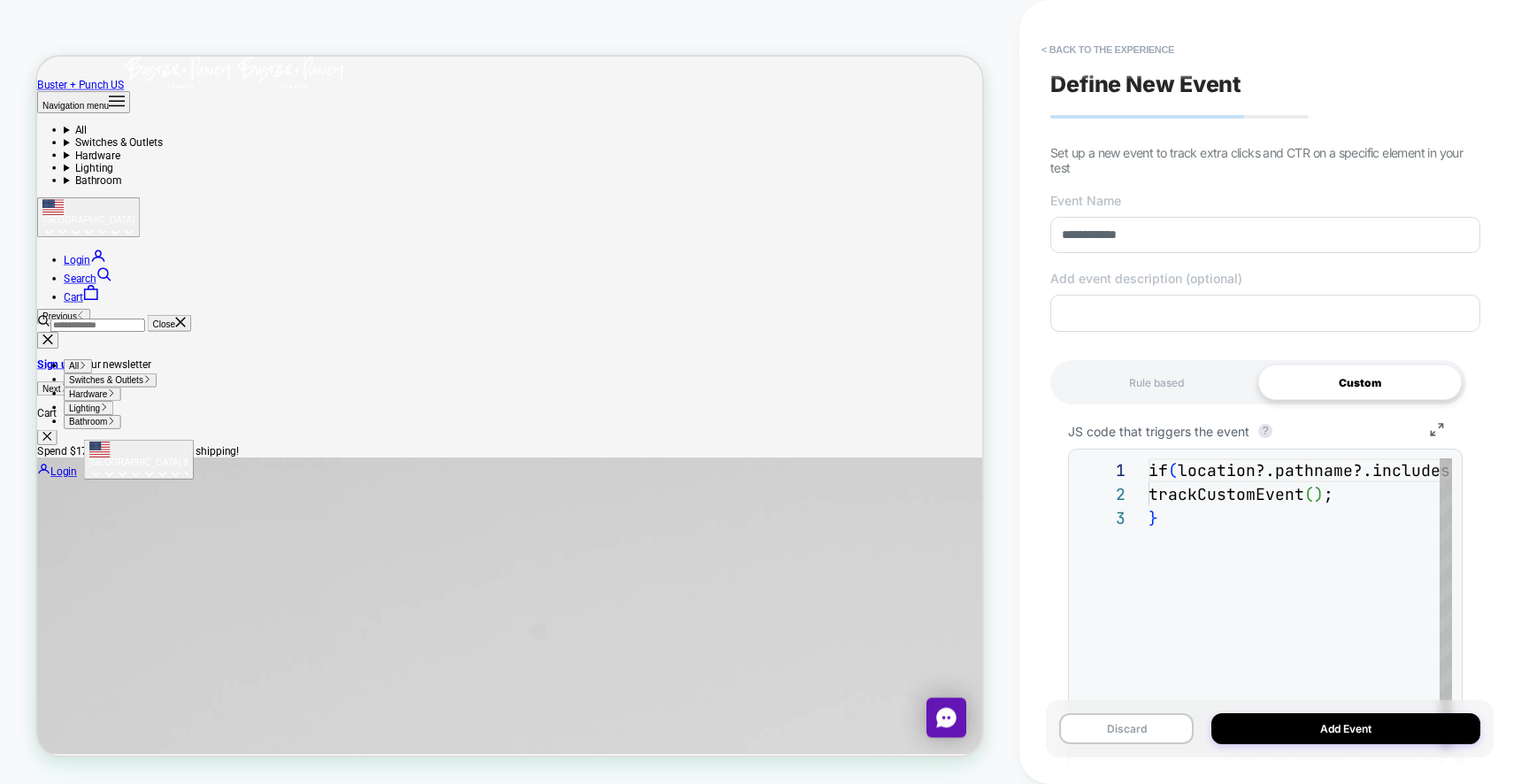
scroll to position [48, 0]
click at [1126, 728] on button "Discard" at bounding box center [1126, 728] width 134 height 31
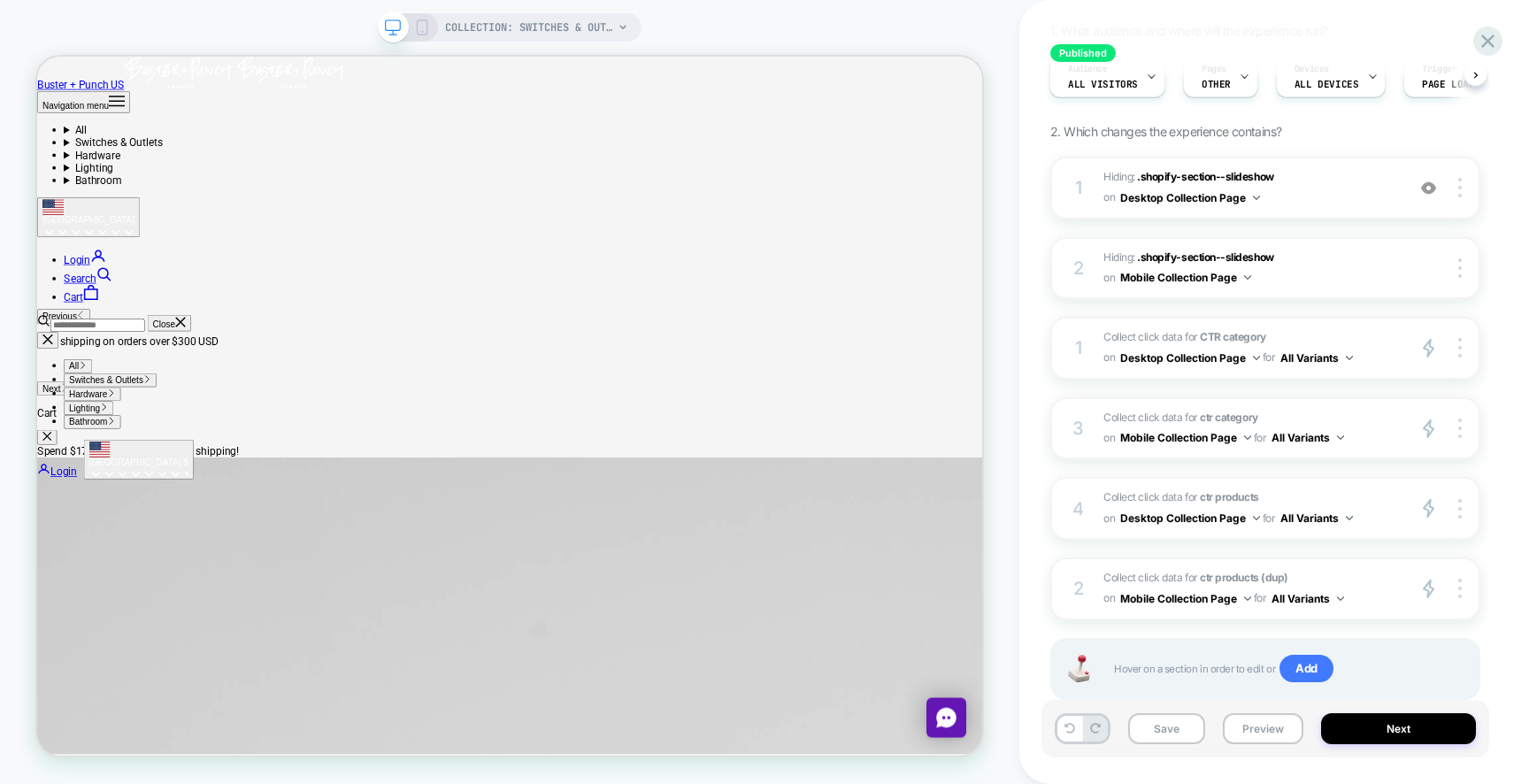
scroll to position [217, 0]
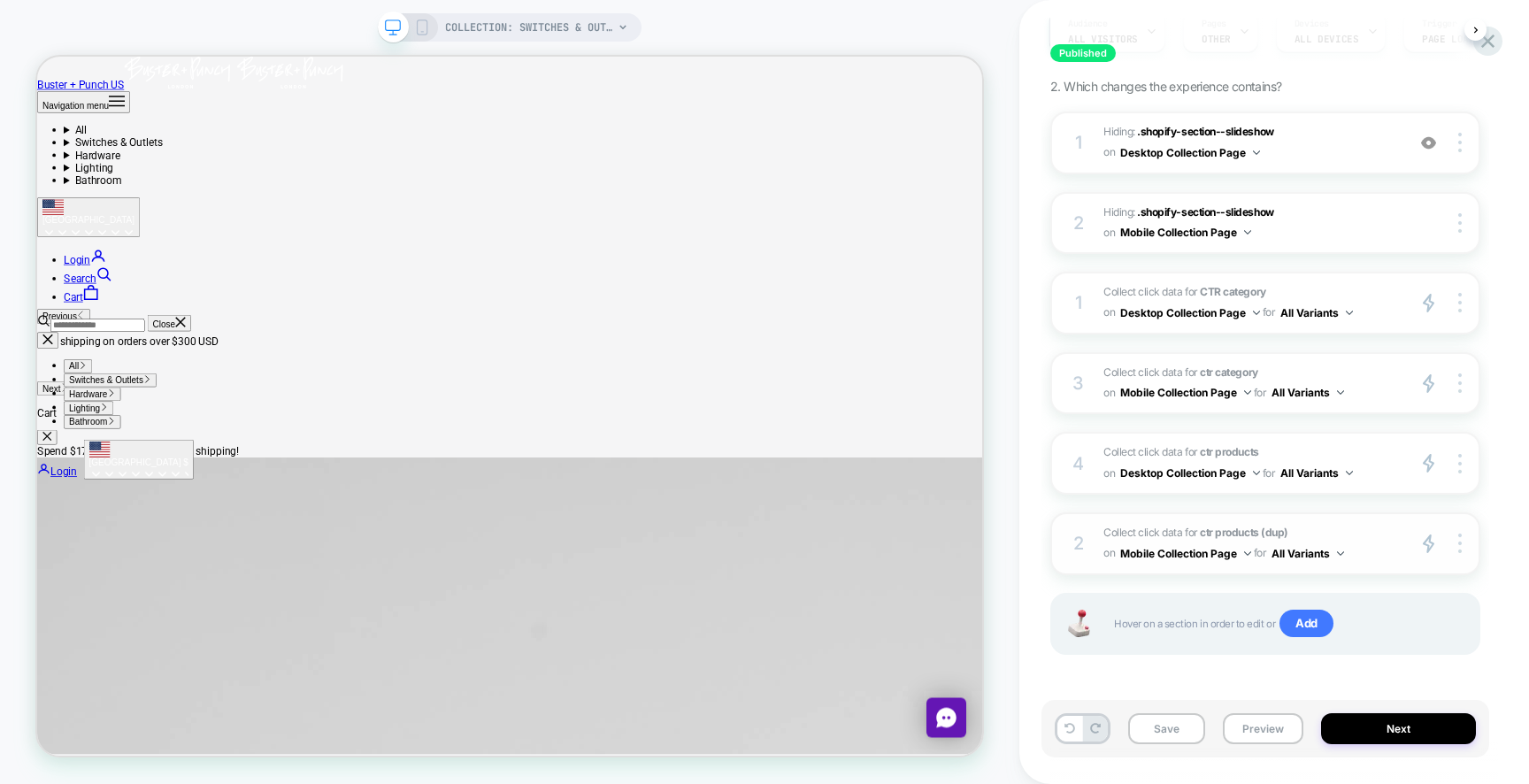
click at [1248, 526] on strong "ctr products (dup)" at bounding box center [1244, 532] width 89 height 14
click at [1191, 470] on button "Desktop Collection Page" at bounding box center [1189, 472] width 140 height 22
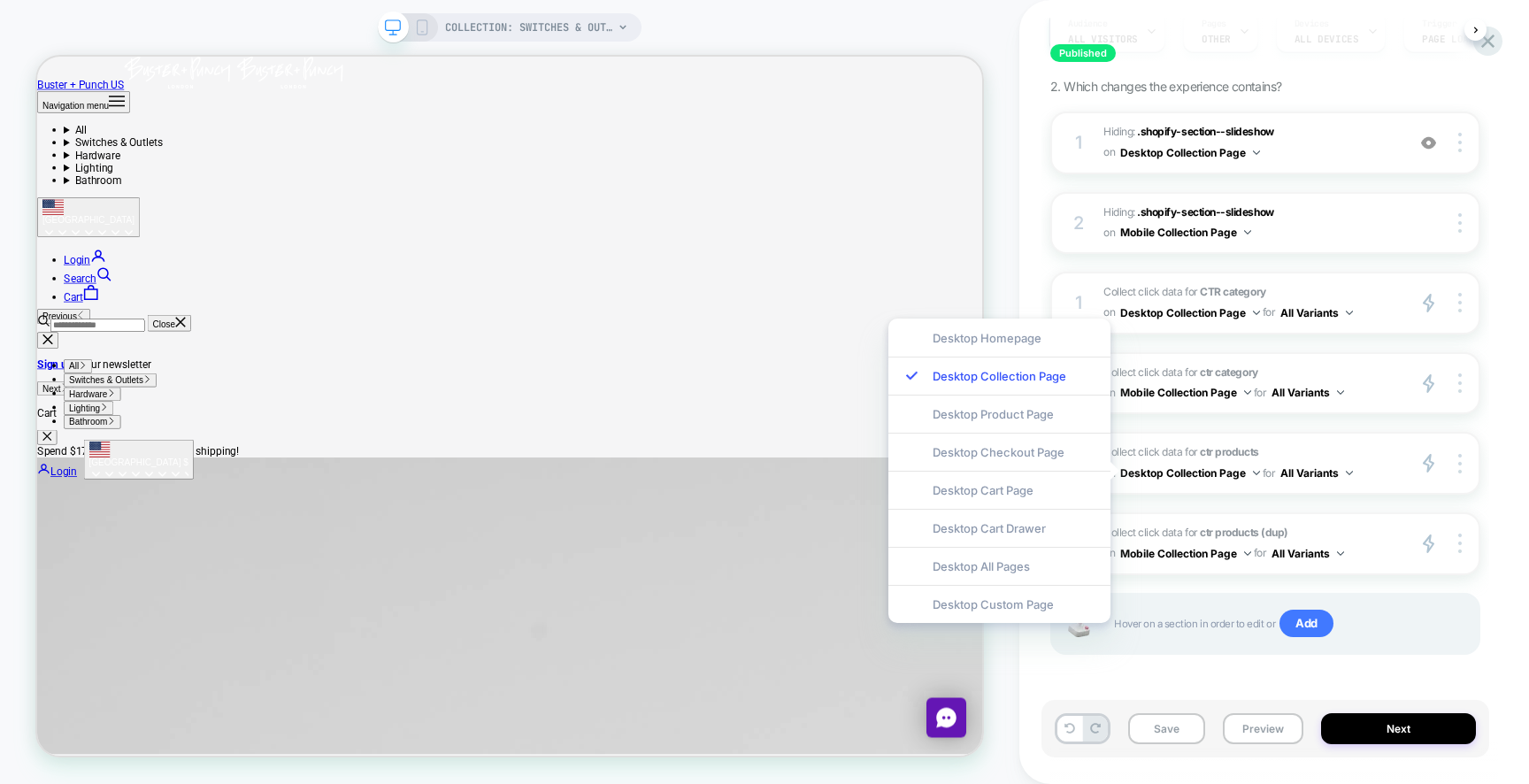
click at [1192, 493] on div "1 Hiding : .shopify-section--slideshow .shopify-section--slideshow on Desktop C…" at bounding box center [1265, 405] width 430 height 588
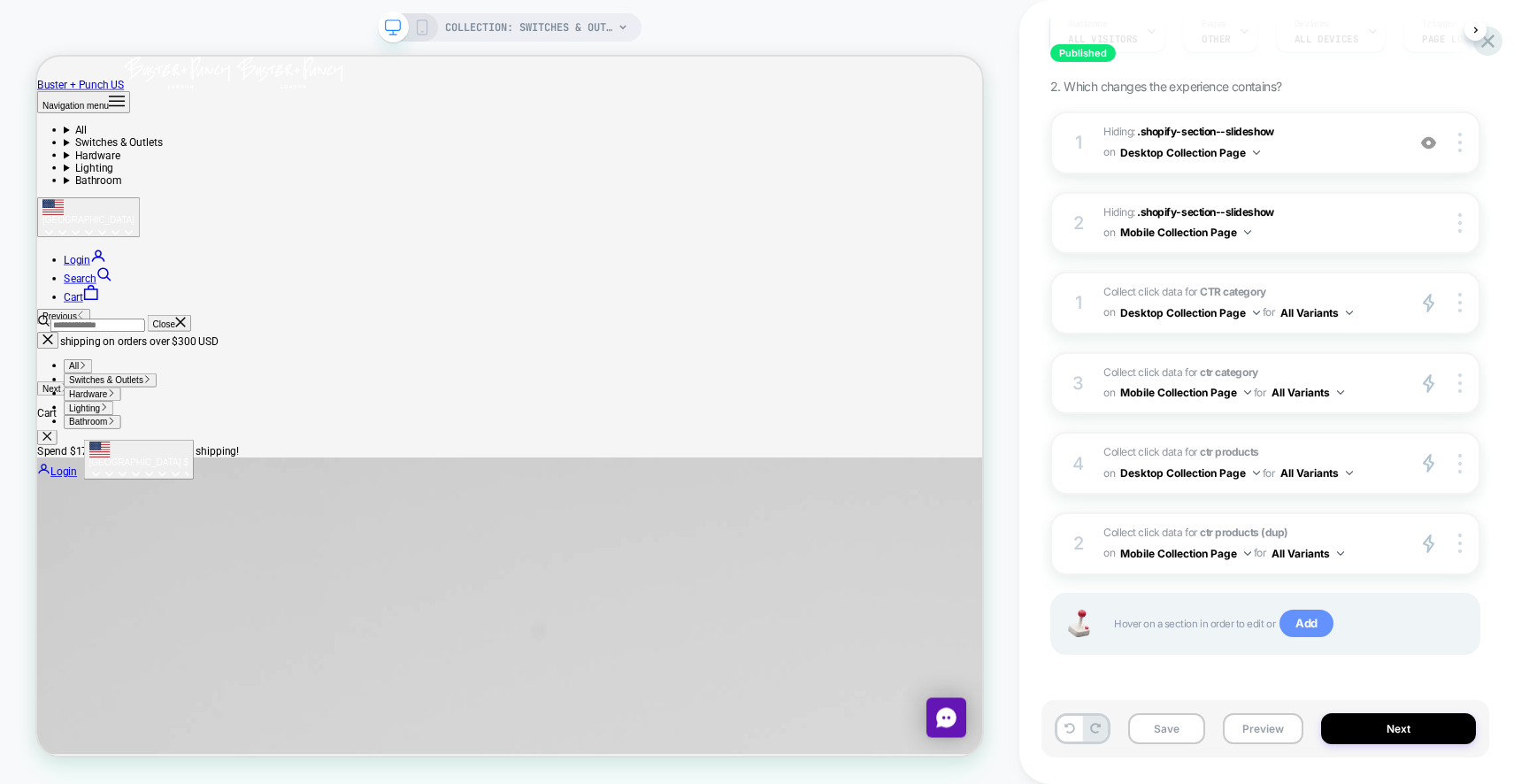
click at [1301, 625] on span "Add" at bounding box center [1306, 623] width 54 height 28
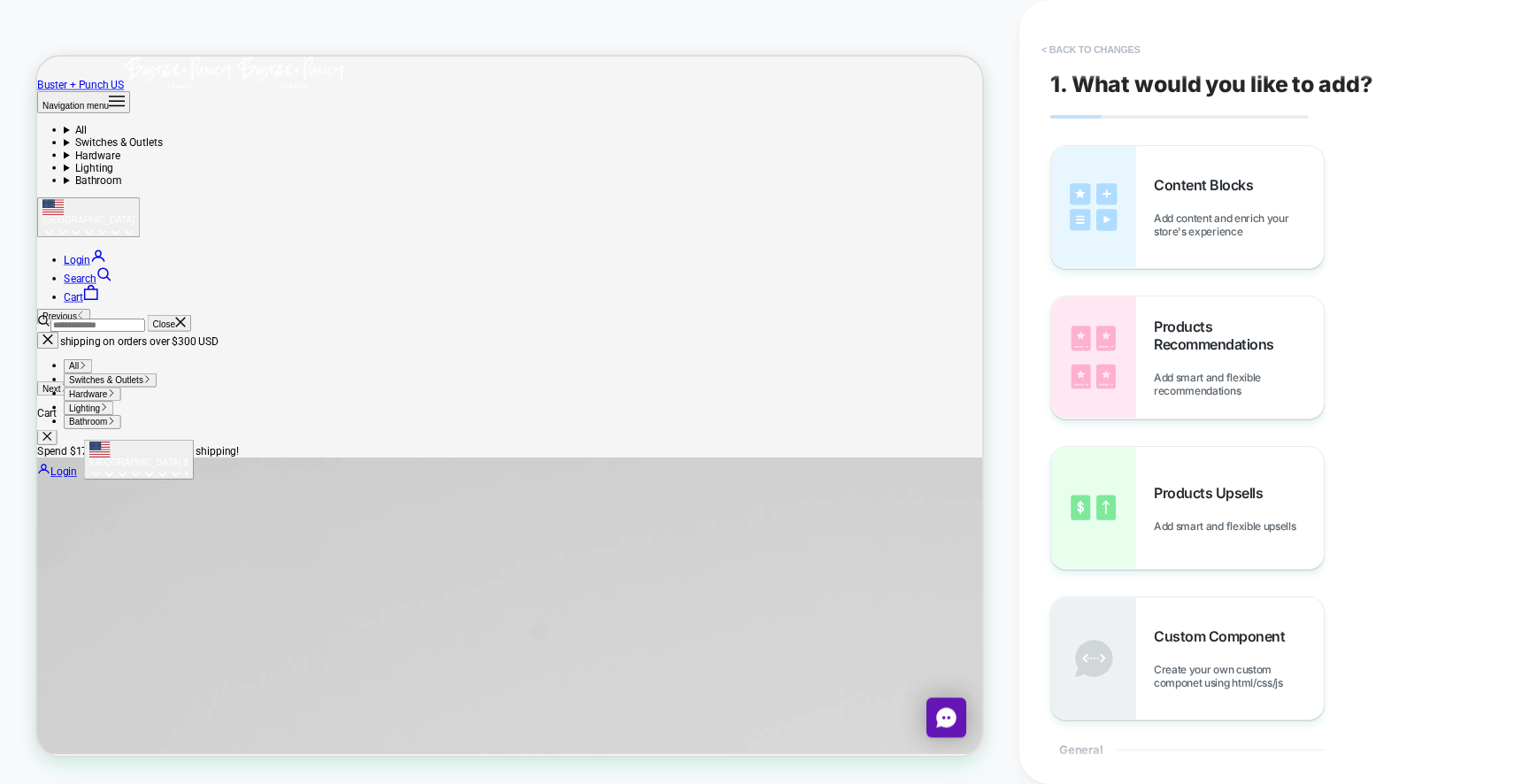
click at [1065, 51] on button "< Back to changes" at bounding box center [1091, 49] width 117 height 28
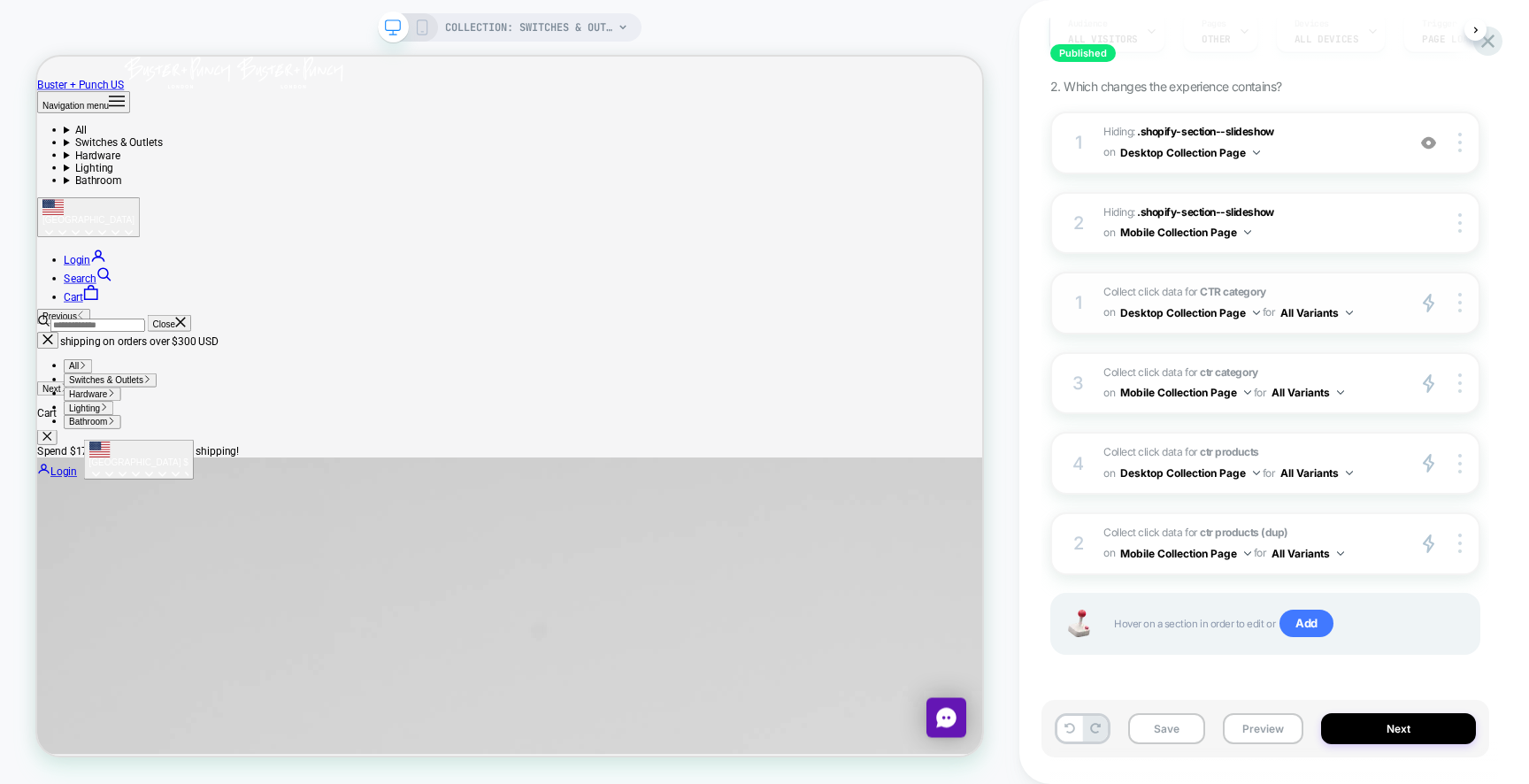
click at [1178, 317] on button "Desktop Collection Page" at bounding box center [1189, 313] width 140 height 22
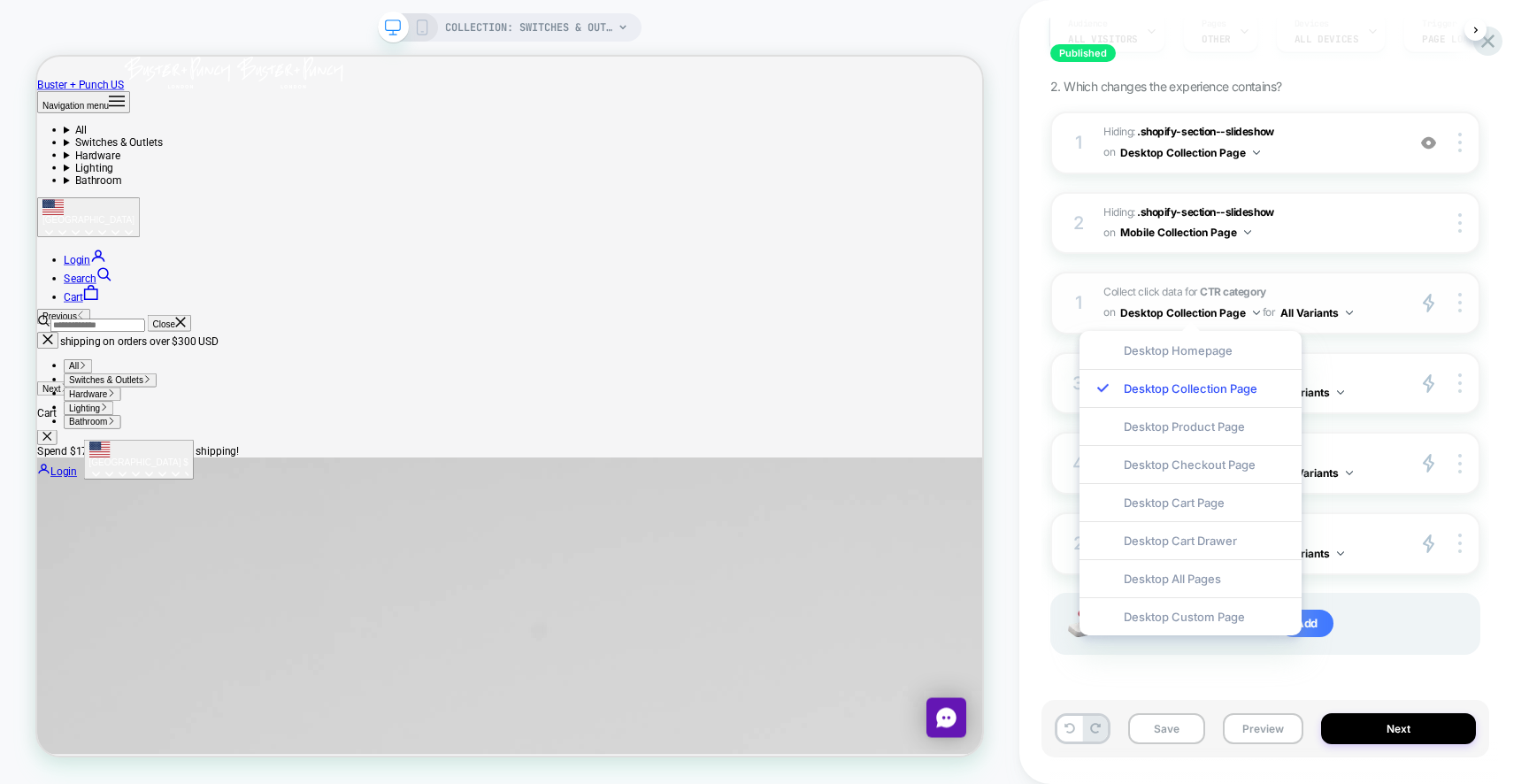
click at [1078, 318] on div "1 Collect click data for CTR category on Desktop Collection Page for All Varian…" at bounding box center [1265, 302] width 430 height 63
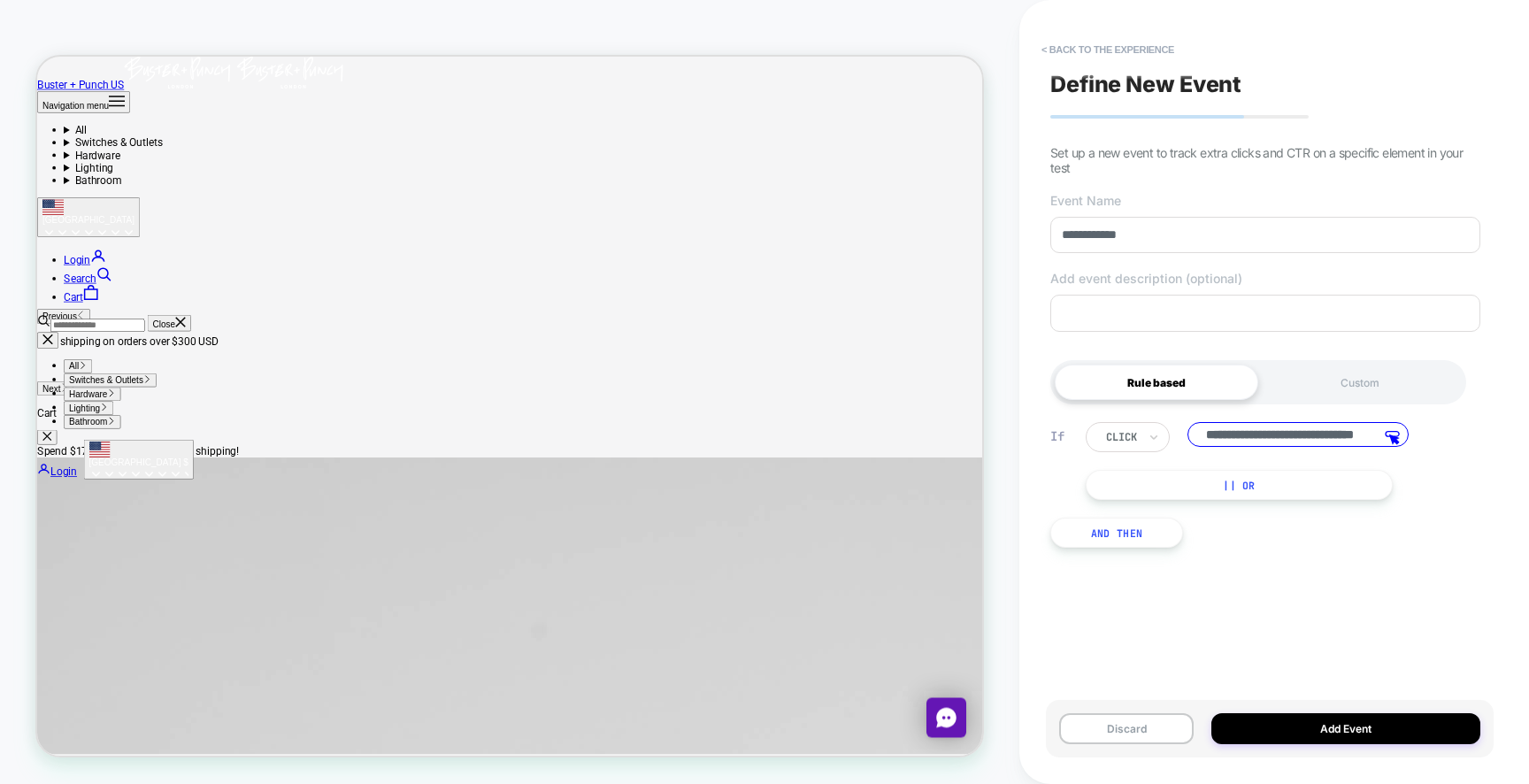
scroll to position [0, 70]
drag, startPoint x: 1248, startPoint y: 435, endPoint x: 1340, endPoint y: 435, distance: 92.0
click at [1340, 435] on input "**********" at bounding box center [1298, 437] width 221 height 29
click at [1137, 718] on button "Discard" at bounding box center [1126, 728] width 134 height 31
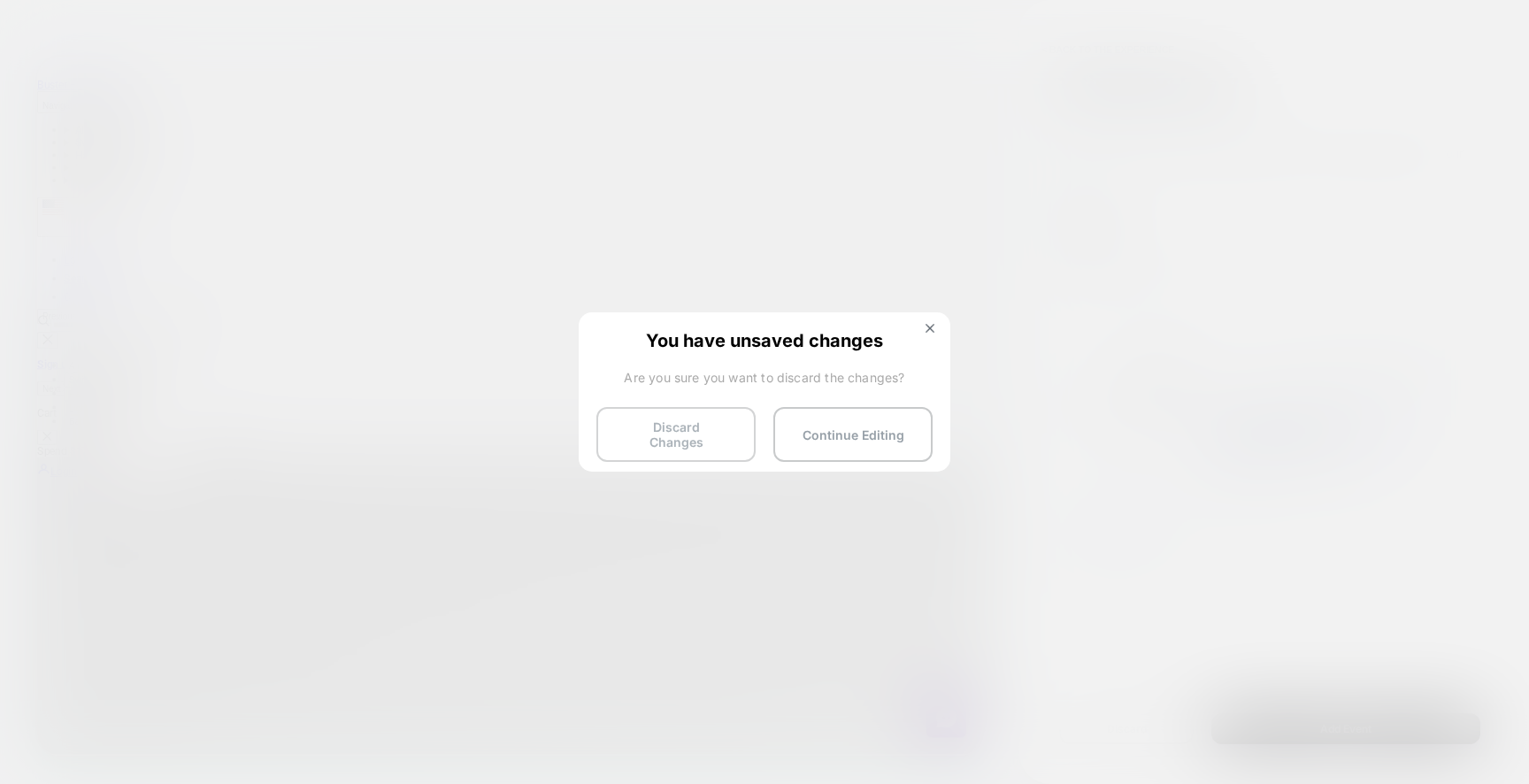
click at [694, 434] on button "Discard Changes" at bounding box center [675, 434] width 159 height 55
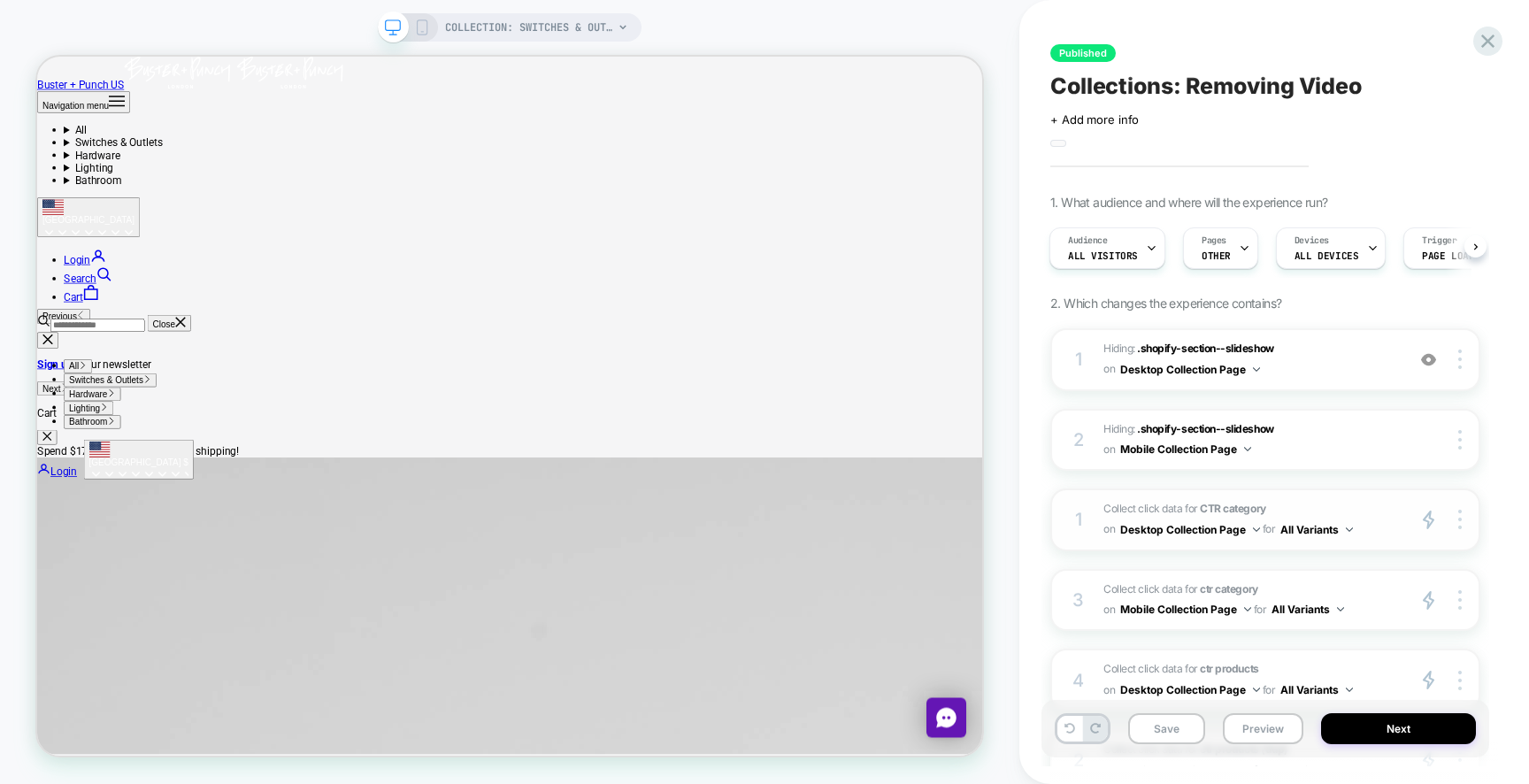
scroll to position [217, 0]
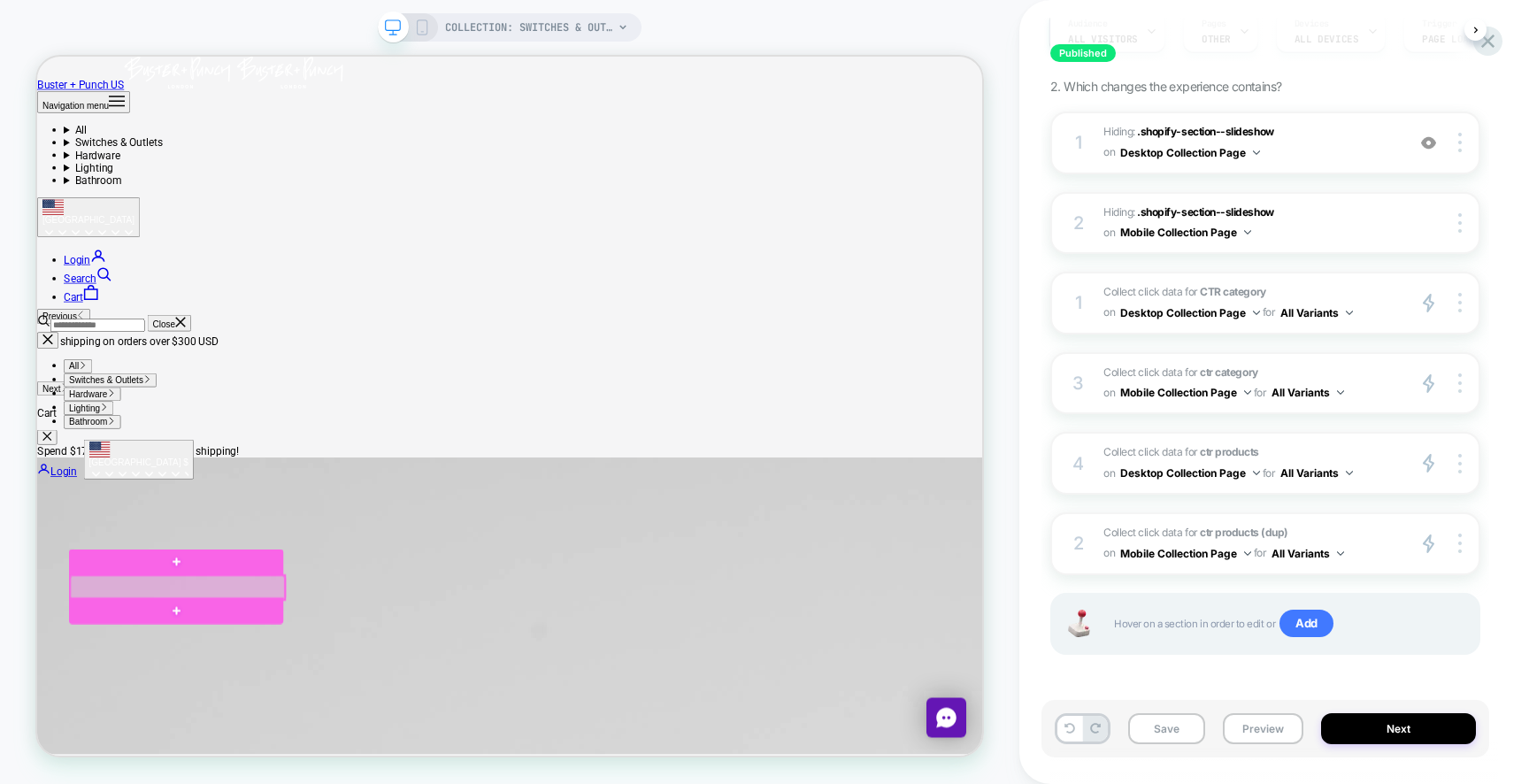
click at [274, 765] on div at bounding box center [224, 764] width 286 height 32
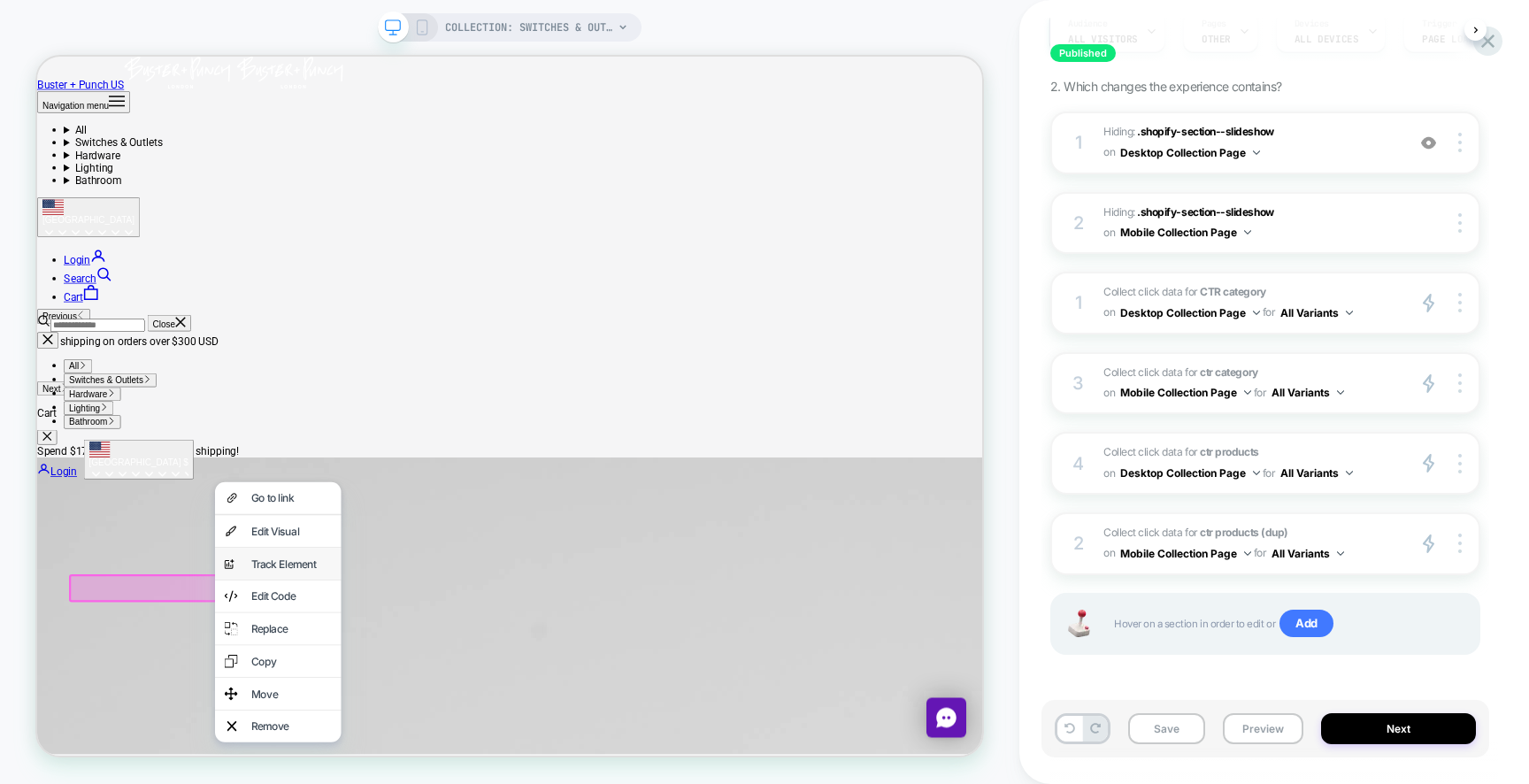
click at [311, 754] on div "analytics-plus-line-svgrepo-com Track Element" at bounding box center [358, 732] width 168 height 42
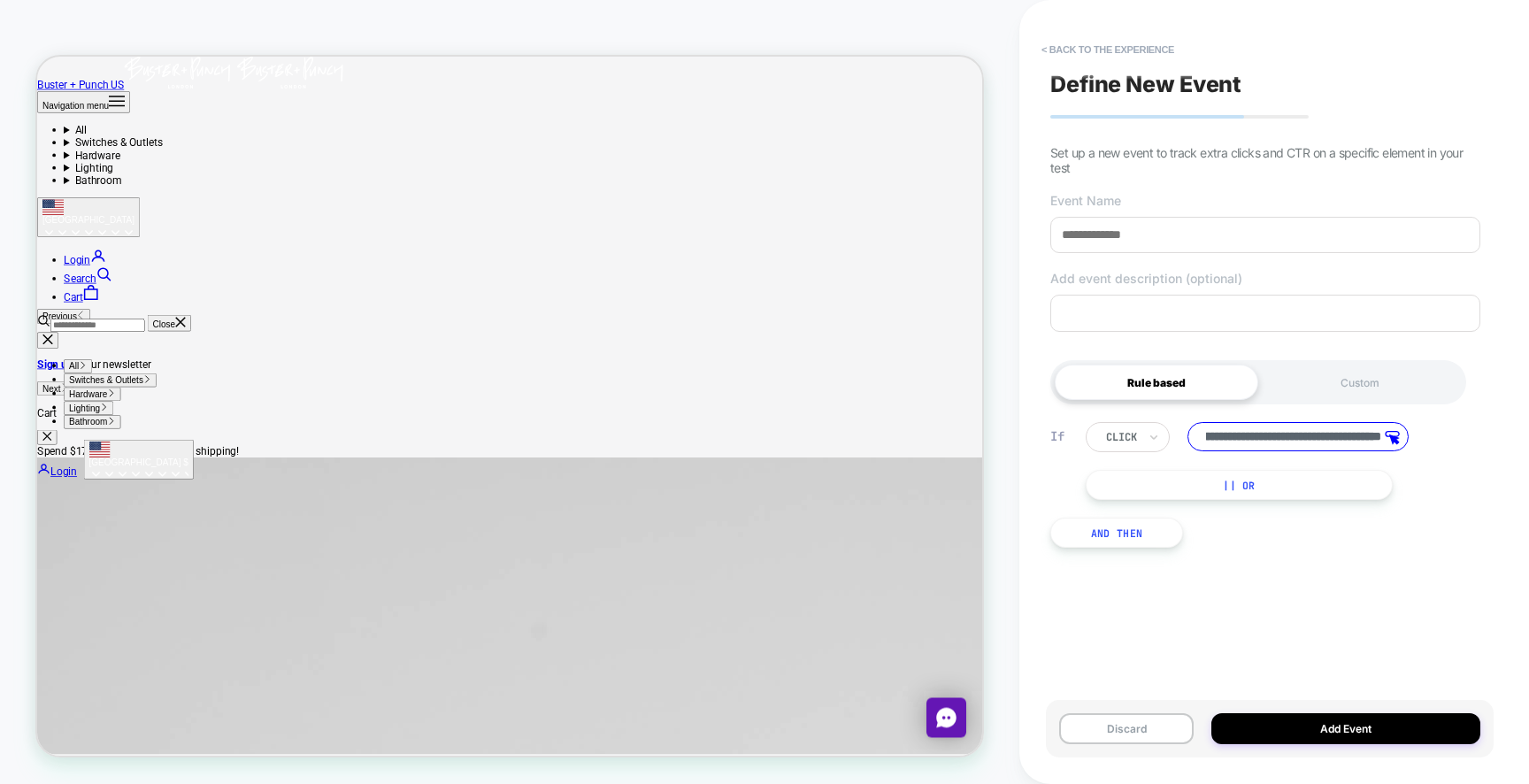
scroll to position [0, 88]
drag, startPoint x: 1312, startPoint y: 443, endPoint x: 1220, endPoint y: 445, distance: 92.0
click at [1220, 445] on input "**********" at bounding box center [1298, 437] width 221 height 29
drag, startPoint x: 1281, startPoint y: 438, endPoint x: 1139, endPoint y: 438, distance: 142.0
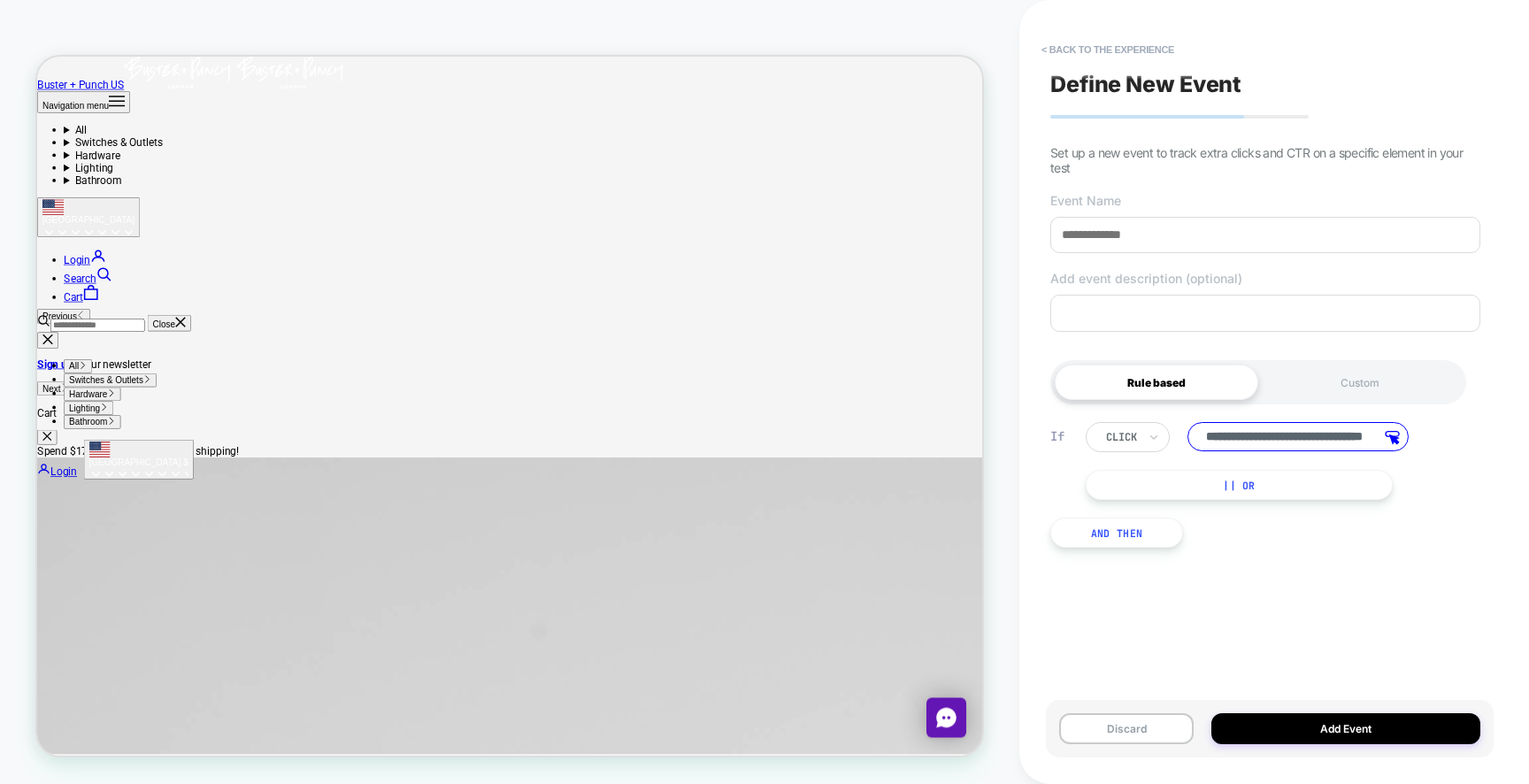
click at [1140, 438] on div "**********" at bounding box center [1262, 437] width 353 height 30
click at [1253, 439] on input "**********" at bounding box center [1298, 437] width 221 height 29
drag, startPoint x: 1285, startPoint y: 439, endPoint x: 1396, endPoint y: 436, distance: 111.0
click at [1396, 436] on div "**********" at bounding box center [1298, 437] width 221 height 29
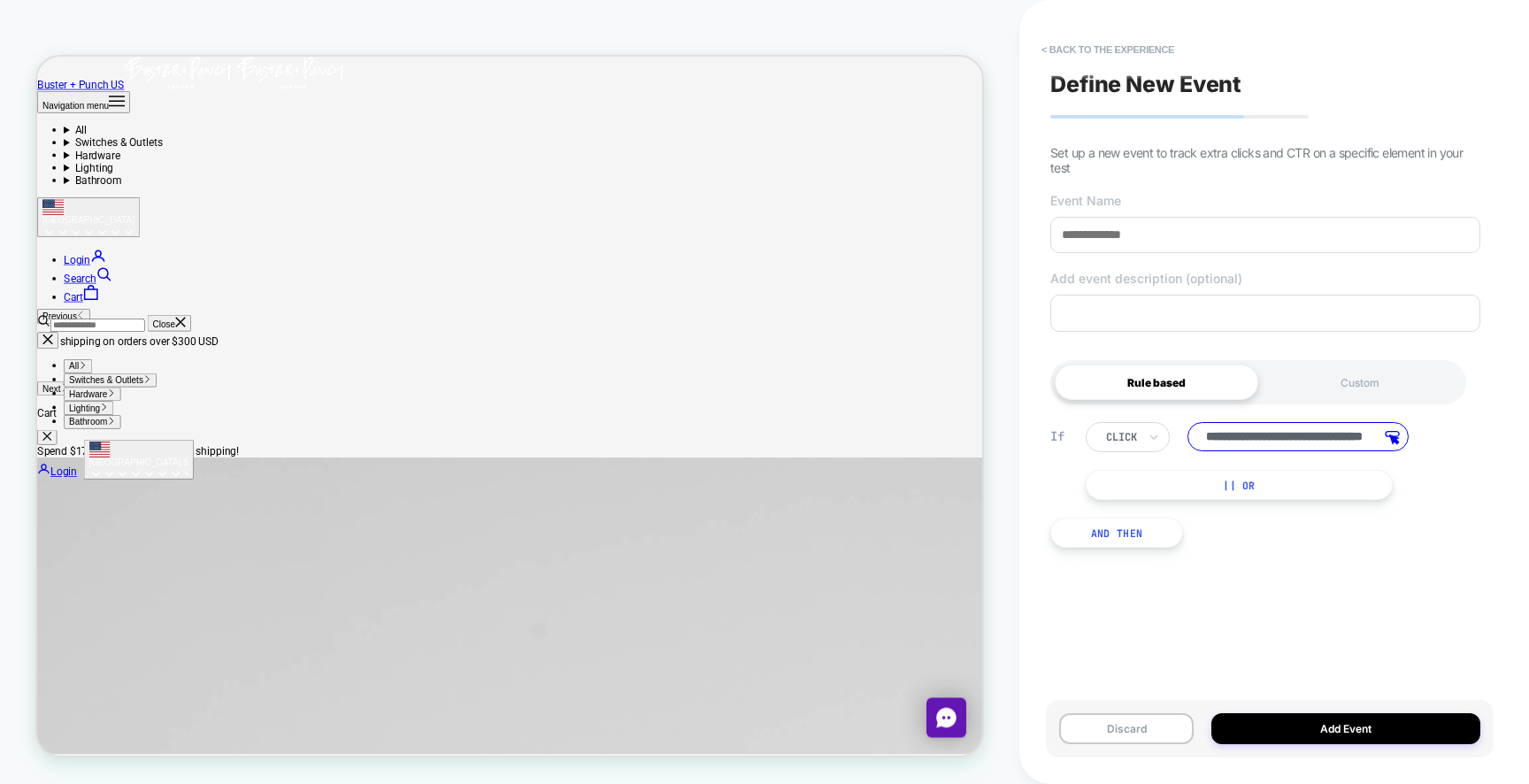
click at [1336, 433] on input "**********" at bounding box center [1298, 437] width 221 height 29
drag, startPoint x: 1306, startPoint y: 439, endPoint x: 1155, endPoint y: 440, distance: 151.0
click at [1156, 440] on div "**********" at bounding box center [1262, 437] width 353 height 30
type input "**********"
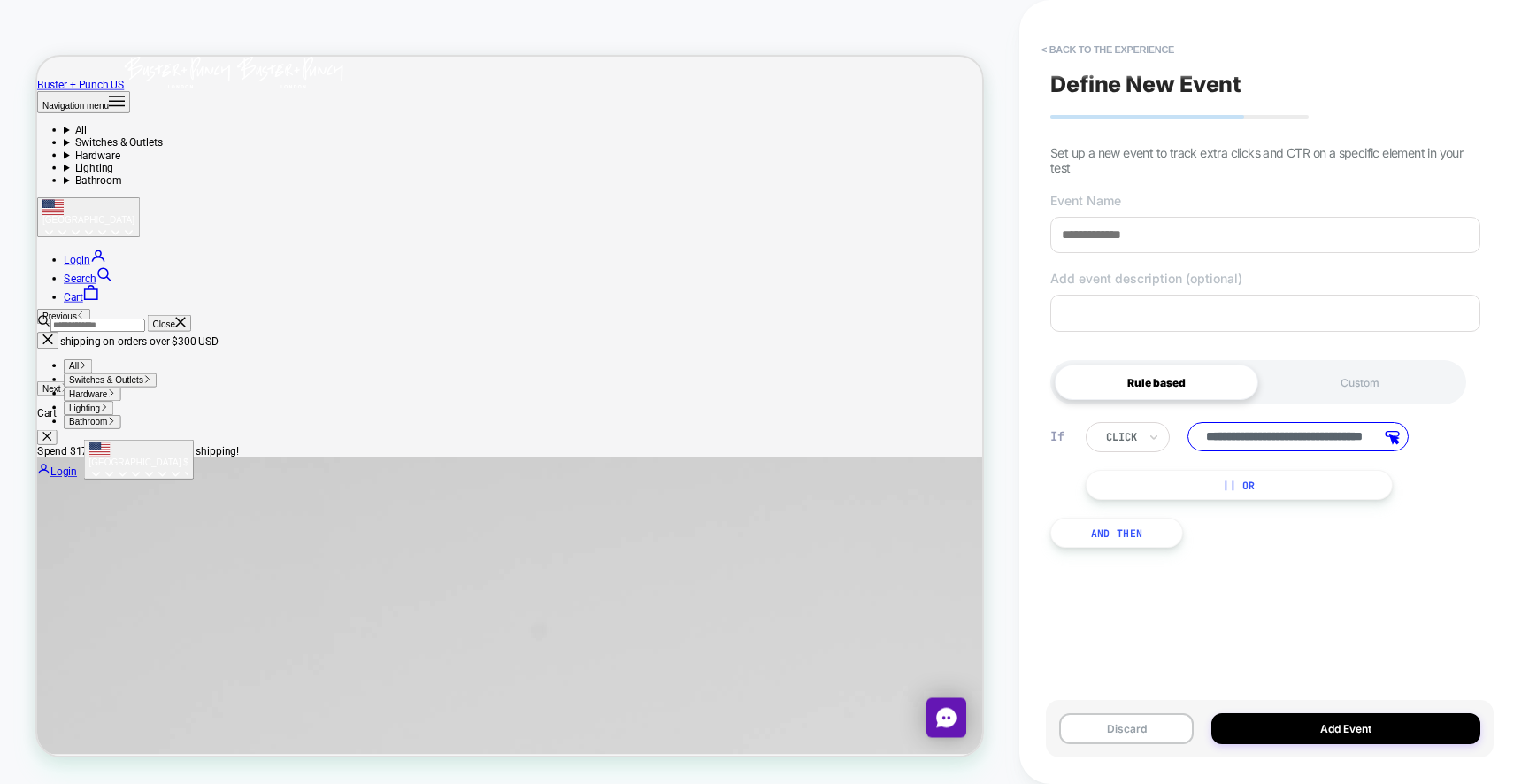
click at [1131, 237] on input at bounding box center [1265, 235] width 430 height 37
type input "**********"
click at [1276, 723] on button "Add Event" at bounding box center [1345, 728] width 269 height 31
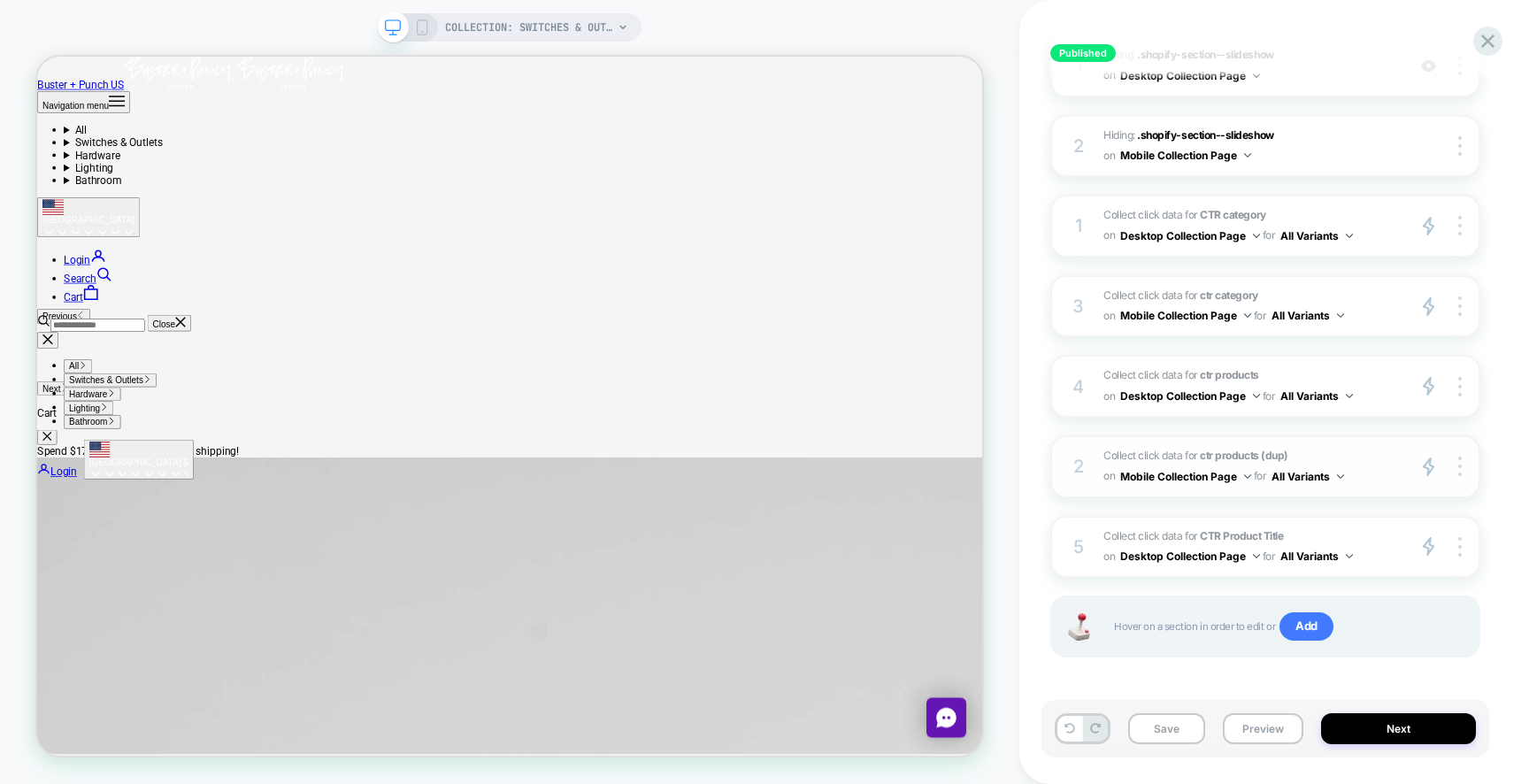
scroll to position [296, 0]
click at [1457, 461] on div at bounding box center [1462, 464] width 34 height 20
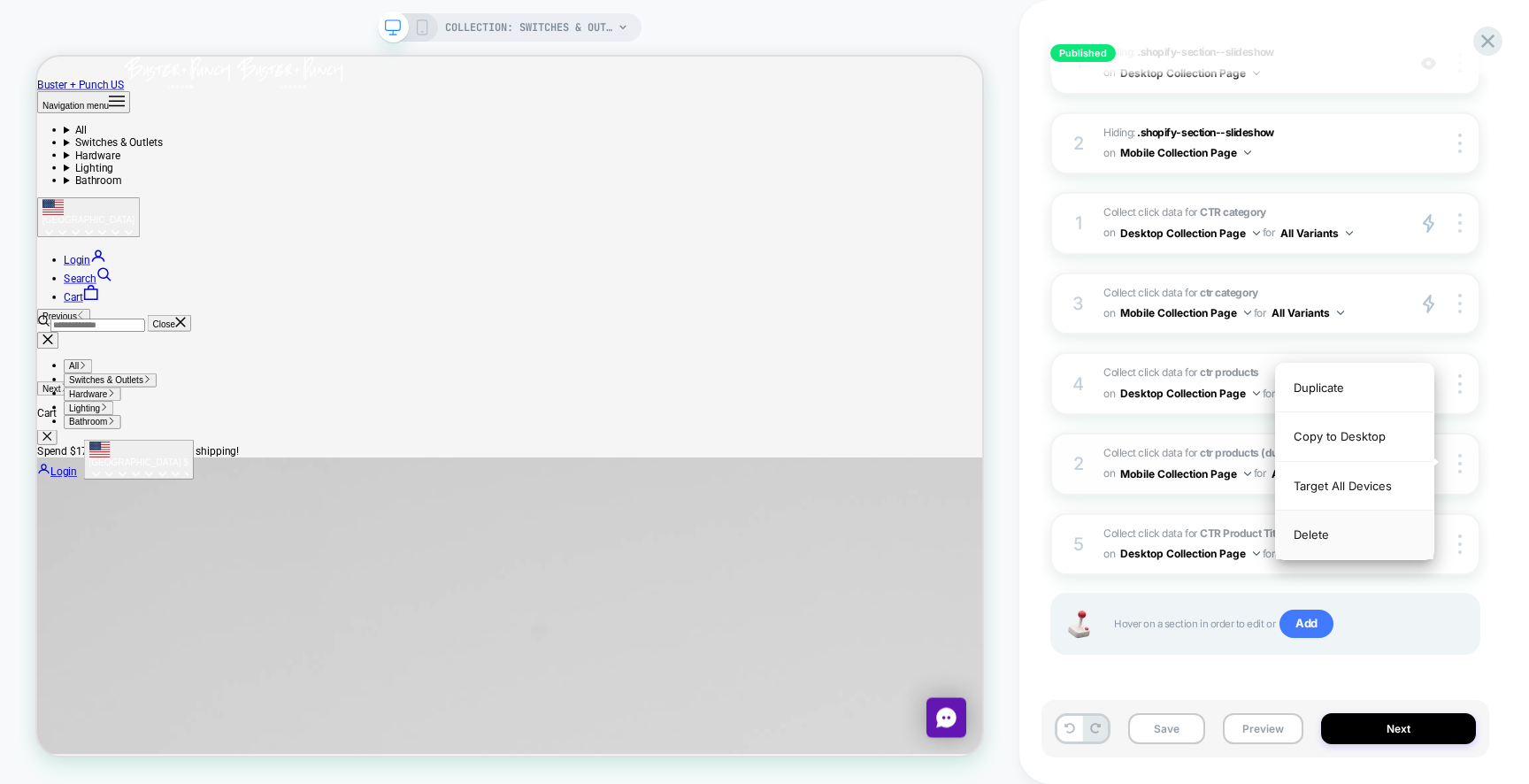
click at [1312, 537] on div "Delete" at bounding box center [1354, 535] width 157 height 48
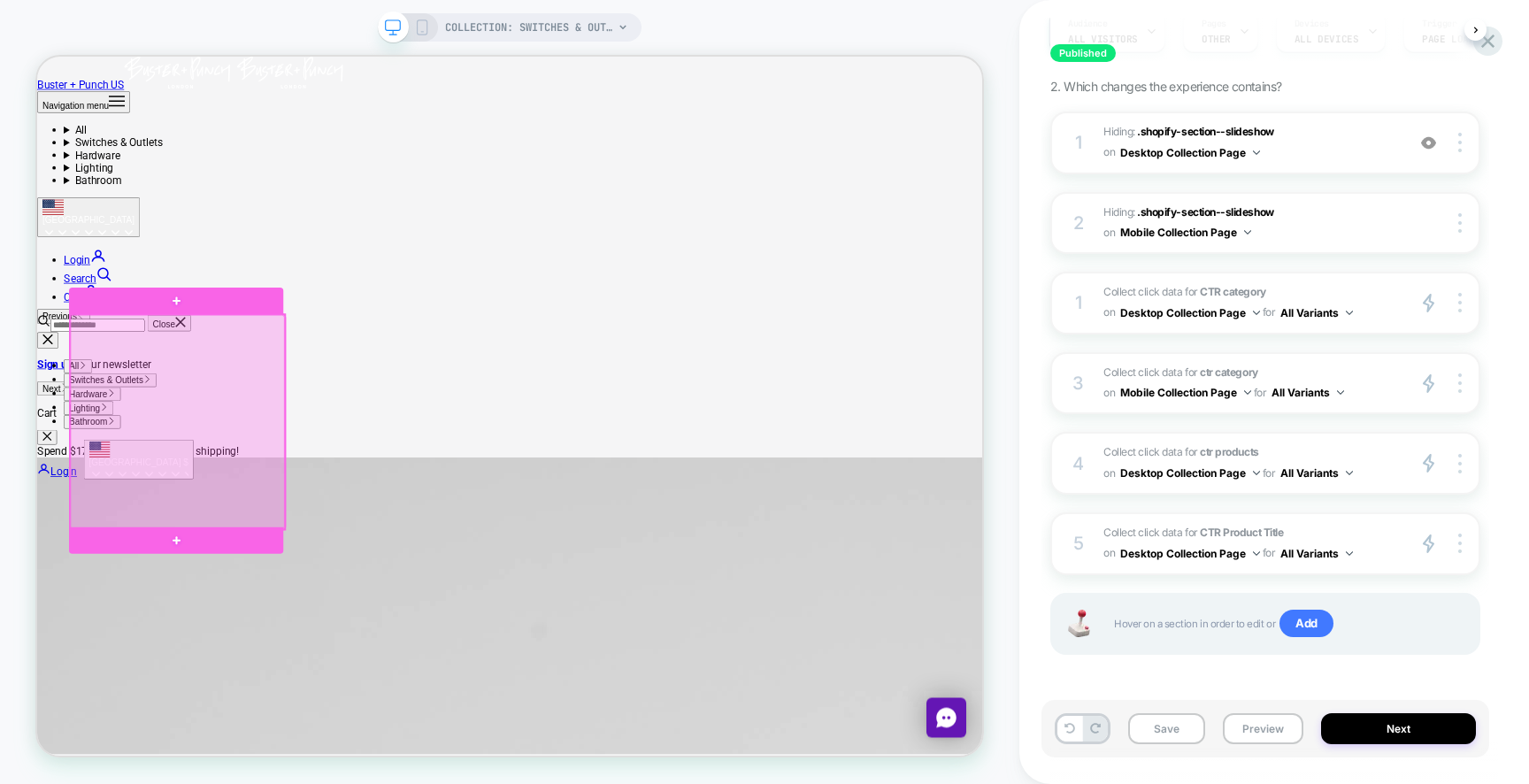
click at [245, 602] on div at bounding box center [224, 543] width 286 height 286
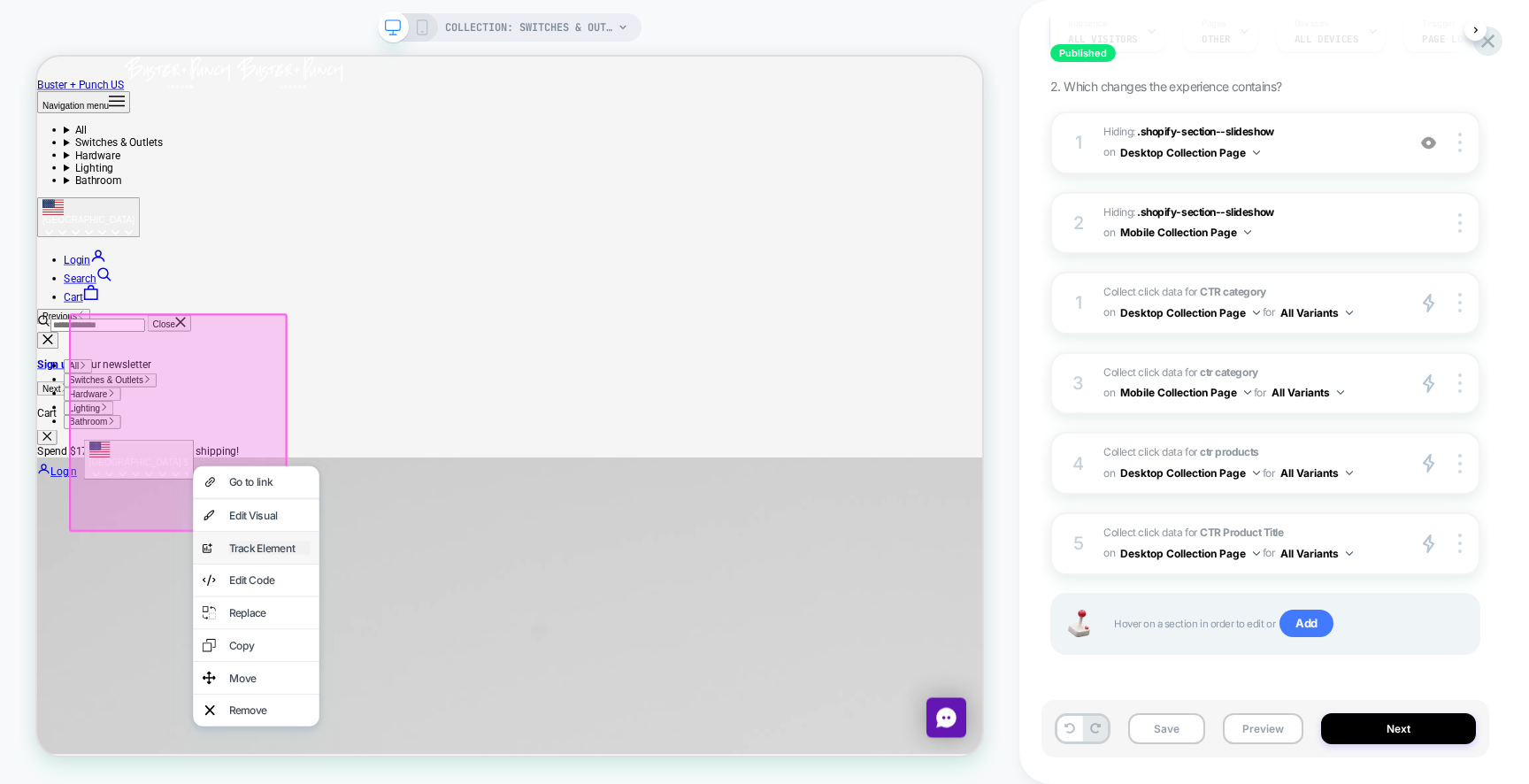
click at [325, 720] on div "Track Element" at bounding box center [346, 711] width 108 height 17
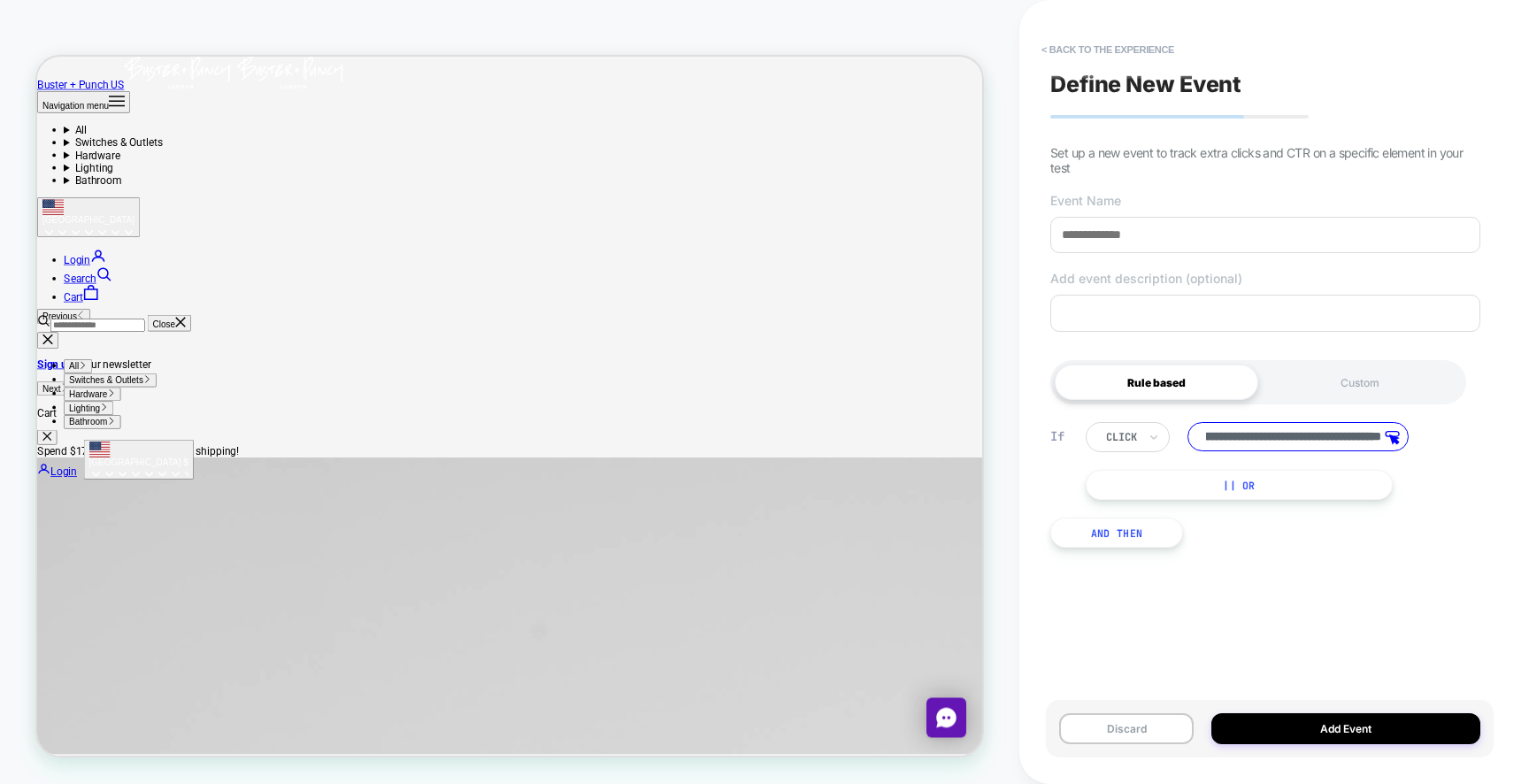
scroll to position [0, 0]
click at [1306, 443] on input "**********" at bounding box center [1298, 437] width 221 height 29
click at [1325, 443] on input "**********" at bounding box center [1298, 437] width 221 height 29
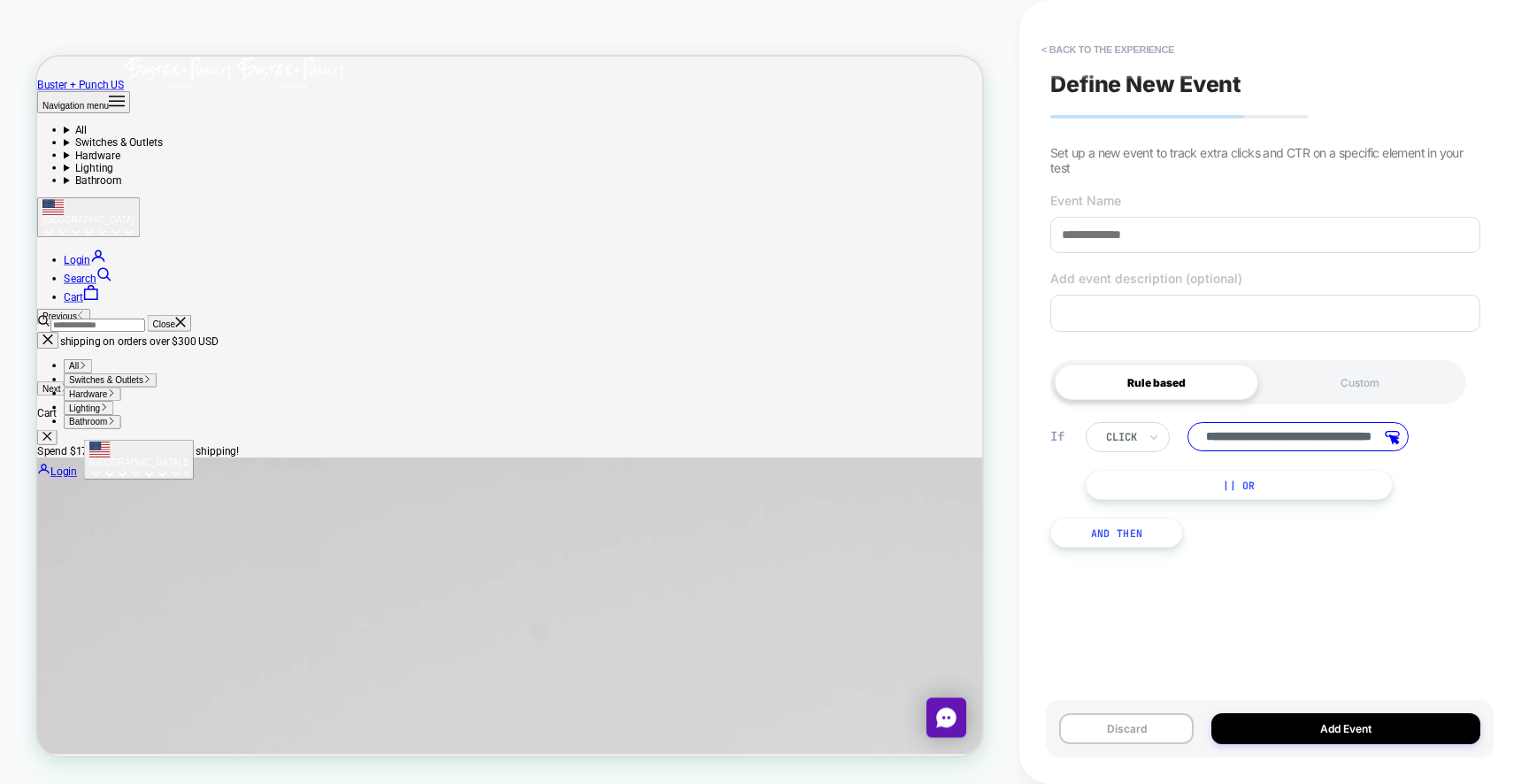
type input "**********"
click at [1204, 242] on input at bounding box center [1265, 235] width 430 height 37
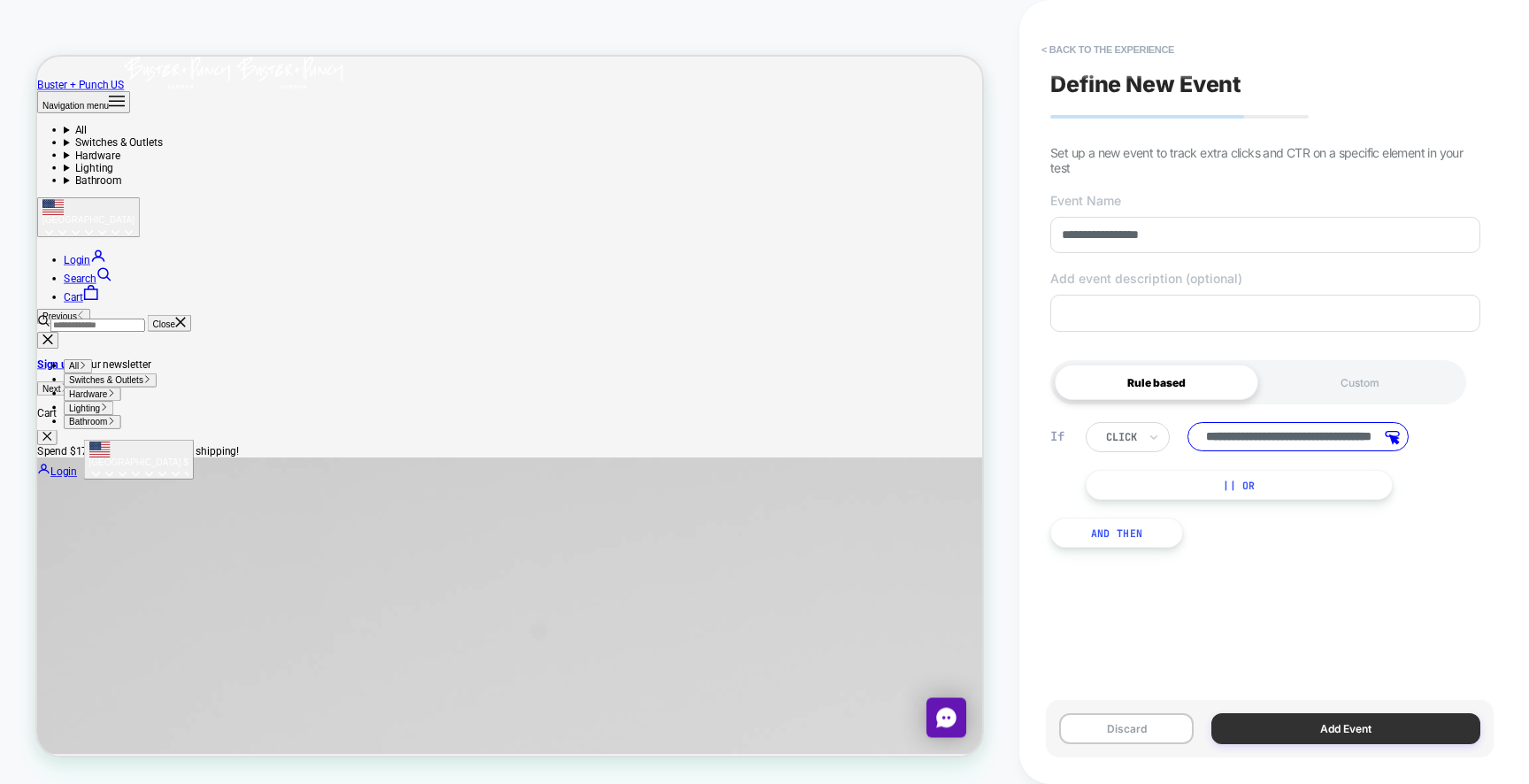
type input "**********"
click at [1336, 726] on button "Add Event" at bounding box center [1345, 728] width 269 height 31
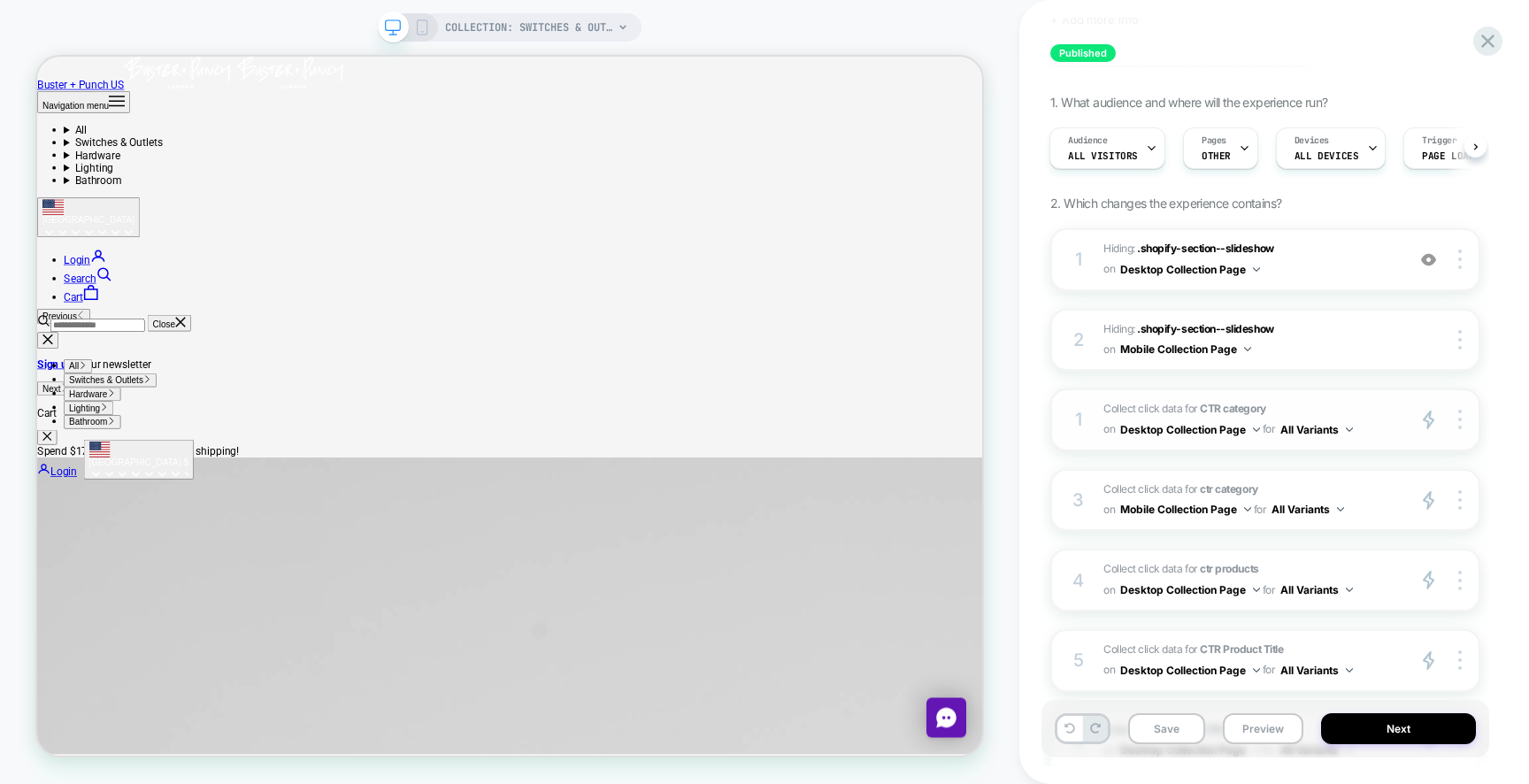
scroll to position [296, 0]
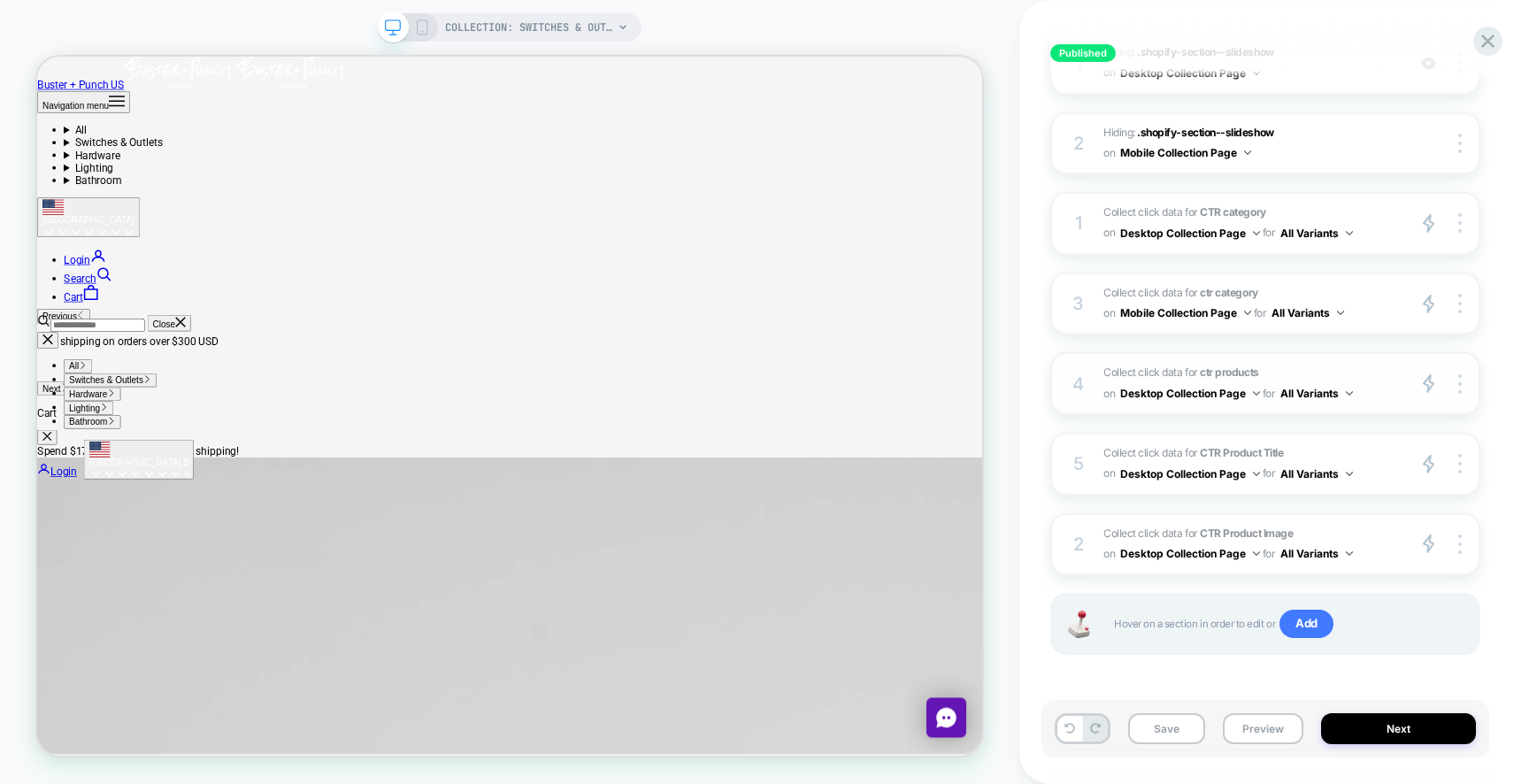
click at [1248, 368] on strong "ctr products" at bounding box center [1229, 372] width 58 height 14
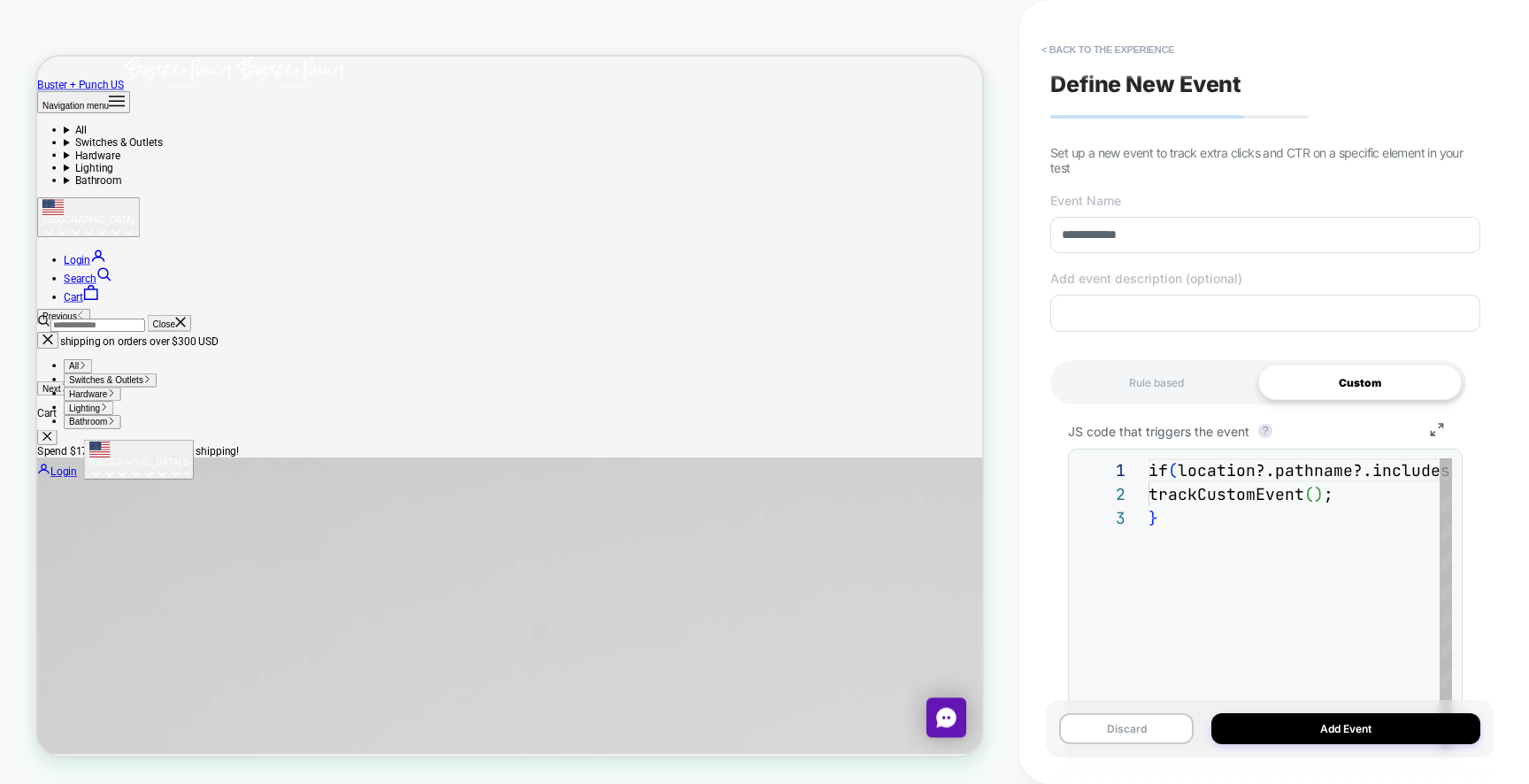
scroll to position [48, 0]
click at [1262, 533] on div "if ( location?.pathname?.includes ( `/products/` ) ) { trackCustomEvent ( ) ; }" at bounding box center [1407, 649] width 518 height 382
click at [1143, 734] on button "Discard" at bounding box center [1126, 728] width 134 height 31
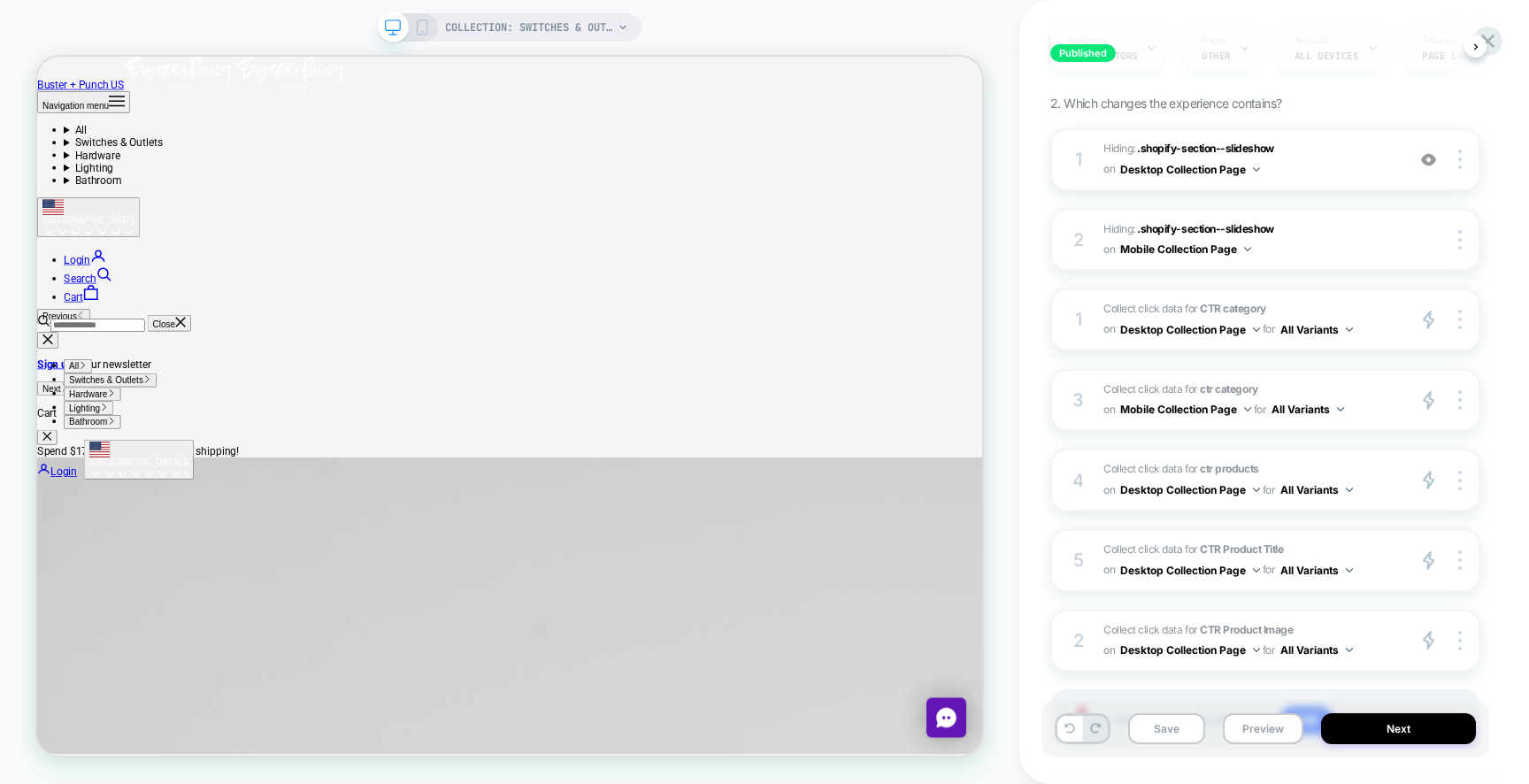
scroll to position [296, 0]
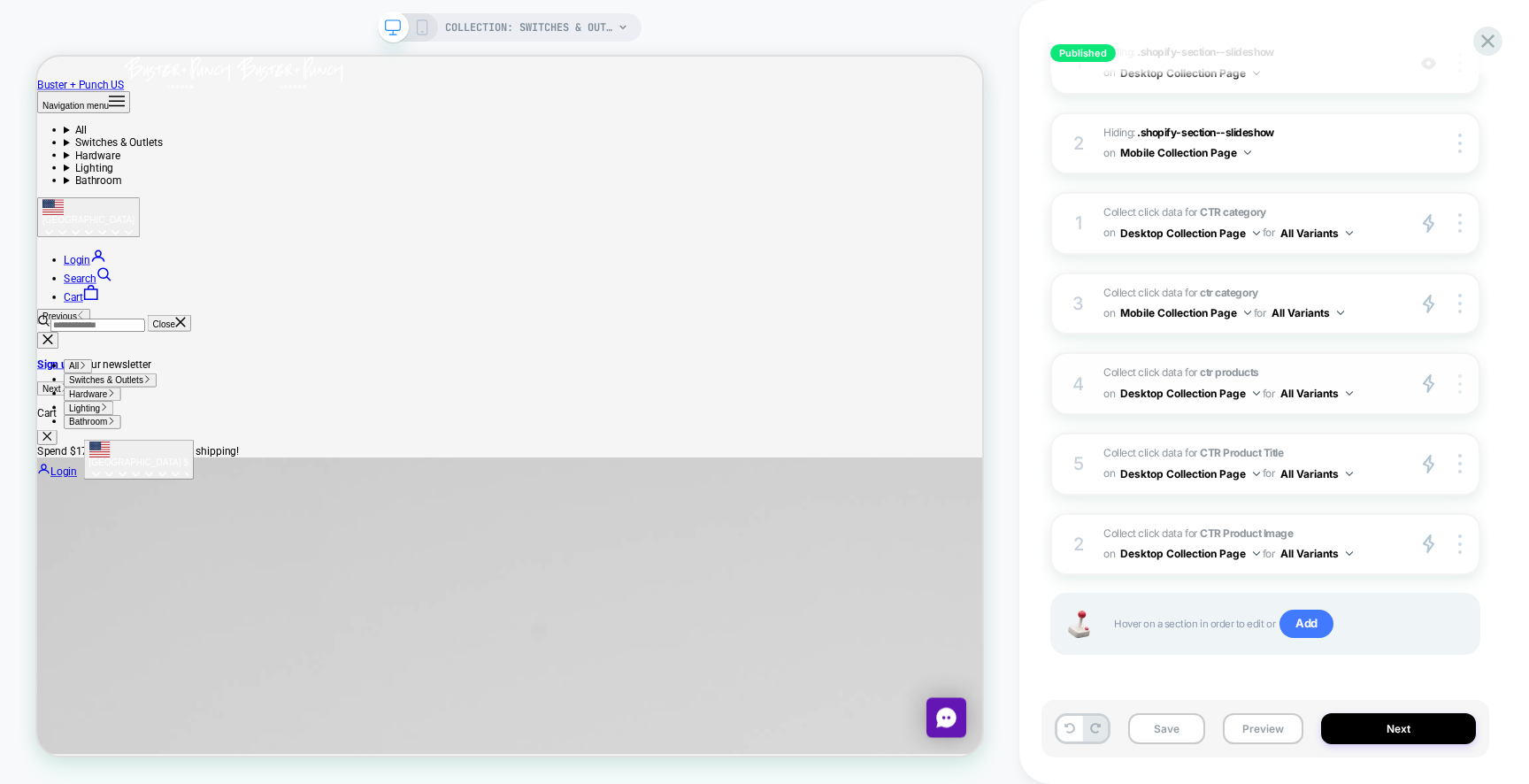
click at [1458, 380] on img at bounding box center [1460, 383] width 4 height 19
click at [1356, 449] on div "Delete" at bounding box center [1354, 453] width 157 height 48
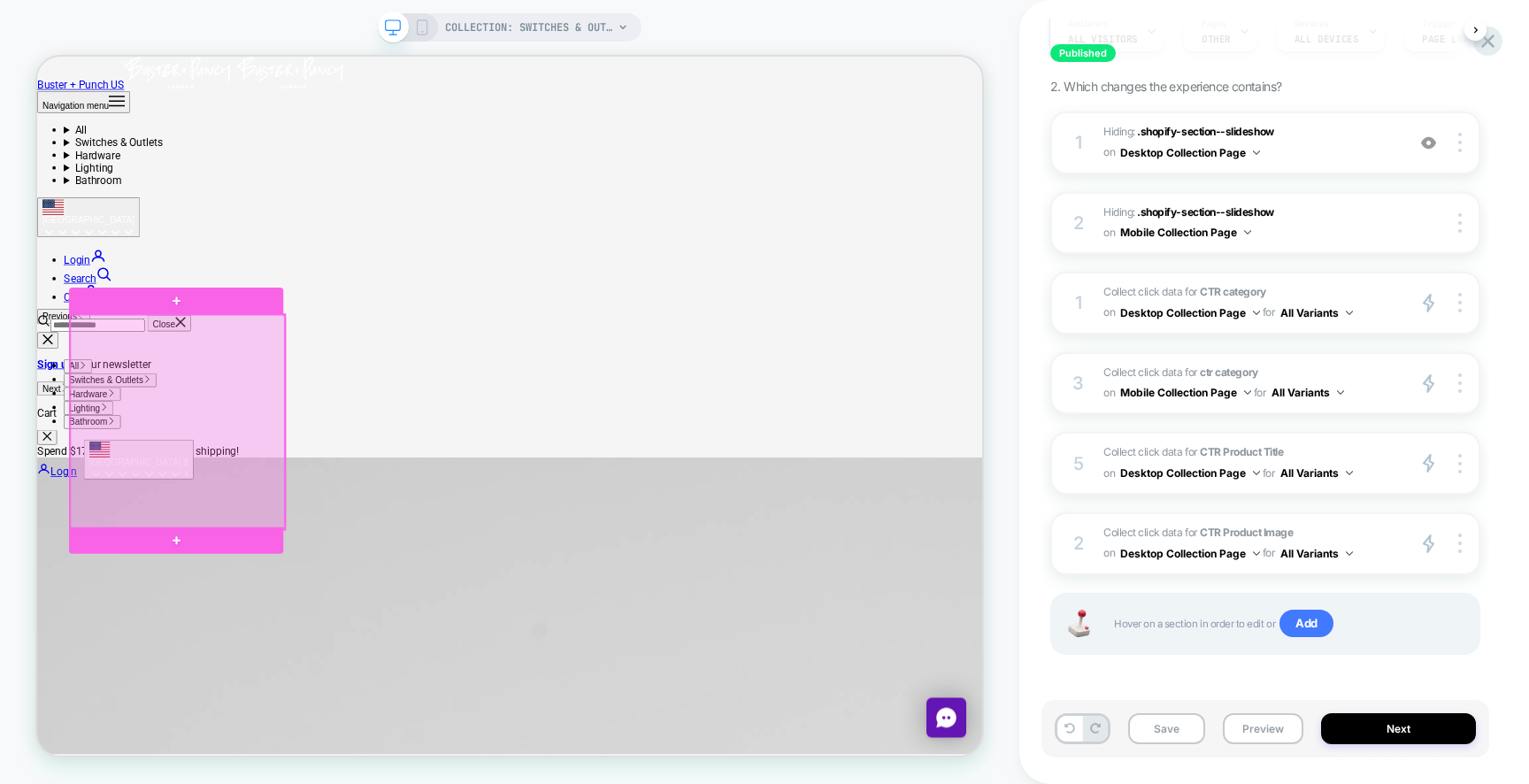
click at [281, 559] on div at bounding box center [224, 543] width 286 height 286
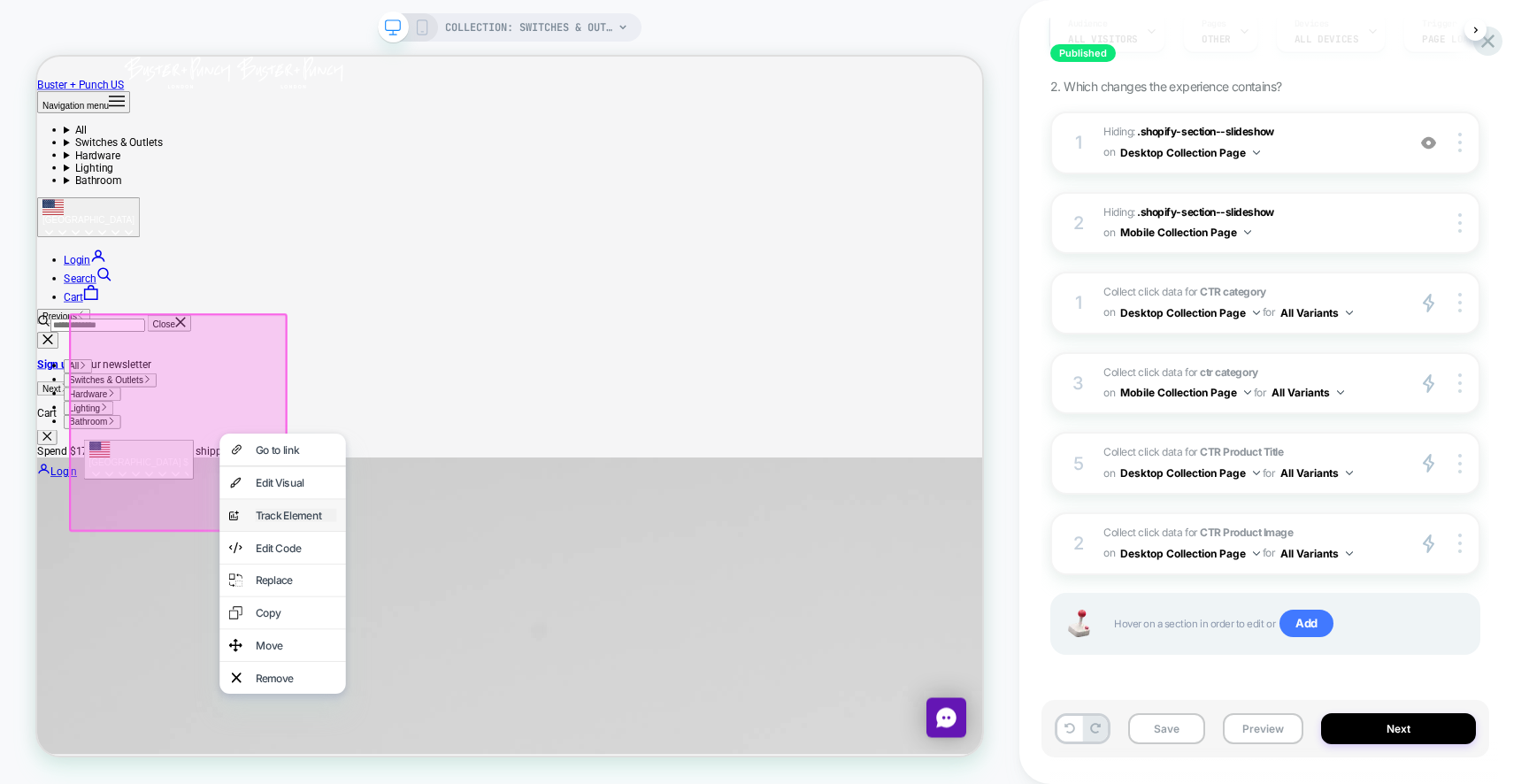
click at [372, 671] on div "Track Element" at bounding box center [382, 667] width 108 height 17
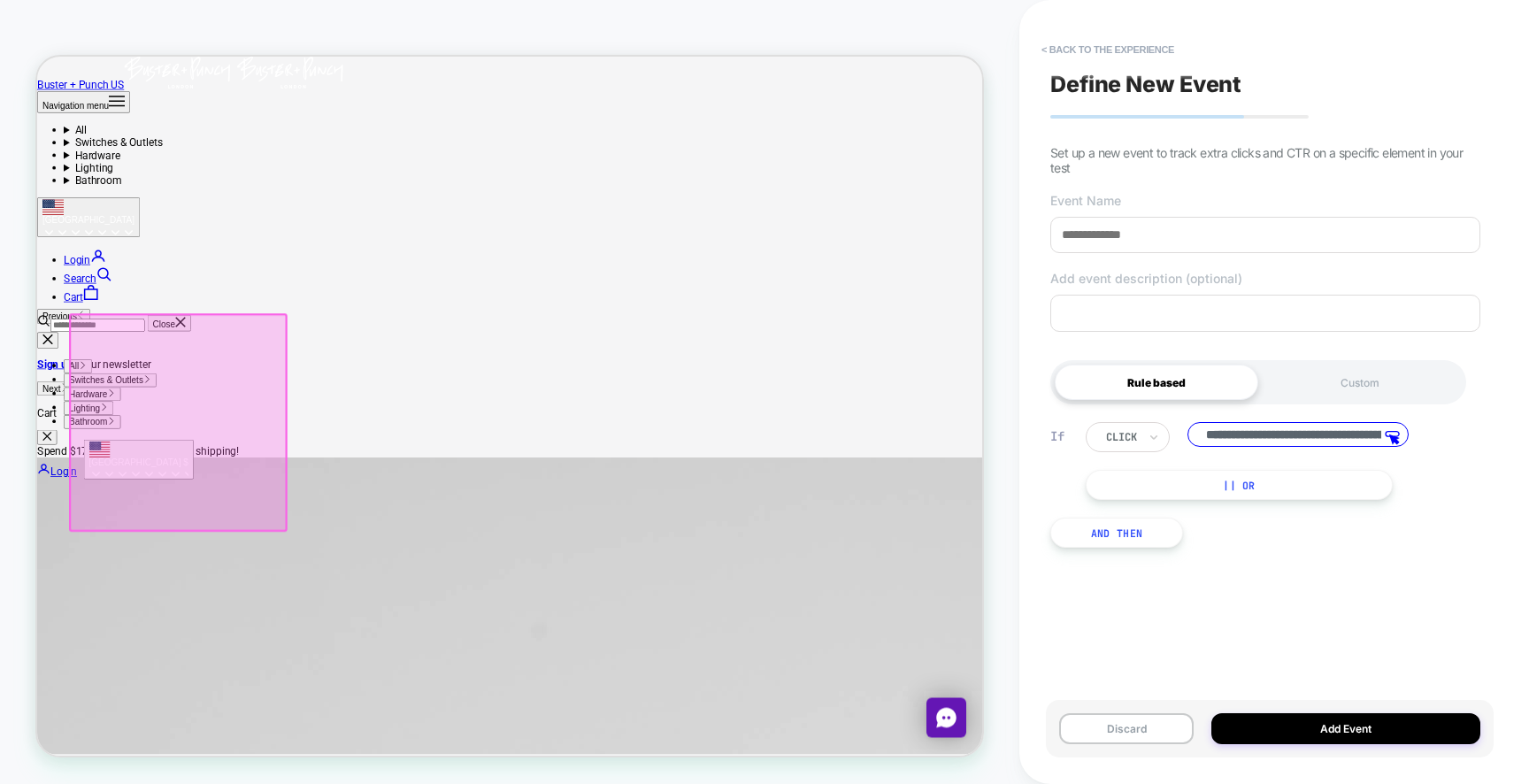
scroll to position [0, 197]
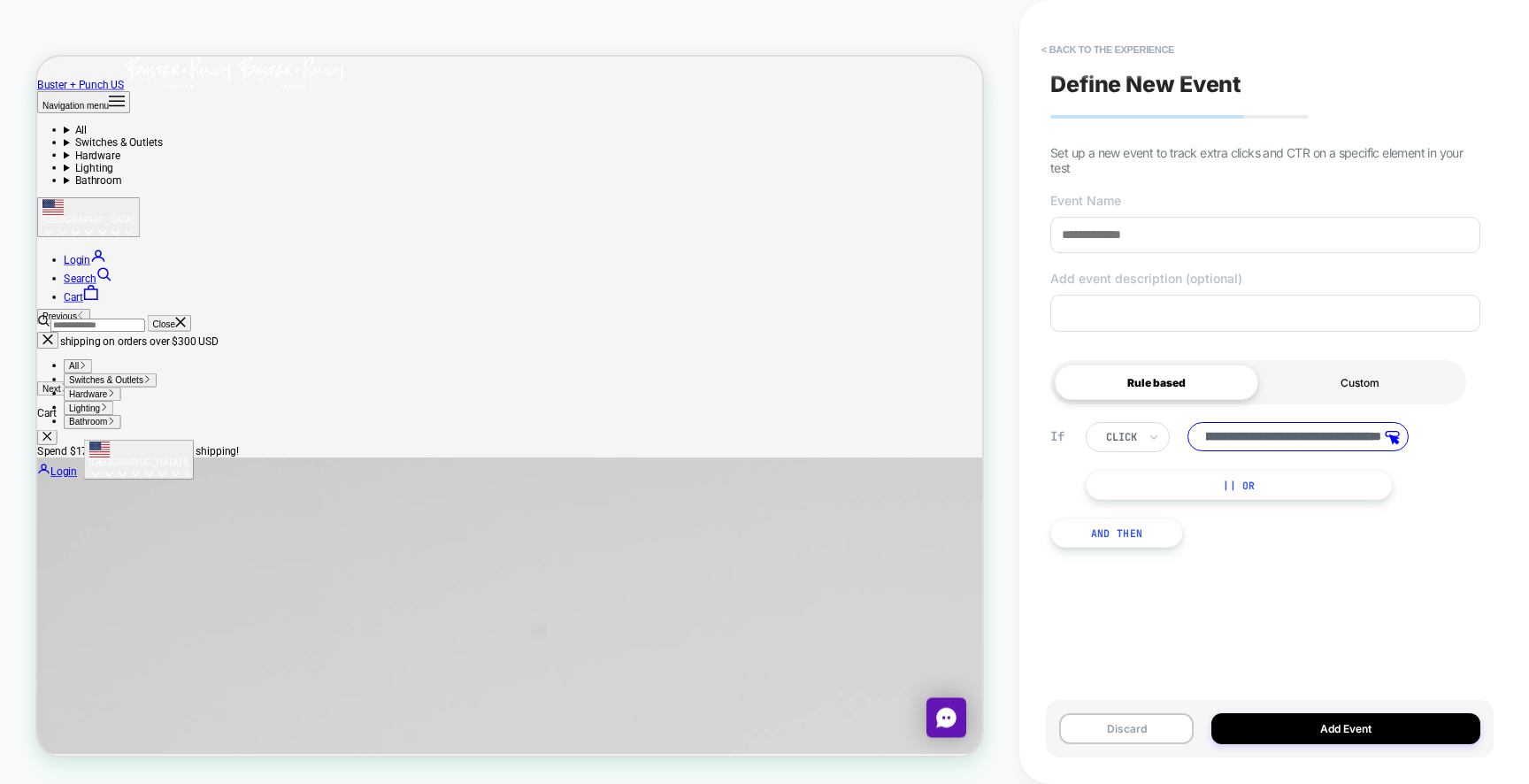
click at [1303, 375] on div "Custom" at bounding box center [1359, 382] width 204 height 36
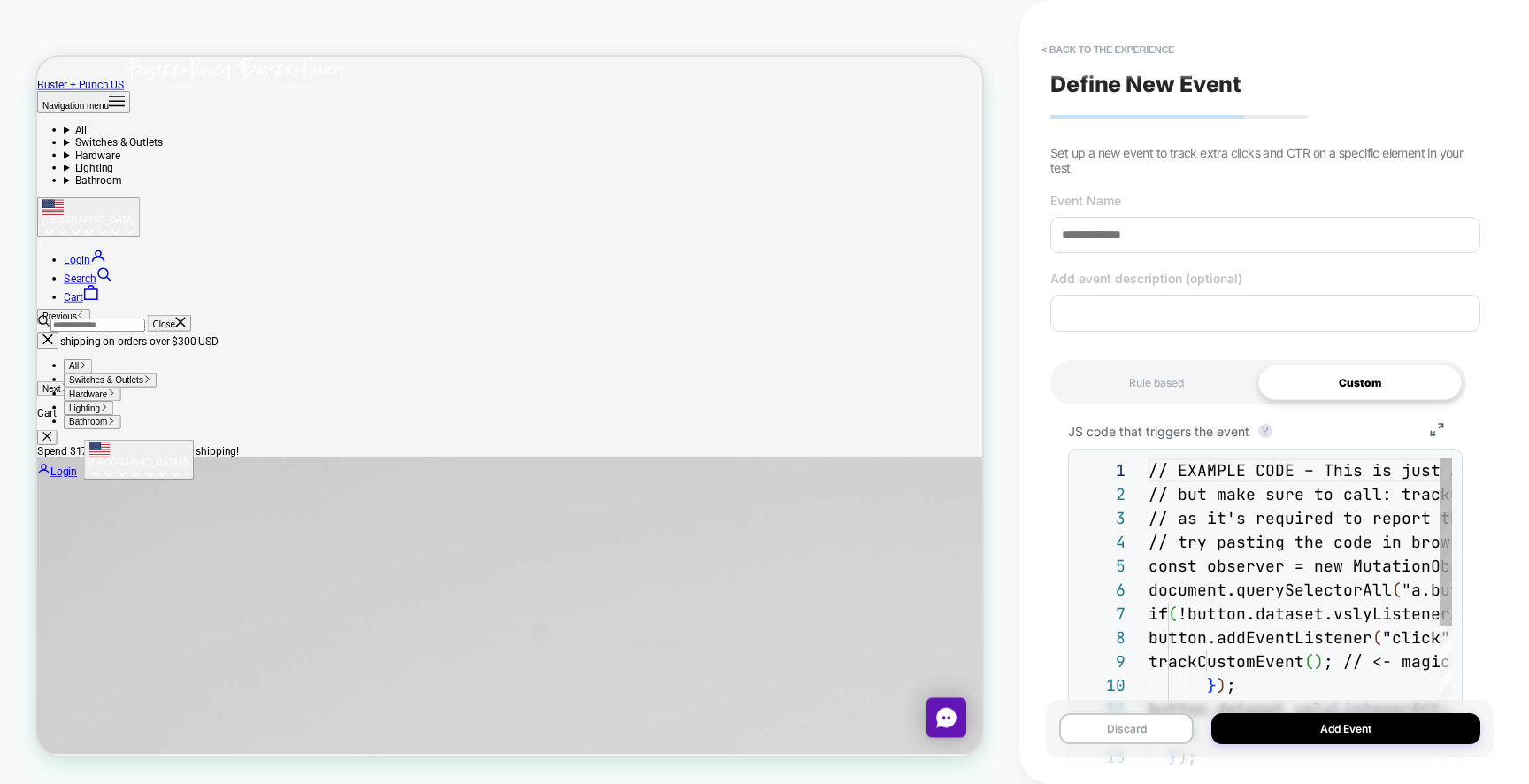
scroll to position [191, 0]
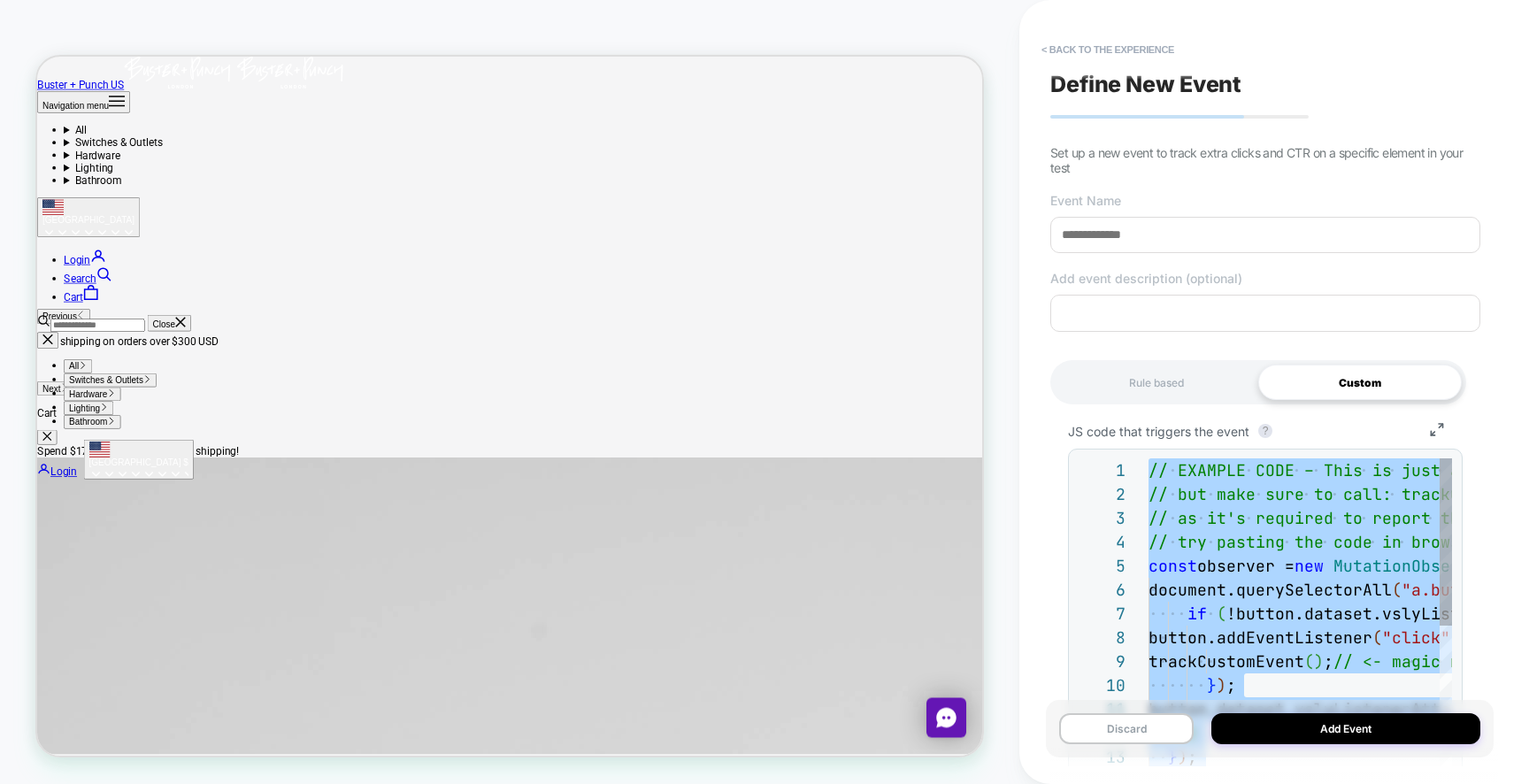
type textarea "**********"
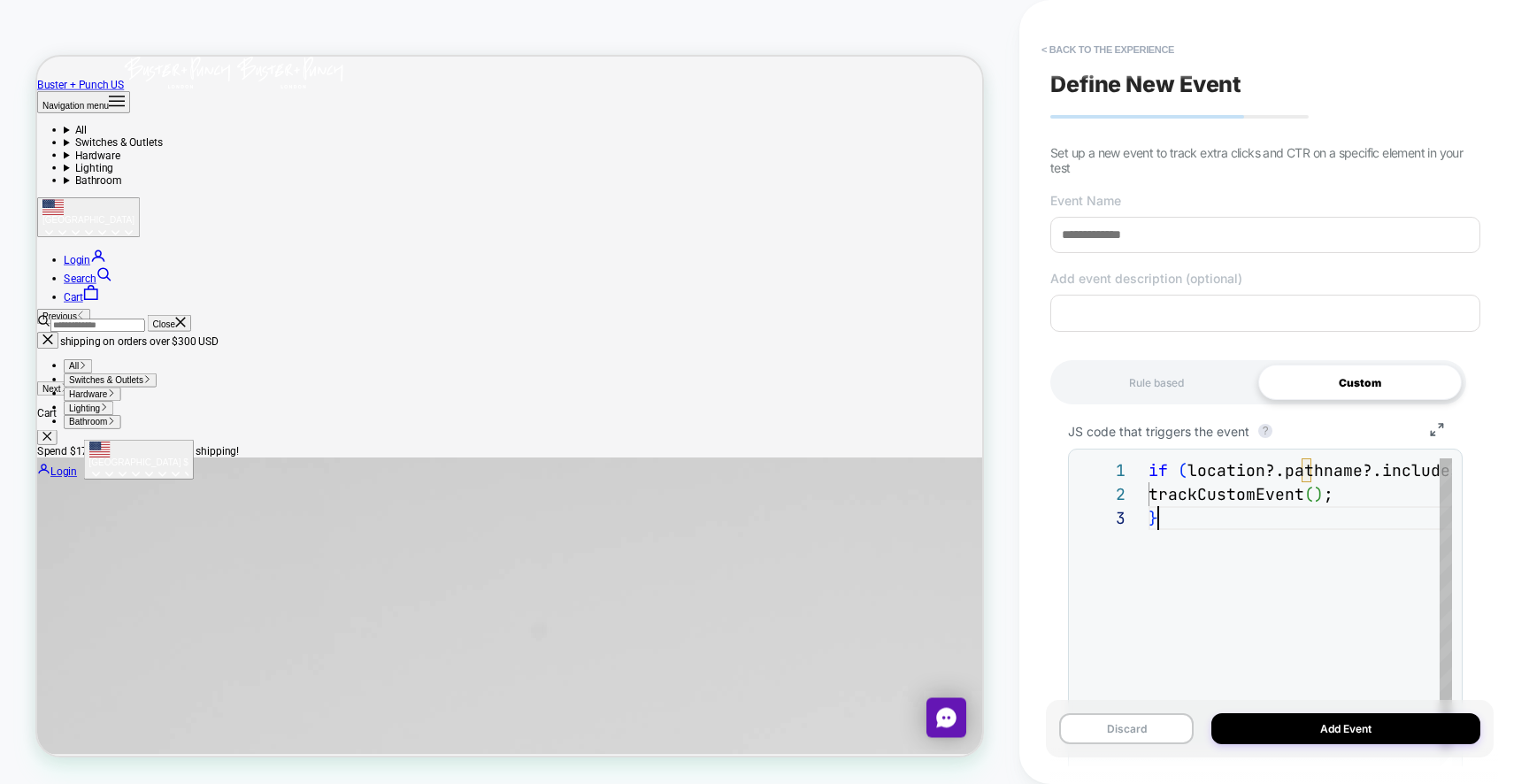
scroll to position [48, 10]
click at [1145, 241] on input at bounding box center [1265, 235] width 430 height 37
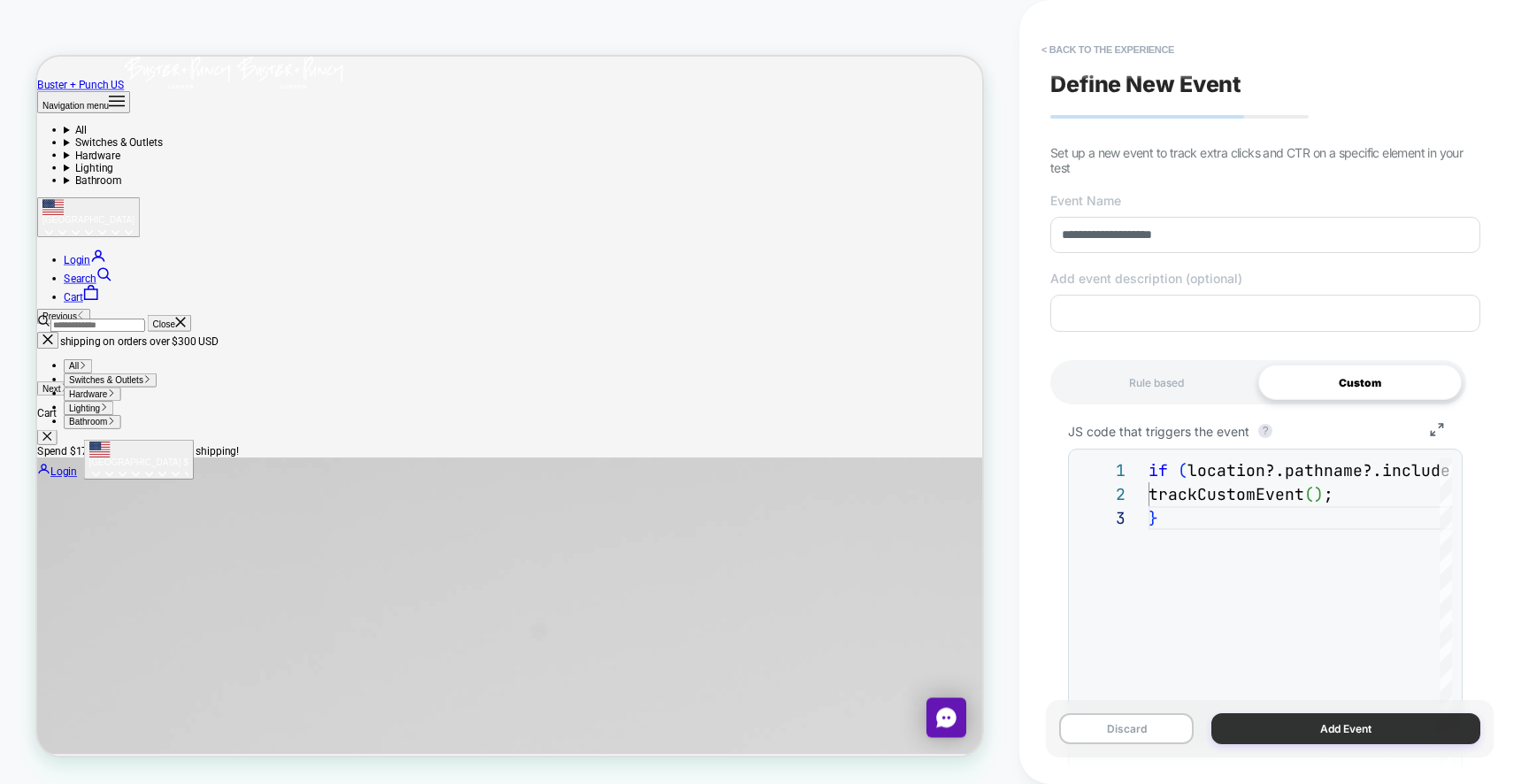
type input "**********"
click at [1311, 731] on button "Add Event" at bounding box center [1345, 728] width 269 height 31
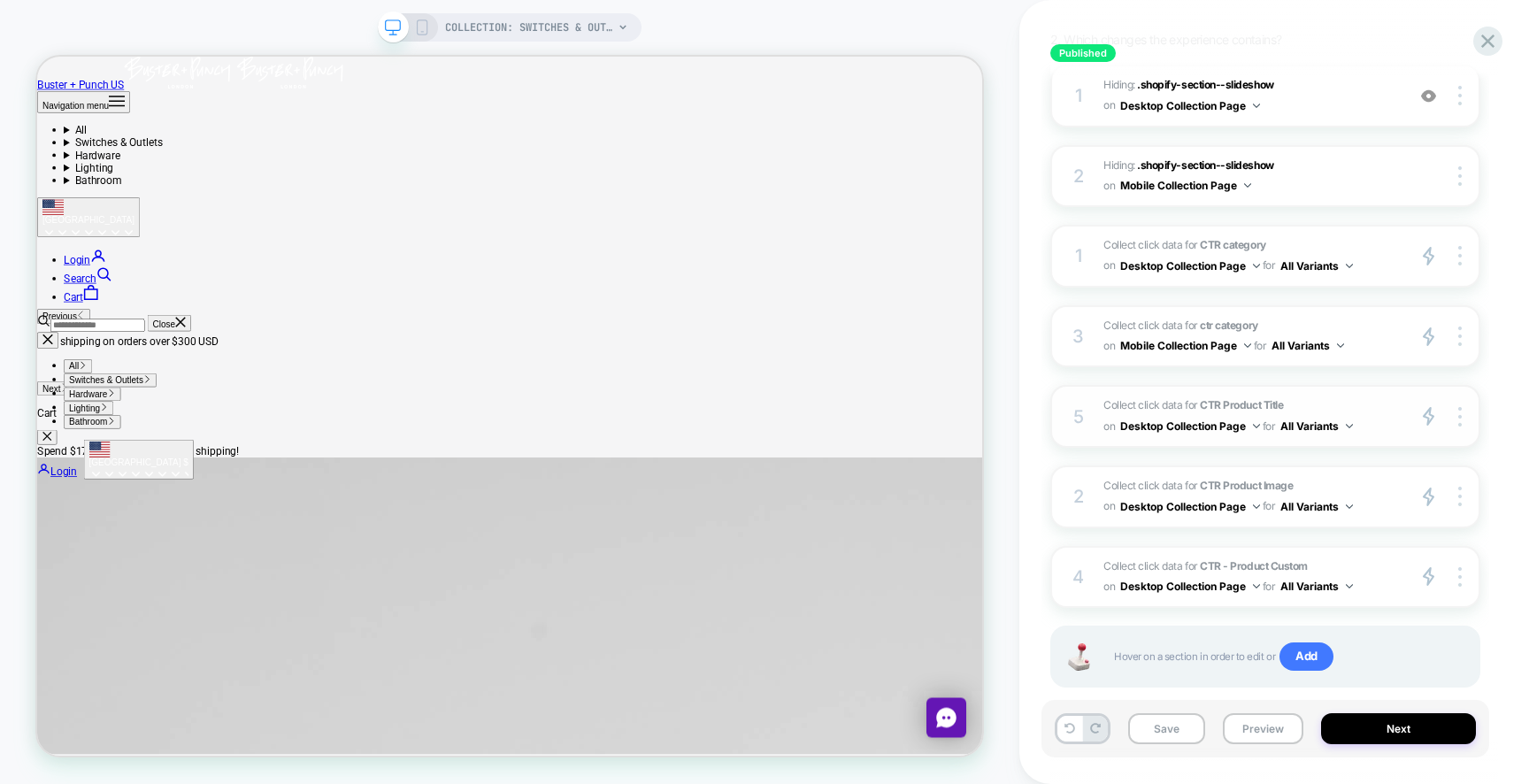
scroll to position [296, 0]
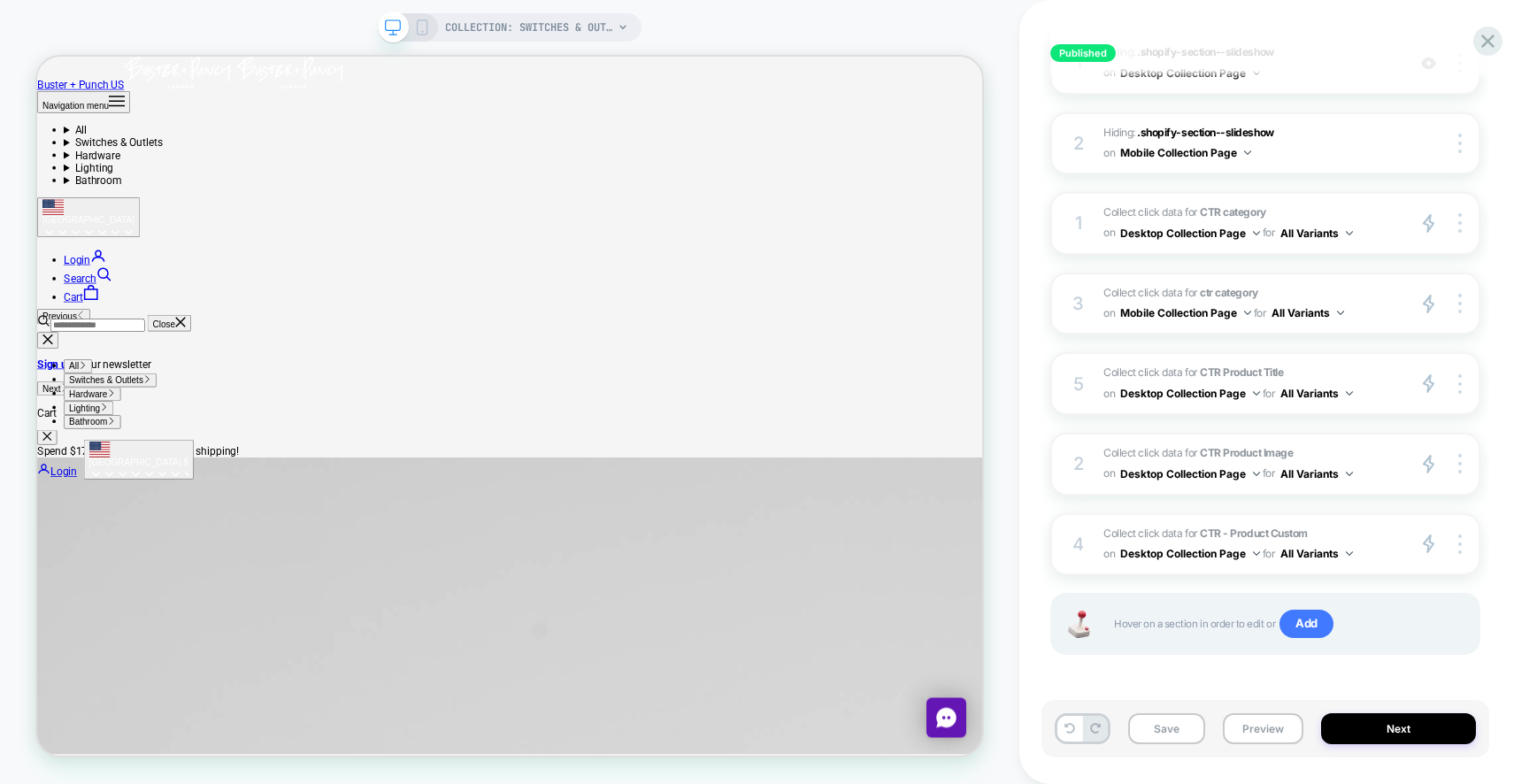
click at [423, 26] on icon at bounding box center [421, 26] width 16 height 16
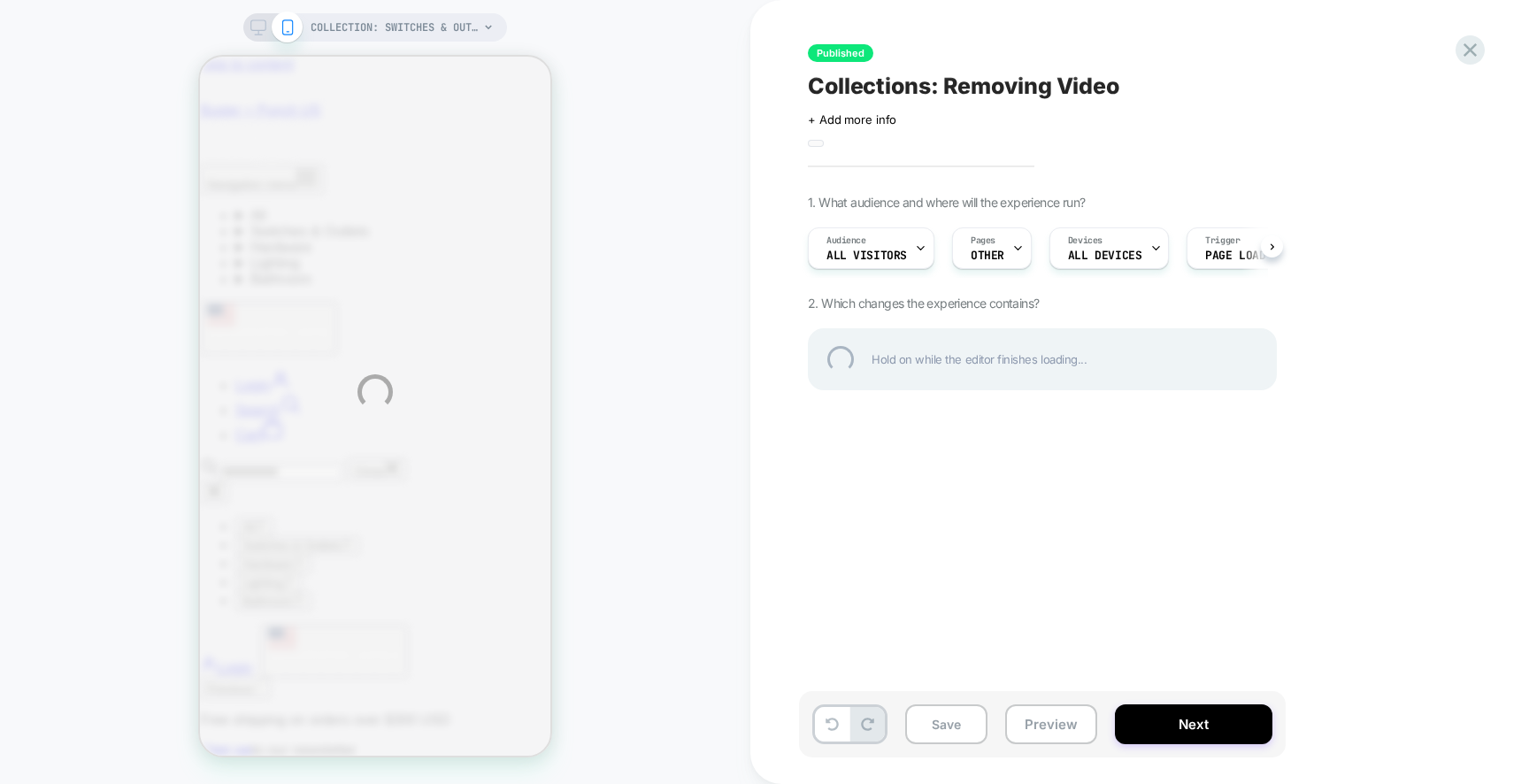
scroll to position [196, 0]
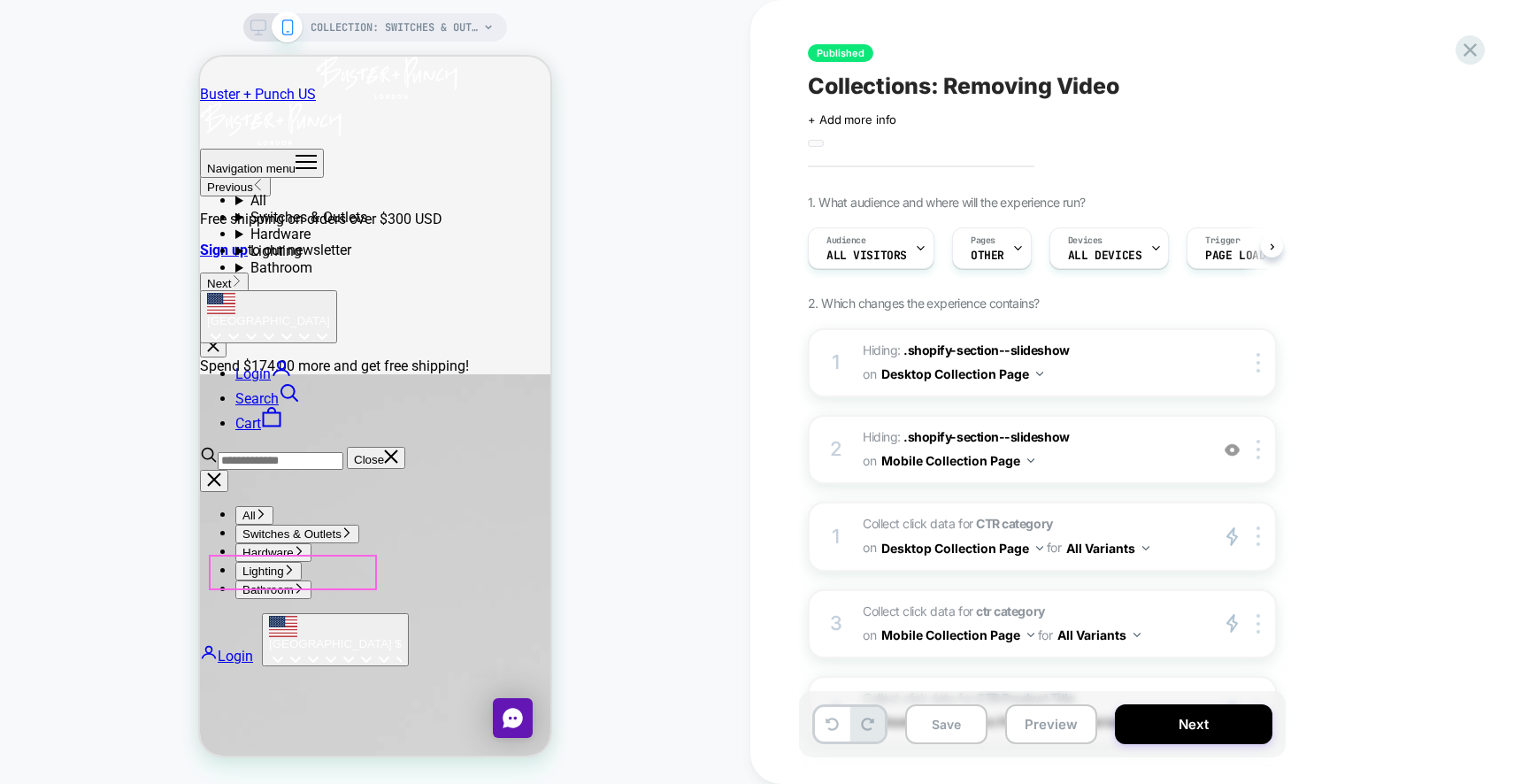
scroll to position [0, 1]
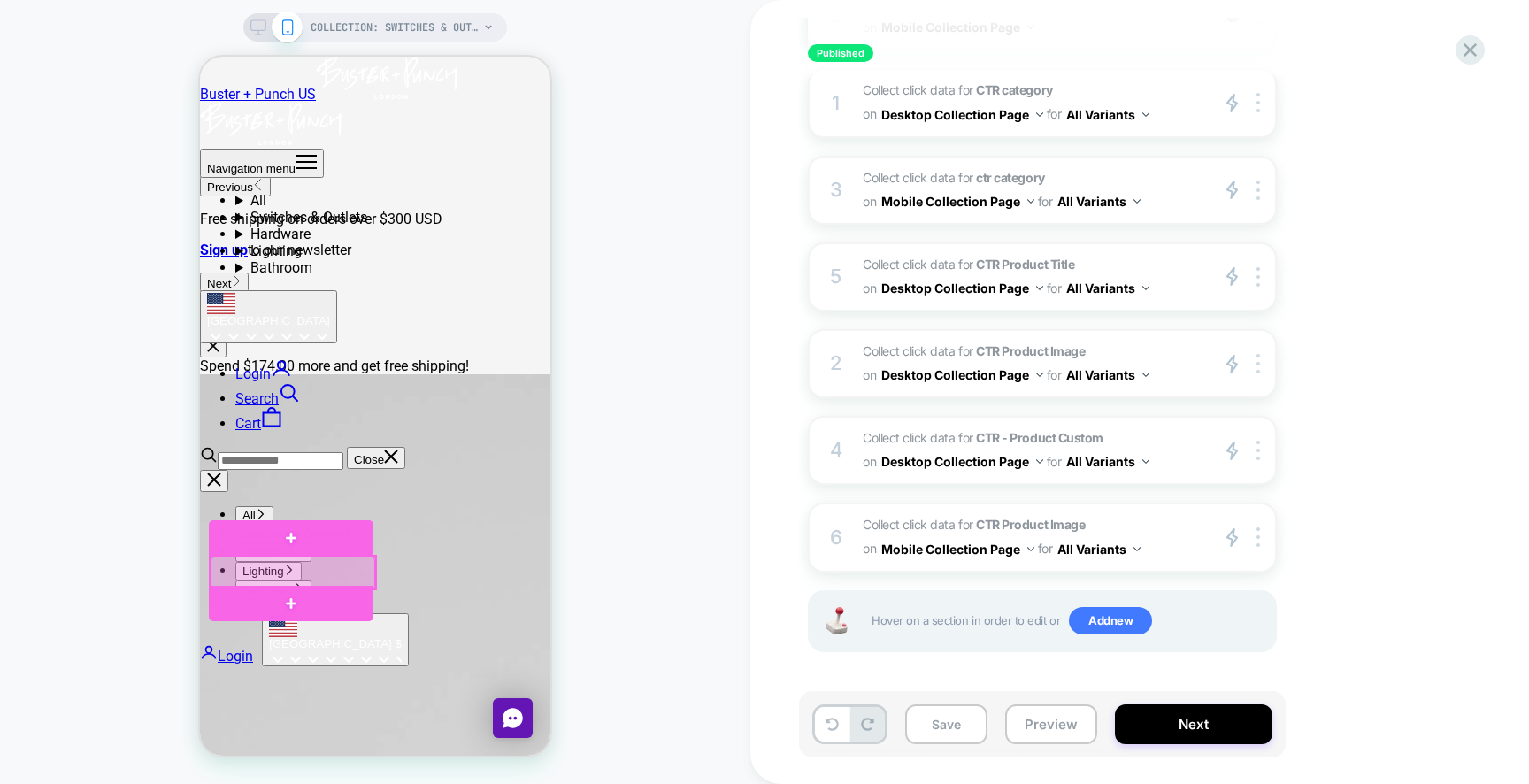
click at [341, 574] on div at bounding box center [292, 572] width 165 height 32
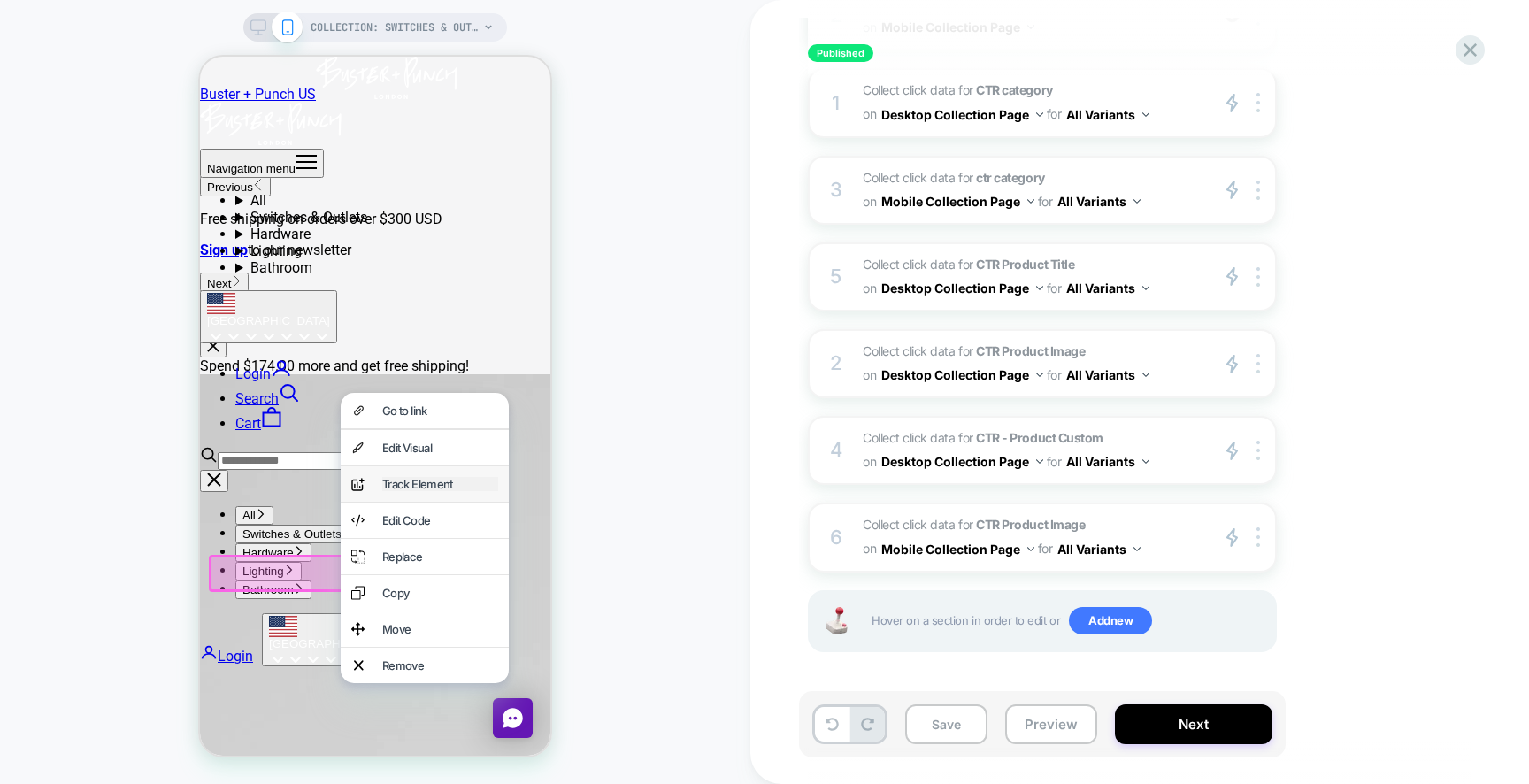
click at [404, 491] on div "Track Element" at bounding box center [440, 483] width 116 height 14
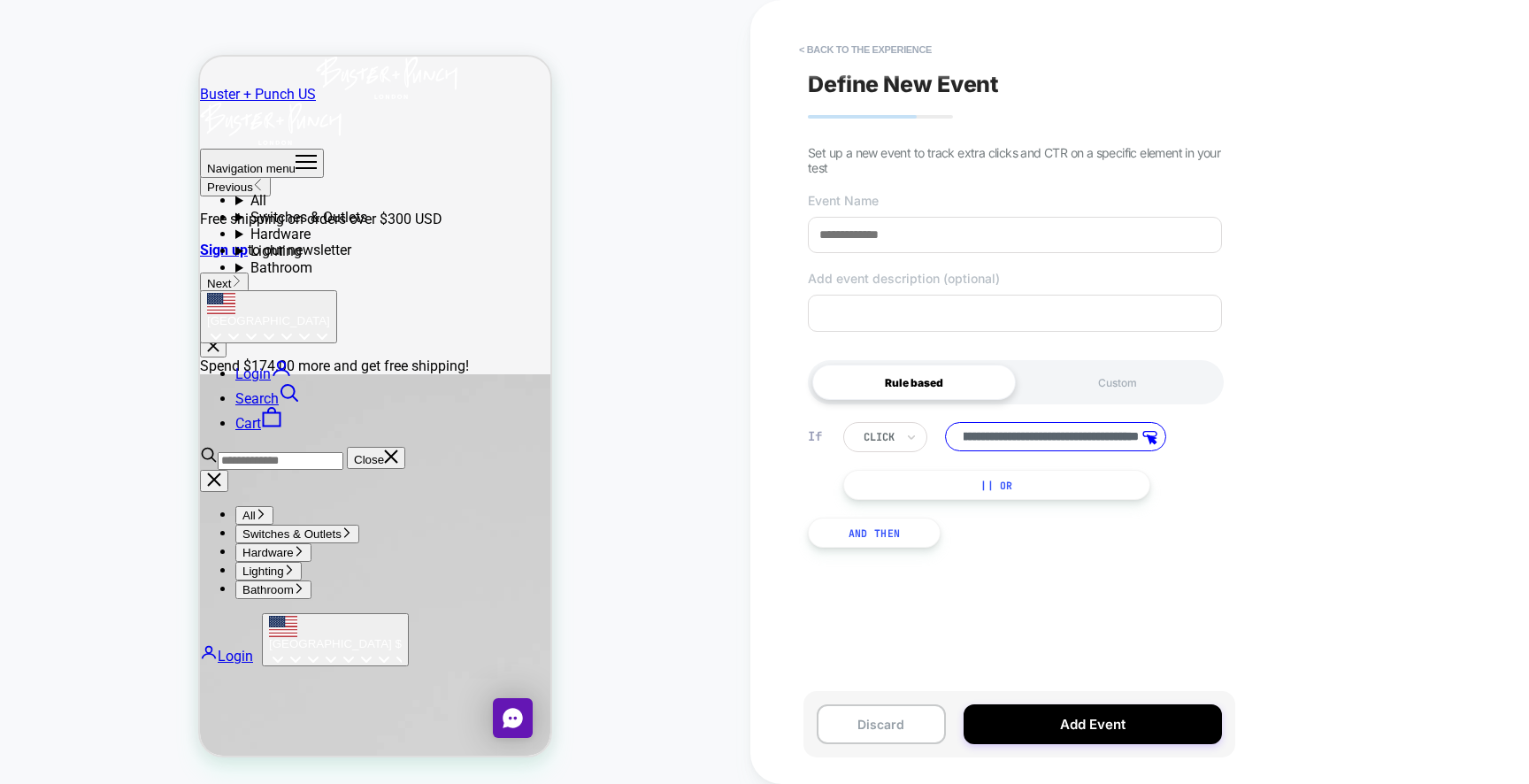
scroll to position [0, 0]
click at [902, 234] on input at bounding box center [1014, 235] width 414 height 37
type input "**********"
click at [1038, 440] on input "**********" at bounding box center [1056, 437] width 221 height 29
click at [1064, 440] on input "**********" at bounding box center [1056, 437] width 221 height 29
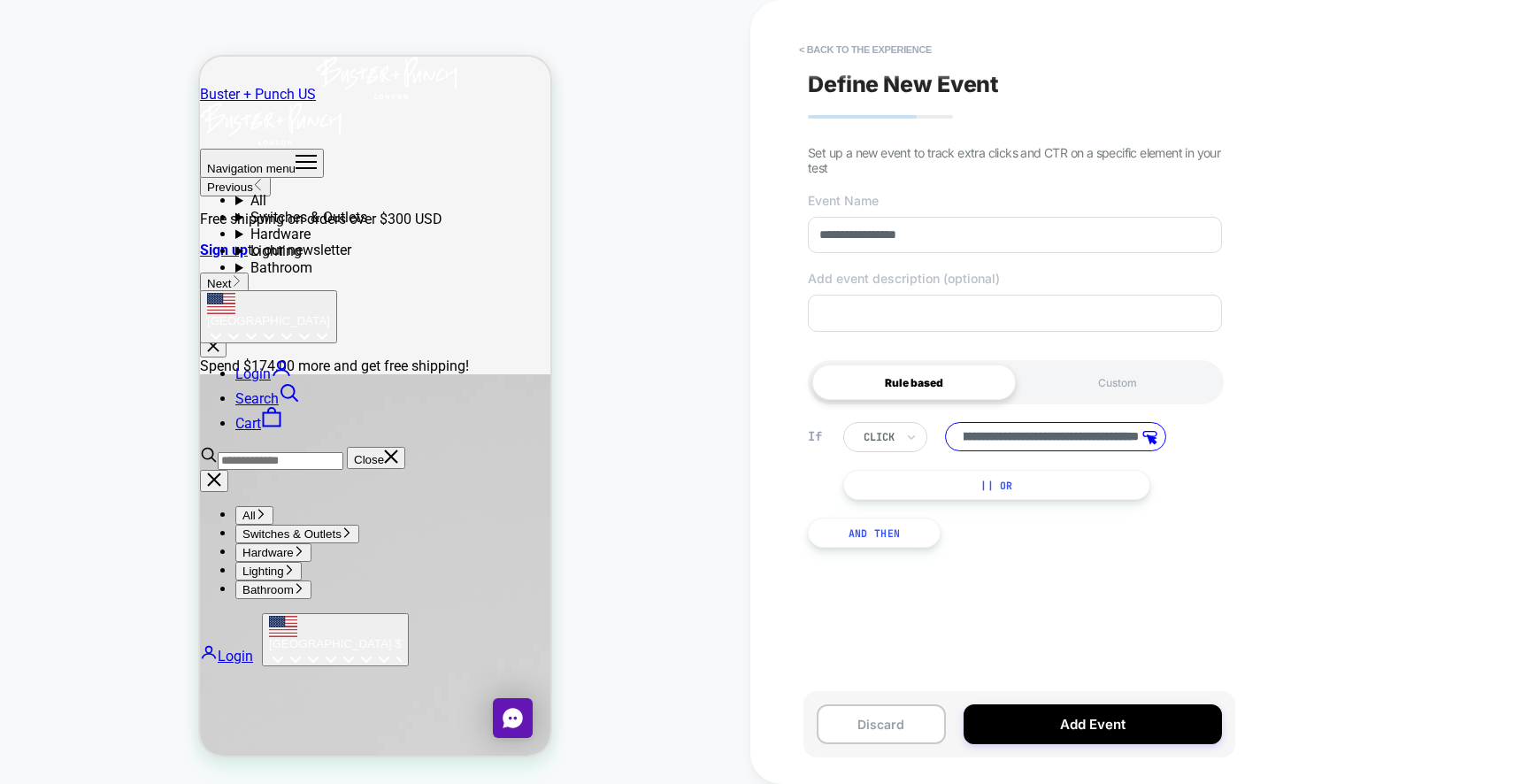
scroll to position [0, 79]
click at [1078, 441] on input "**********" at bounding box center [1056, 437] width 221 height 29
type input "**********"
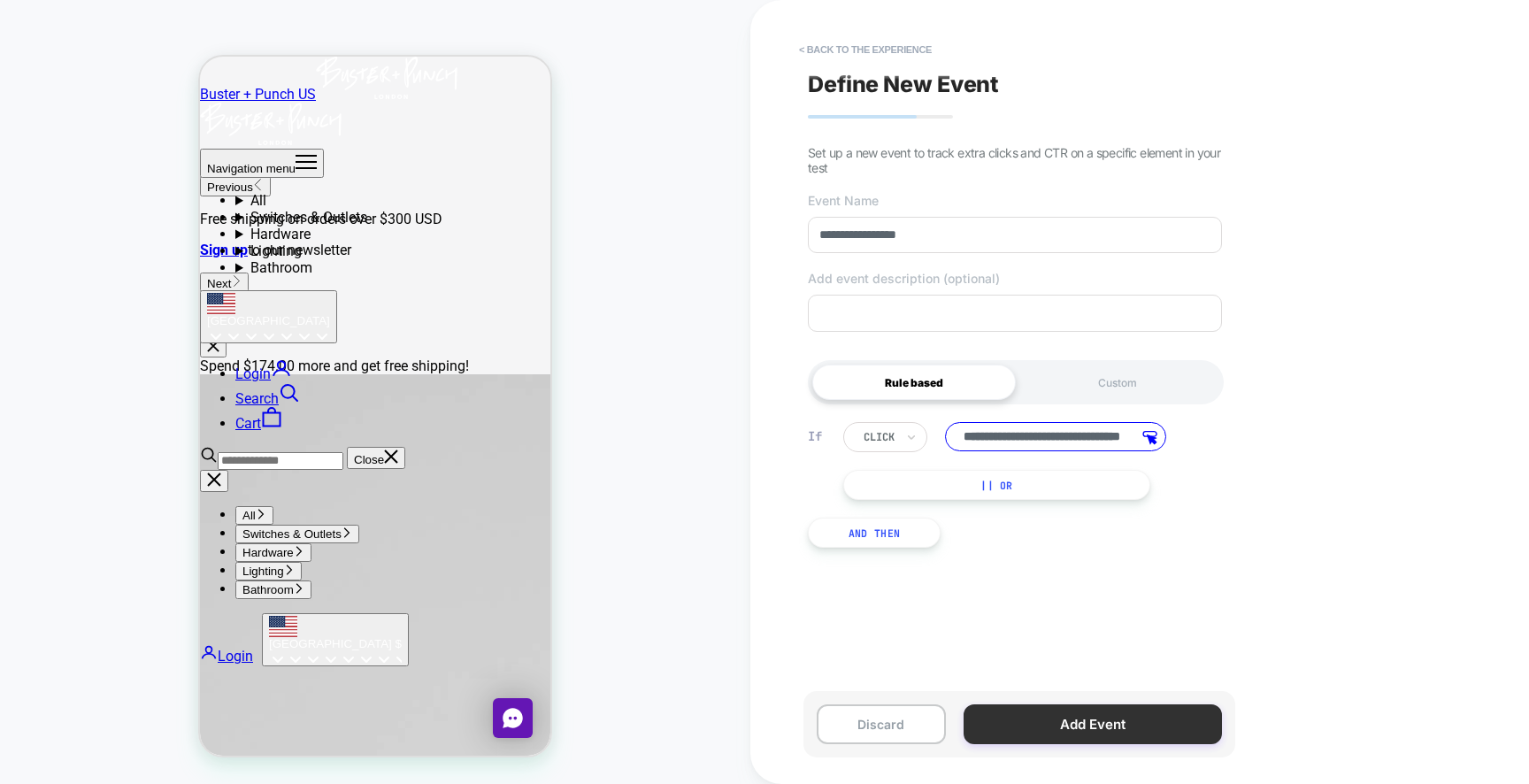
click at [1076, 725] on button "Add Event" at bounding box center [1092, 725] width 259 height 40
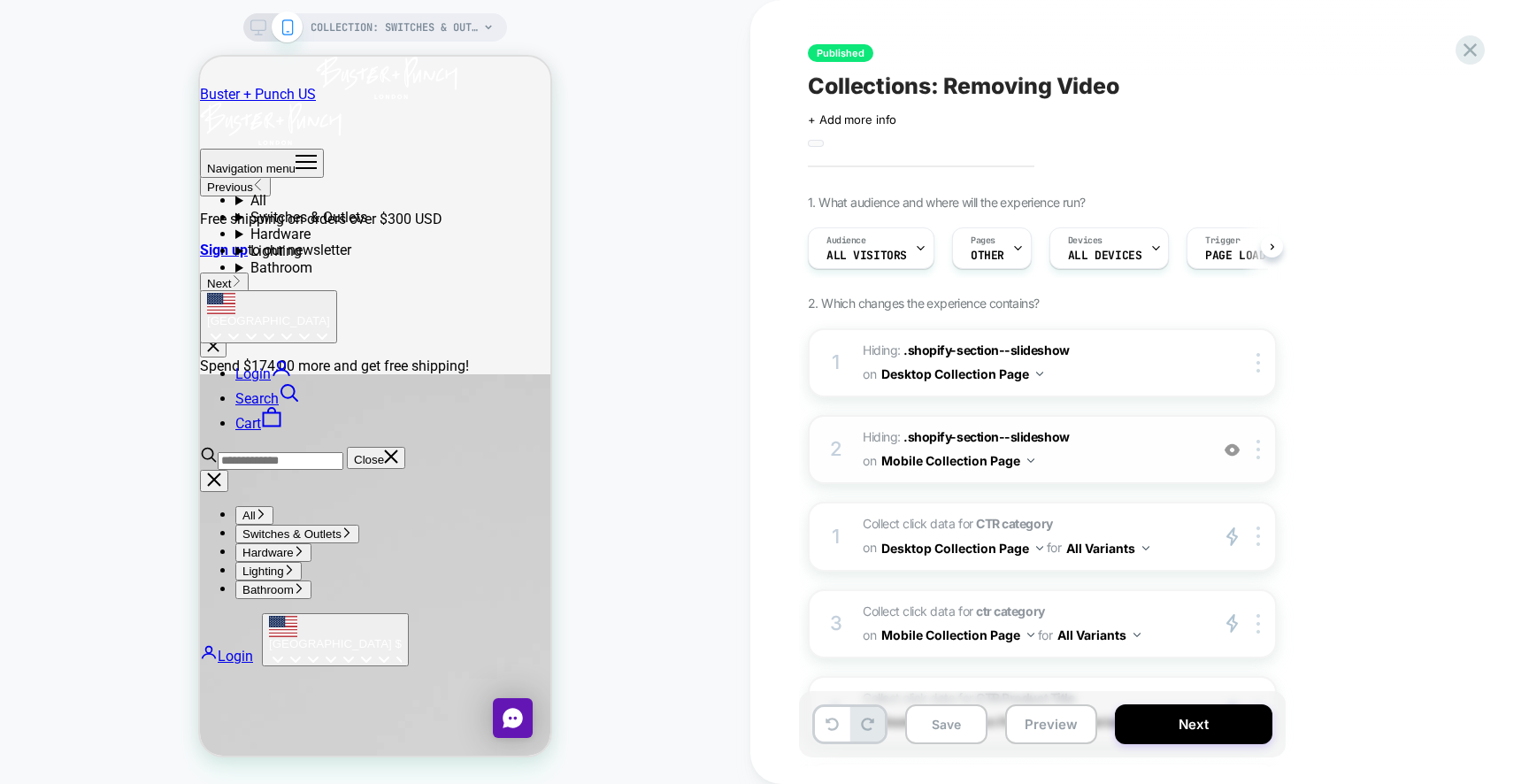
scroll to position [0, 1]
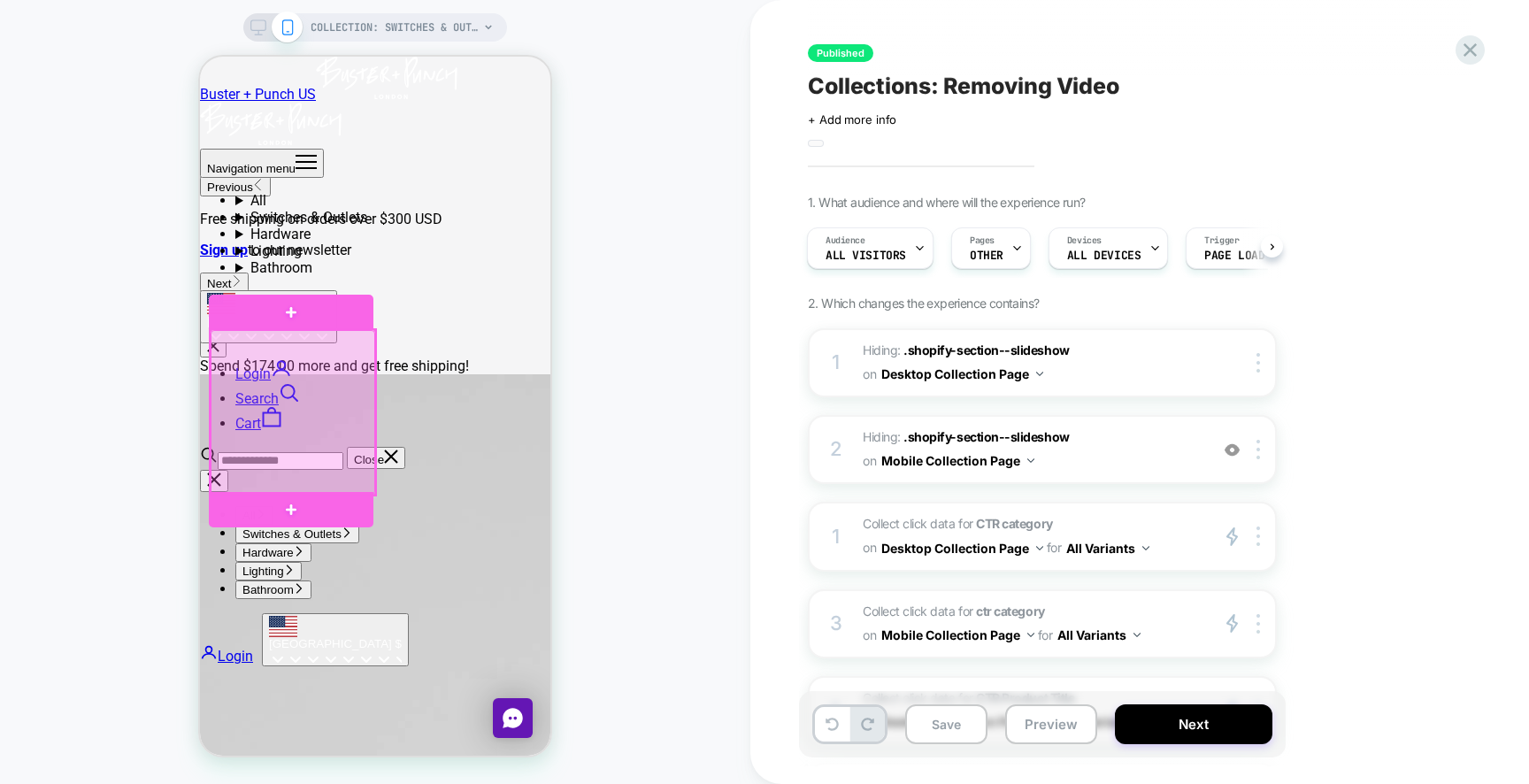
click at [303, 410] on div at bounding box center [292, 412] width 165 height 164
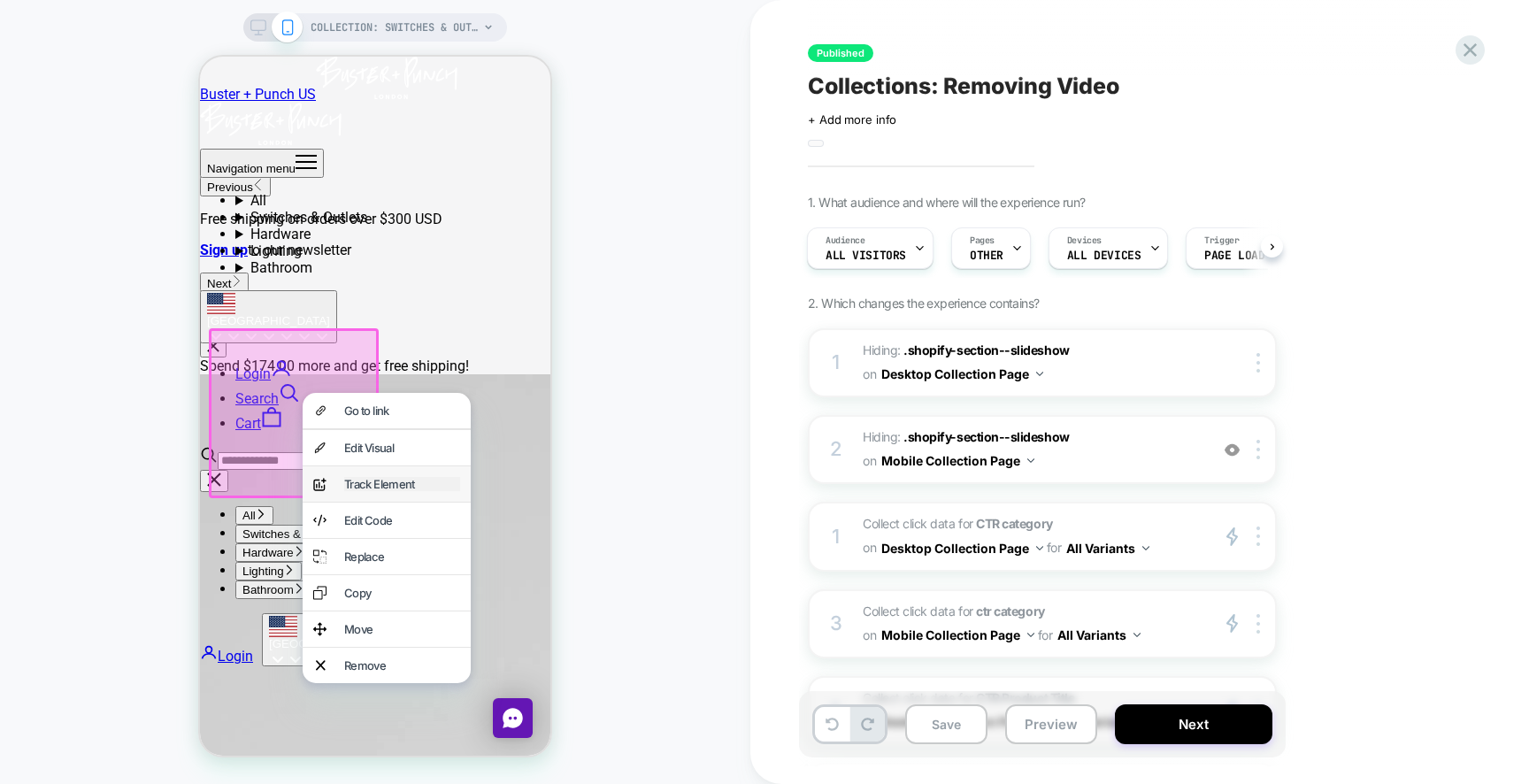
click at [375, 487] on div "Track Element" at bounding box center [402, 483] width 116 height 14
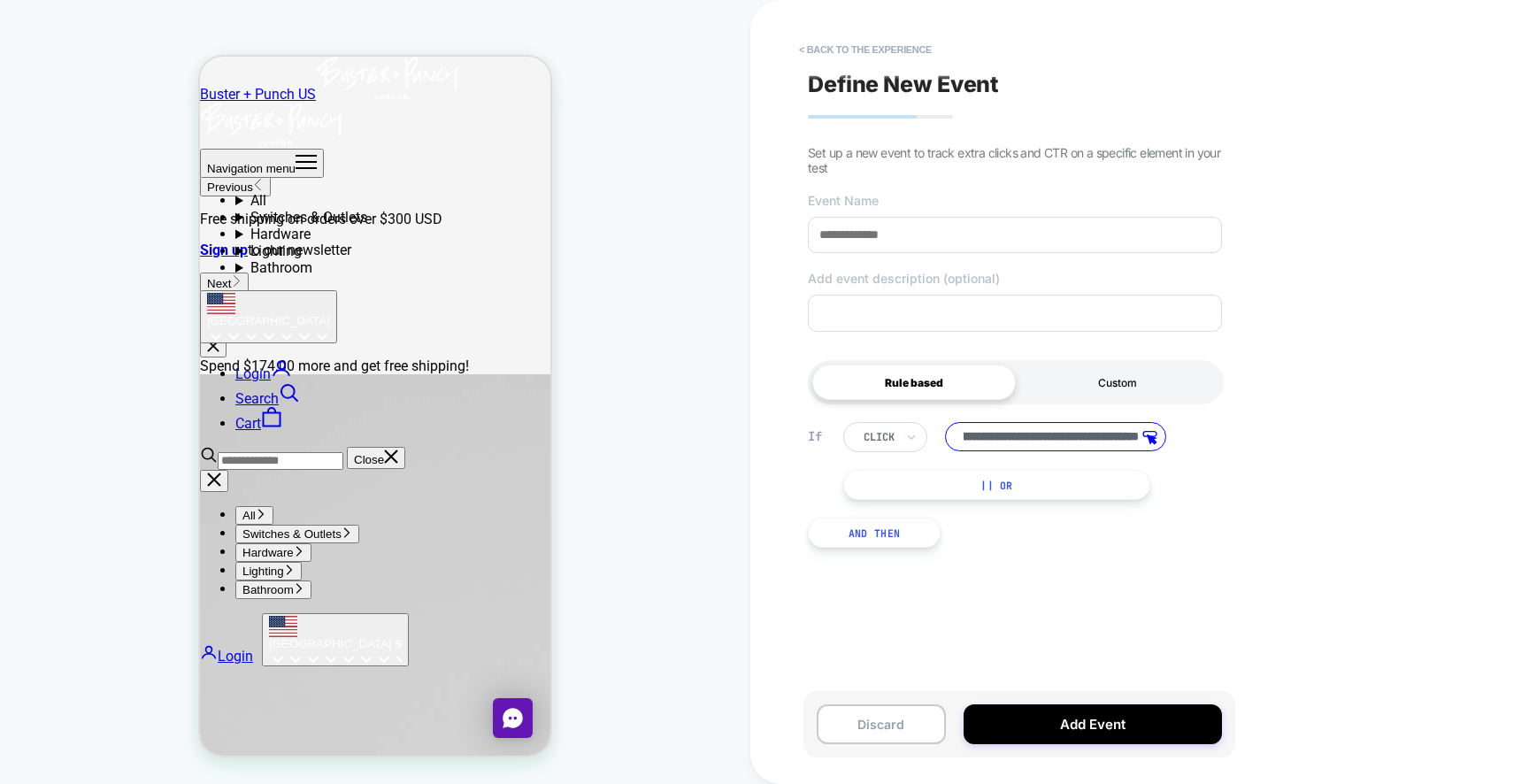
scroll to position [0, 0]
click at [1078, 387] on div "Custom" at bounding box center [1117, 382] width 204 height 36
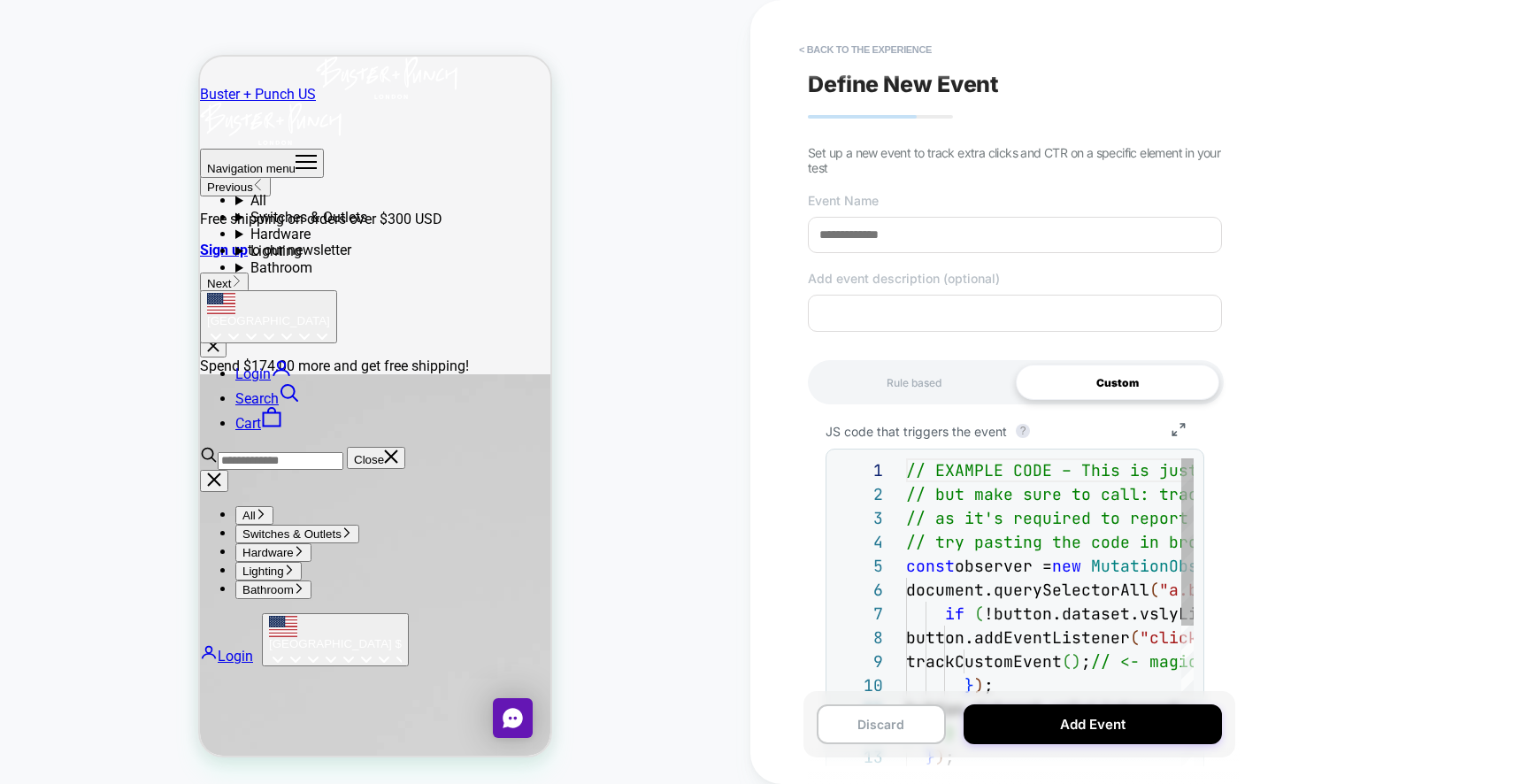
scroll to position [191, 0]
click at [1040, 551] on div "// EXAMPLE CODE – This is just a sample implementation. You can change the logi…" at bounding box center [1342, 792] width 872 height 669
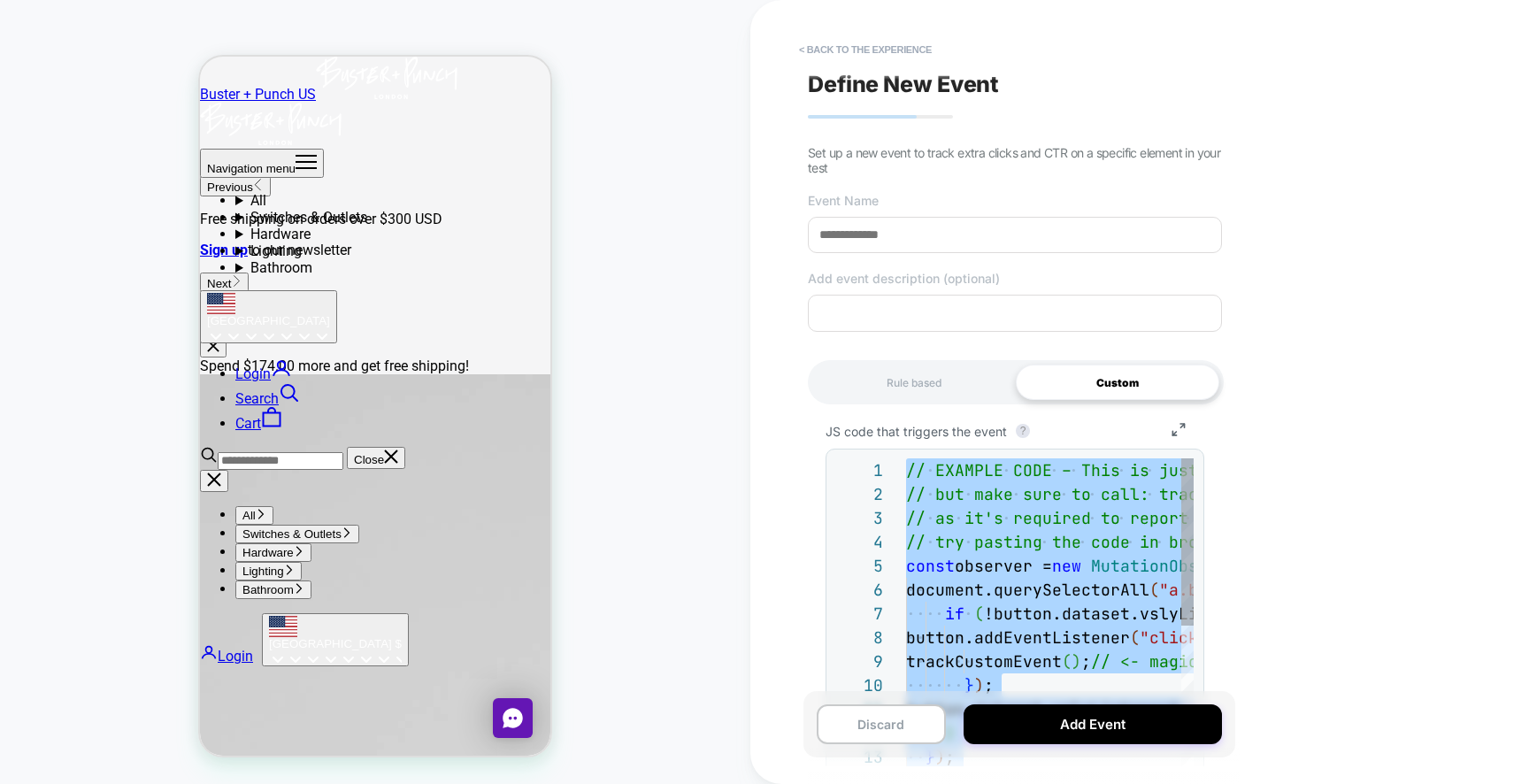
type textarea "**********"
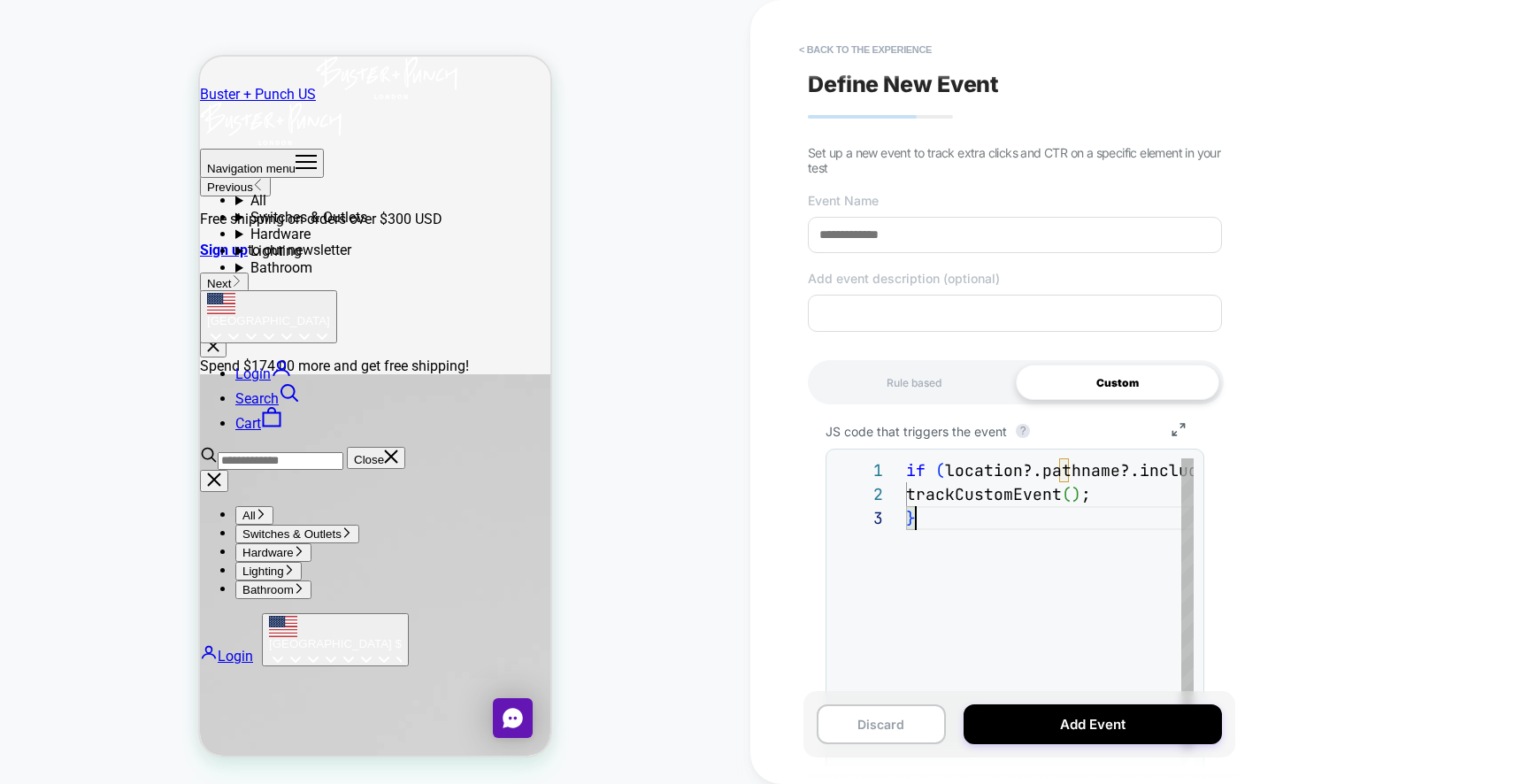
scroll to position [48, 10]
click at [919, 236] on input at bounding box center [1014, 235] width 414 height 37
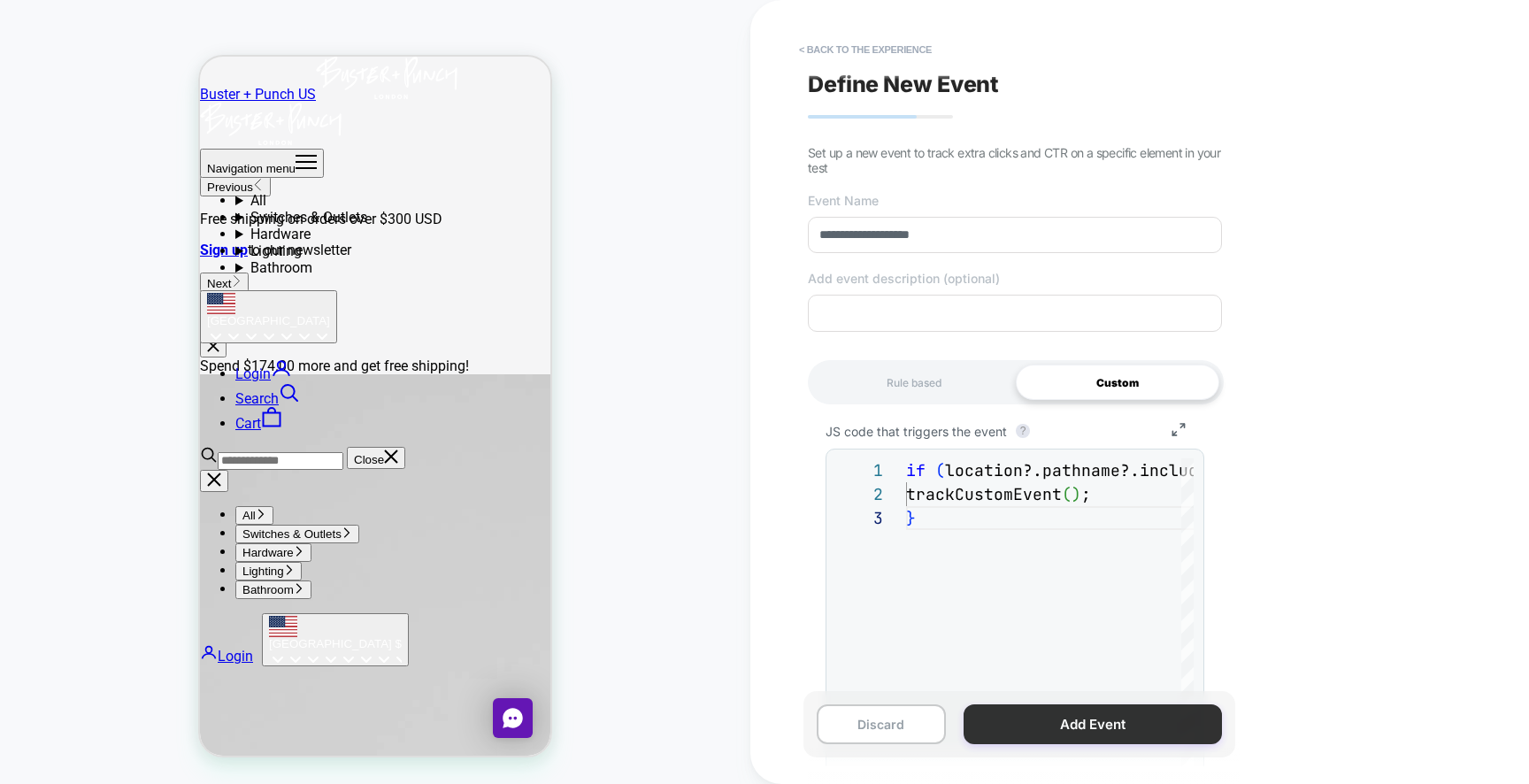
type input "**********"
click at [1105, 721] on button "Add Event" at bounding box center [1092, 725] width 259 height 40
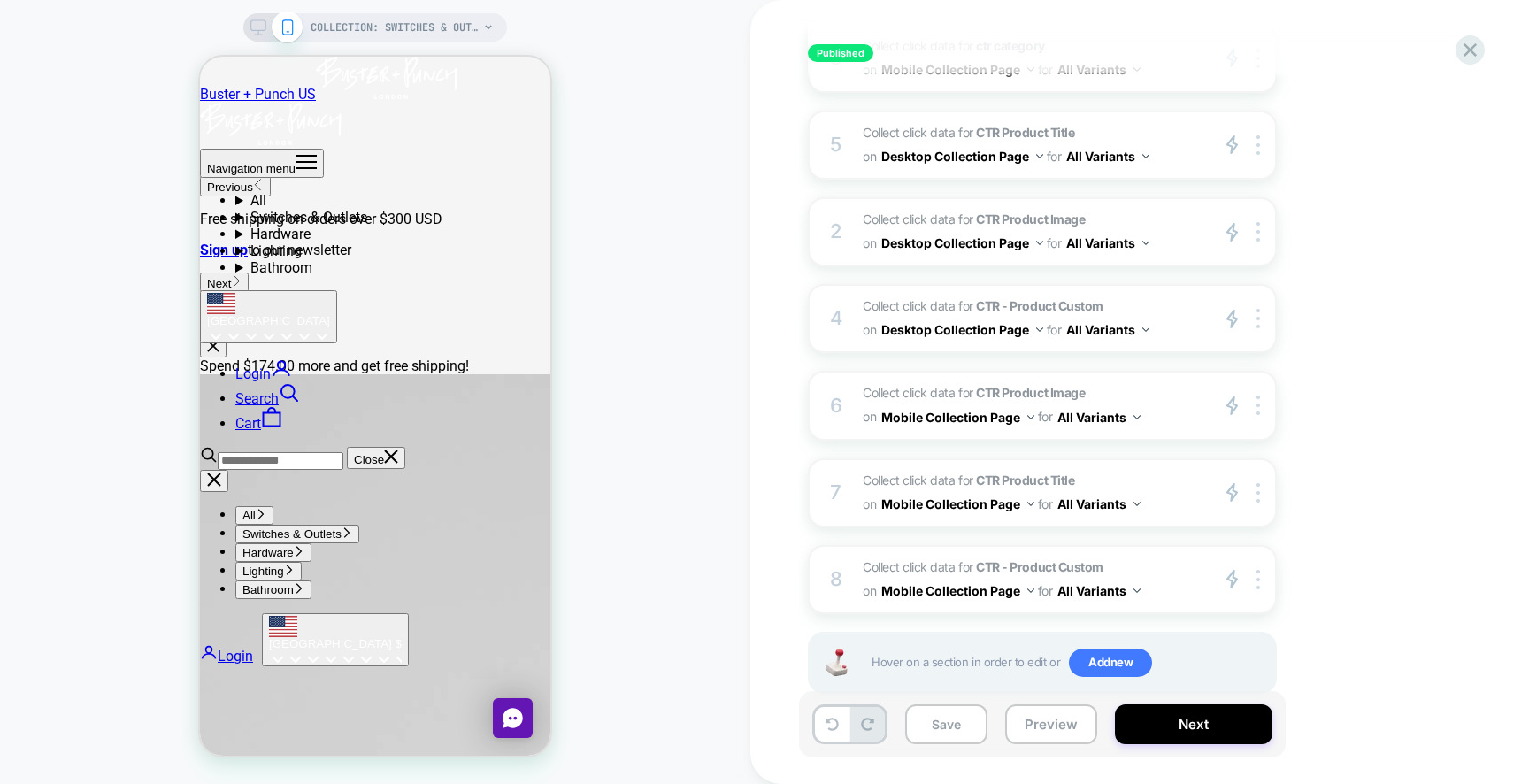
scroll to position [607, 0]
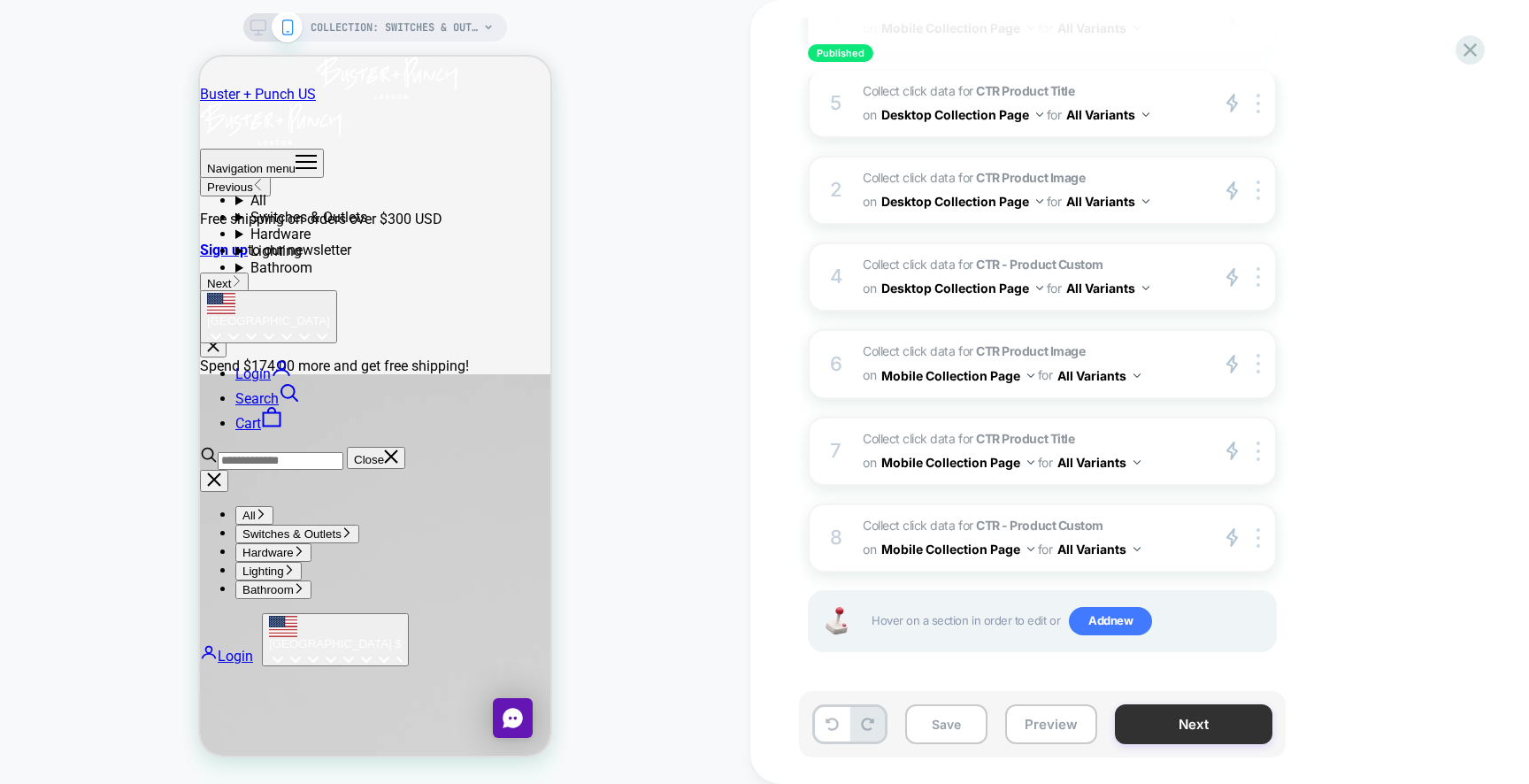
click at [1178, 725] on button "Next" at bounding box center [1194, 725] width 157 height 40
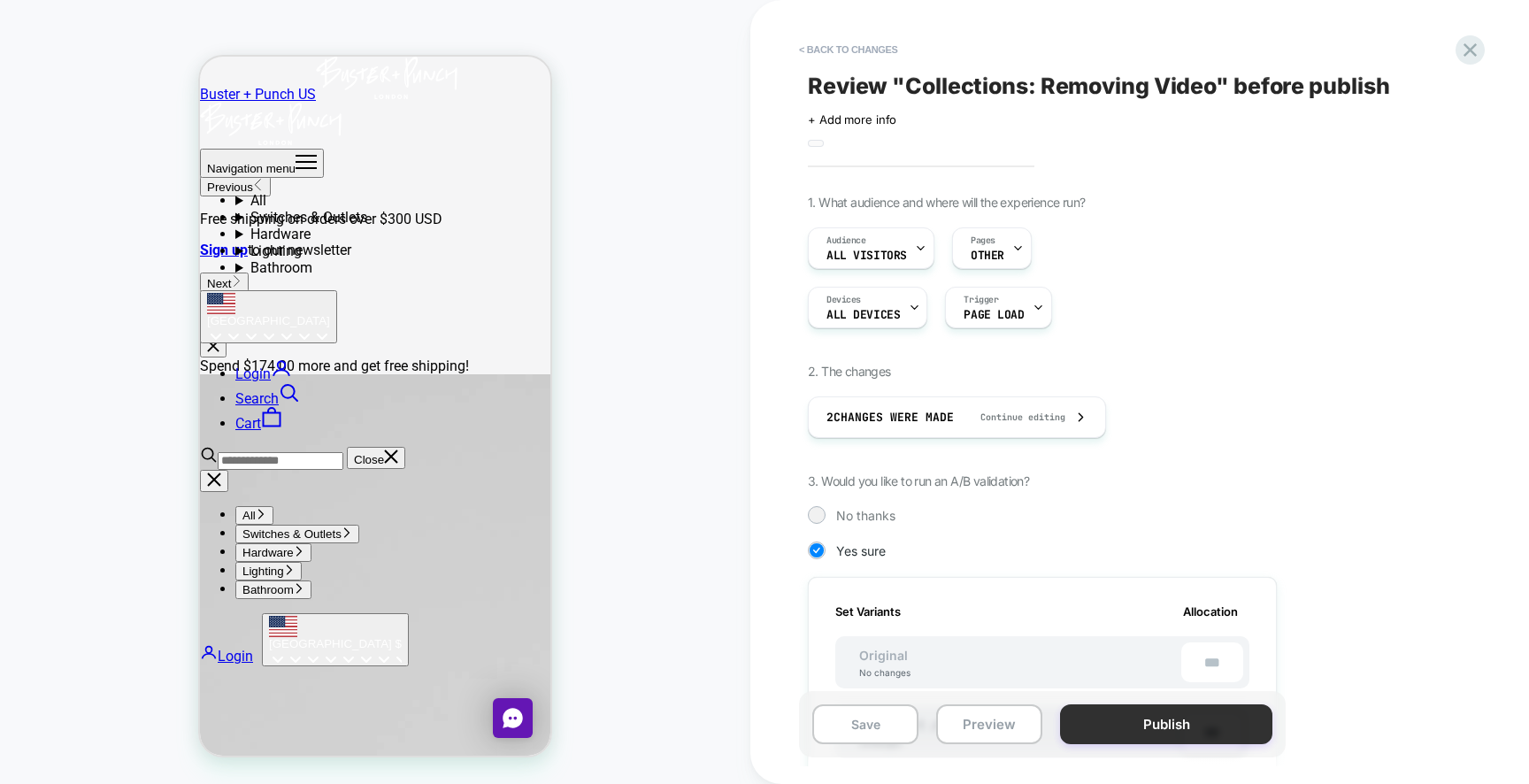
click at [1145, 723] on button "Publish" at bounding box center [1166, 725] width 212 height 40
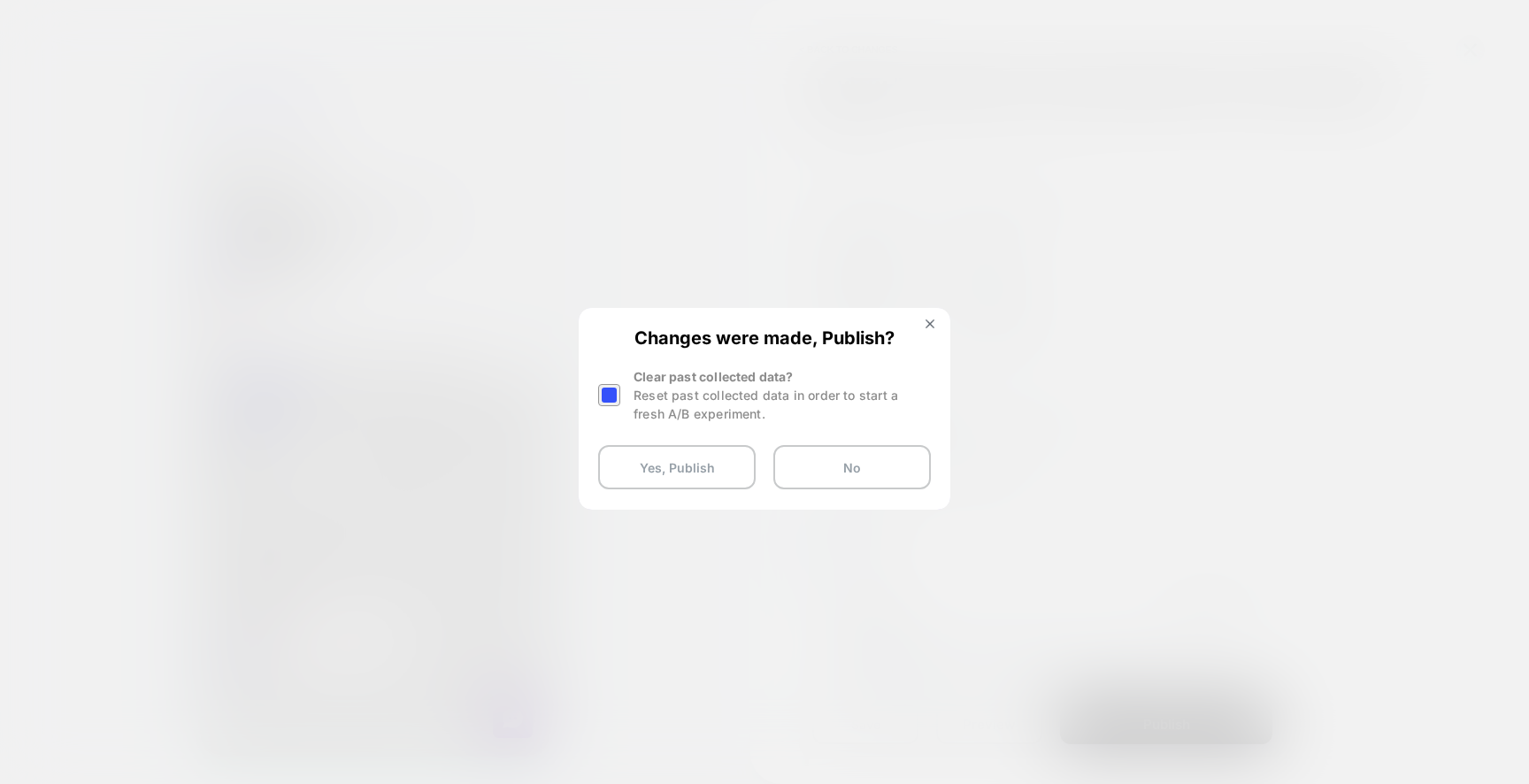
click at [620, 393] on div at bounding box center [609, 395] width 22 height 22
click at [663, 468] on button "Yes, Publish" at bounding box center [676, 467] width 157 height 44
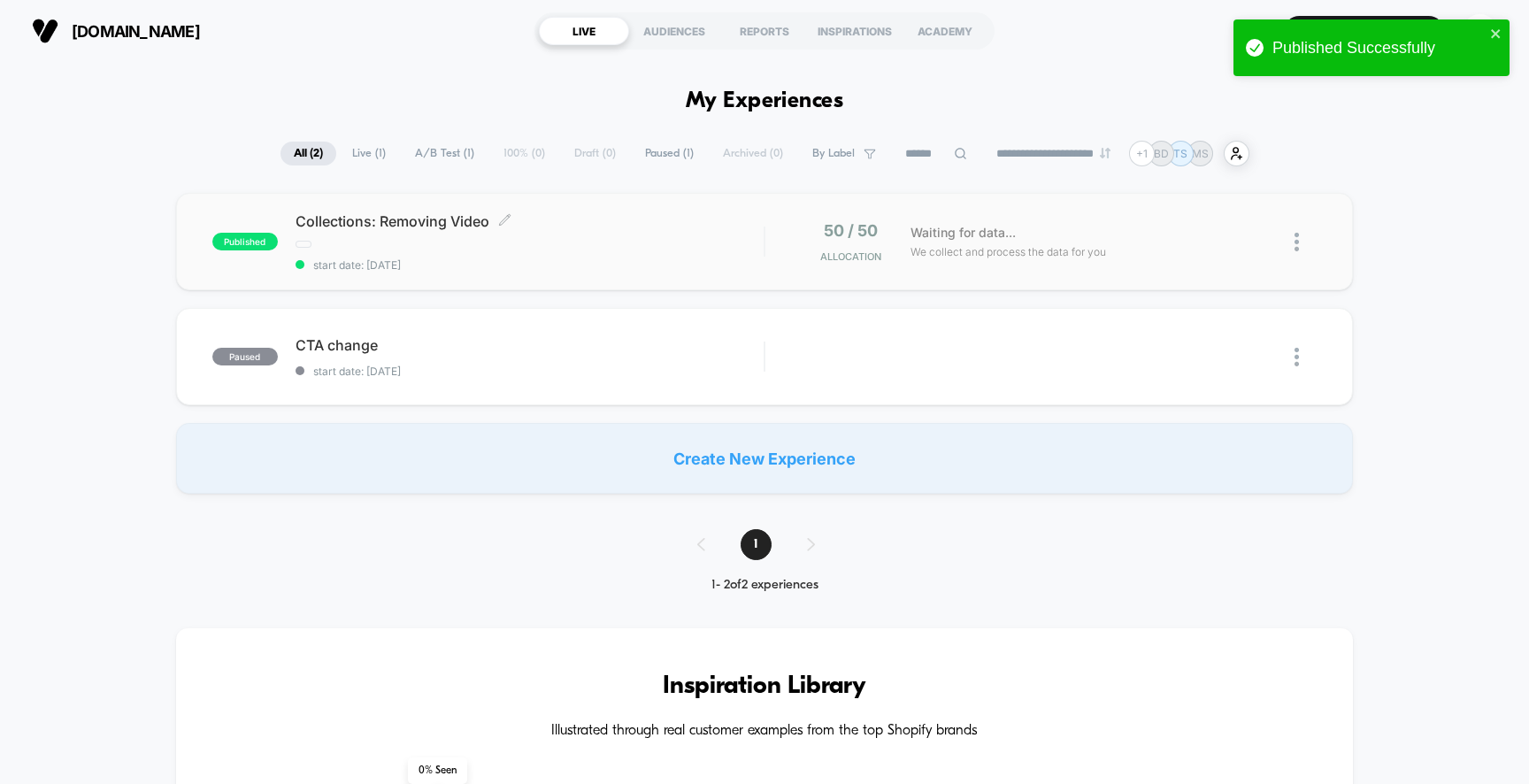
click at [484, 236] on div "Collections: Removing Video Click to edit experience details Click to edit expe…" at bounding box center [529, 241] width 469 height 59
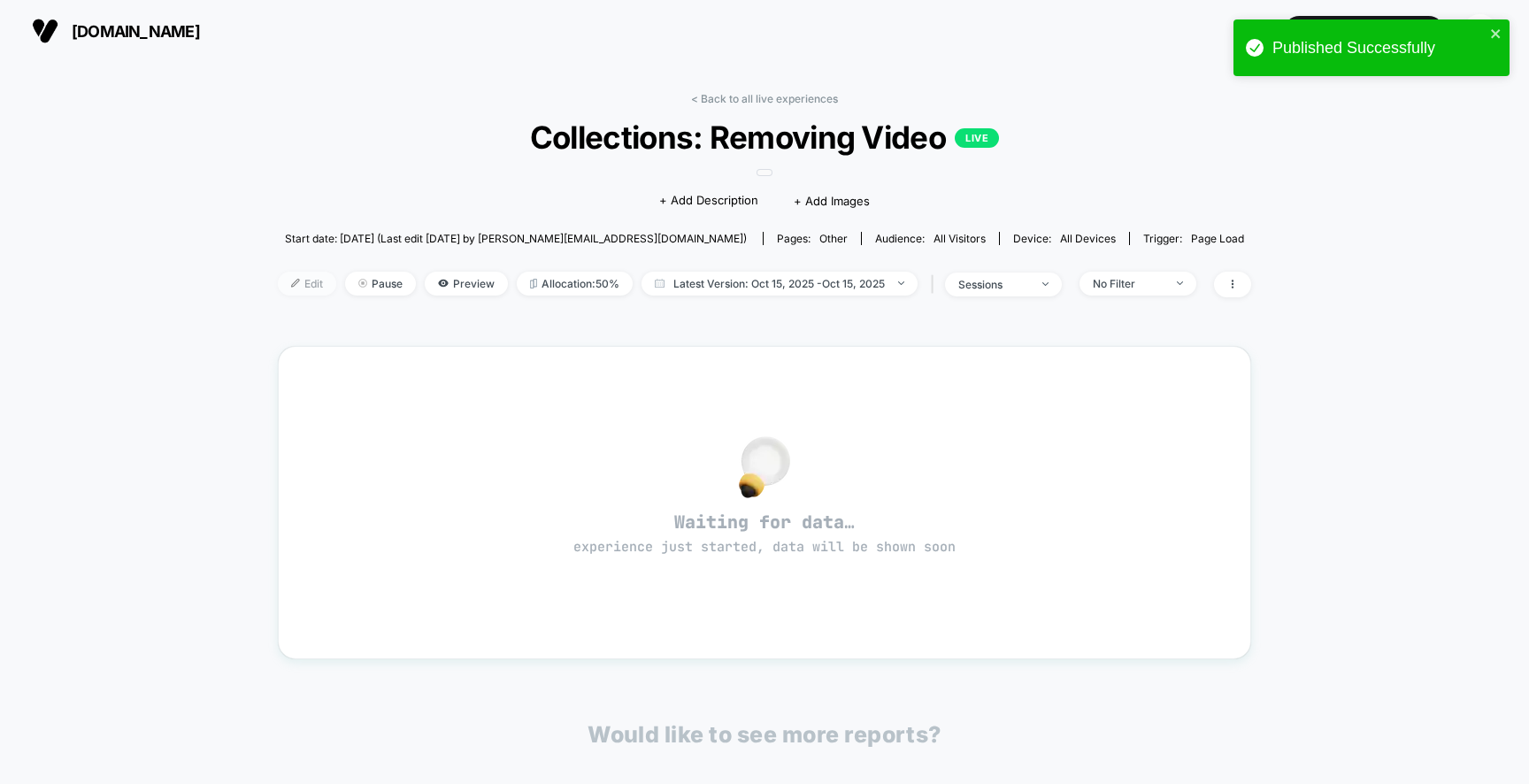
click at [310, 276] on span "Edit" at bounding box center [307, 283] width 58 height 24
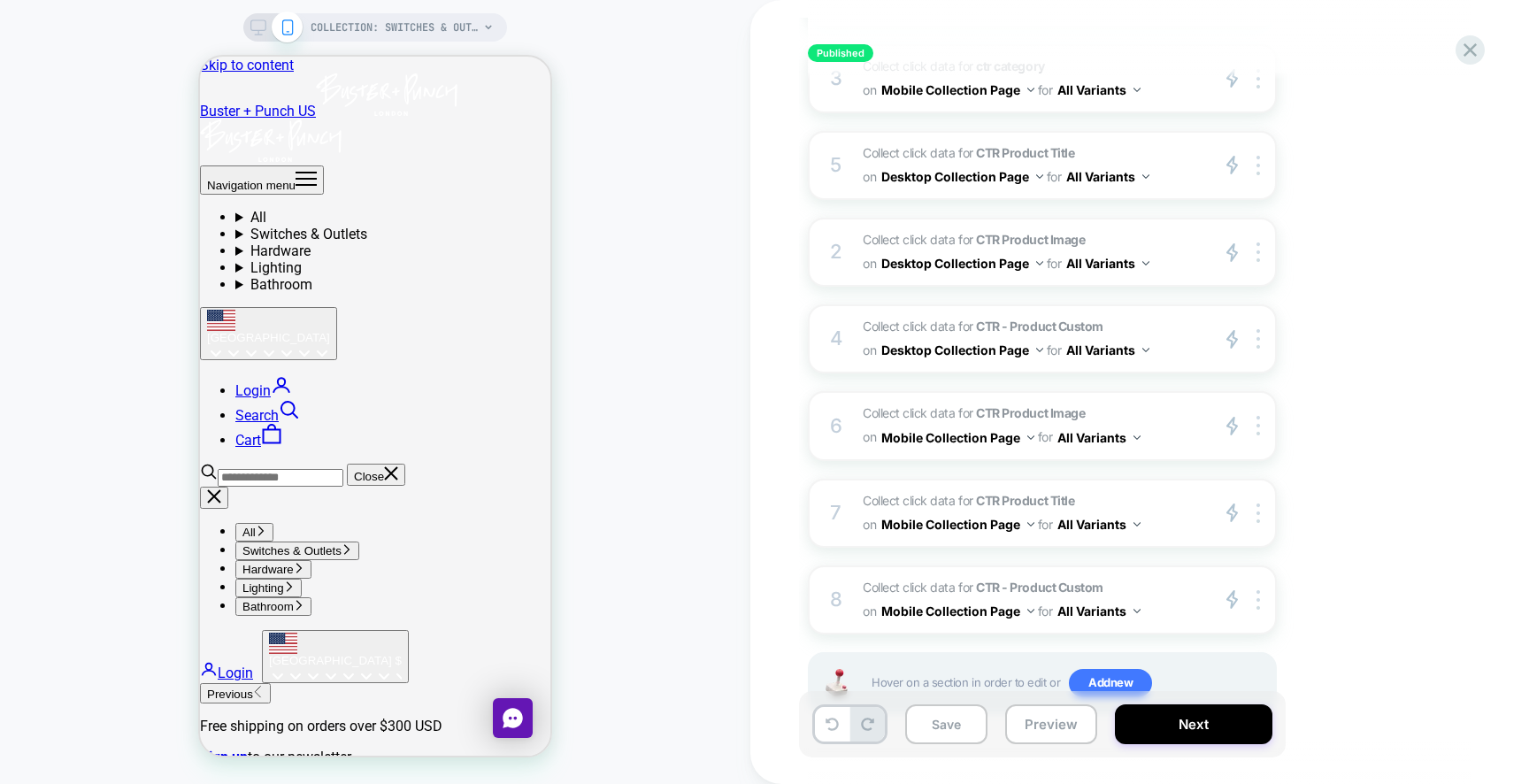
scroll to position [539, 0]
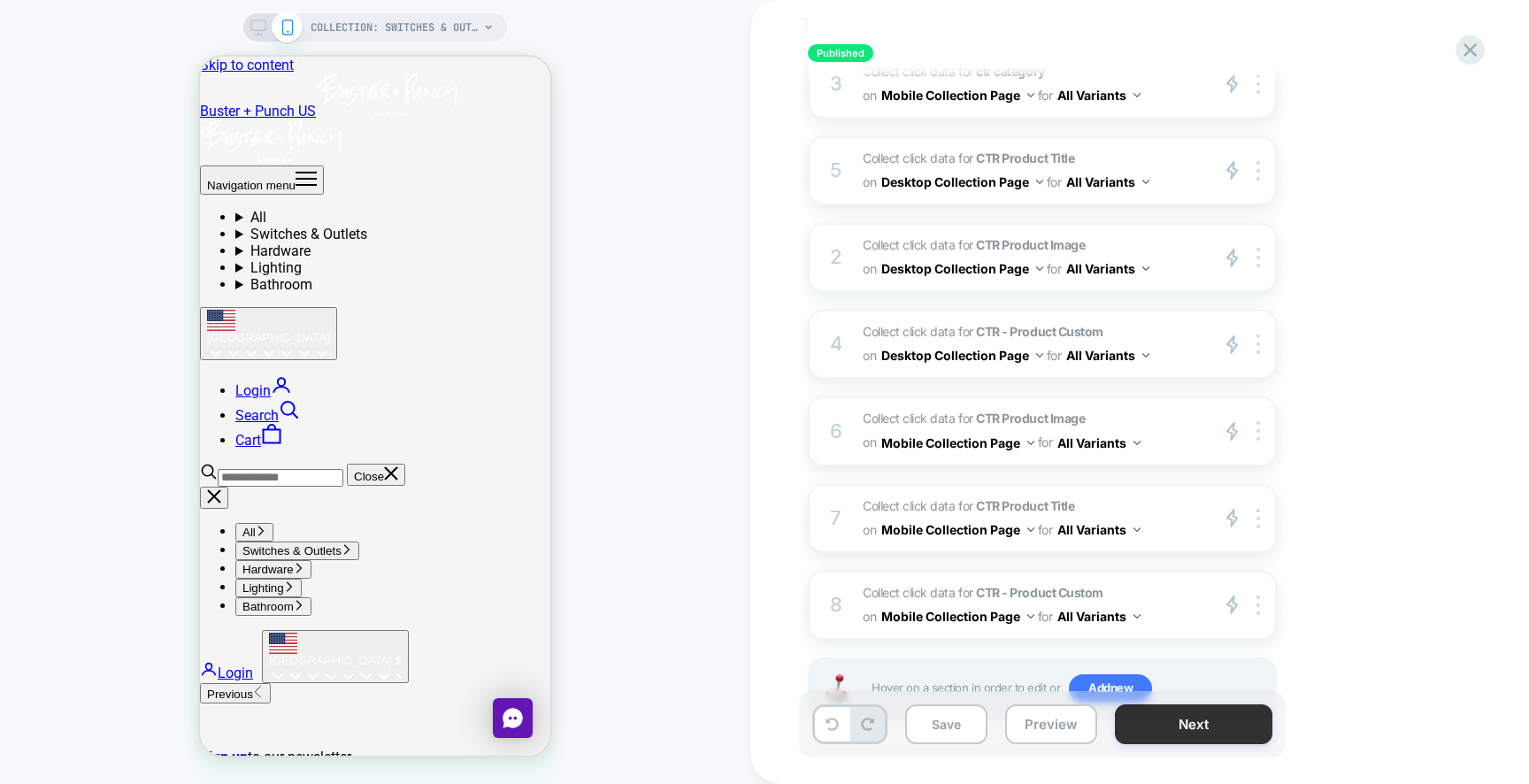
click at [1195, 728] on button "Next" at bounding box center [1194, 725] width 157 height 40
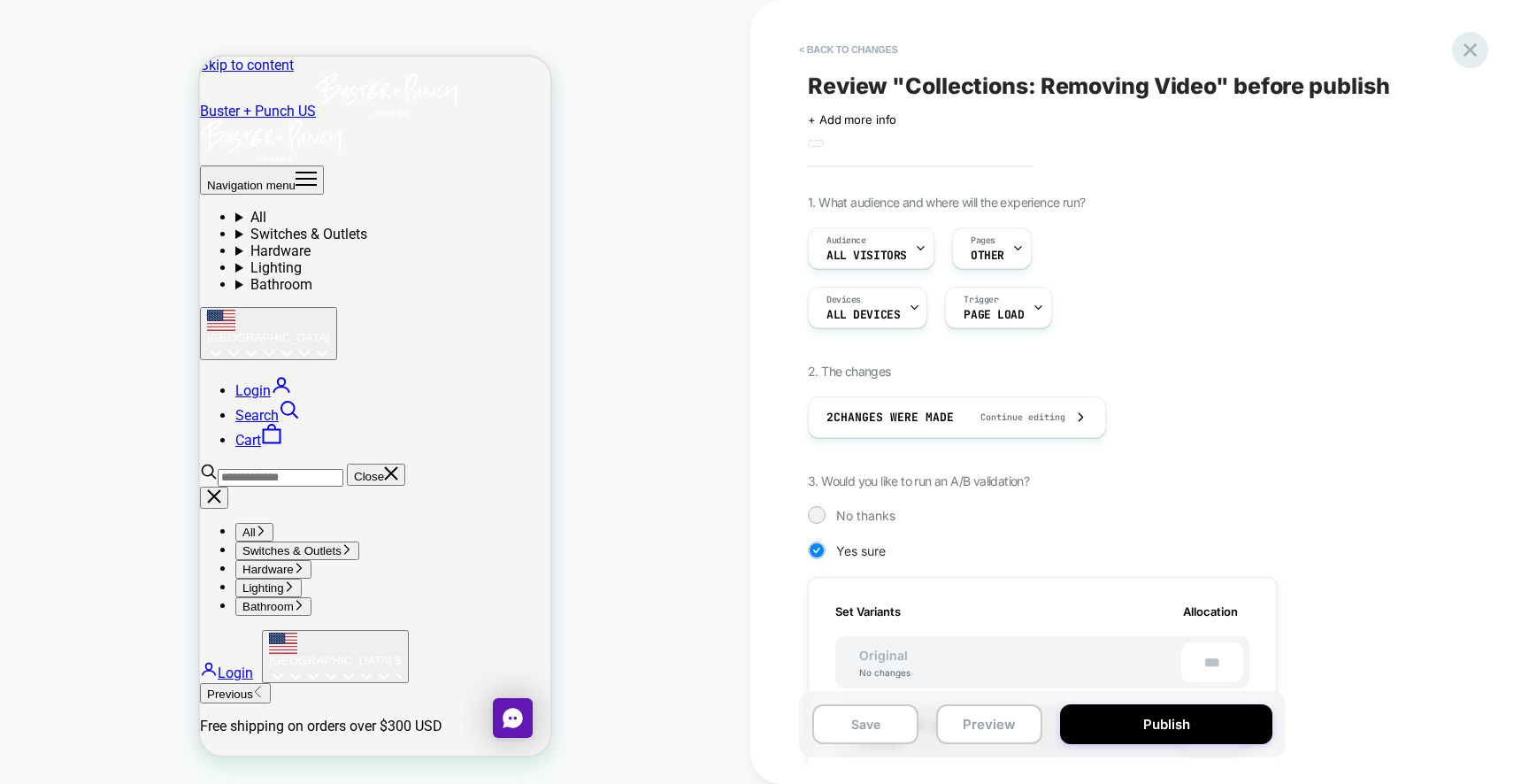
click at [1469, 52] on icon at bounding box center [1470, 50] width 24 height 24
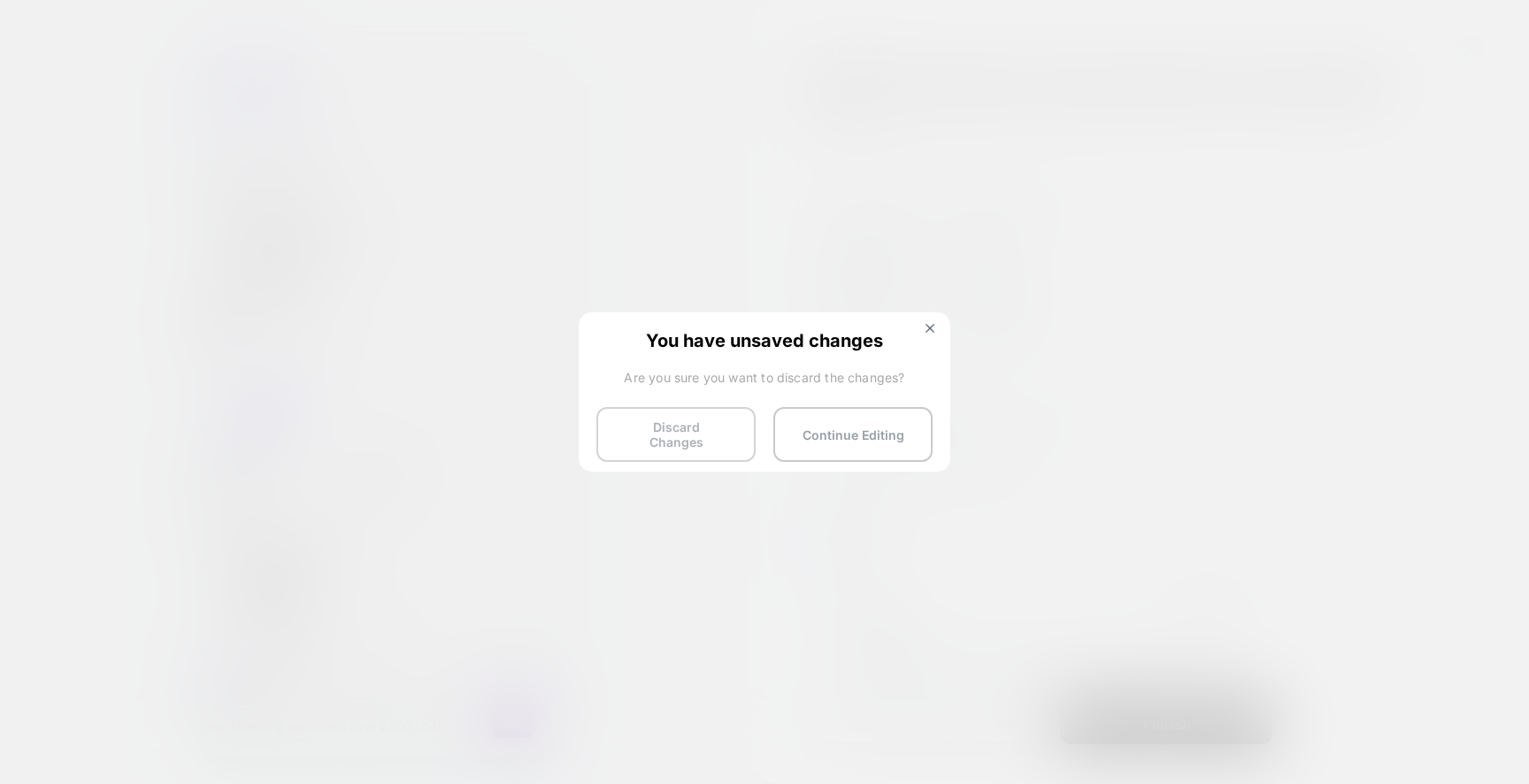
click at [703, 436] on button "Discard Changes" at bounding box center [675, 434] width 159 height 55
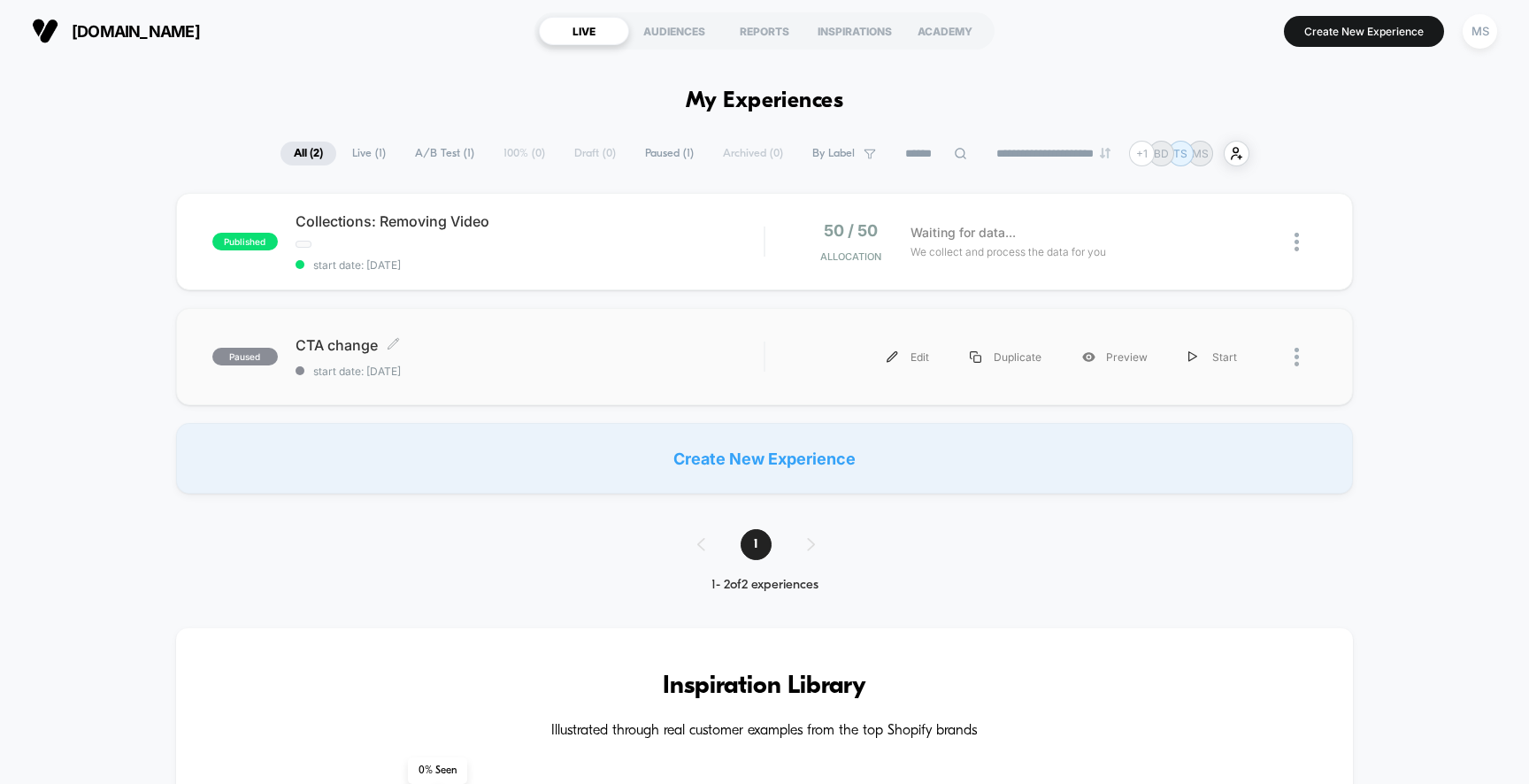
click at [479, 356] on div "CTA change Click to edit experience details Click to edit experience details st…" at bounding box center [529, 356] width 469 height 41
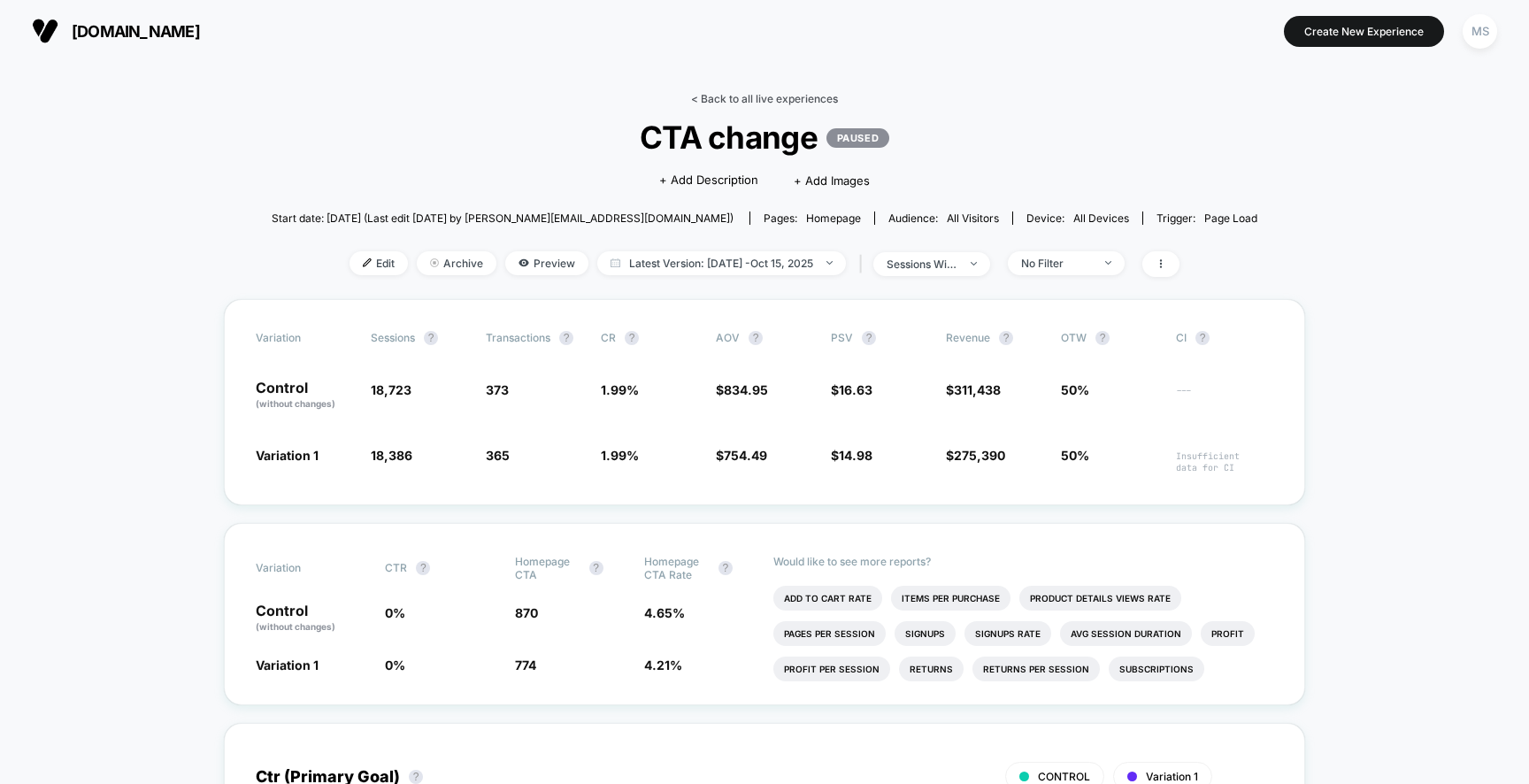
click at [777, 92] on link "< Back to all live experiences" at bounding box center [764, 99] width 147 height 14
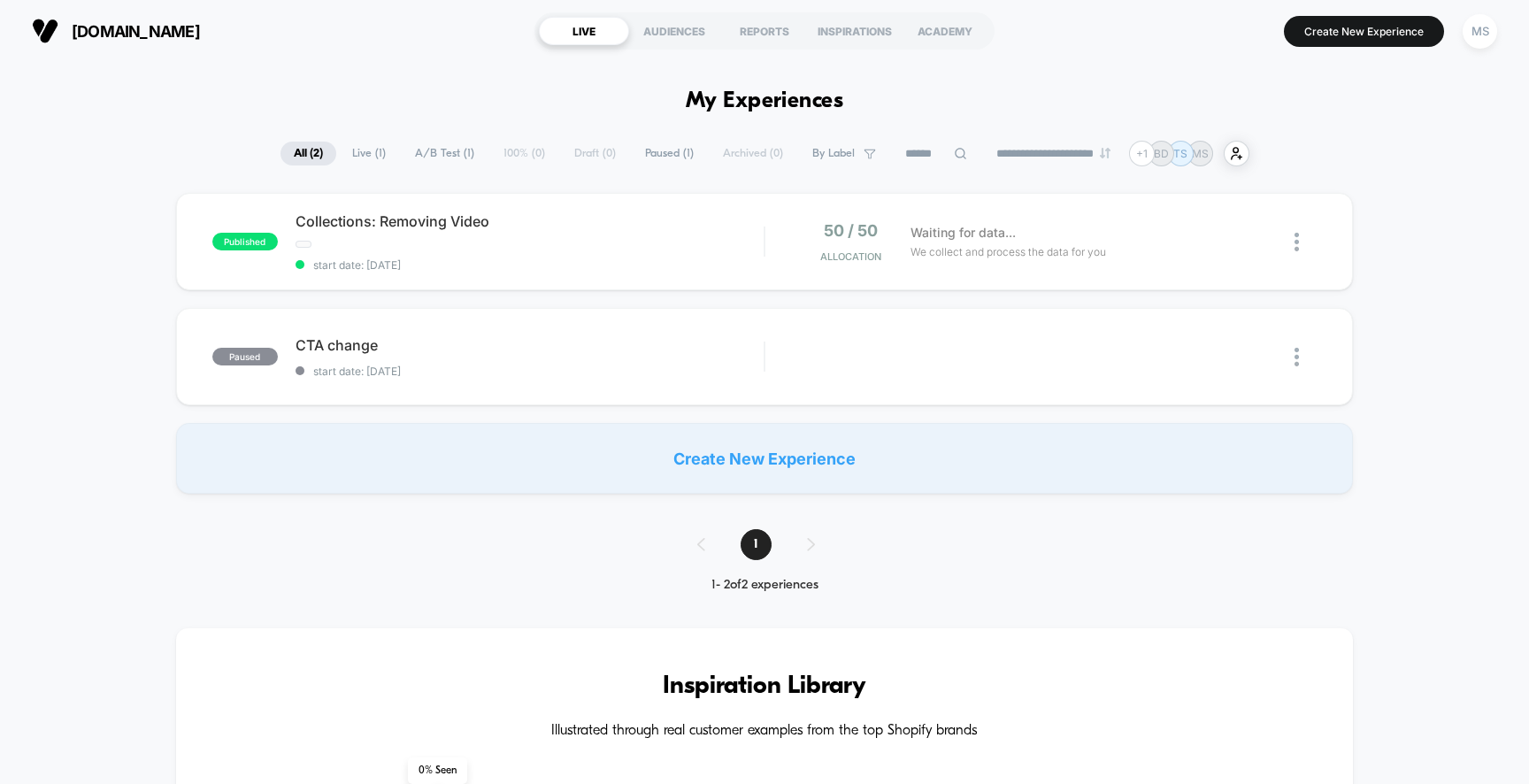
click at [428, 151] on span "A/B Test ( 1 )" at bounding box center [444, 154] width 86 height 24
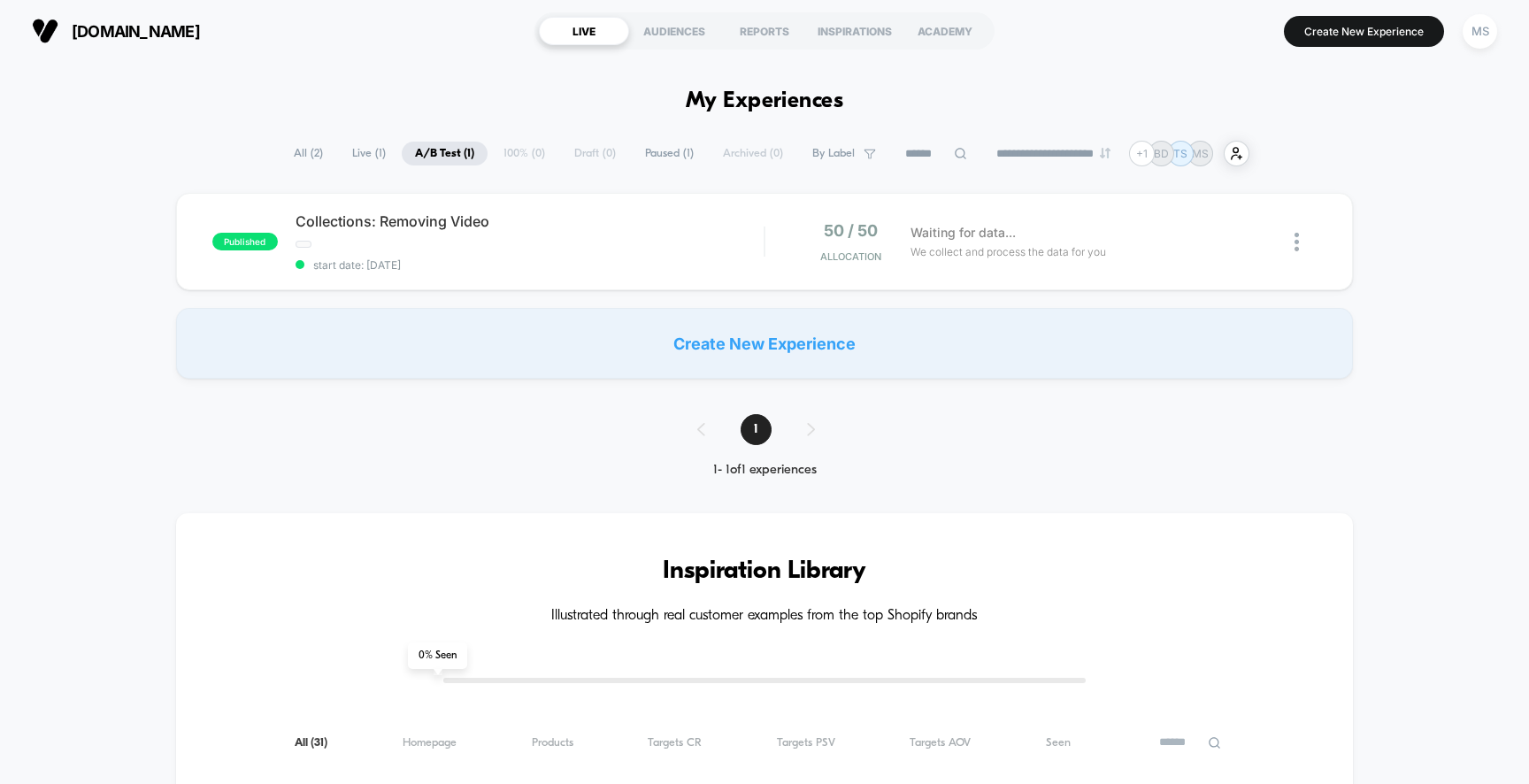
click at [370, 152] on span "Live ( 1 )" at bounding box center [369, 154] width 60 height 24
click at [657, 156] on span "Paused ( 1 )" at bounding box center [669, 154] width 75 height 24
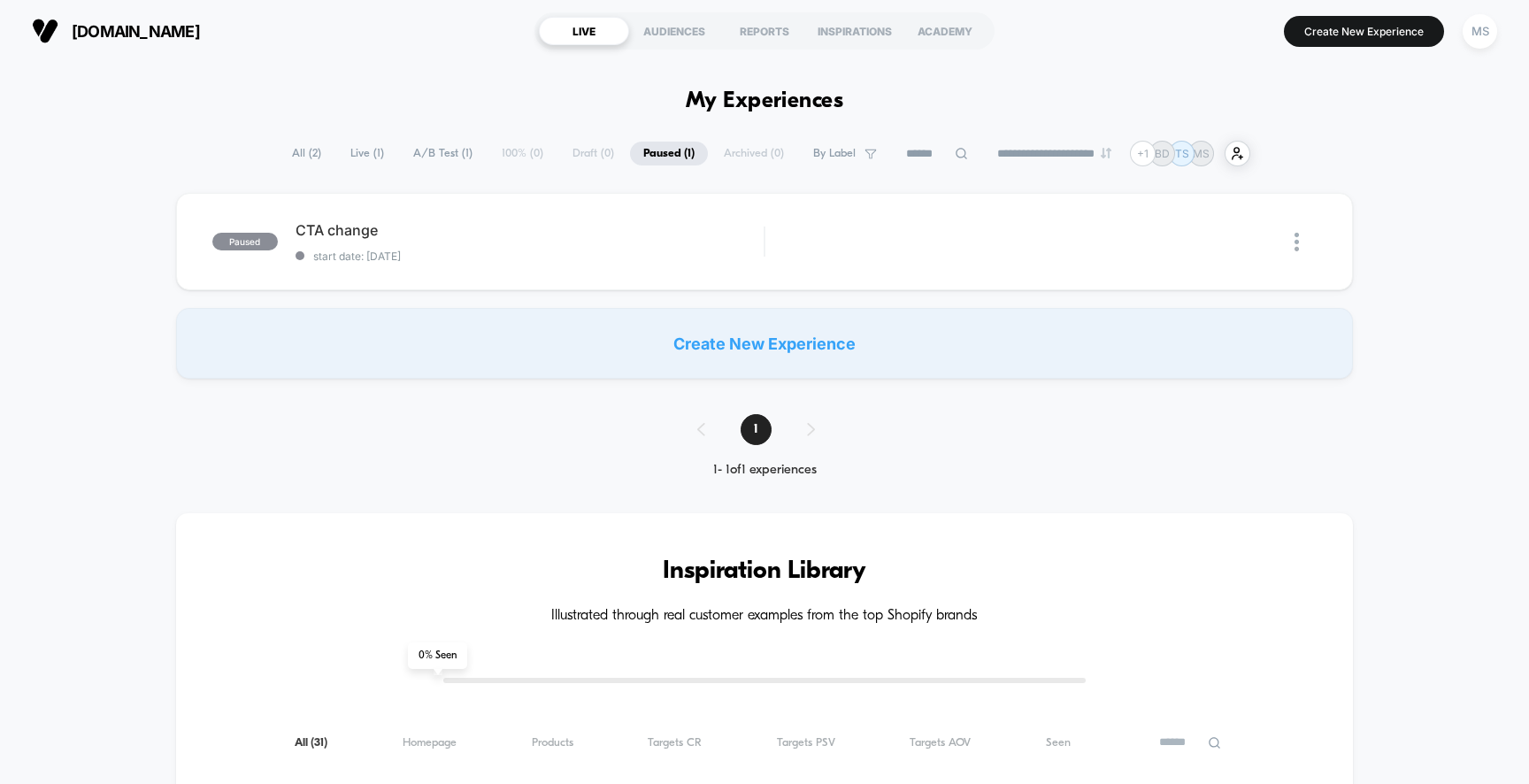
click at [348, 158] on span "Live ( 1 )" at bounding box center [367, 154] width 60 height 24
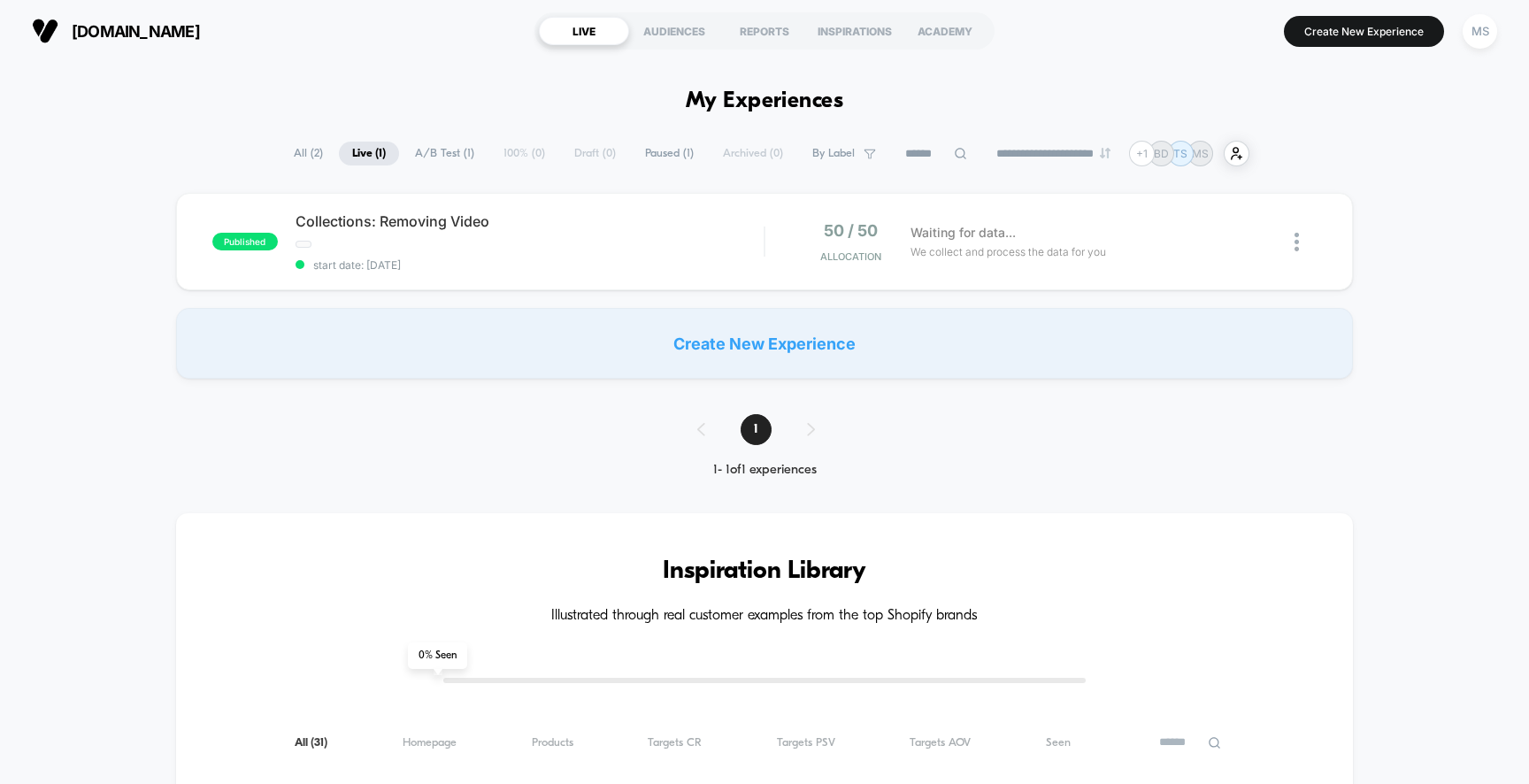
click at [309, 151] on span "All ( 2 )" at bounding box center [308, 154] width 56 height 24
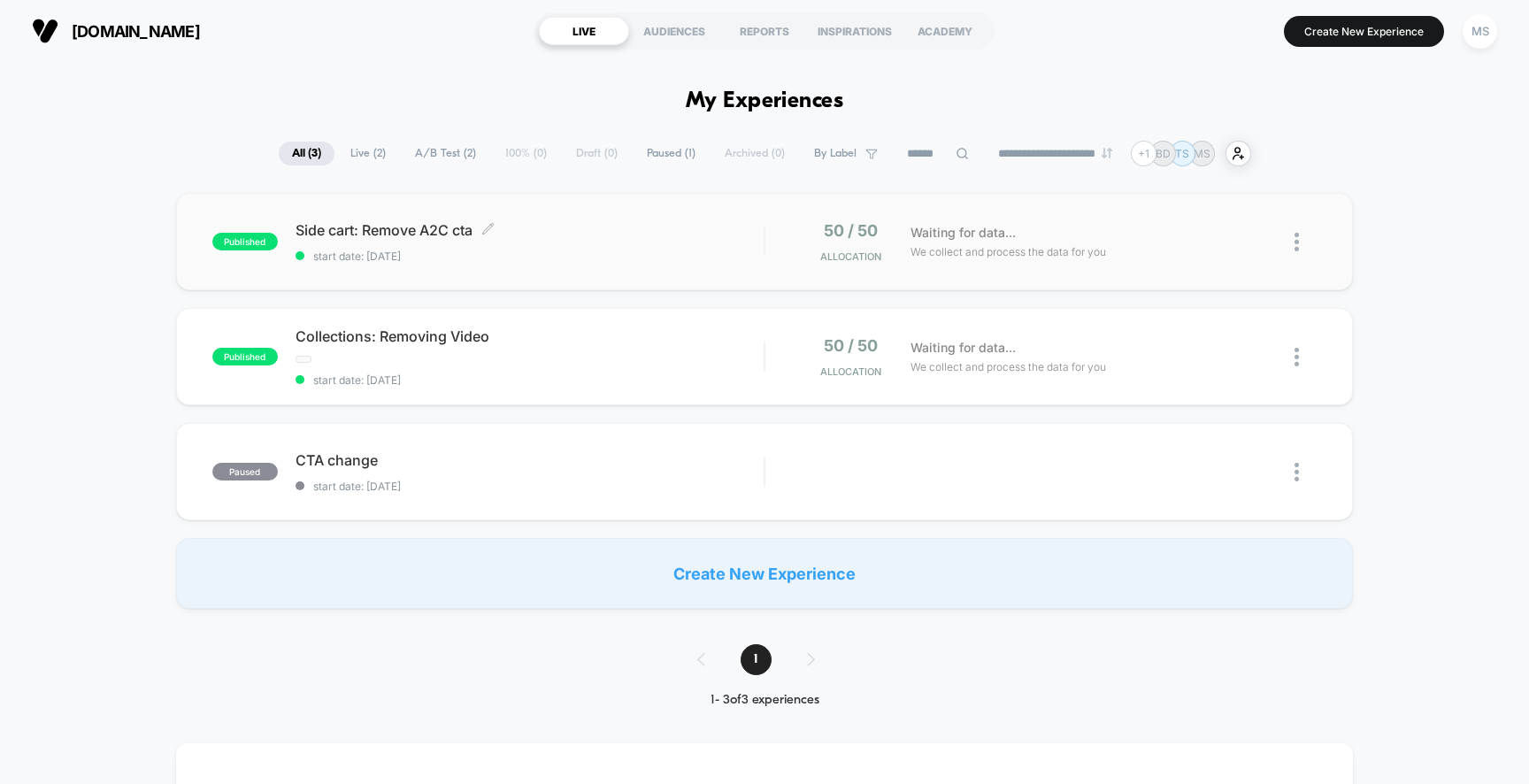
click at [438, 238] on div "Side cart: Remove A2C cta Click to edit experience details Click to edit experi…" at bounding box center [529, 241] width 469 height 41
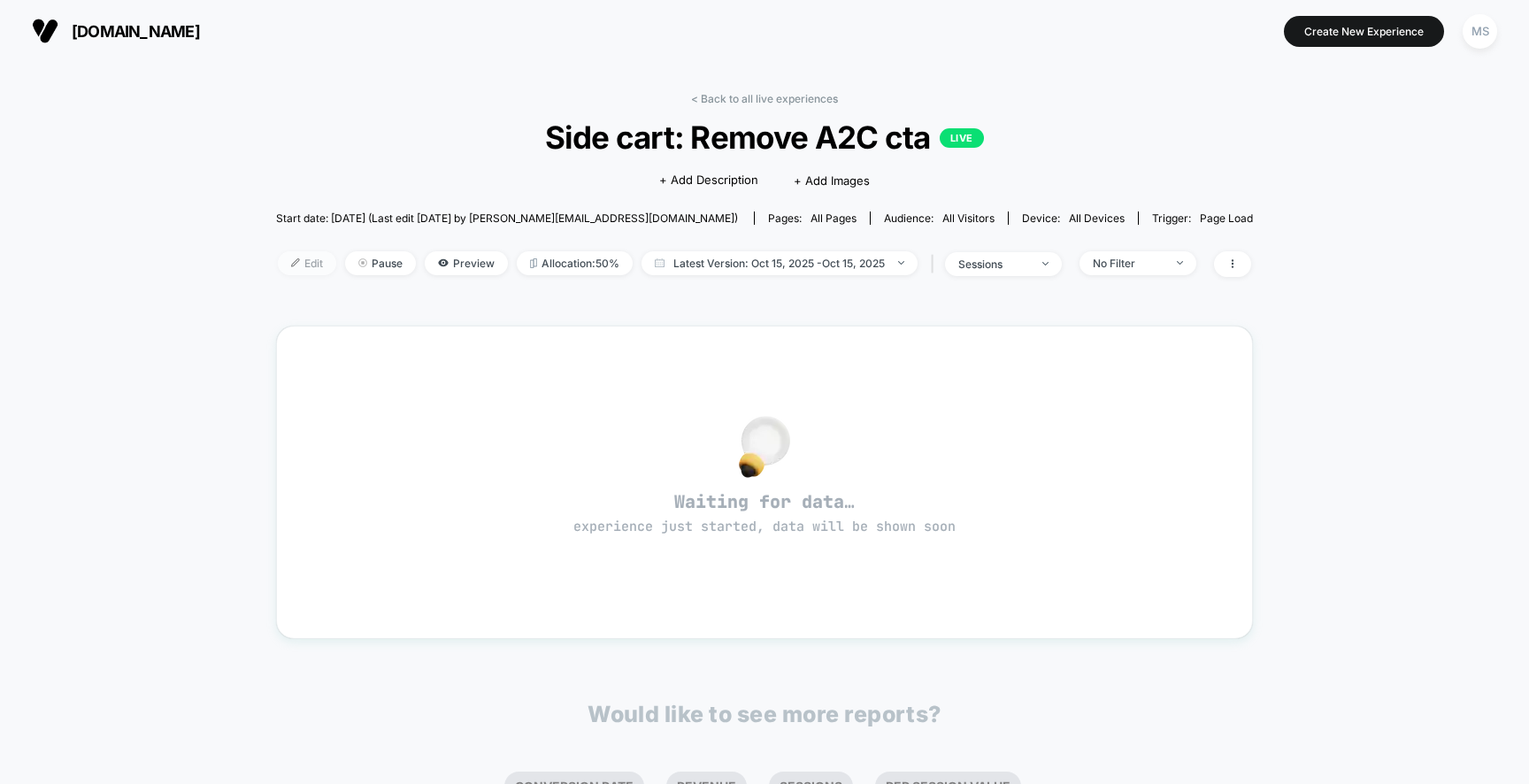
click at [300, 252] on span "Edit" at bounding box center [307, 263] width 58 height 24
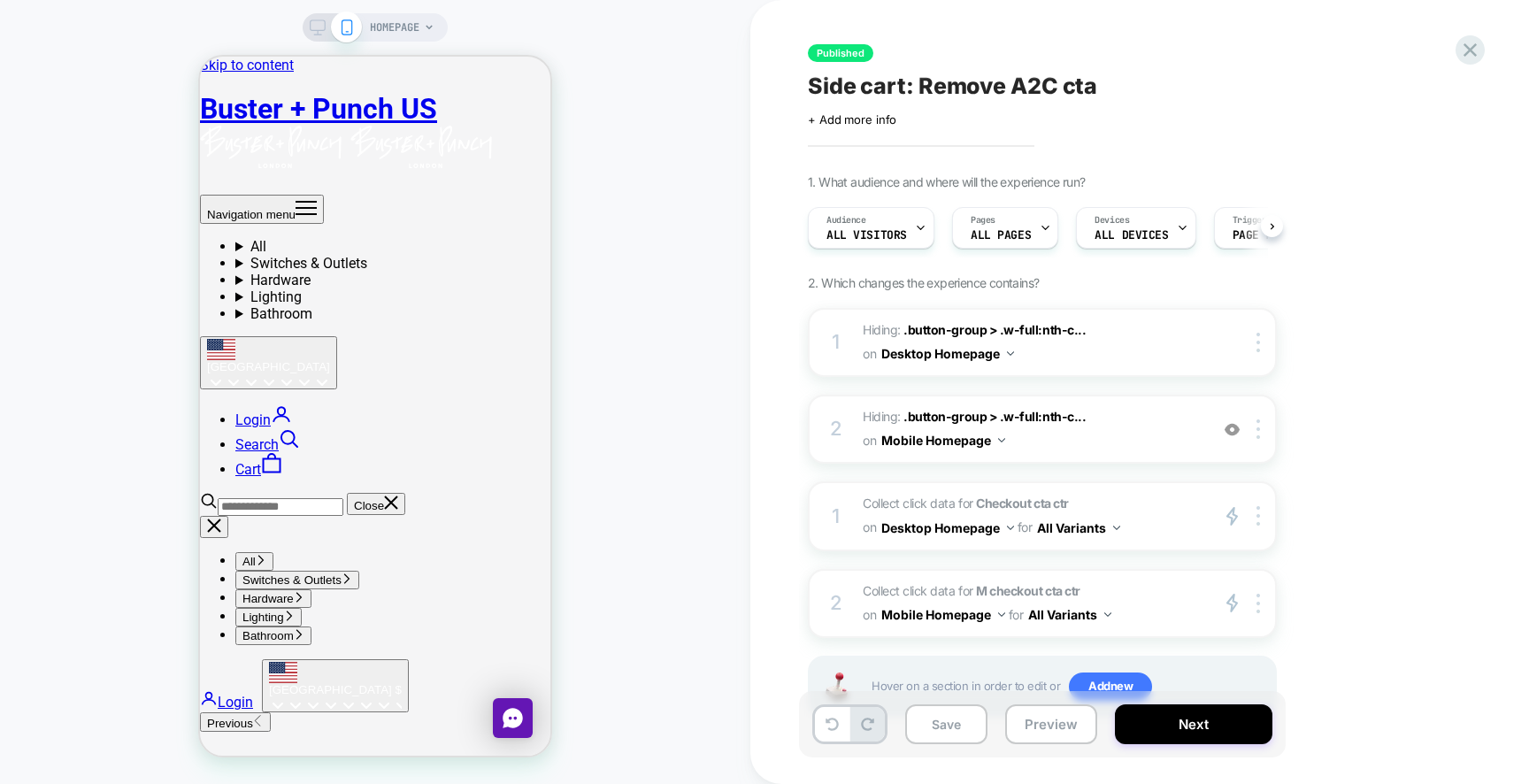
scroll to position [0, 1]
click at [317, 23] on icon at bounding box center [317, 26] width 16 height 16
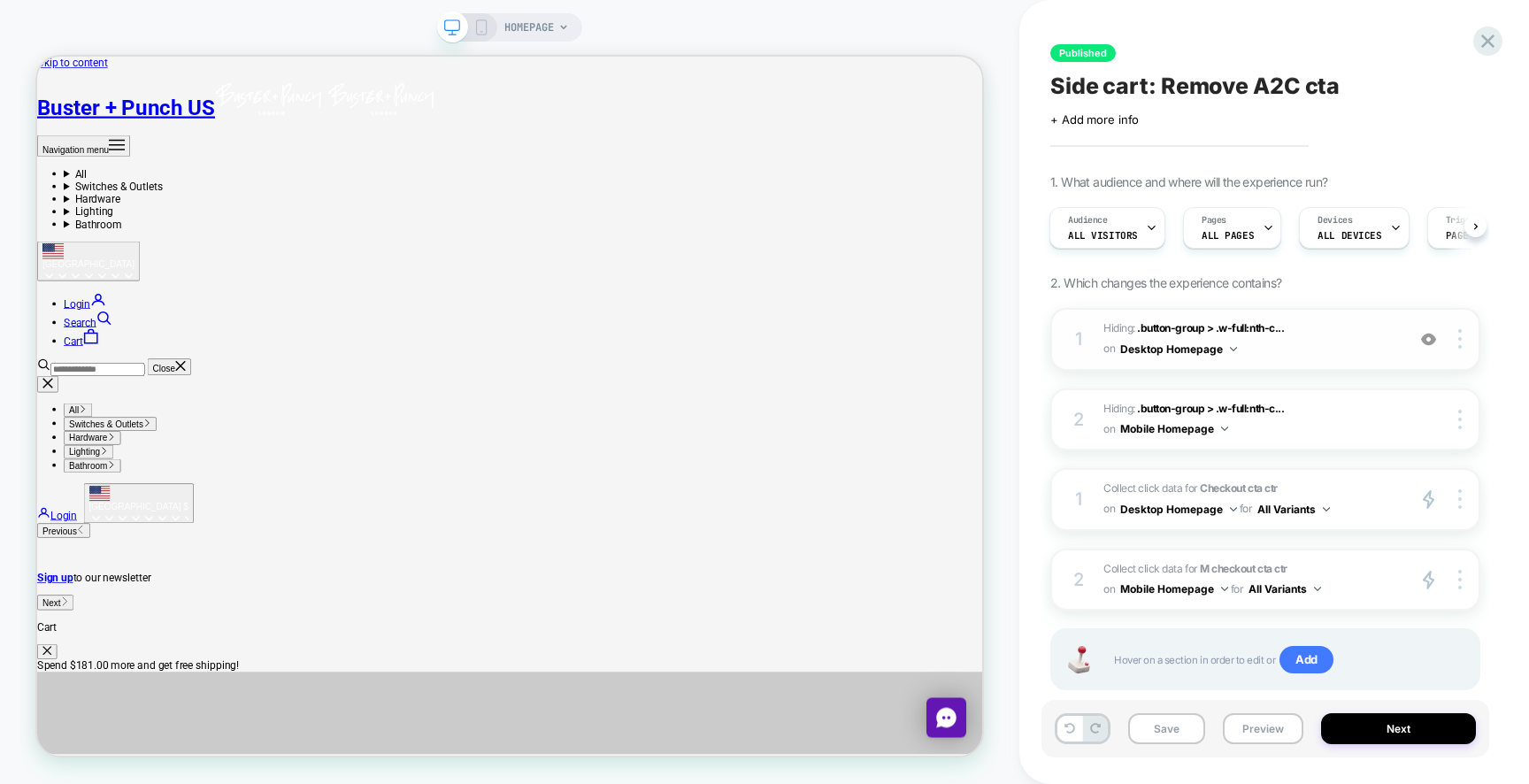
scroll to position [37, 0]
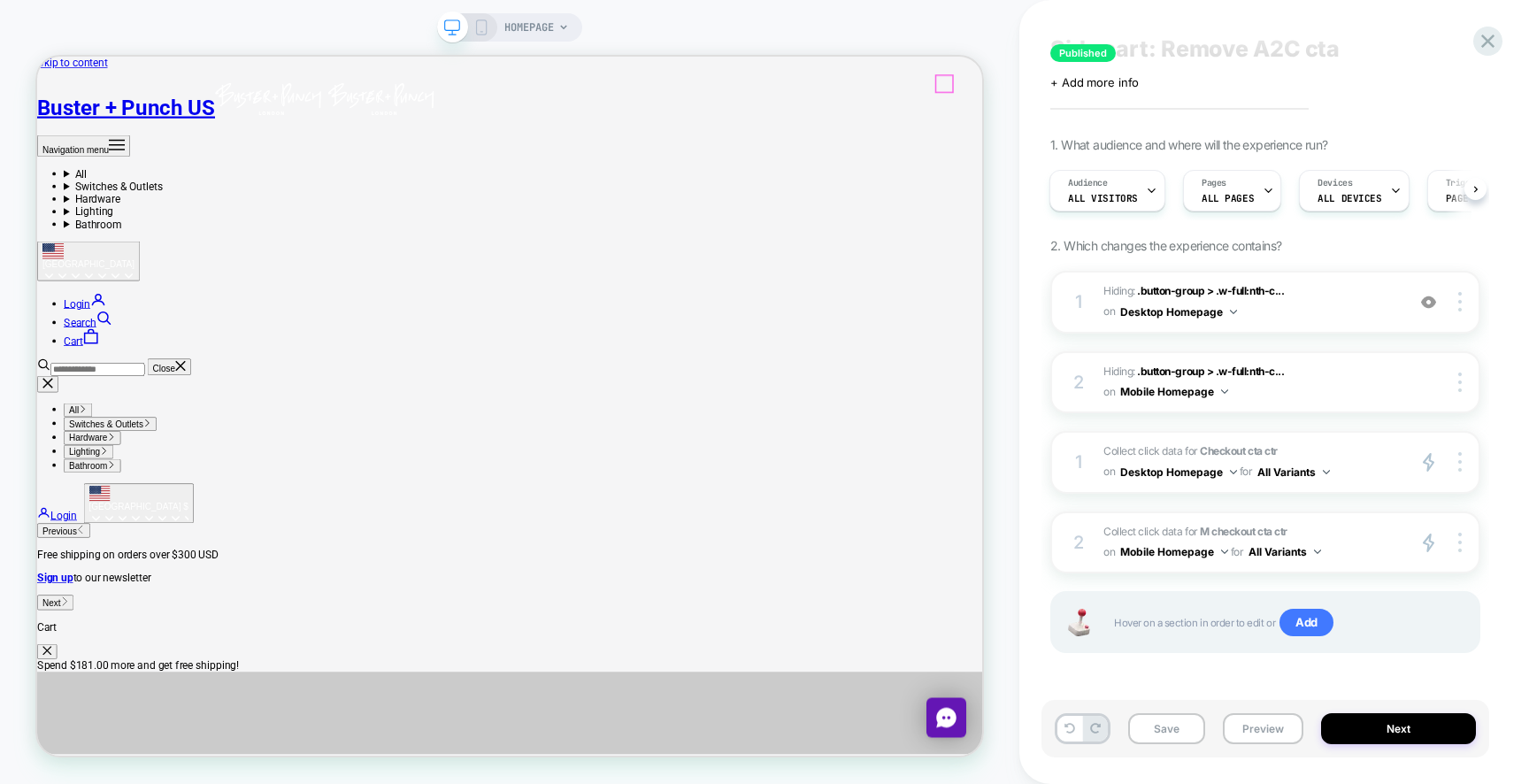
click at [120, 419] on icon "Secondary navigation" at bounding box center [108, 429] width 21 height 21
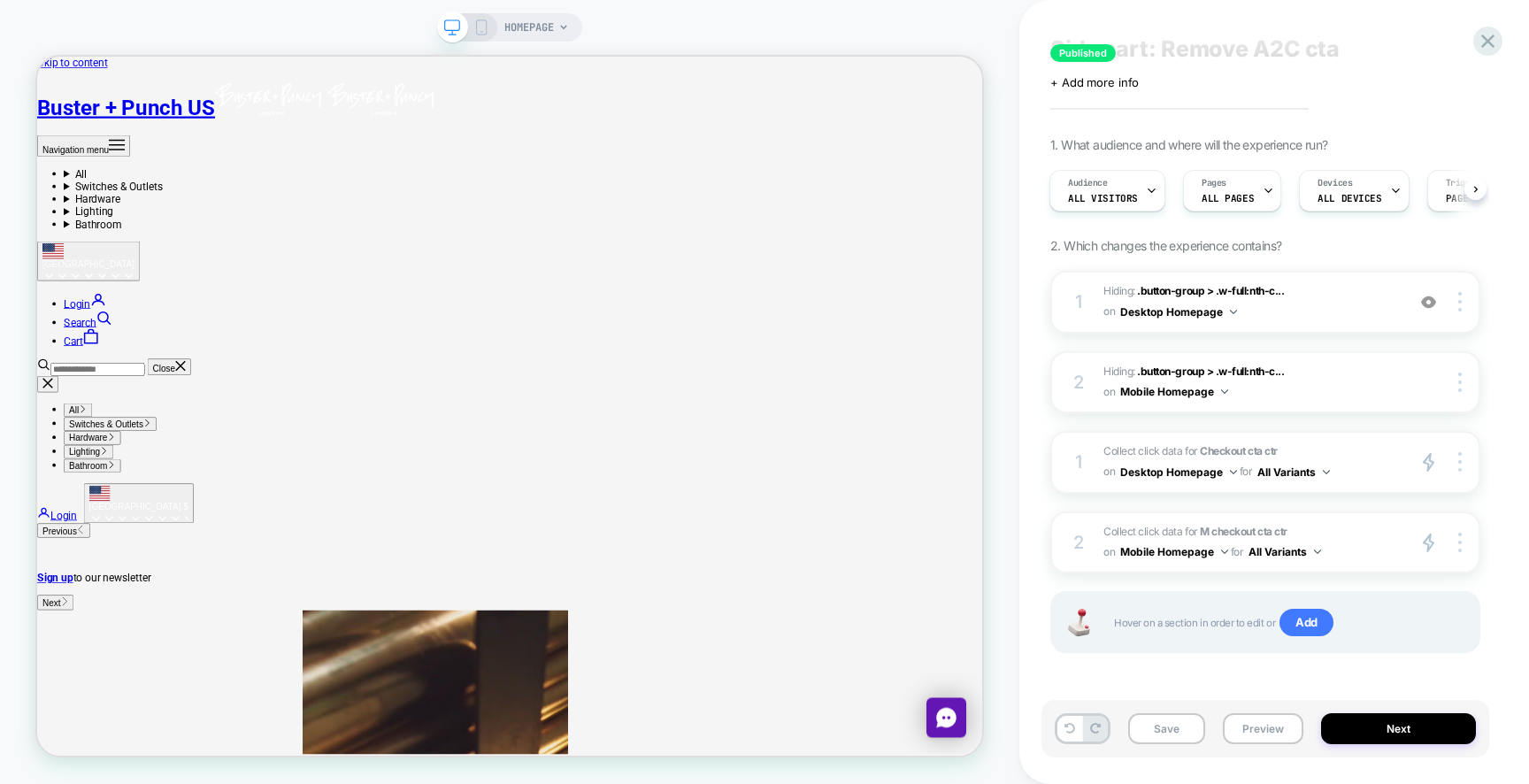
click at [336, 221] on summary "Switches & Outlets" at bounding box center [685, 229] width 1226 height 16
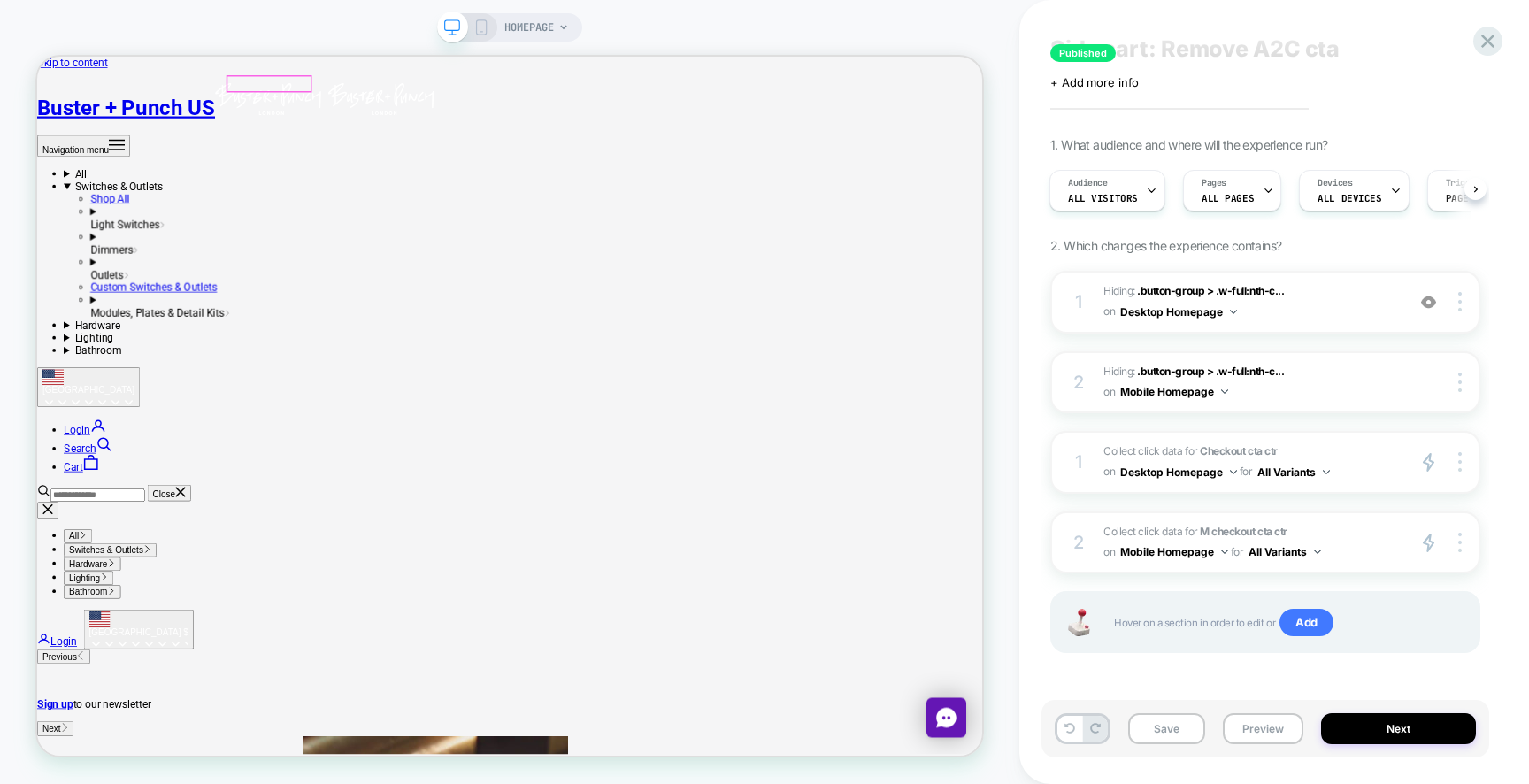
click at [356, 221] on summary "Switches & Outlets" at bounding box center [685, 229] width 1226 height 16
click at [358, 271] on div "Light Switches" at bounding box center [703, 280] width 1190 height 16
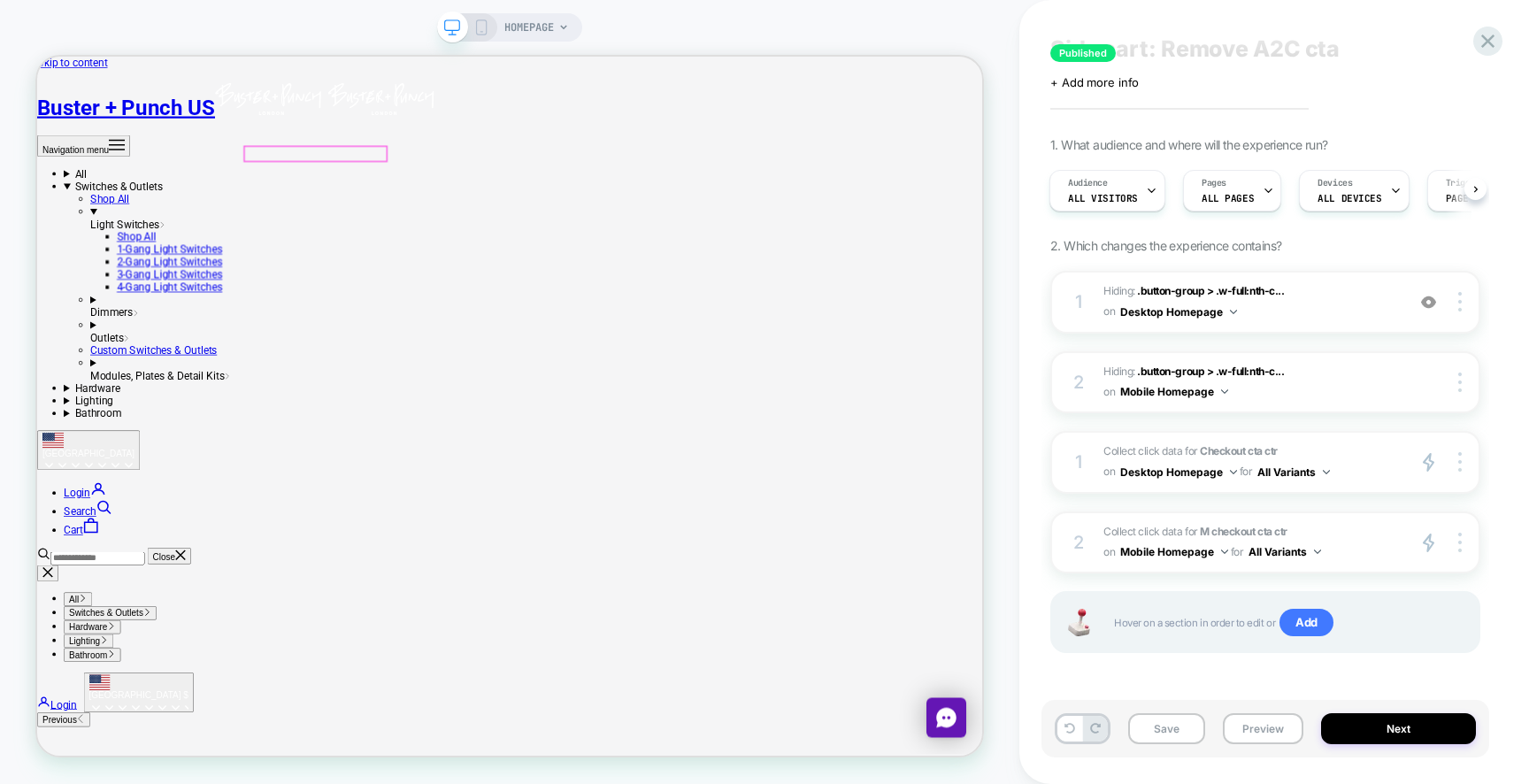
click at [361, 271] on div "Light Switches" at bounding box center [703, 280] width 1190 height 16
click at [366, 185] on div at bounding box center [409, 186] width 188 height 18
click at [1338, 246] on div "1. What audience and where will the experience run? Audience All Visitors Pages…" at bounding box center [1265, 417] width 430 height 560
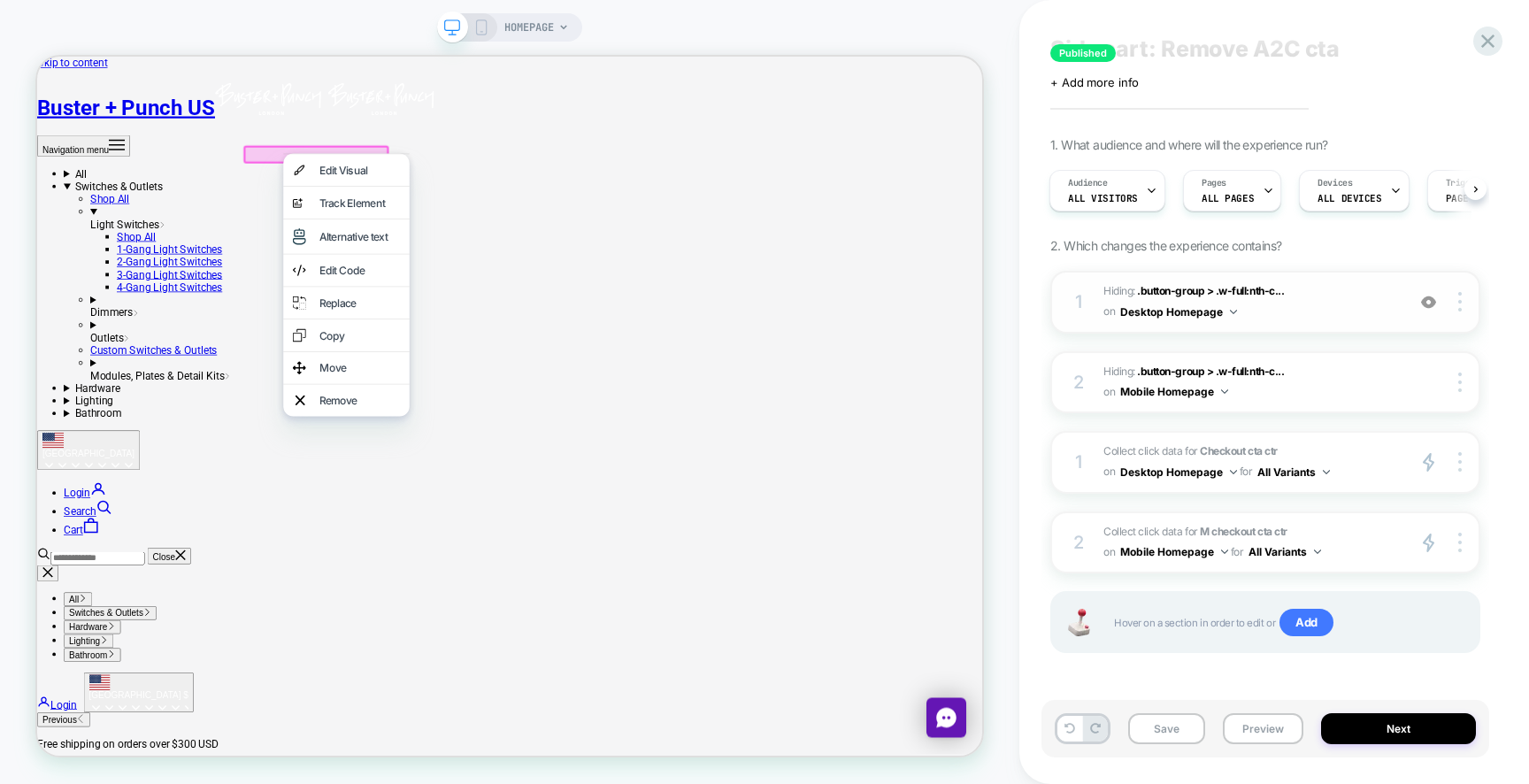
click at [1266, 313] on span "Hiding : .button-group > .w-full:nth-c... .button-group > .w-full:nth-child(1) …" at bounding box center [1249, 302] width 292 height 41
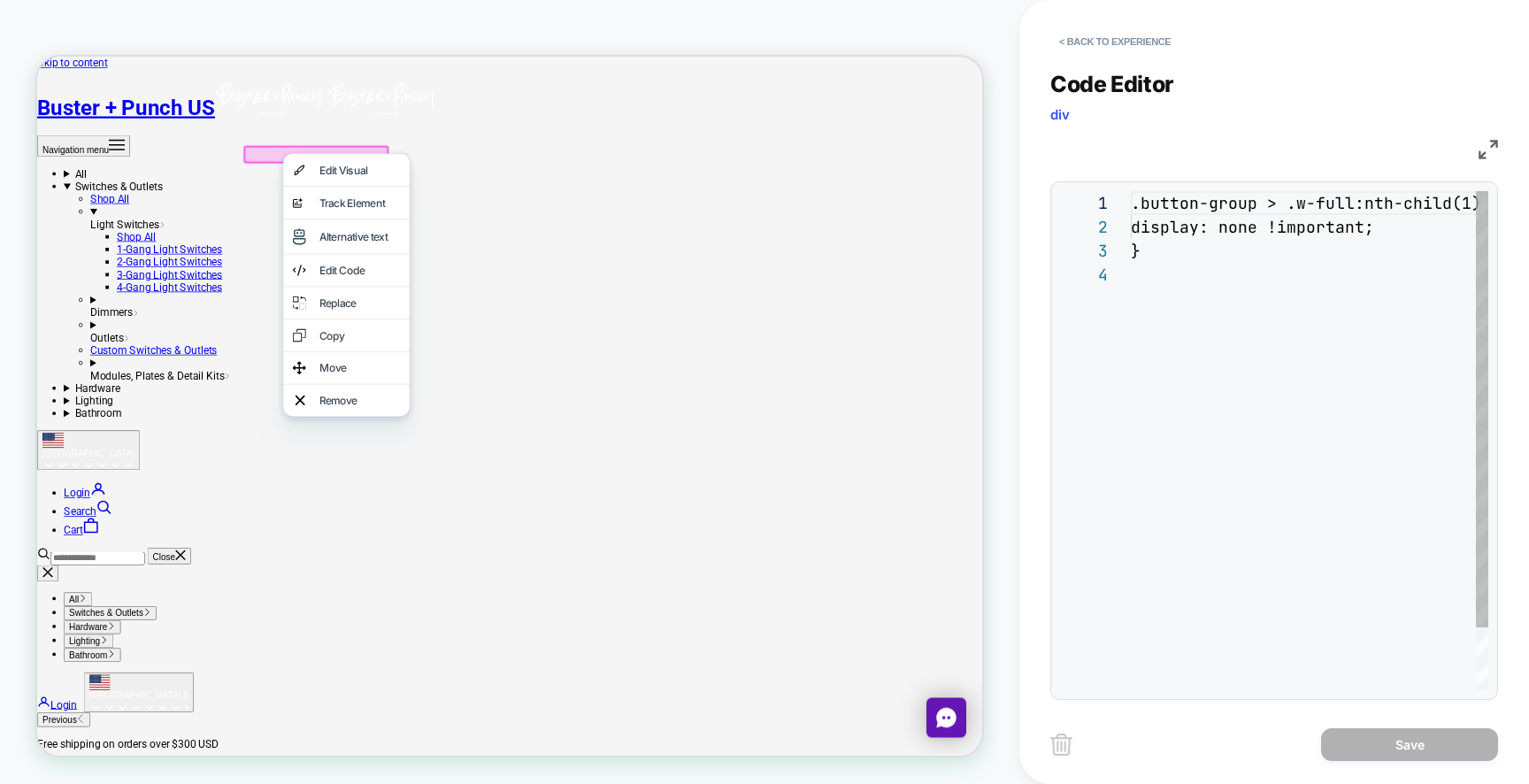
scroll to position [71, 0]
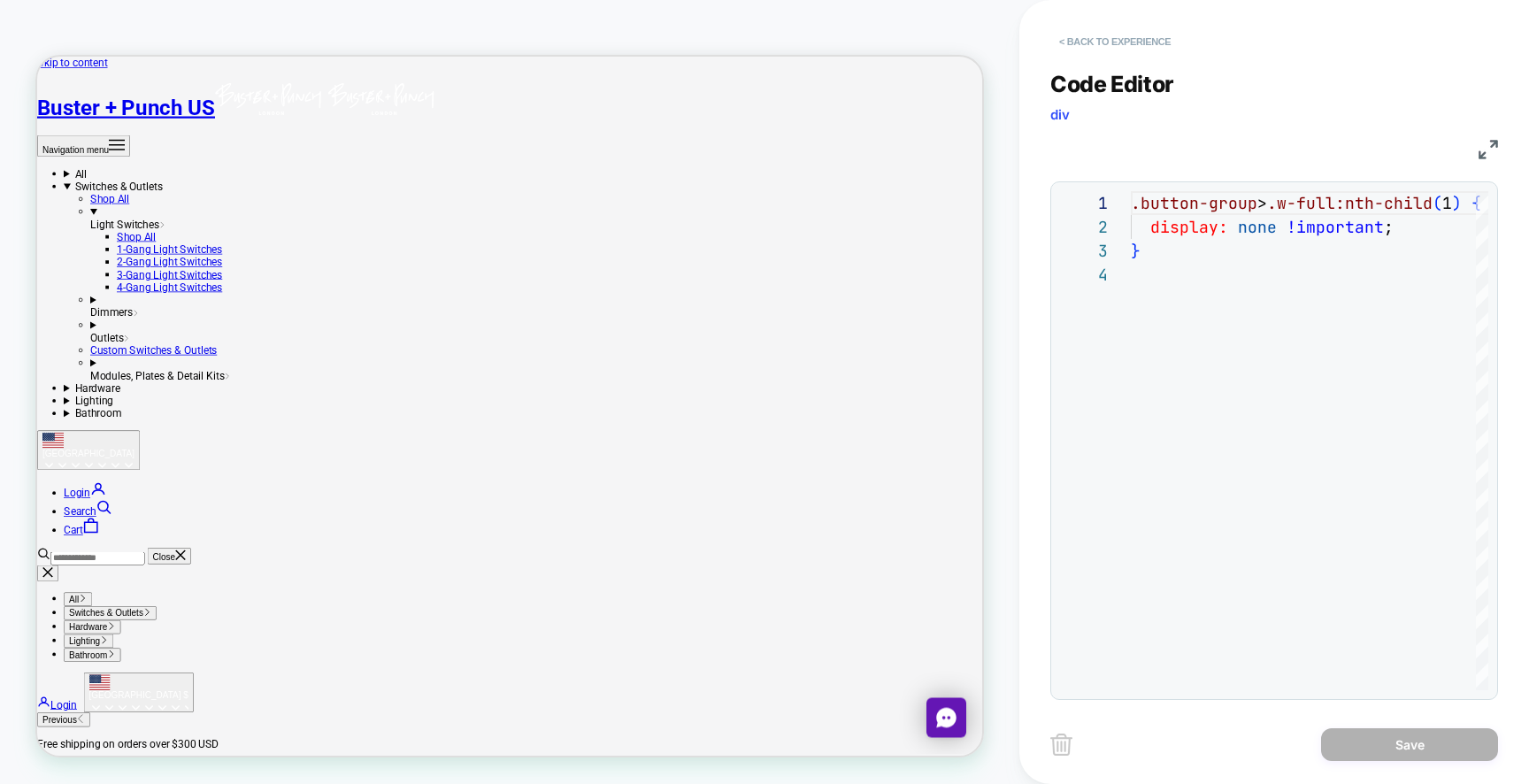
click at [1104, 43] on button "< Back to experience" at bounding box center [1114, 41] width 129 height 28
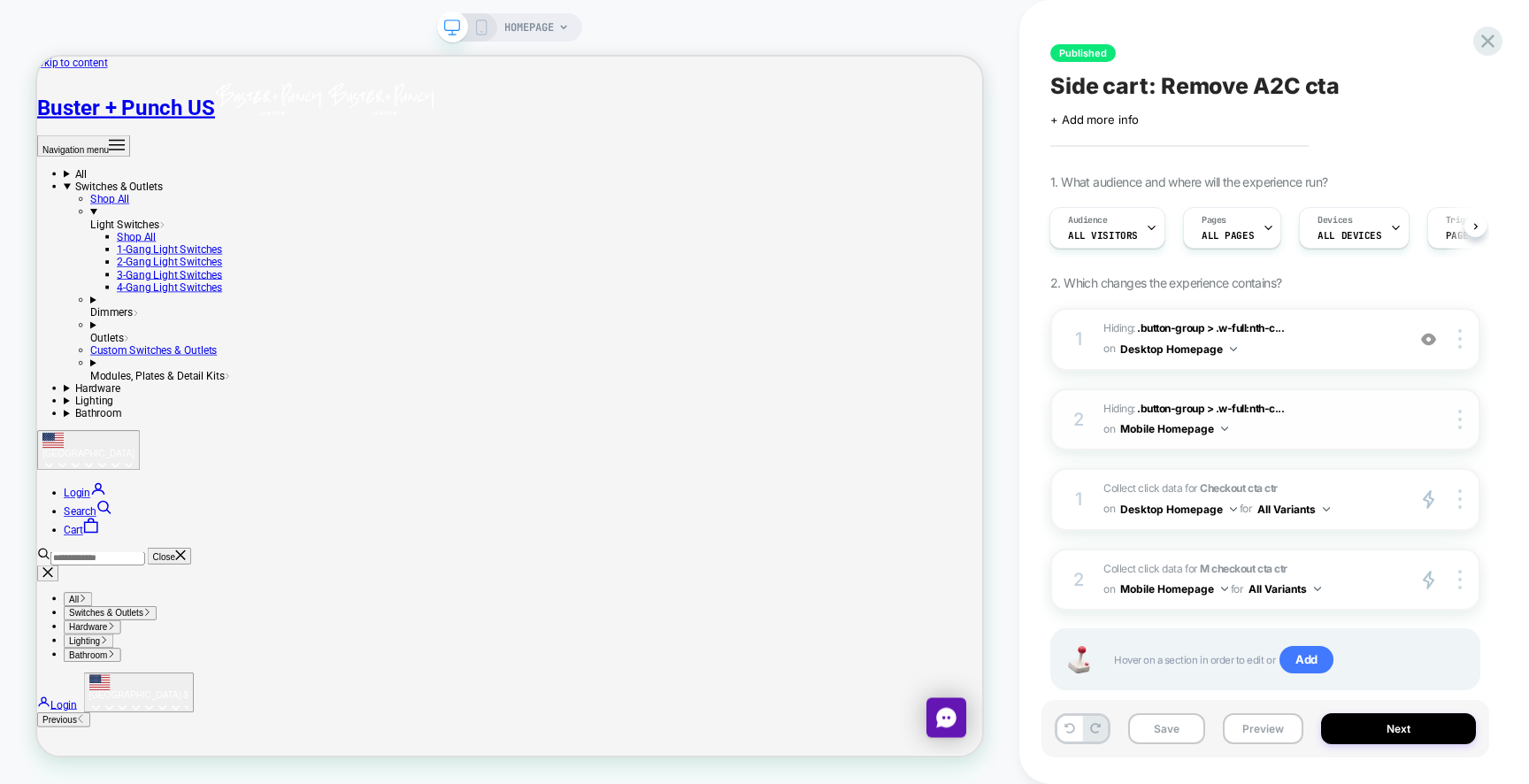
scroll to position [37, 0]
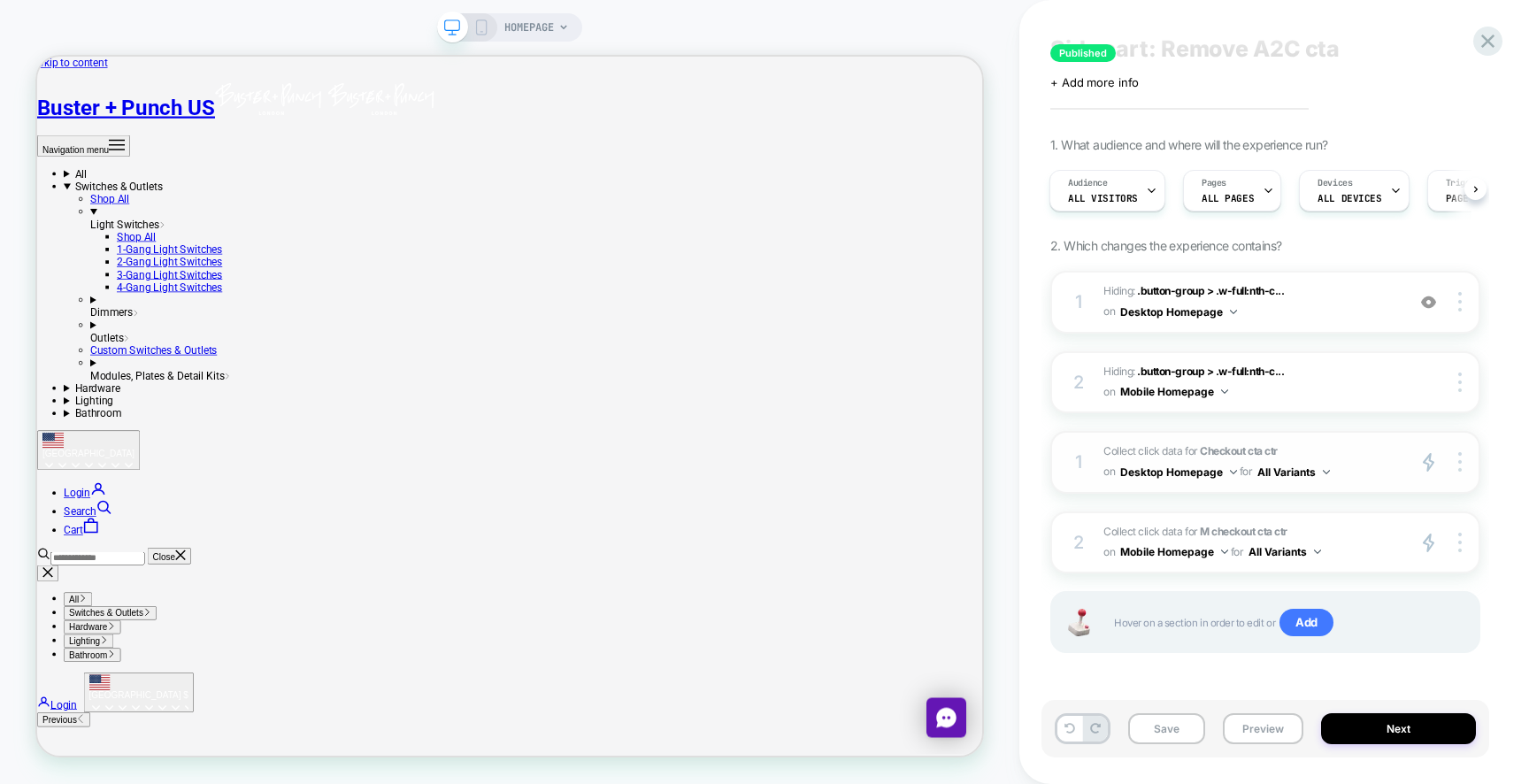
click at [1342, 448] on span "Collect click data for Checkout cta ctr on Desktop Homepage for All Variants" at bounding box center [1249, 461] width 292 height 41
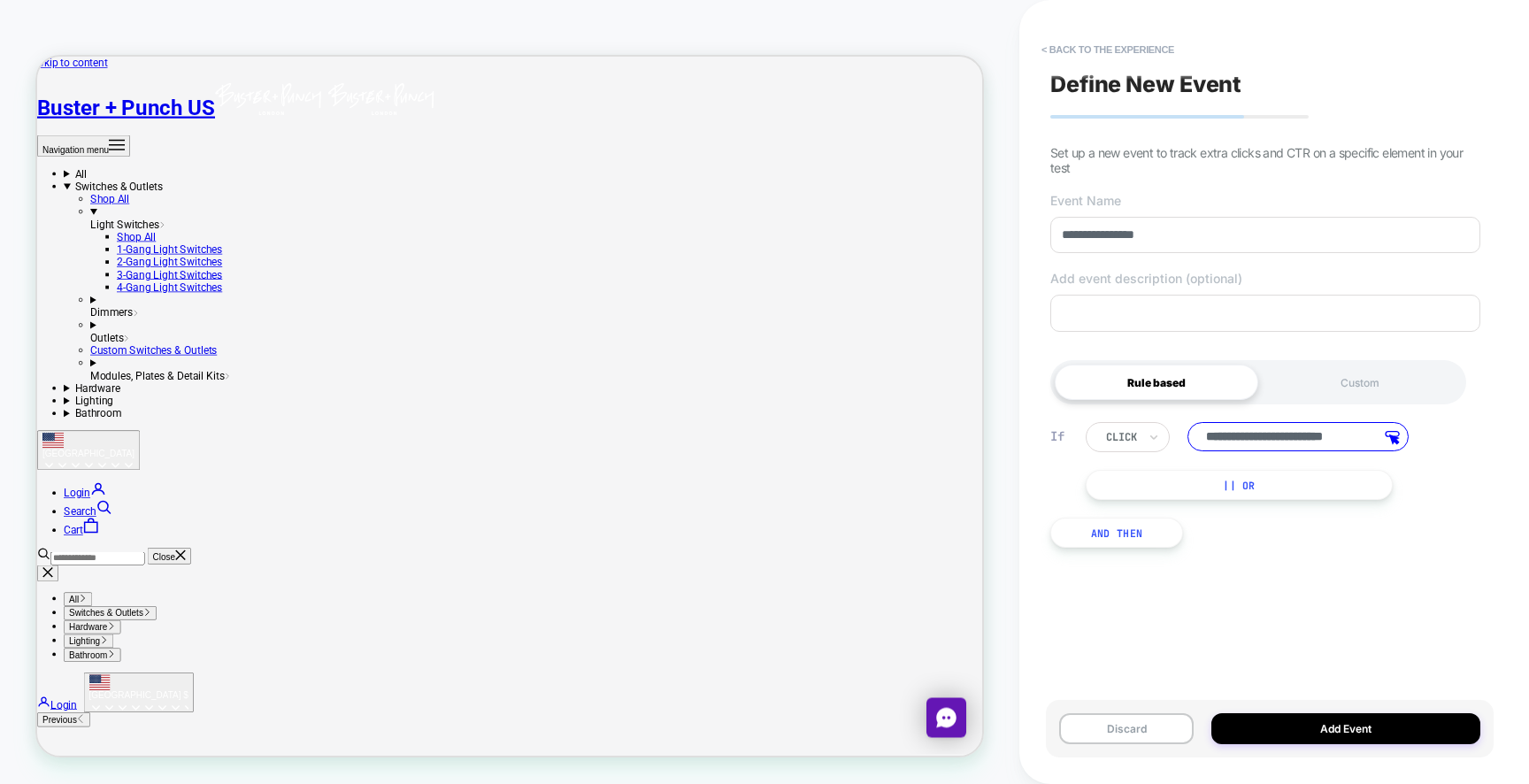
scroll to position [0, 0]
drag, startPoint x: 1292, startPoint y: 437, endPoint x: 1168, endPoint y: 437, distance: 124.0
click at [1168, 437] on div "**********" at bounding box center [1262, 437] width 353 height 30
click at [1237, 437] on input "**********" at bounding box center [1298, 437] width 221 height 29
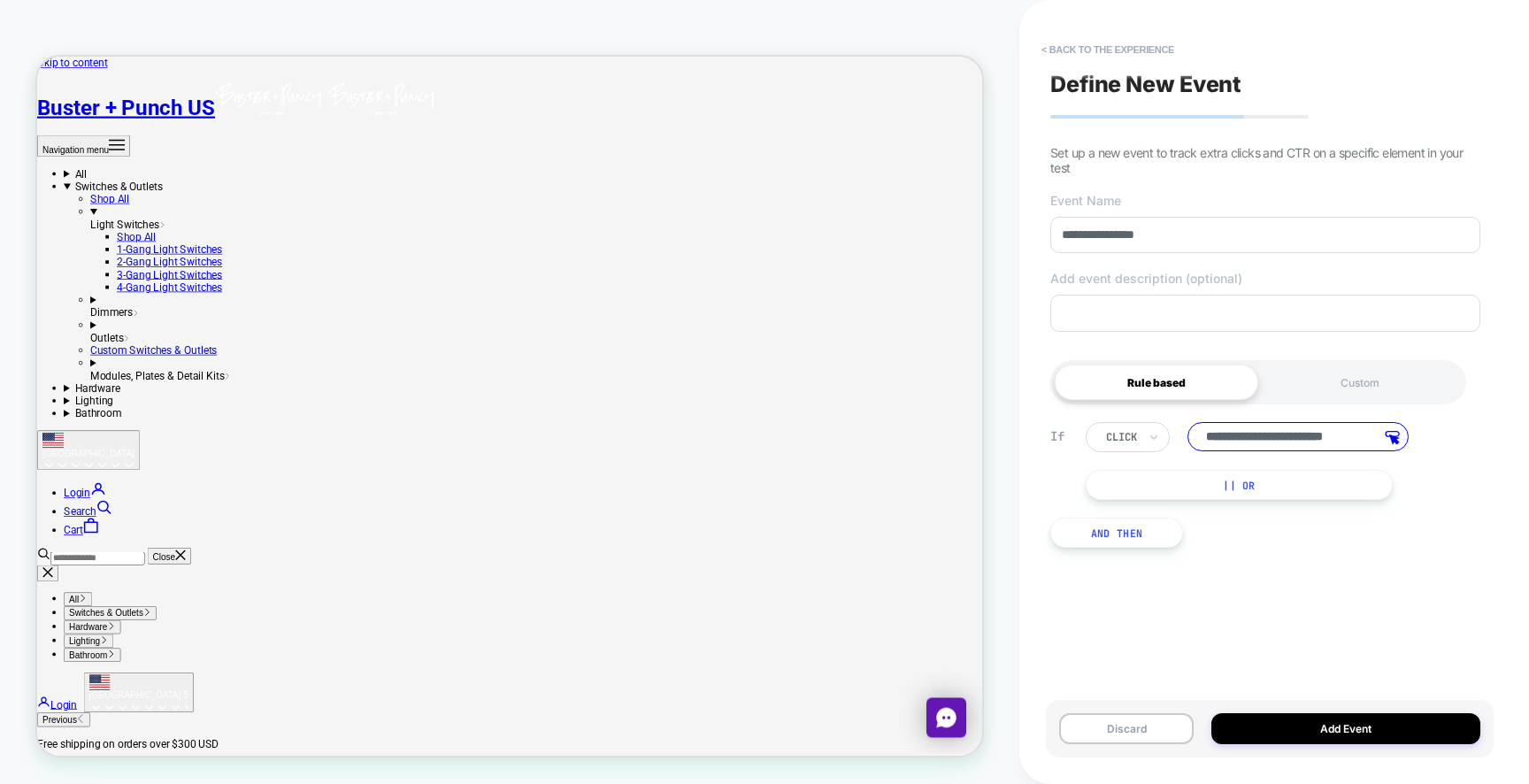
drag, startPoint x: 1266, startPoint y: 440, endPoint x: 1410, endPoint y: 440, distance: 144.0
click at [1410, 440] on div "**********" at bounding box center [1262, 437] width 353 height 30
click at [1296, 429] on input "**********" at bounding box center [1298, 437] width 221 height 29
click at [120, 672] on icon "Secondary navigation" at bounding box center [108, 682] width 21 height 21
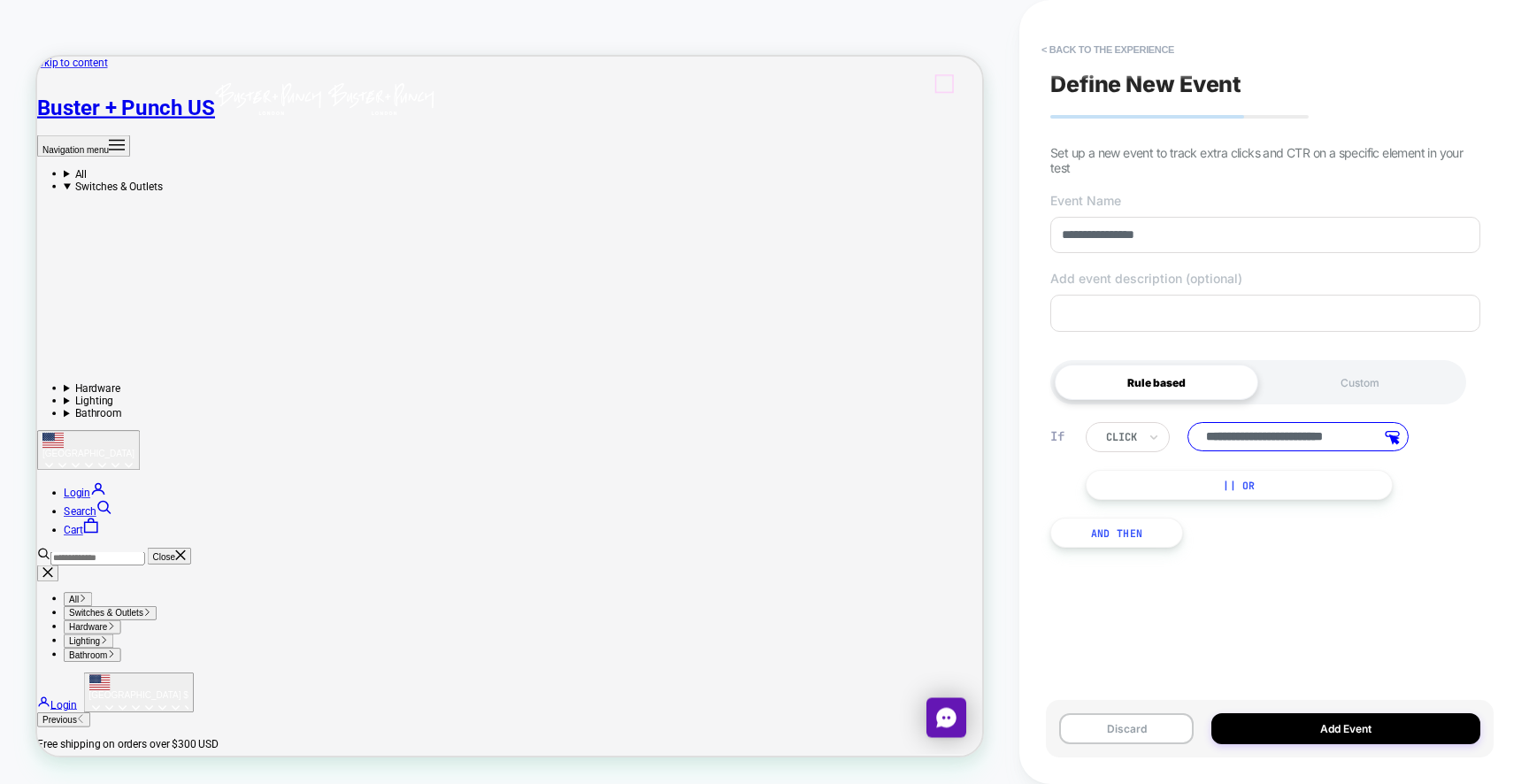
scroll to position [0, 0]
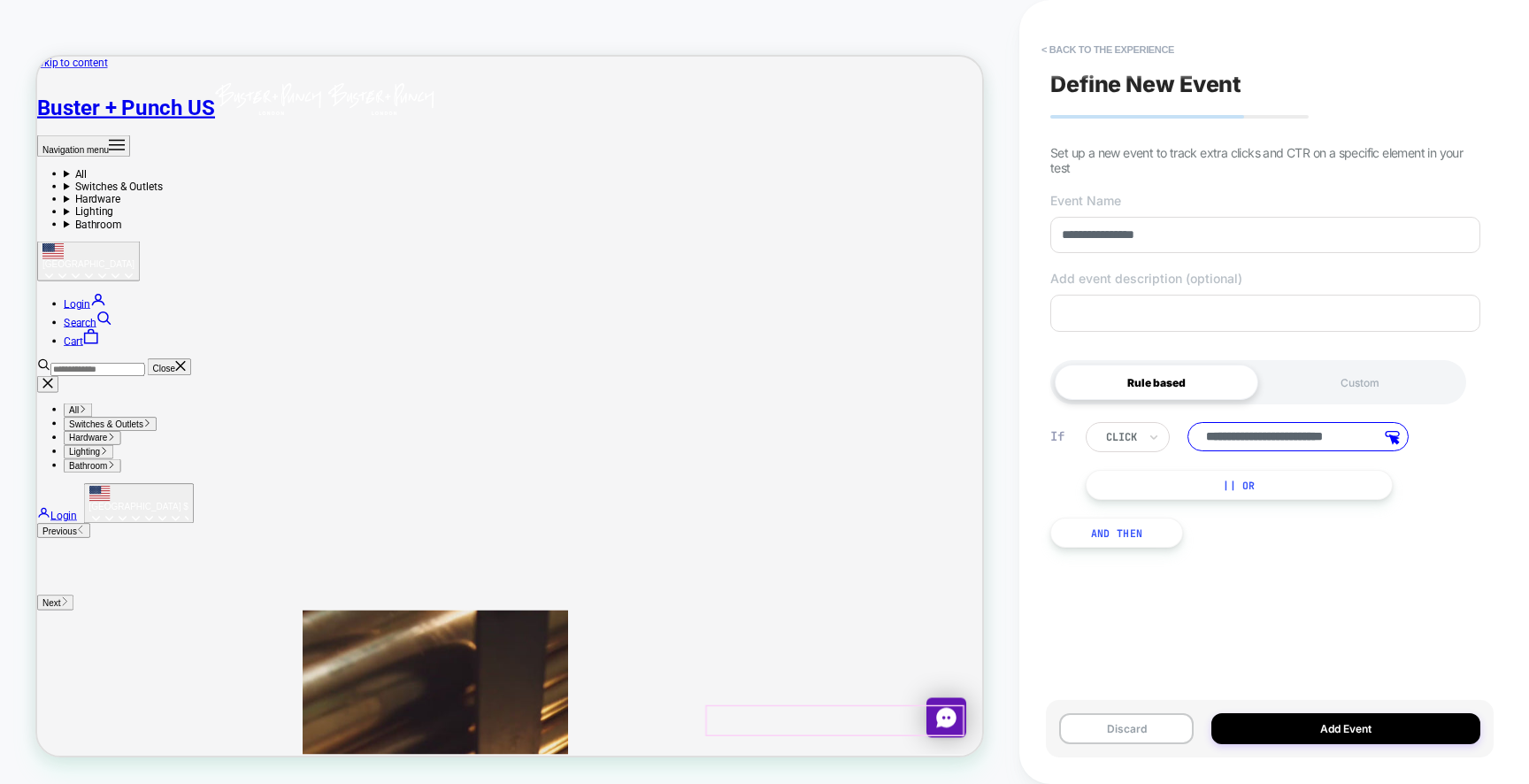
click at [1064, 52] on button "< back to the experience" at bounding box center [1108, 49] width 151 height 28
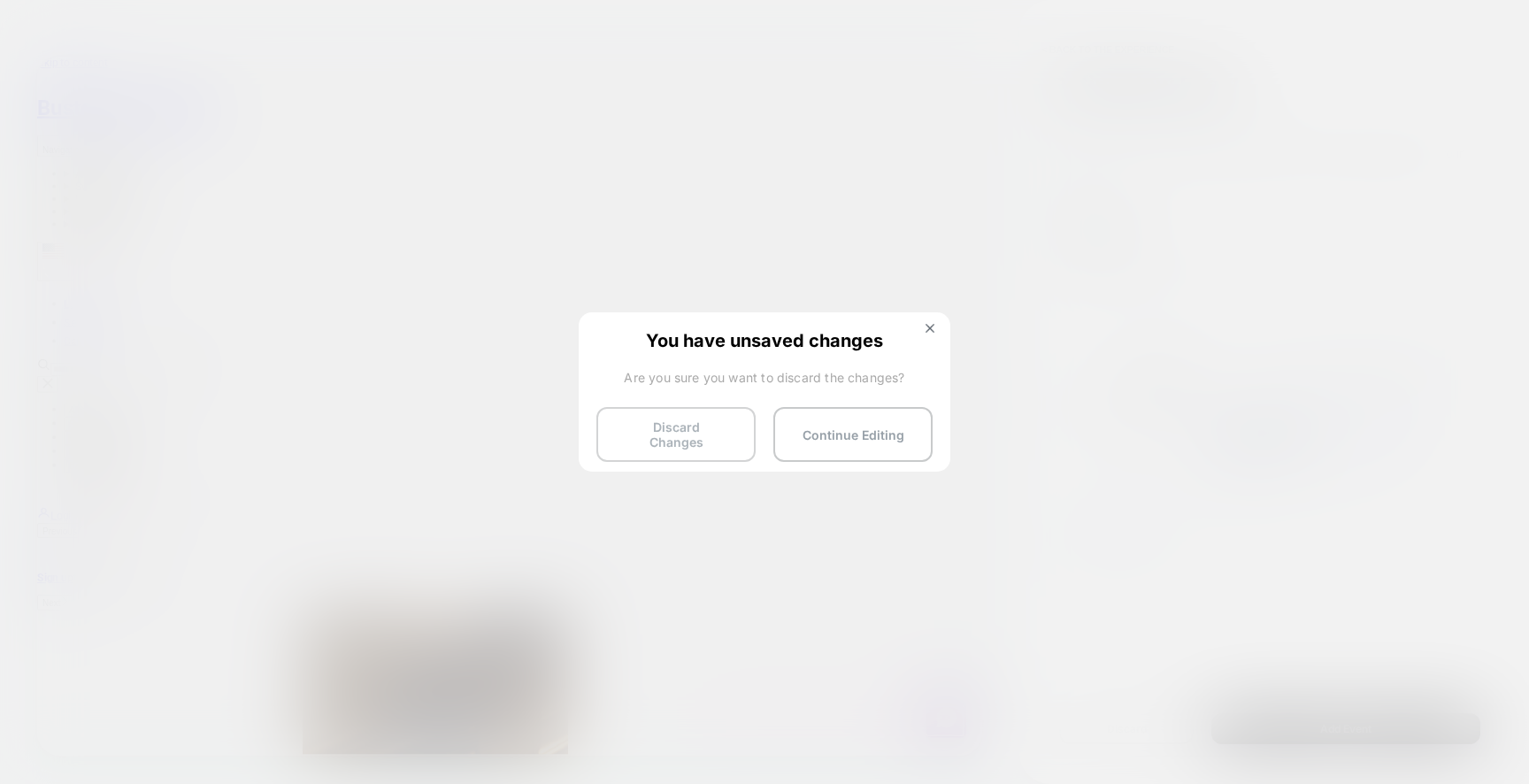
click at [702, 415] on button "Discard Changes" at bounding box center [675, 434] width 159 height 55
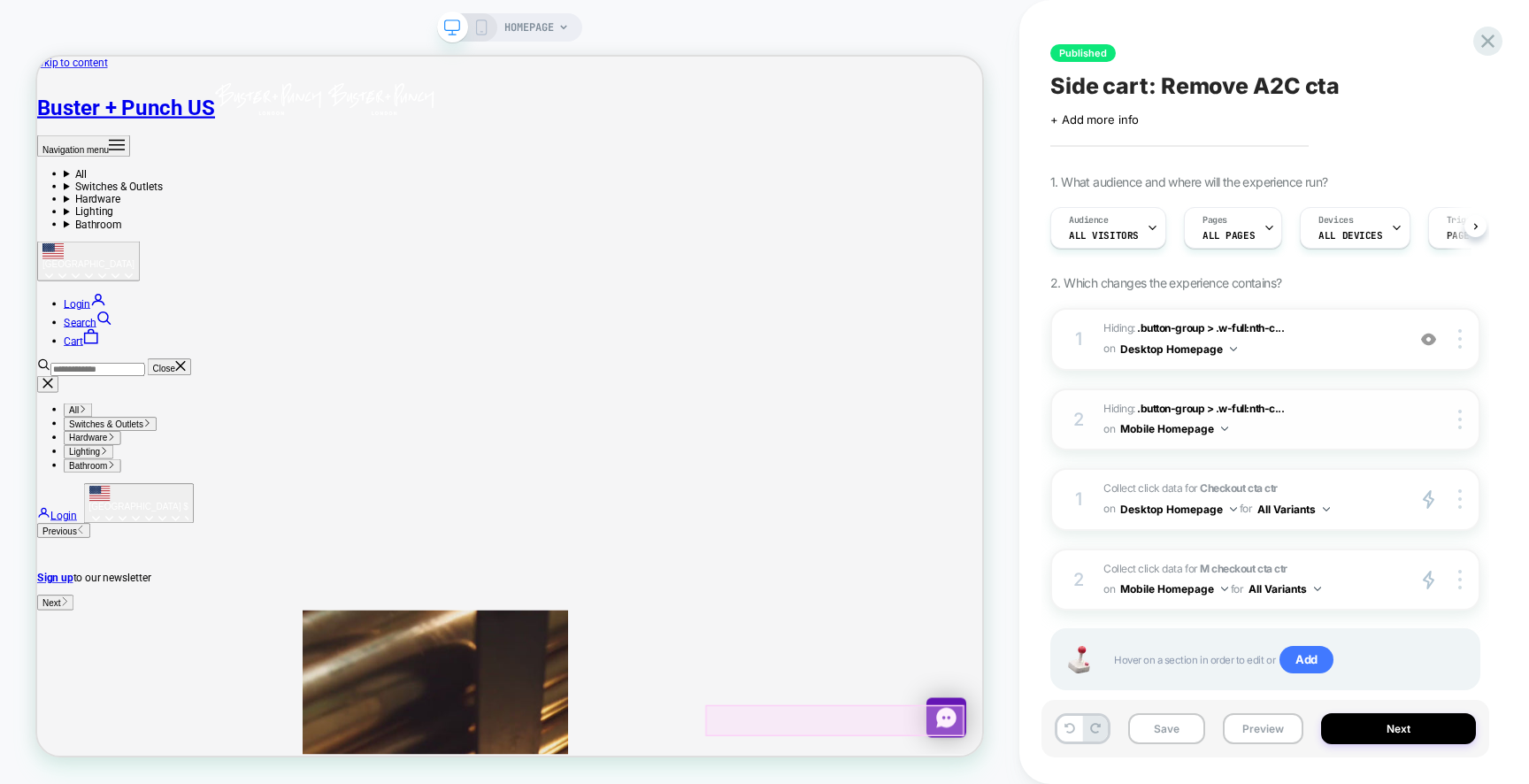
scroll to position [0, 1]
click at [538, 29] on span "HOMEPAGE" at bounding box center [529, 27] width 49 height 28
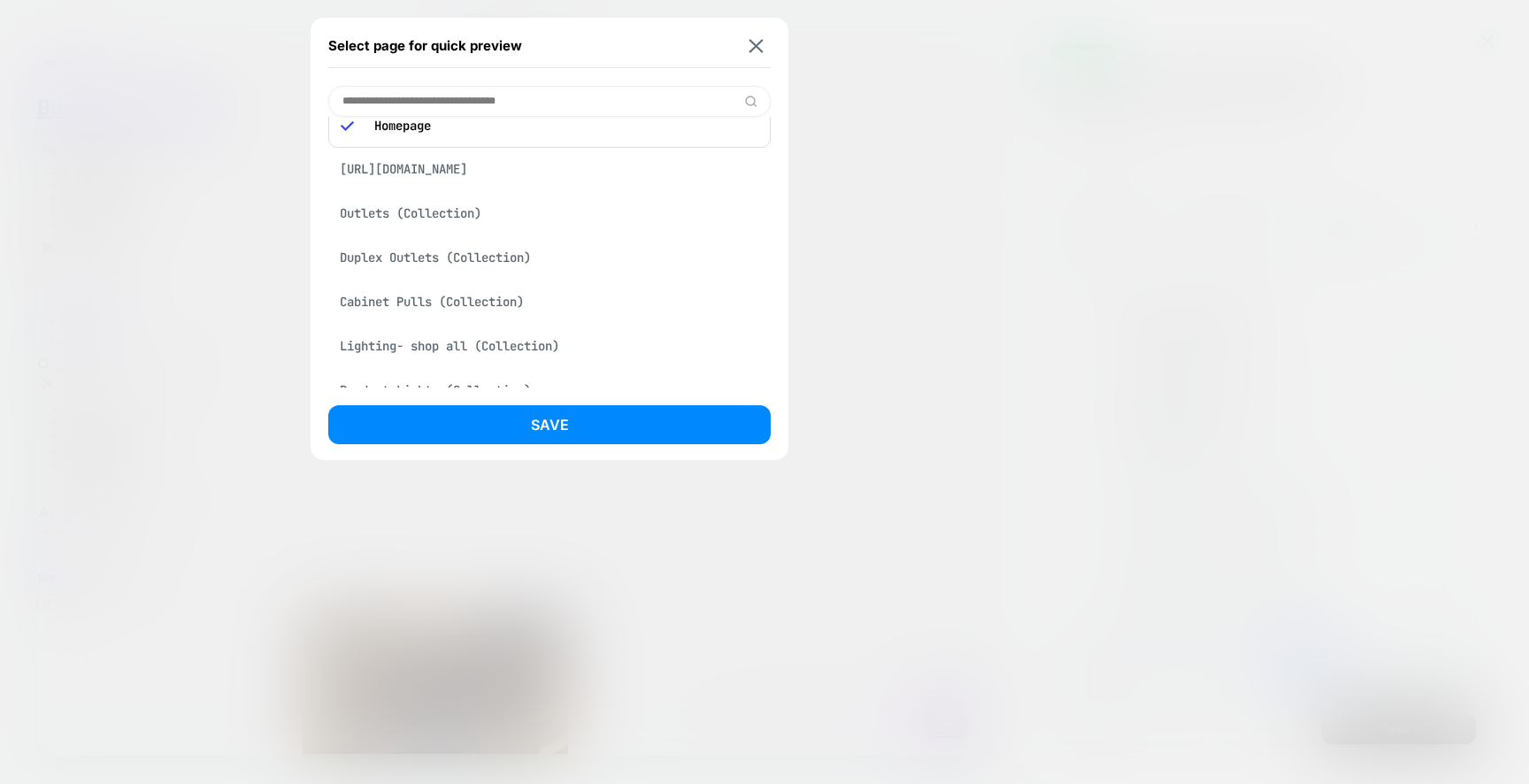
scroll to position [0, 0]
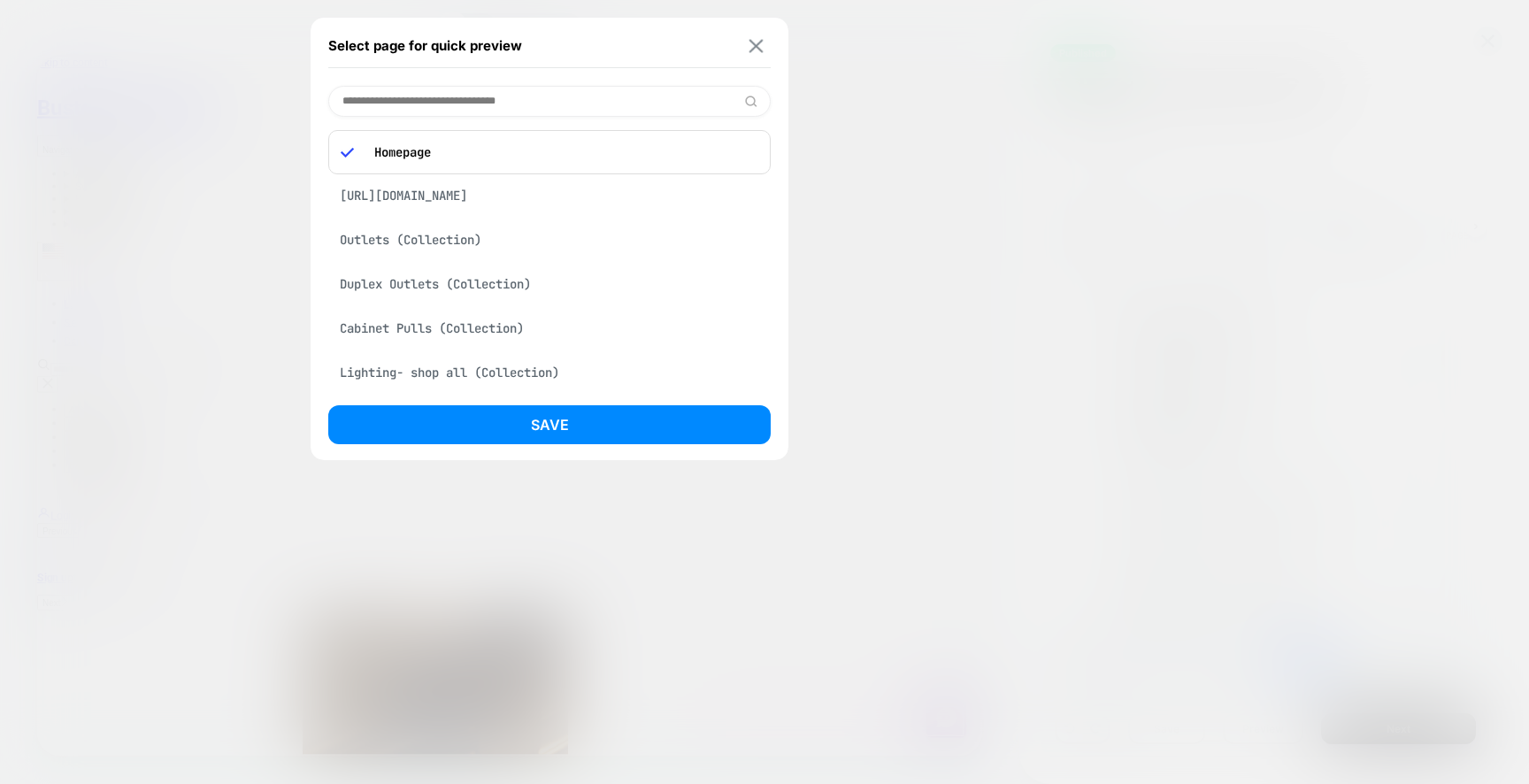
click at [760, 42] on img at bounding box center [756, 46] width 14 height 14
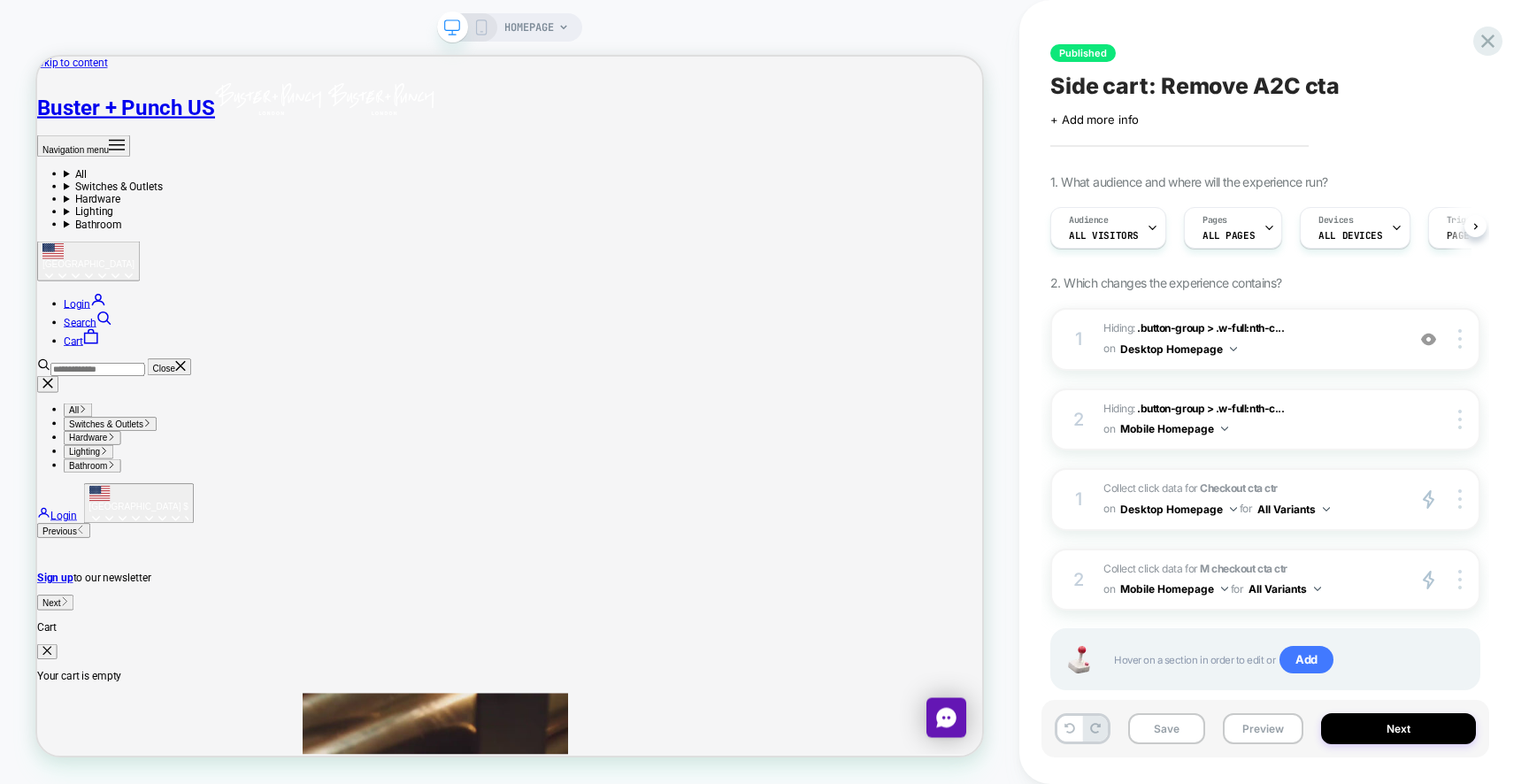
scroll to position [0, 1]
click at [120, 419] on icon "Secondary navigation" at bounding box center [108, 429] width 21 height 21
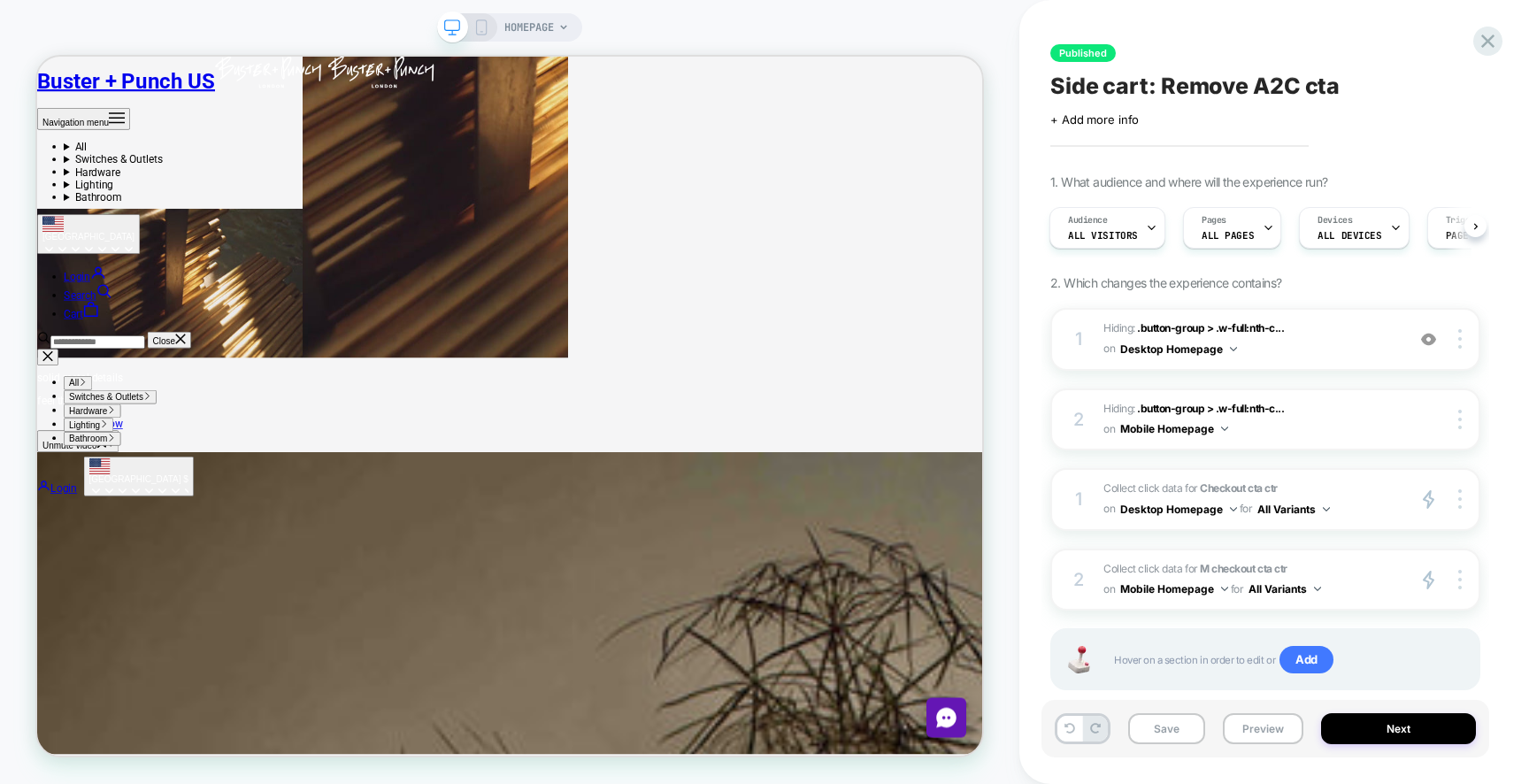
scroll to position [980, 0]
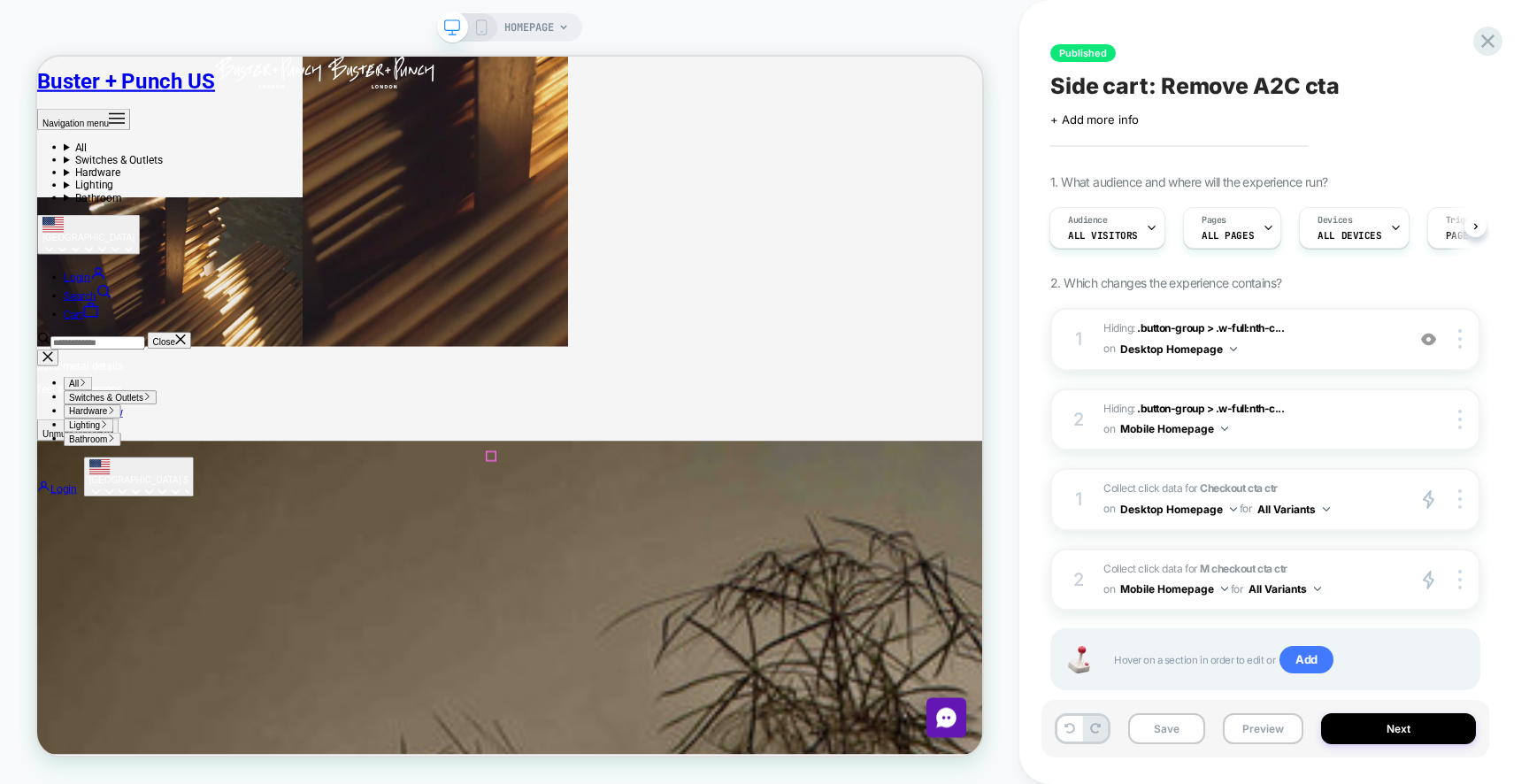
click at [634, 594] on div at bounding box center [642, 588] width 28 height 28
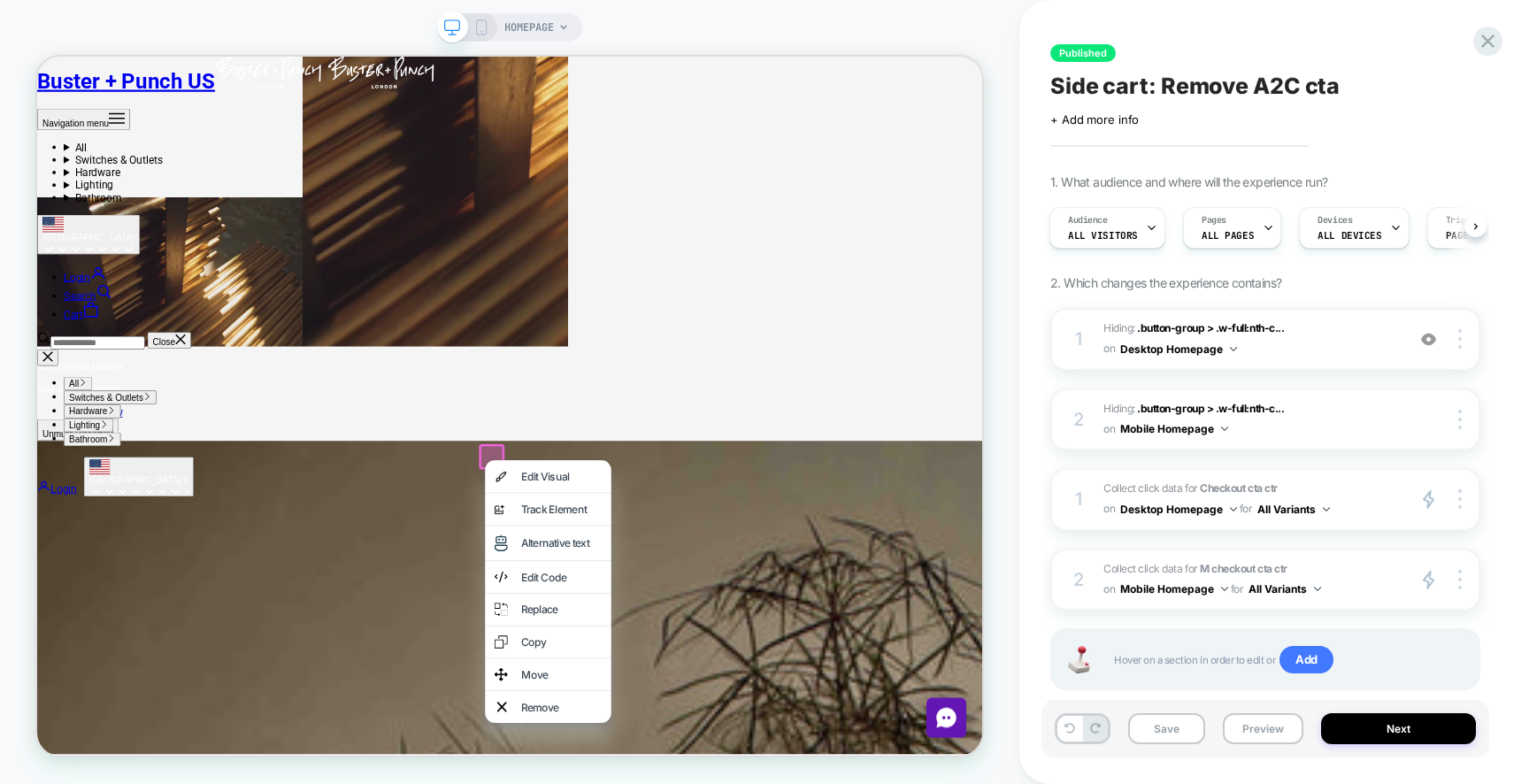
scroll to position [0, 2012]
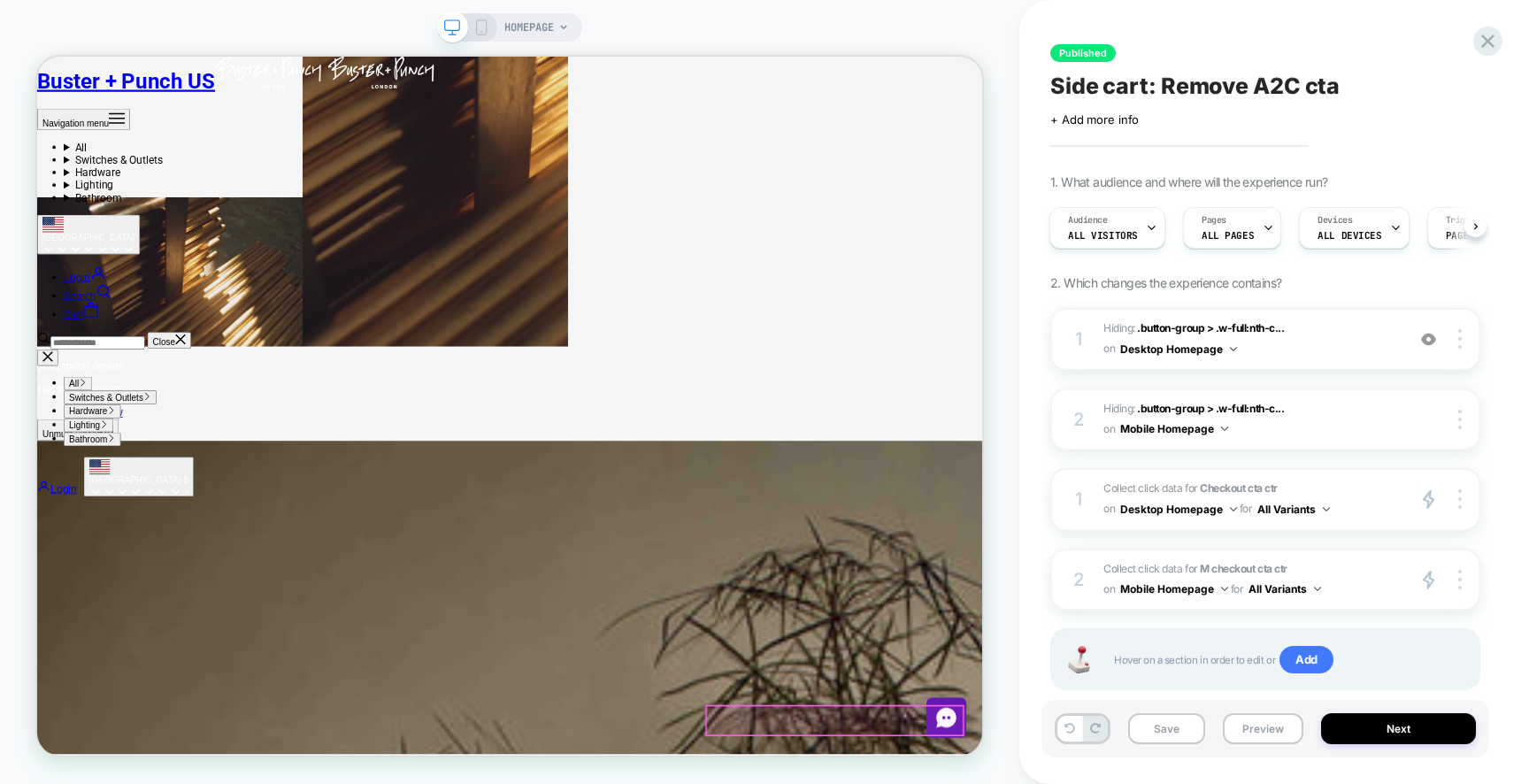
click at [1347, 503] on span "Collect click data for Checkout cta ctr on Desktop Homepage for All Variants" at bounding box center [1249, 499] width 292 height 41
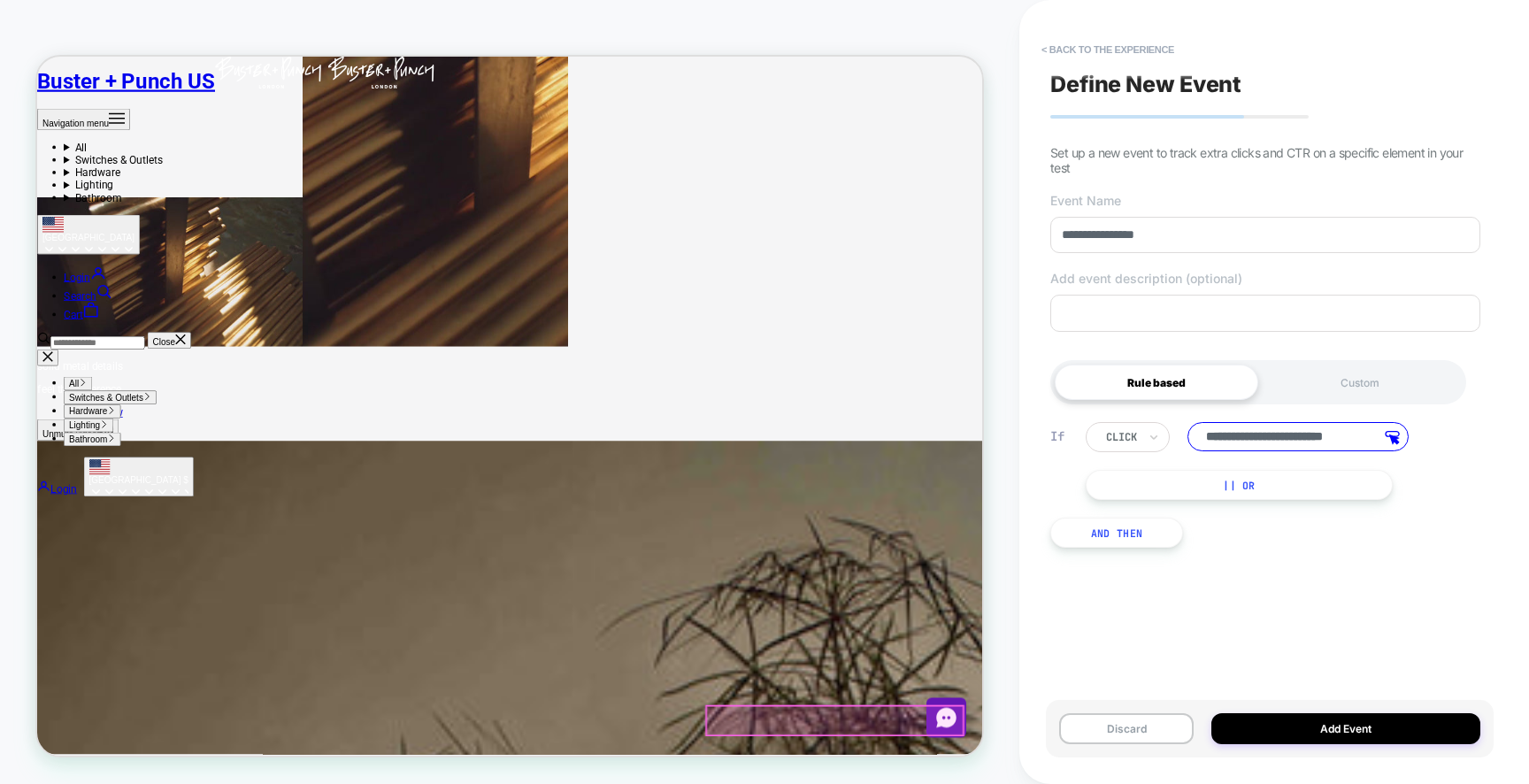
scroll to position [0, 0]
drag, startPoint x: 1296, startPoint y: 440, endPoint x: 1155, endPoint y: 437, distance: 141.0
click at [1155, 437] on div "**********" at bounding box center [1262, 437] width 353 height 30
click at [1269, 440] on input "**********" at bounding box center [1298, 437] width 221 height 29
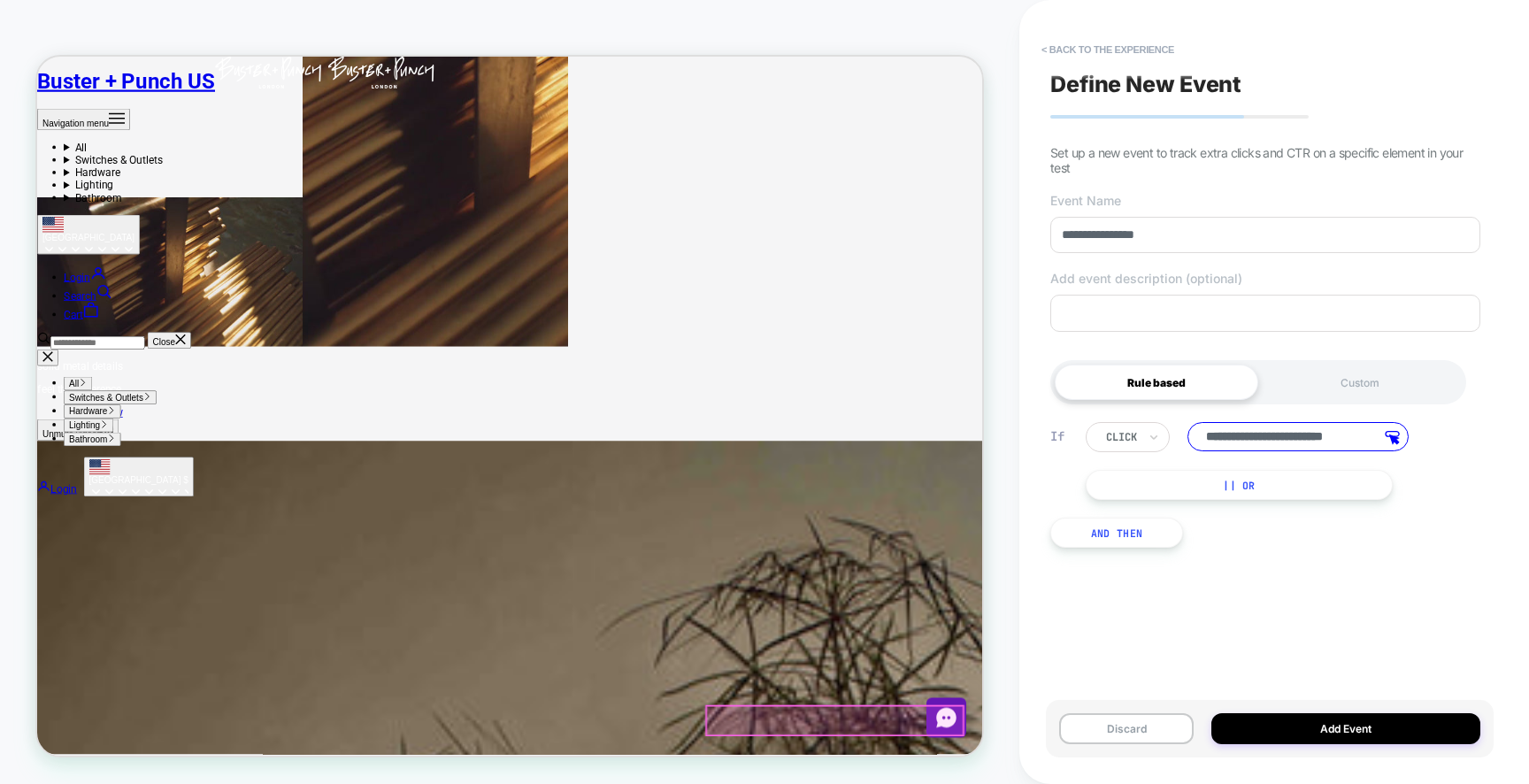
drag, startPoint x: 1252, startPoint y: 439, endPoint x: 1399, endPoint y: 431, distance: 147.2
click at [1399, 431] on input "**********" at bounding box center [1298, 437] width 221 height 29
click at [1396, 437] on icon at bounding box center [1392, 437] width 15 height 14
click at [1128, 729] on button "Discard" at bounding box center [1126, 728] width 134 height 31
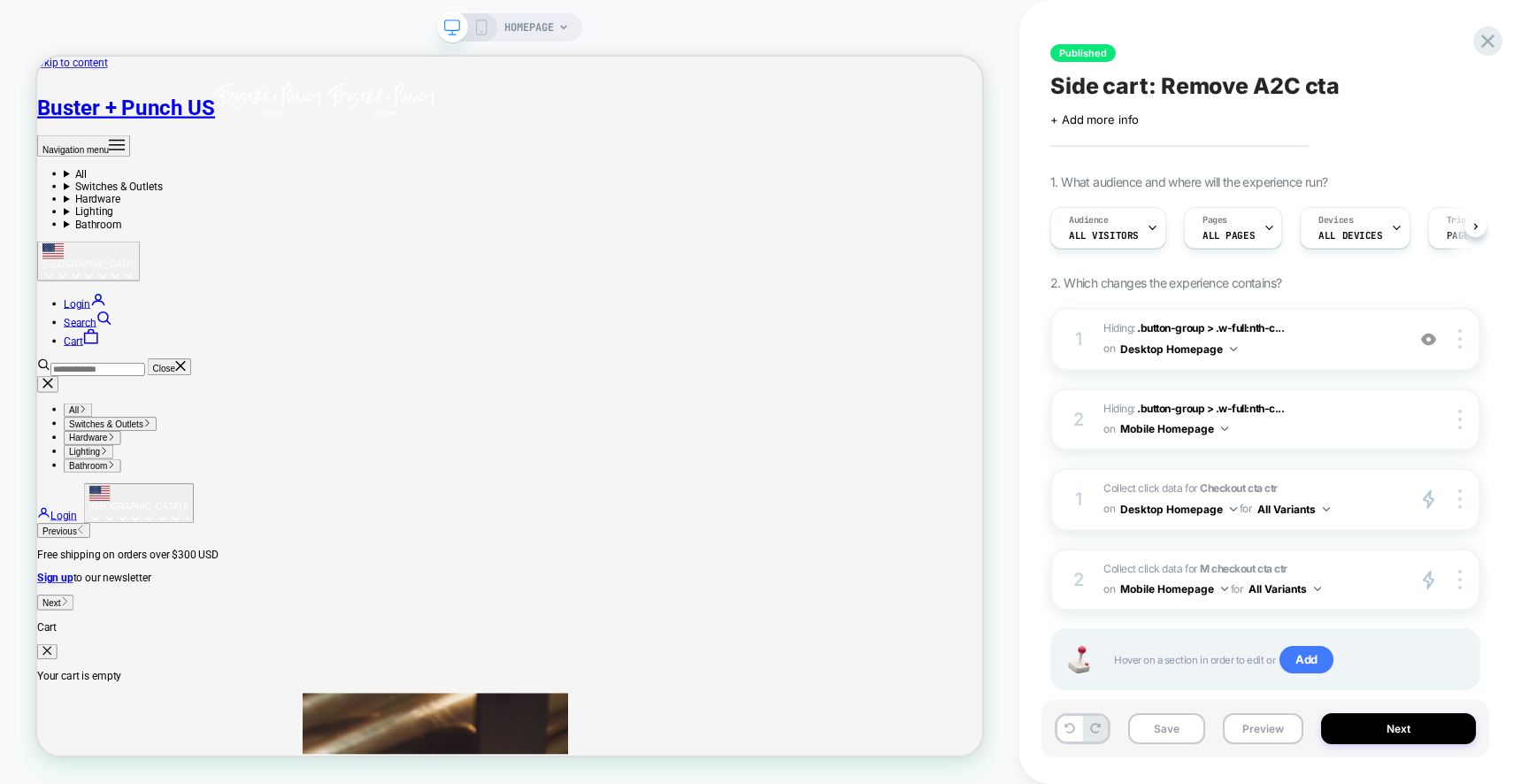
scroll to position [0, 1]
click at [1348, 496] on span "Collect click data for Checkout cta ctr on Desktop Homepage for All Variants" at bounding box center [1249, 499] width 292 height 41
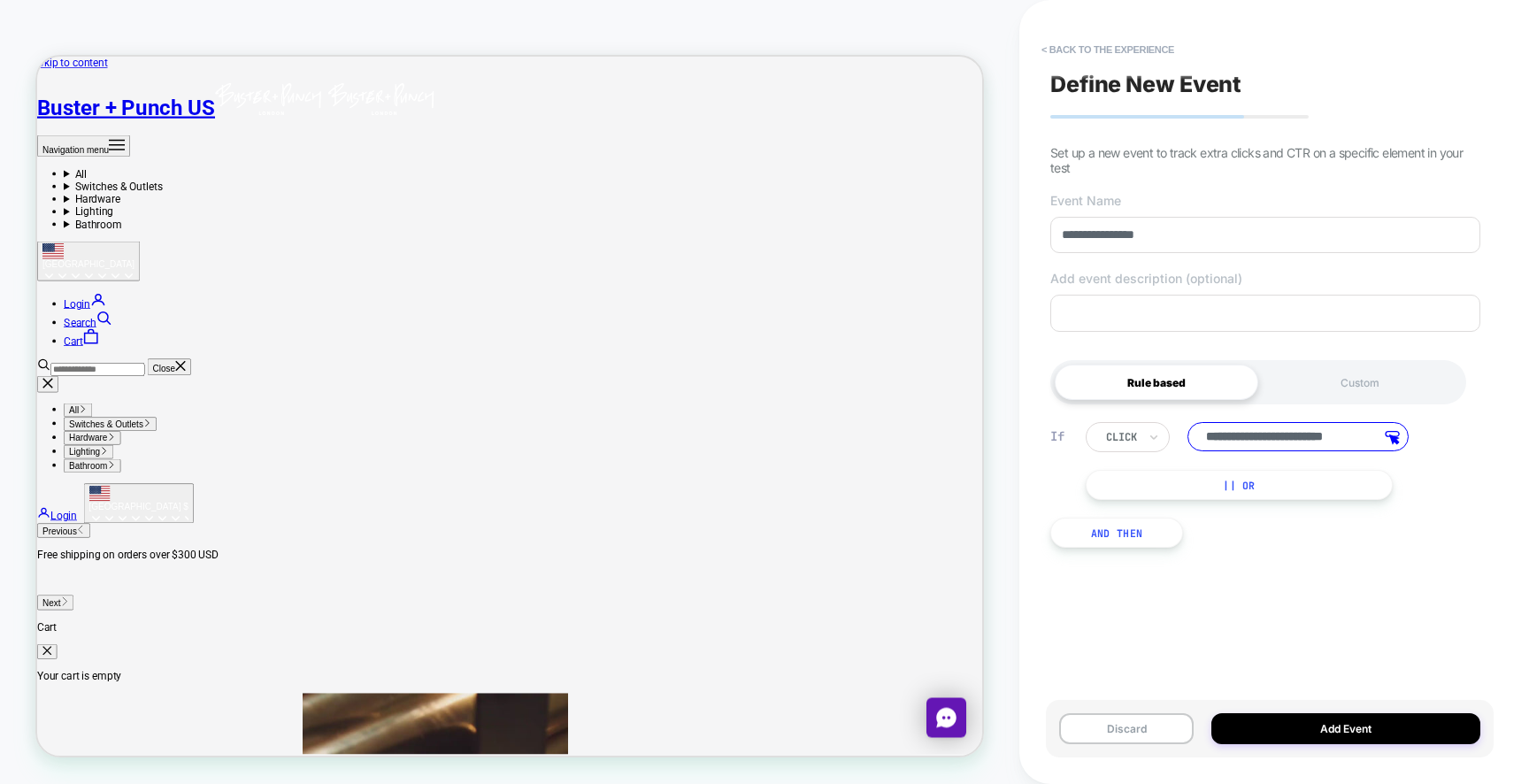
scroll to position [0, 0]
drag, startPoint x: 1317, startPoint y: 437, endPoint x: 1102, endPoint y: 440, distance: 215.0
click at [1102, 440] on div "**********" at bounding box center [1262, 437] width 353 height 30
click at [120, 419] on icon "Secondary navigation" at bounding box center [108, 429] width 21 height 21
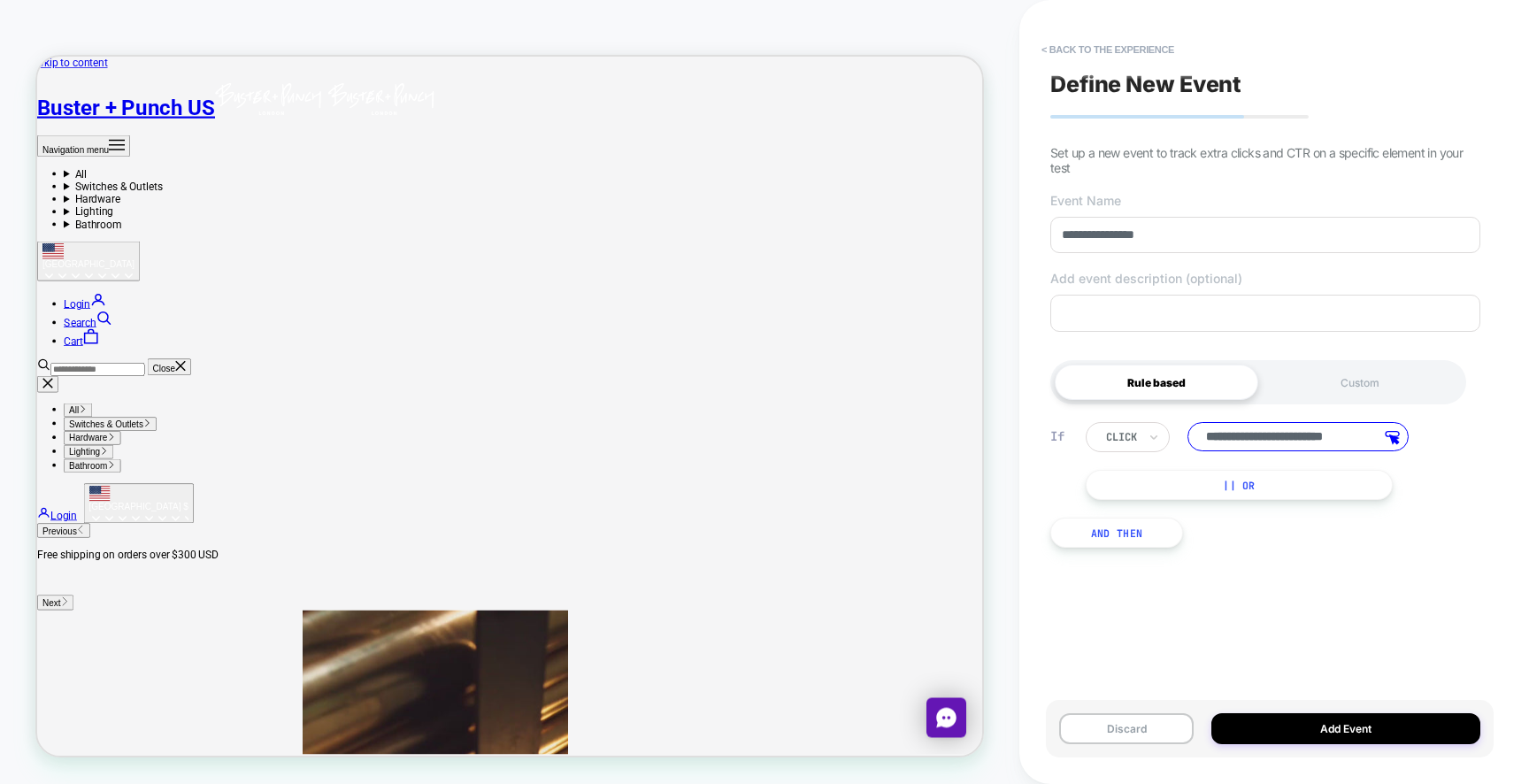
click at [1184, 486] on button "|| Or" at bounding box center [1239, 484] width 307 height 30
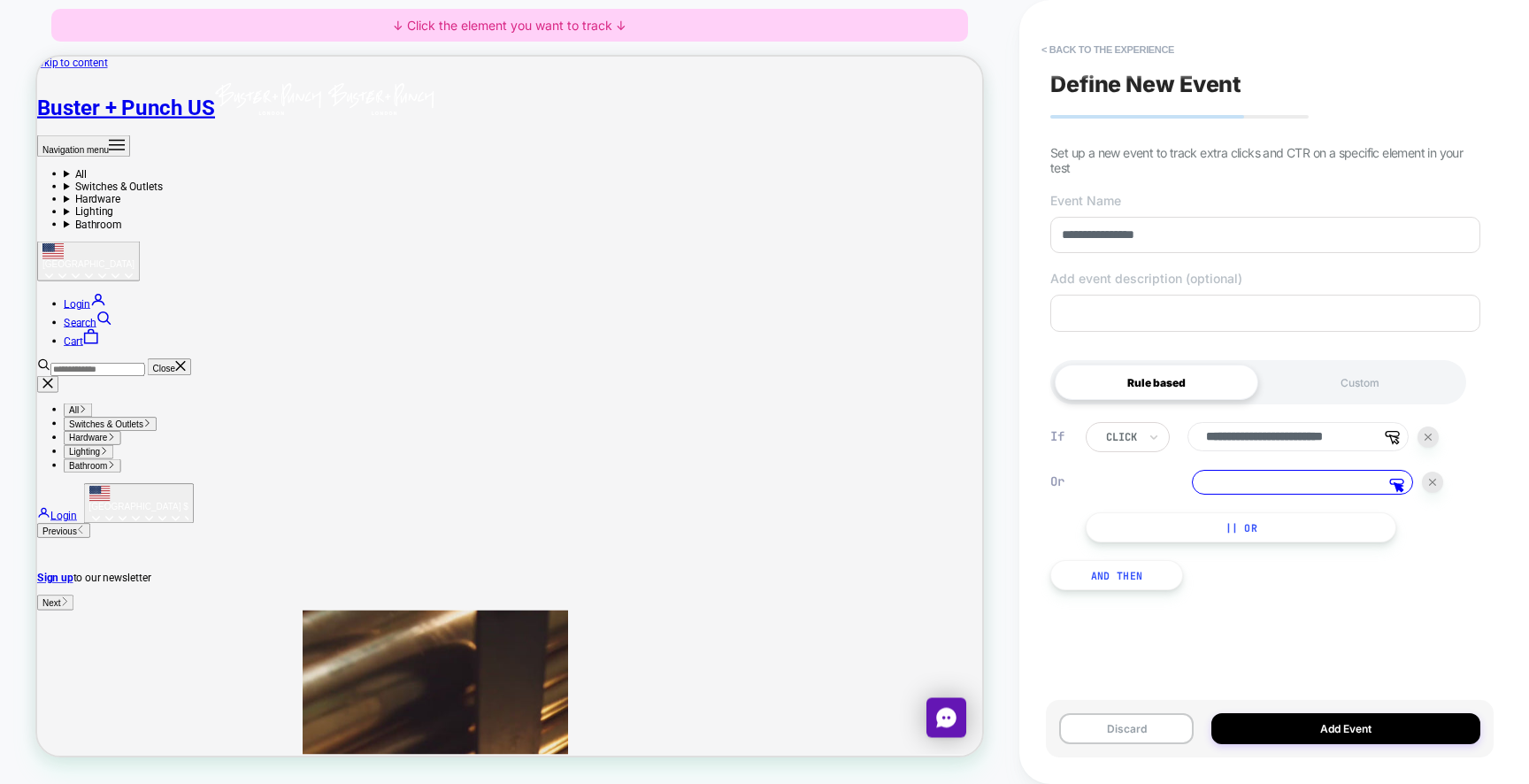
click at [1434, 485] on img at bounding box center [1432, 482] width 7 height 7
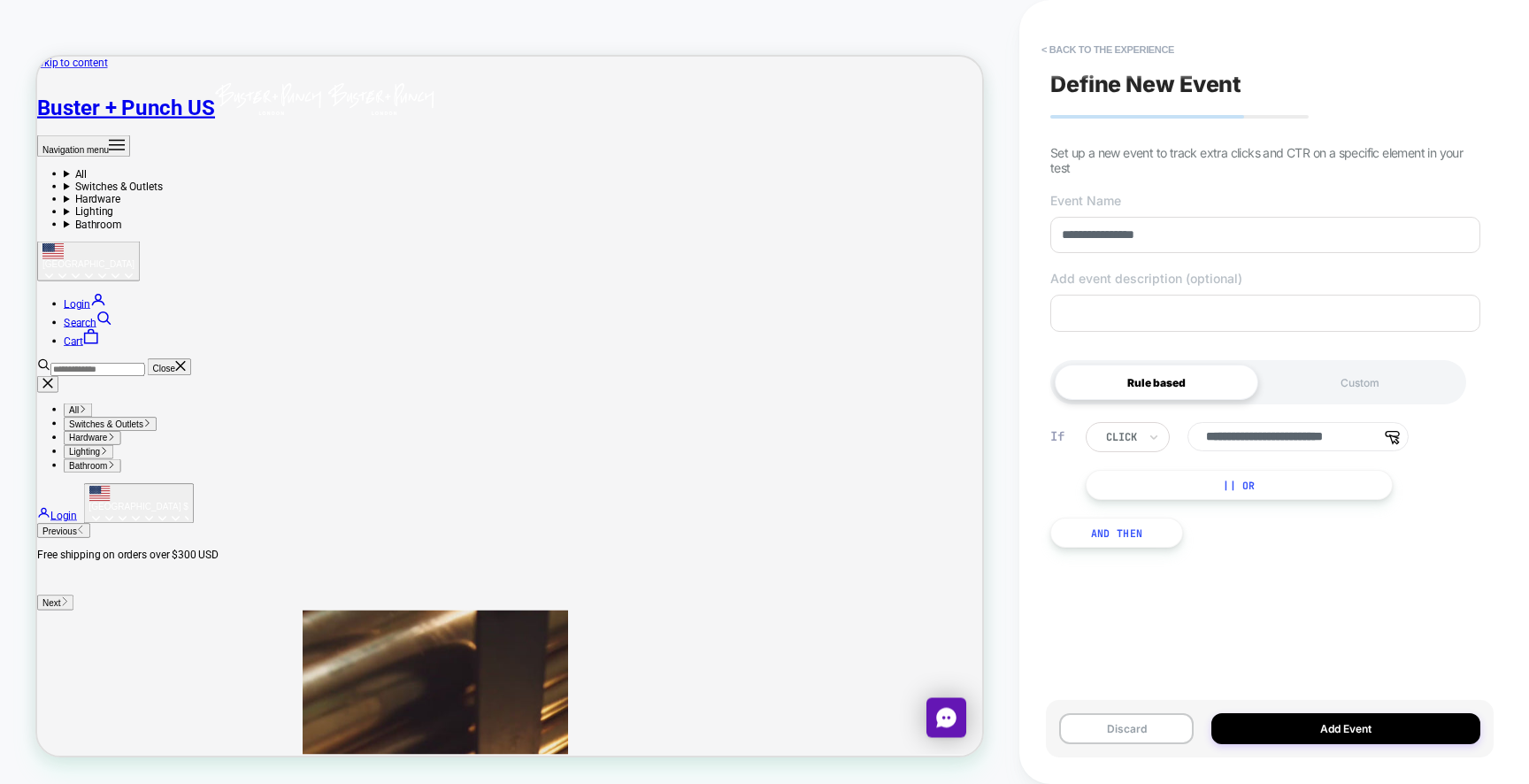
click at [1300, 441] on input "**********" at bounding box center [1298, 437] width 221 height 29
paste input "**********"
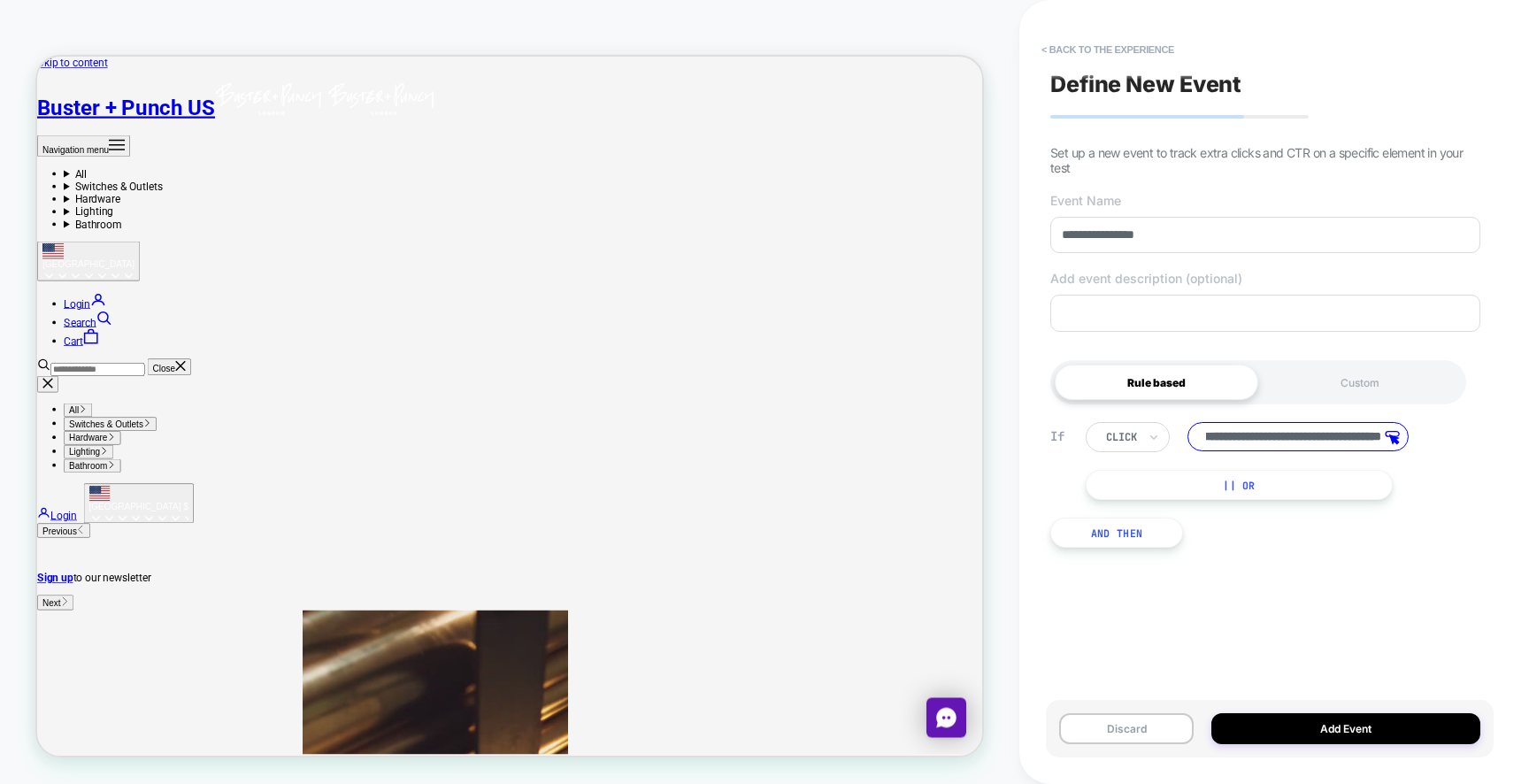
scroll to position [0, 123]
click at [1269, 445] on input "**********" at bounding box center [1298, 437] width 221 height 29
type input "**********"
click at [1394, 557] on div "**********" at bounding box center [1265, 485] width 448 height 179
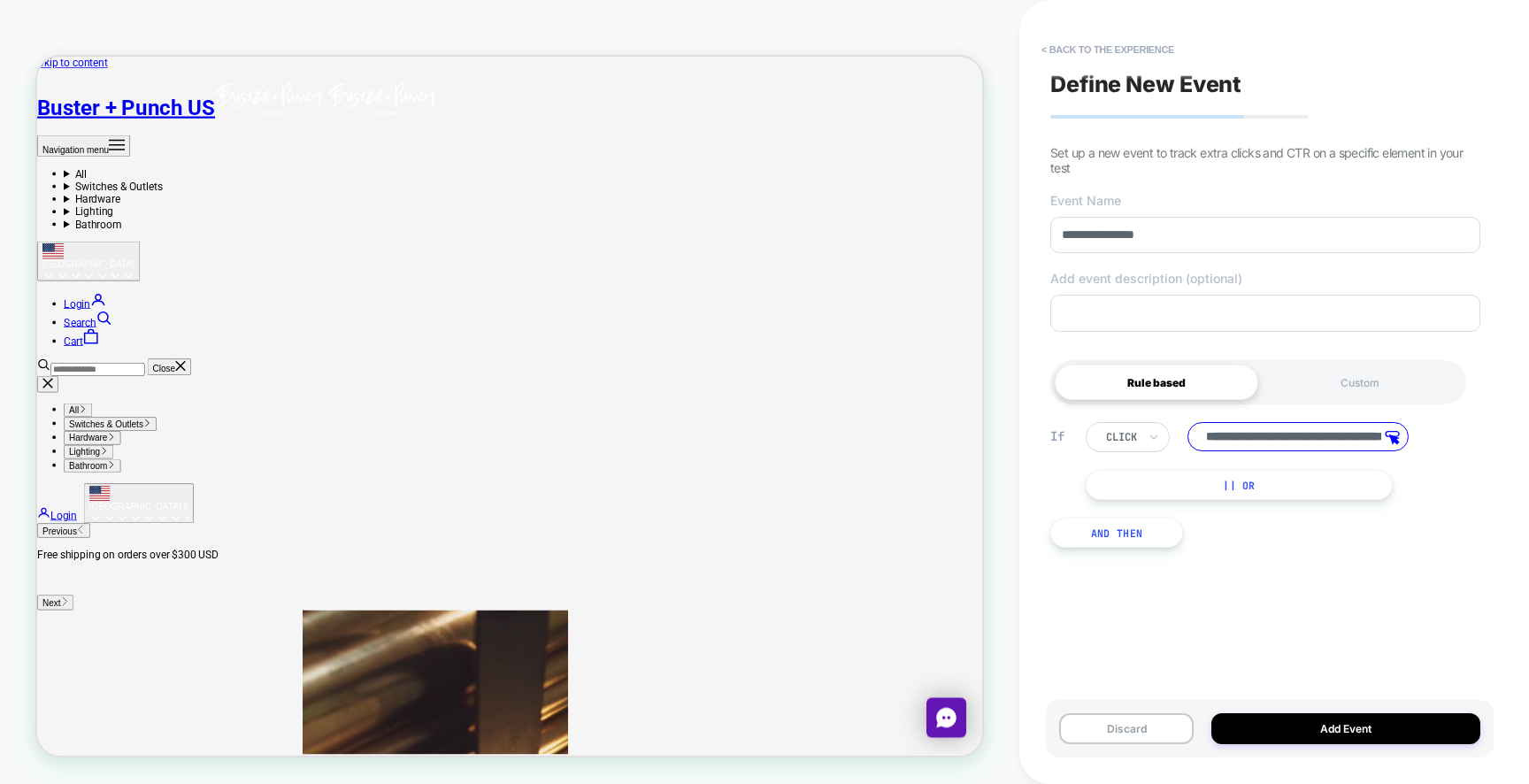
click at [1312, 440] on input "**********" at bounding box center [1298, 437] width 221 height 29
click at [1333, 736] on button "Add Event" at bounding box center [1345, 728] width 269 height 31
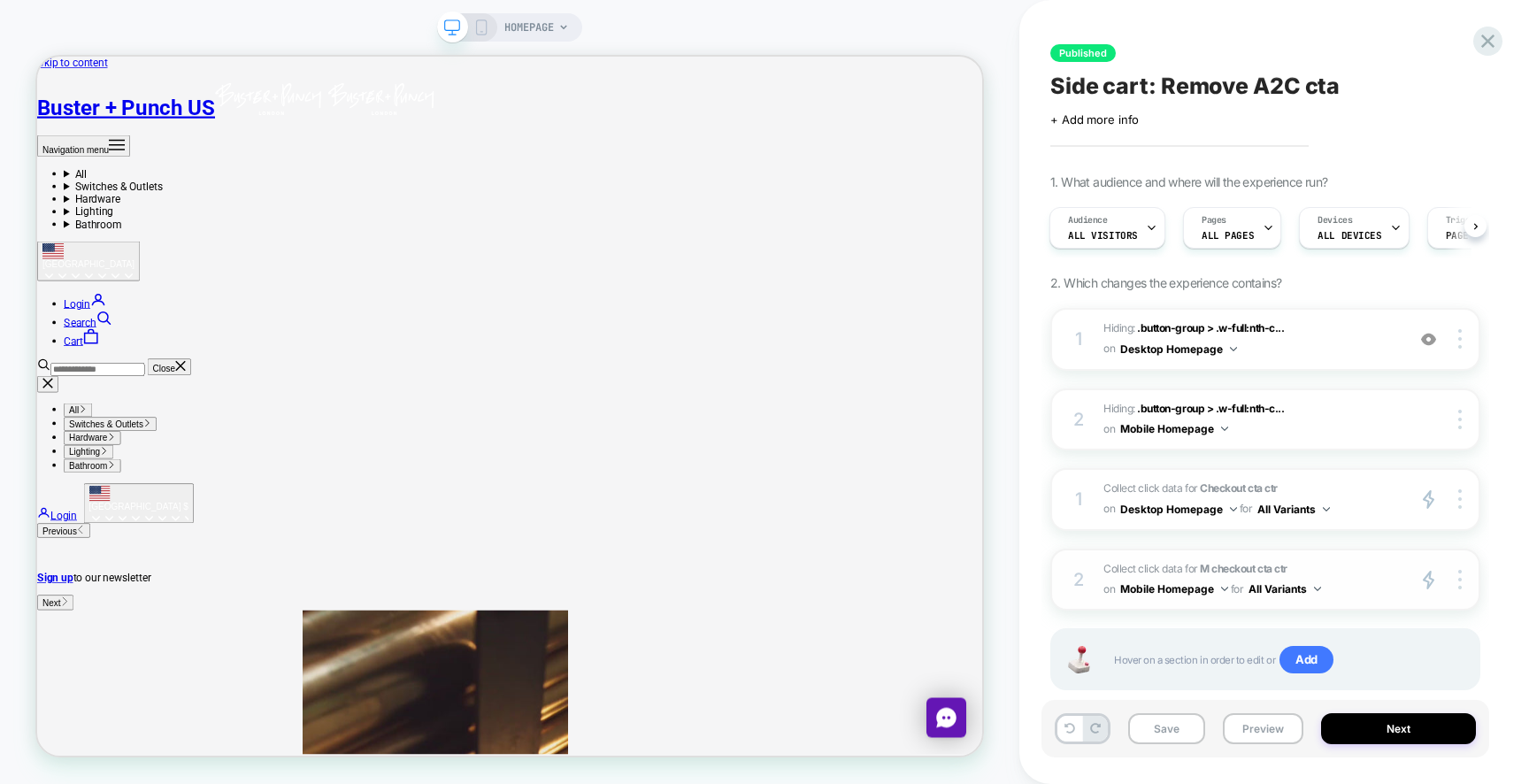
scroll to position [37, 0]
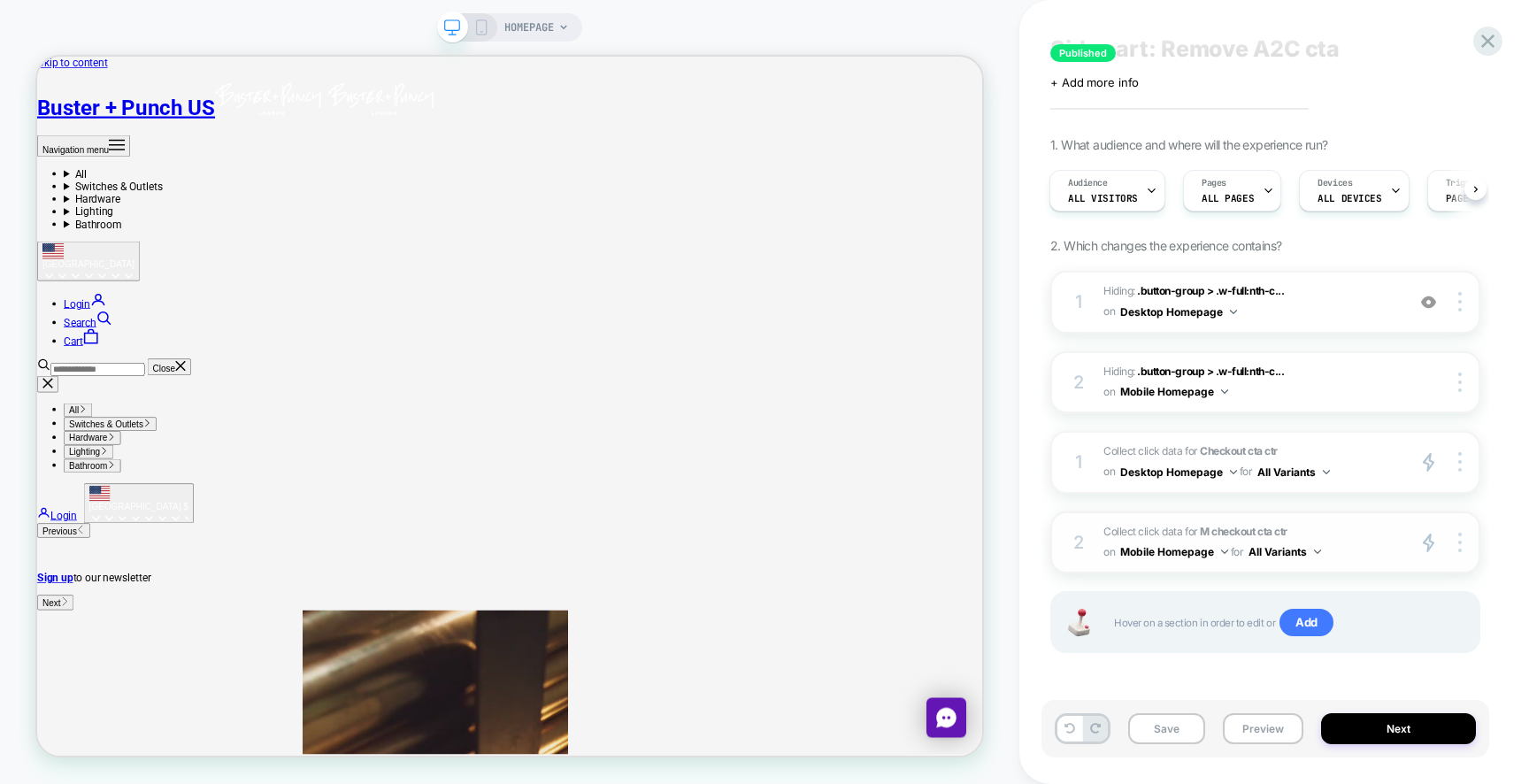
click at [1085, 531] on div "2" at bounding box center [1078, 542] width 17 height 32
click at [1139, 531] on span "Collect click data for M checkout cta ctr on Mobile Homepage for All Variants" at bounding box center [1249, 542] width 292 height 41
click at [483, 29] on icon at bounding box center [481, 26] width 16 height 16
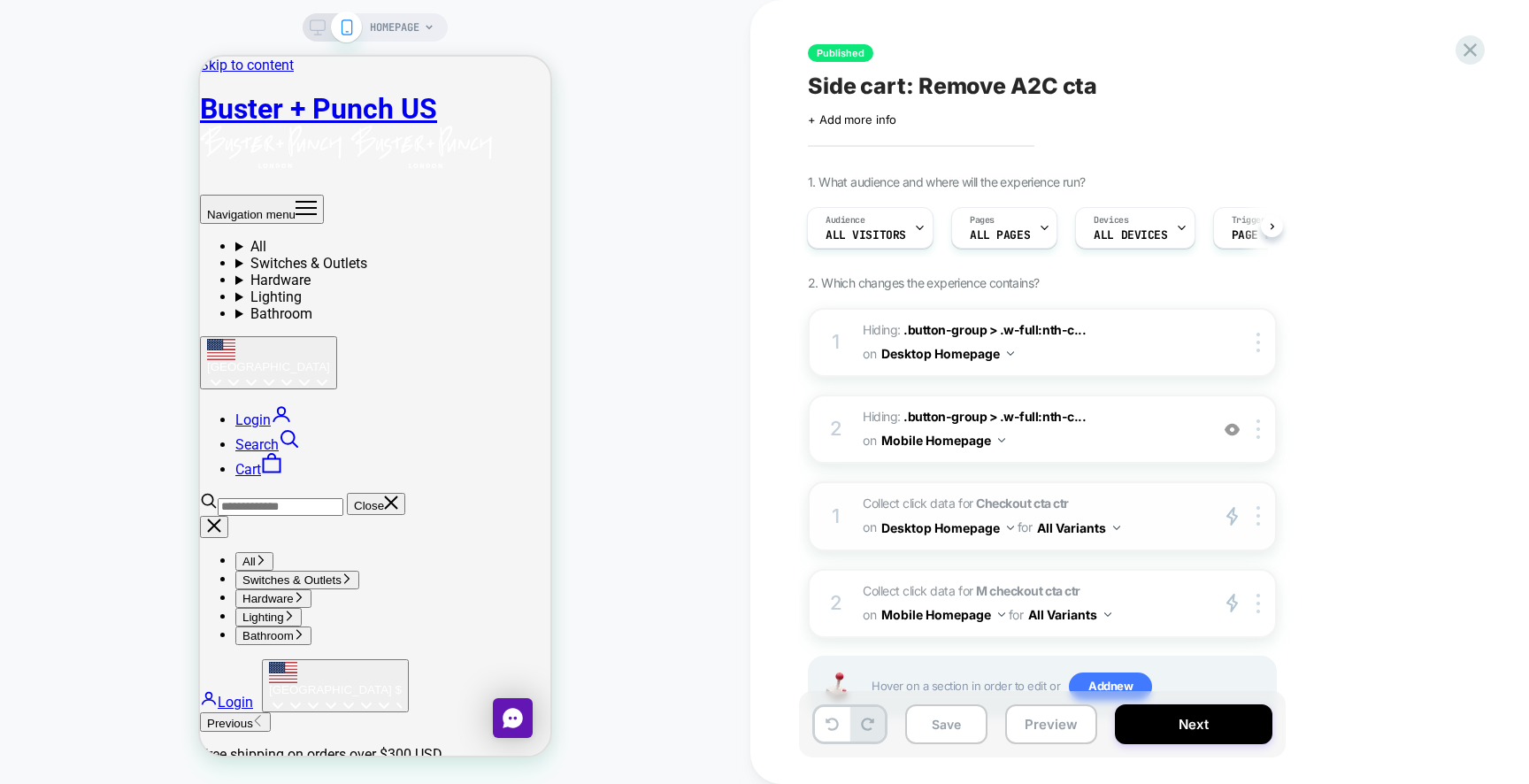
scroll to position [66, 0]
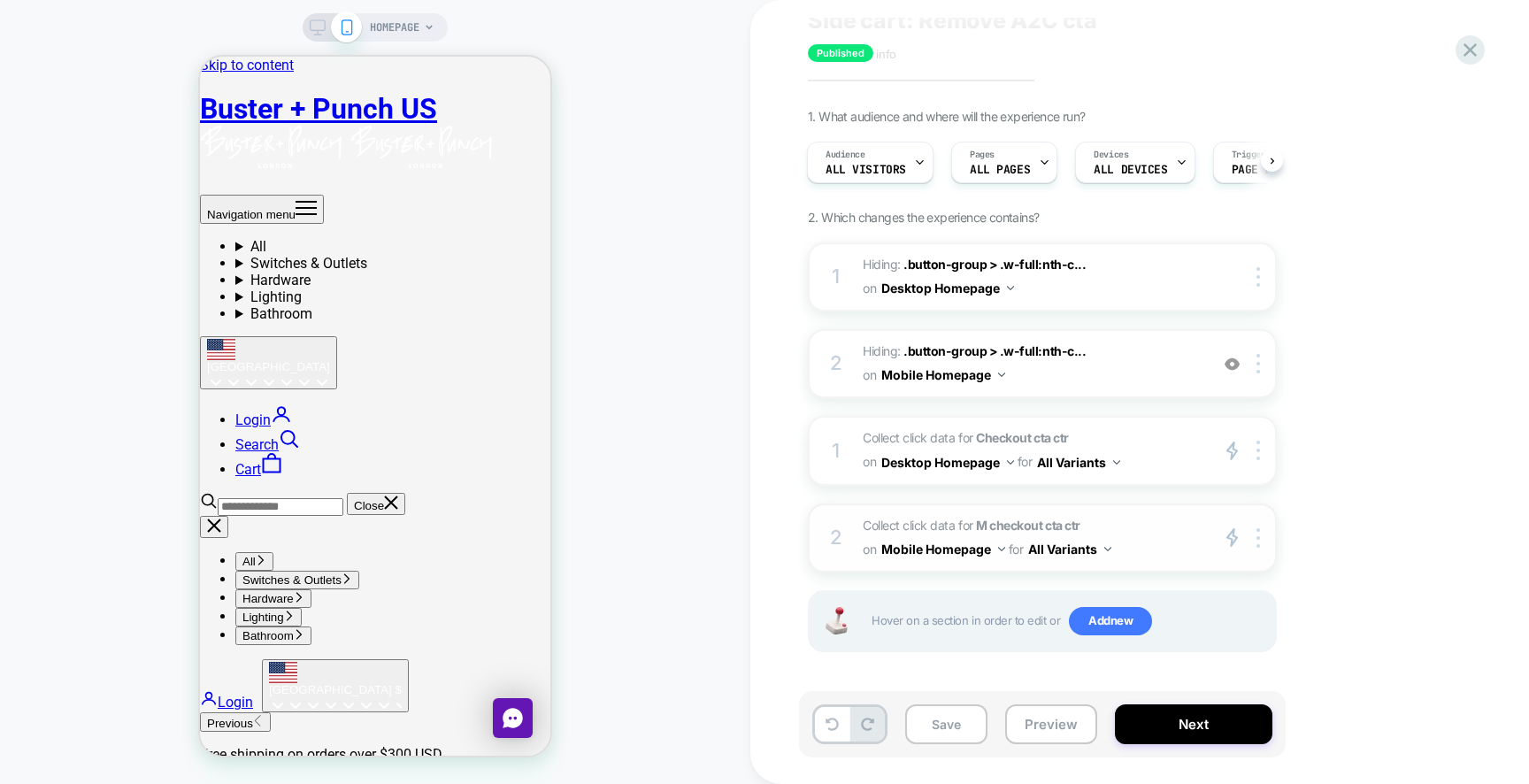
click at [1147, 521] on span "Collect click data for M checkout cta ctr on Mobile Homepage for All Variants" at bounding box center [1031, 537] width 337 height 48
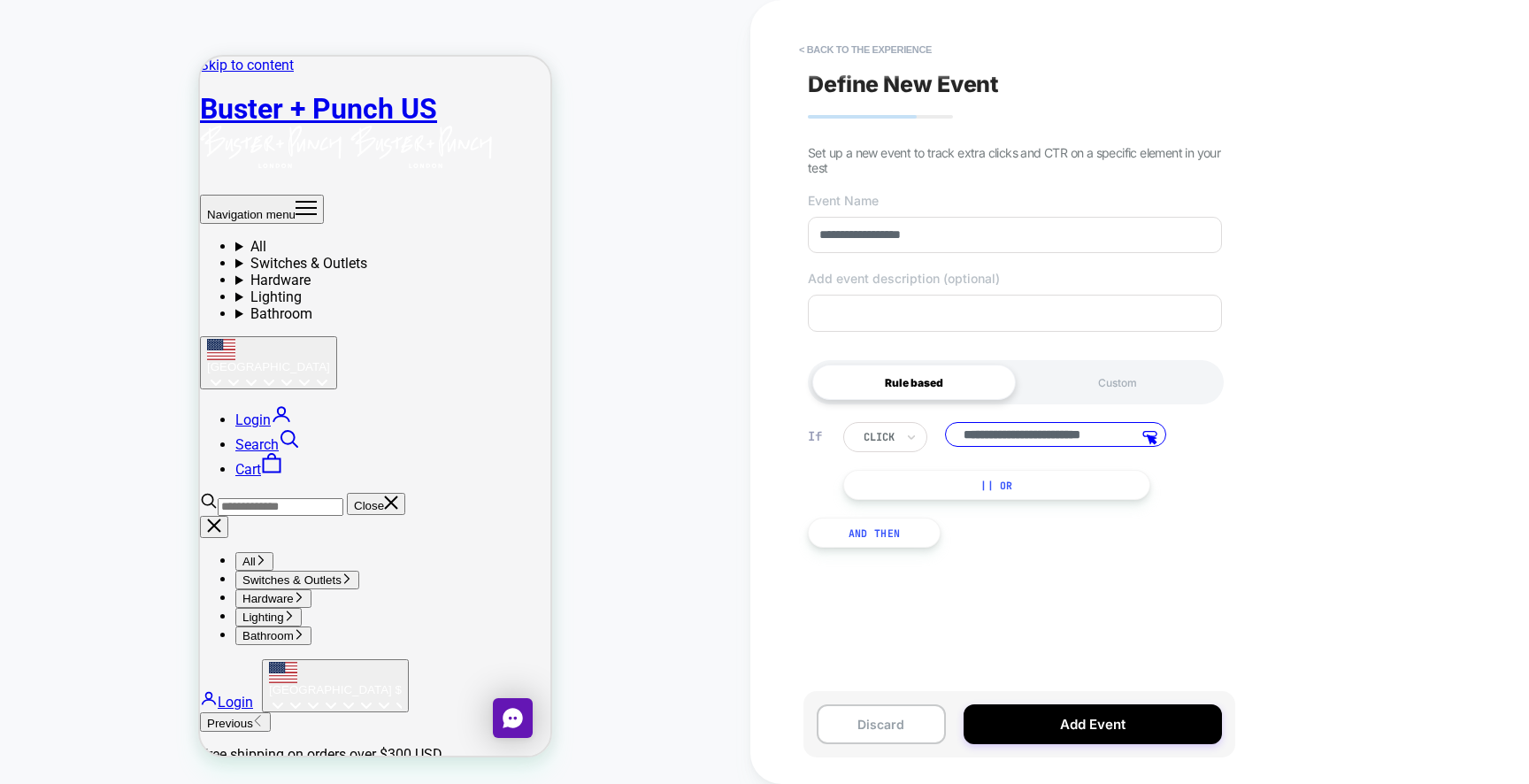
scroll to position [0, 18]
click at [1057, 438] on input "**********" at bounding box center [1056, 437] width 221 height 29
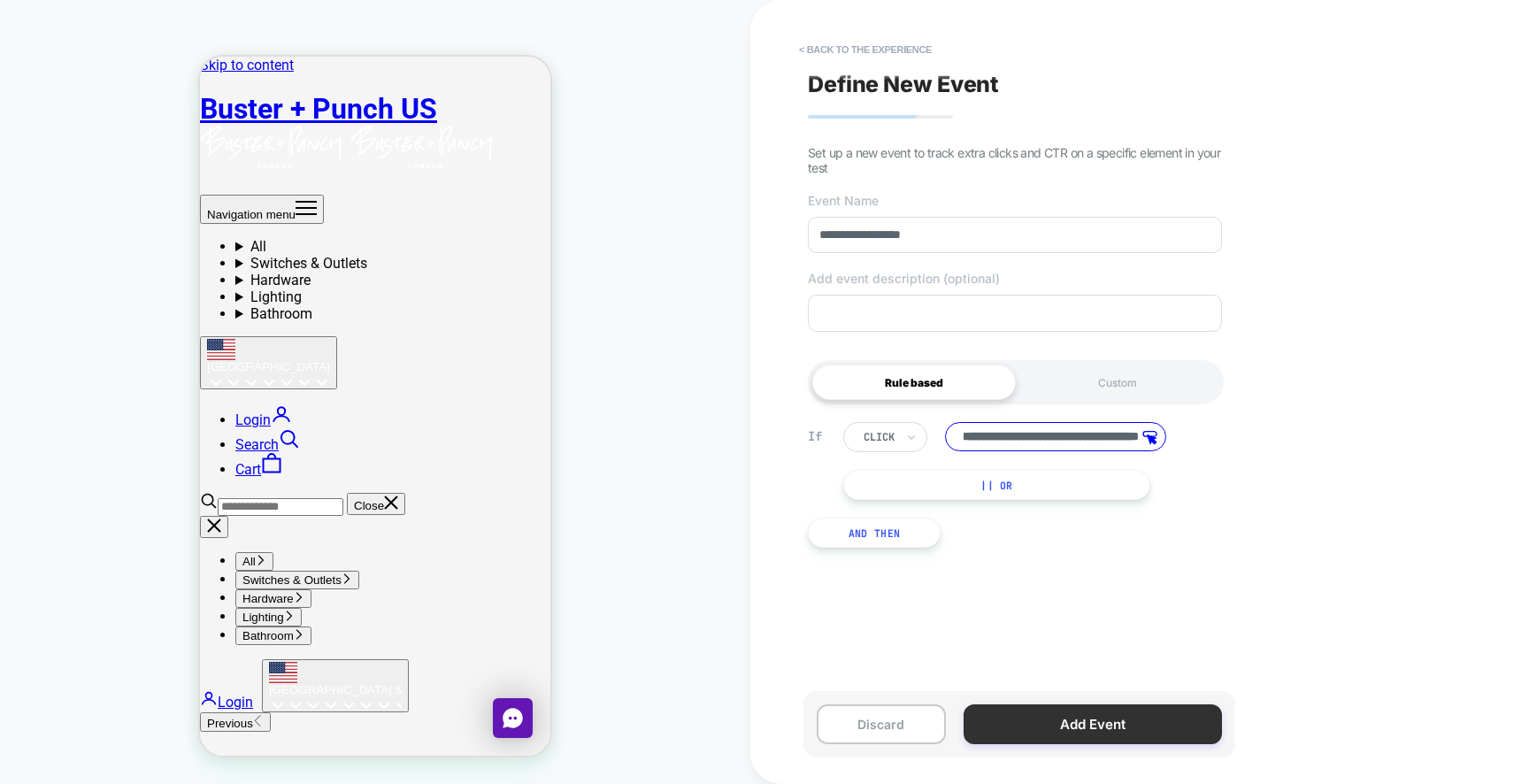
type input "**********"
click at [1068, 720] on button "Add Event" at bounding box center [1092, 725] width 259 height 40
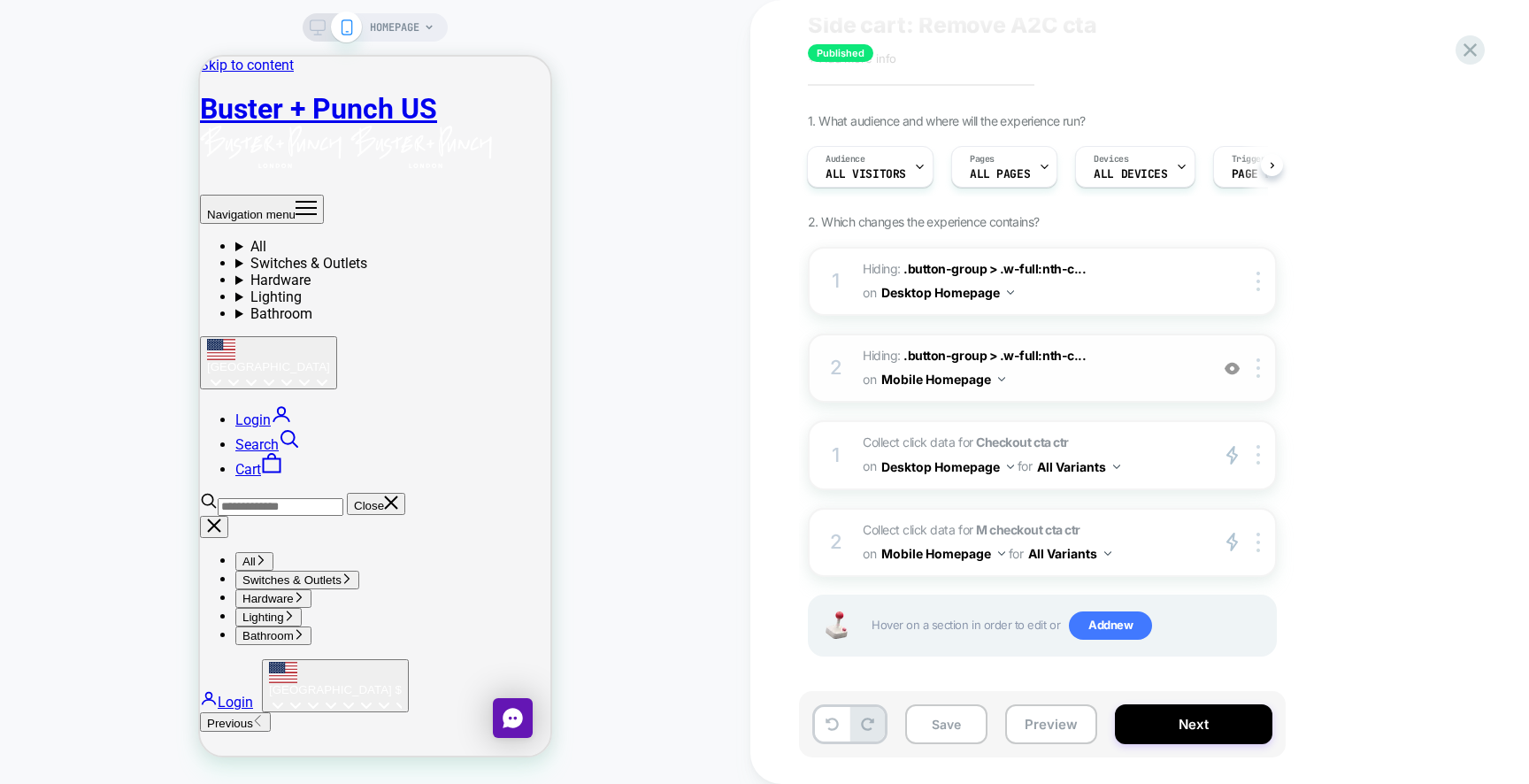
scroll to position [66, 0]
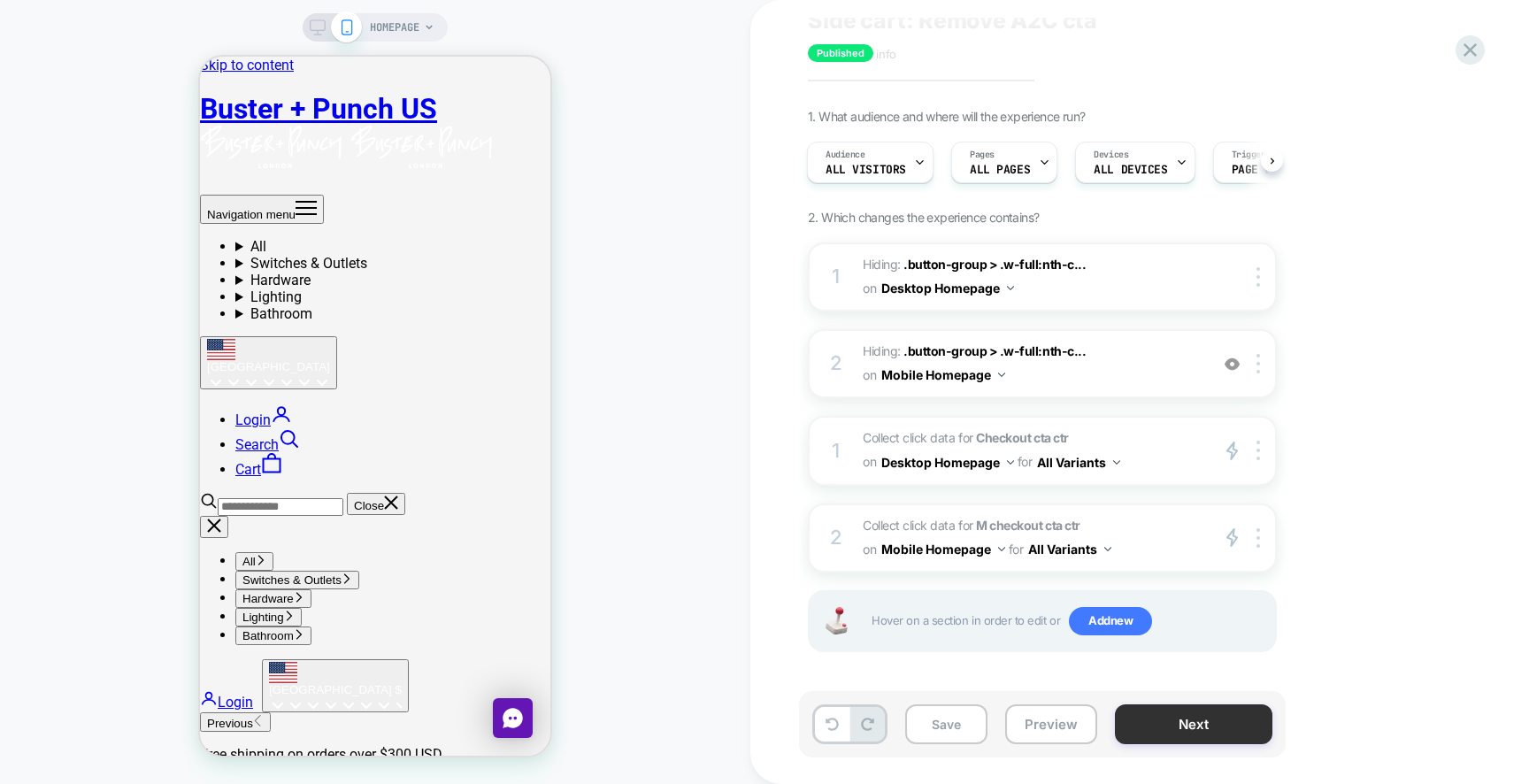
click at [1193, 732] on button "Next" at bounding box center [1194, 725] width 157 height 40
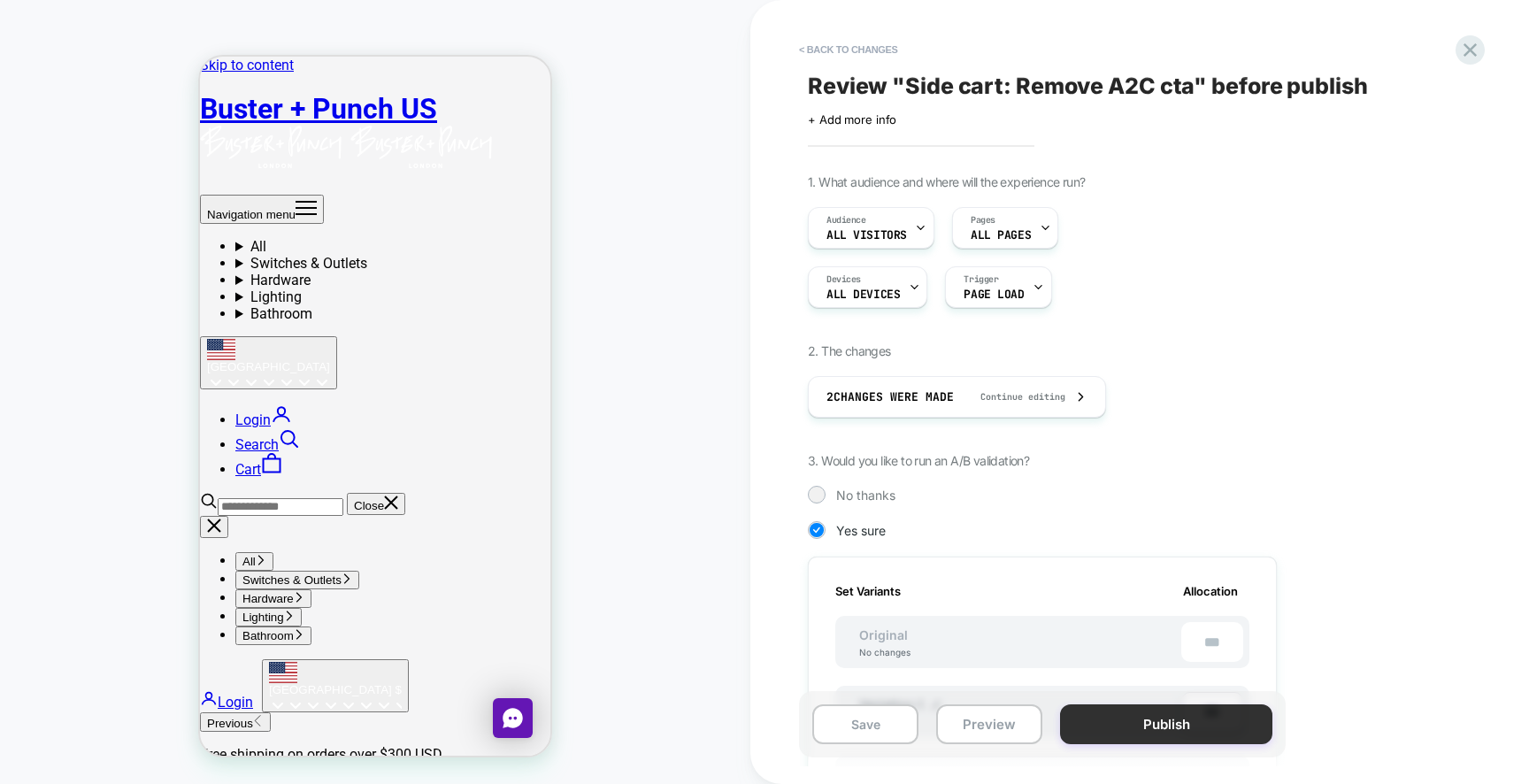
click at [1175, 730] on button "Publish" at bounding box center [1166, 725] width 212 height 40
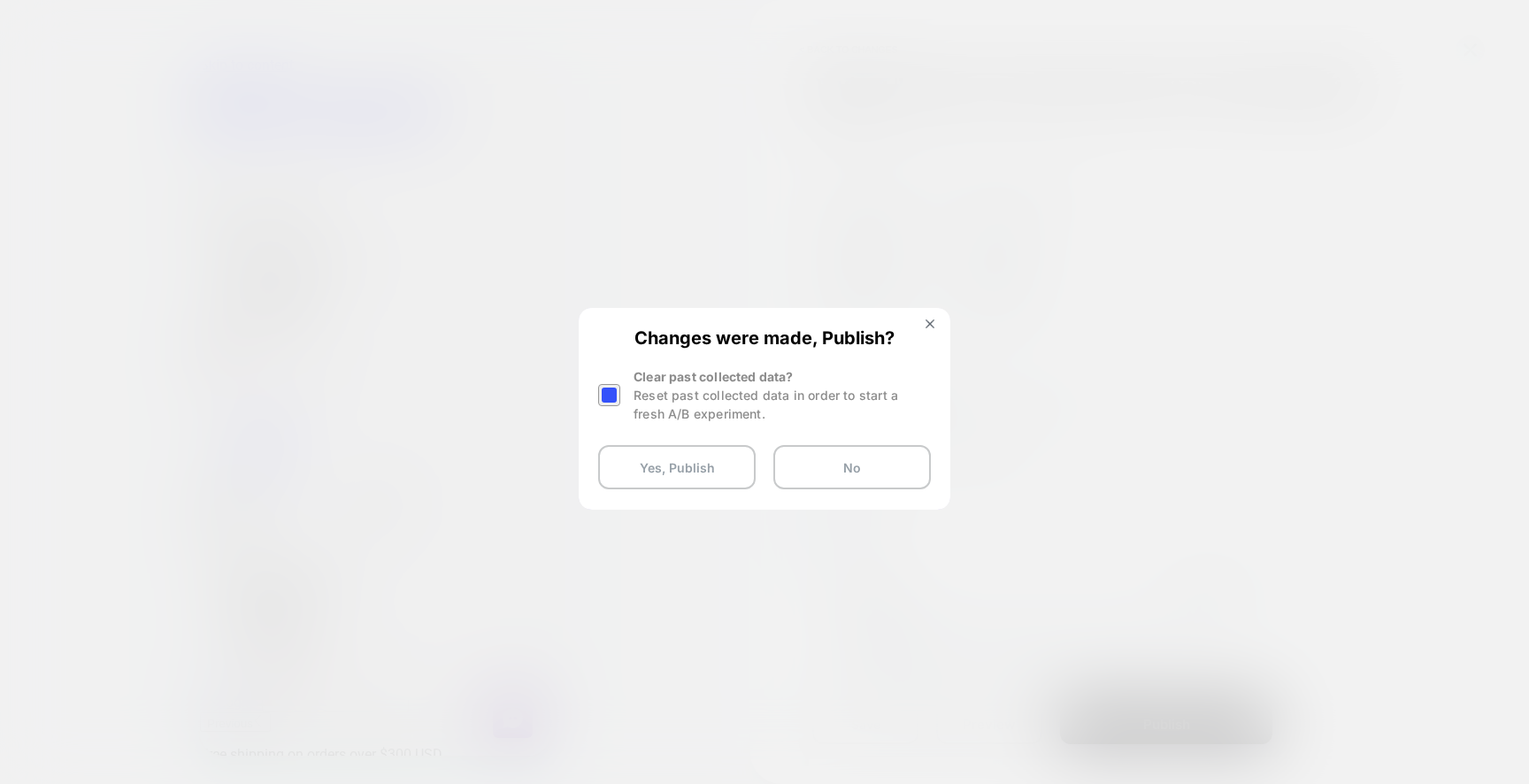
click at [606, 386] on div at bounding box center [609, 395] width 22 height 22
click at [666, 464] on button "Yes, Publish" at bounding box center [676, 467] width 157 height 44
